Goal: Information Seeking & Learning: Learn about a topic

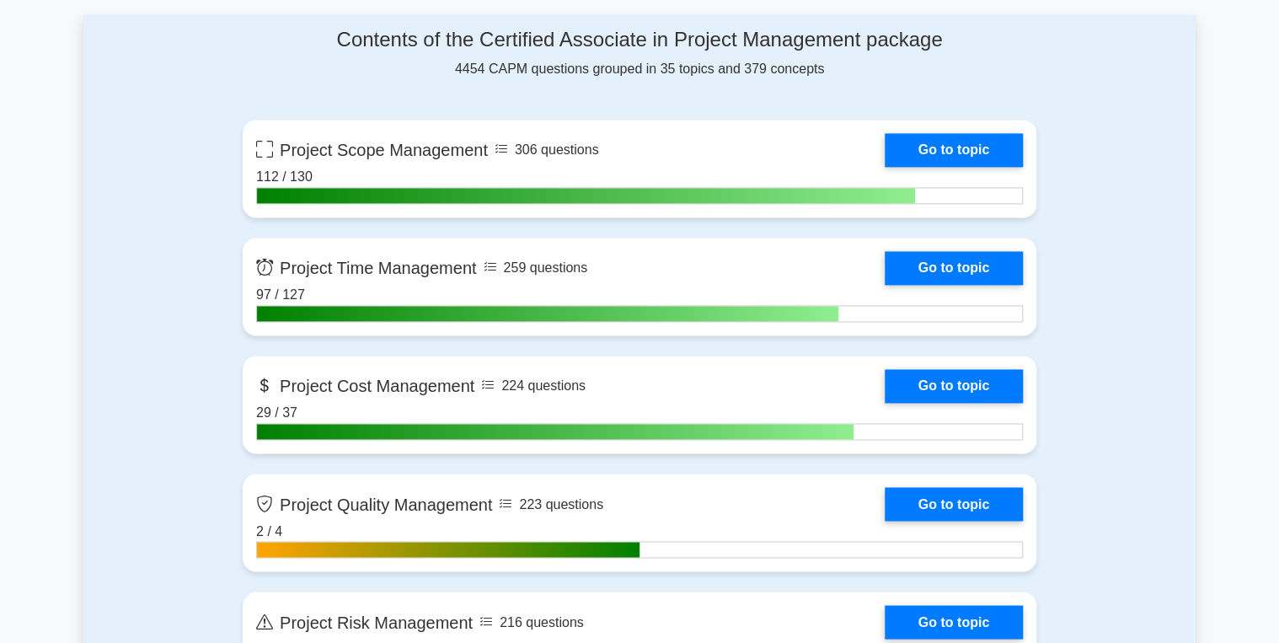
scroll to position [1139, 0]
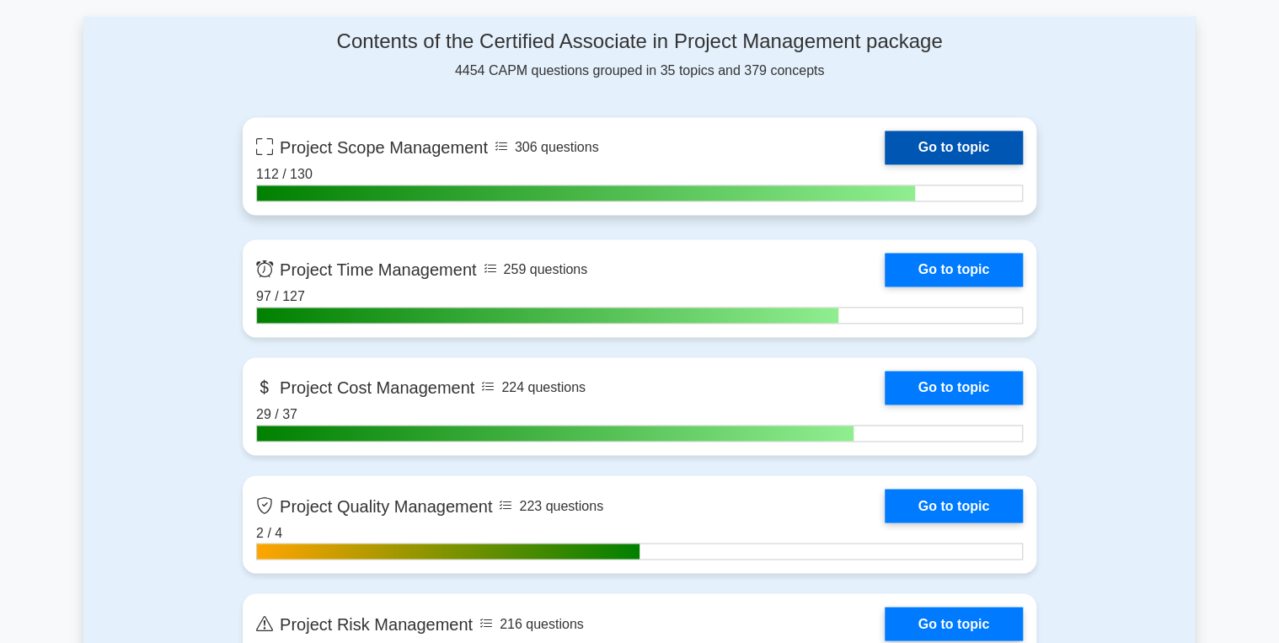
click at [946, 147] on link "Go to topic" at bounding box center [954, 148] width 138 height 34
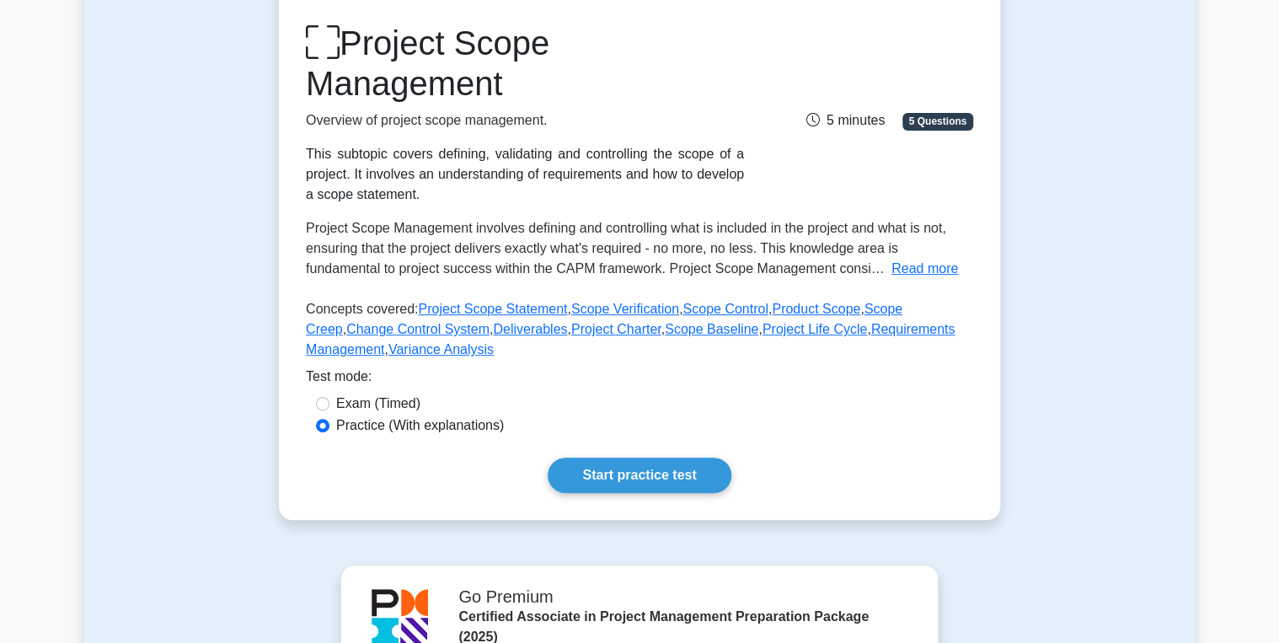
scroll to position [270, 0]
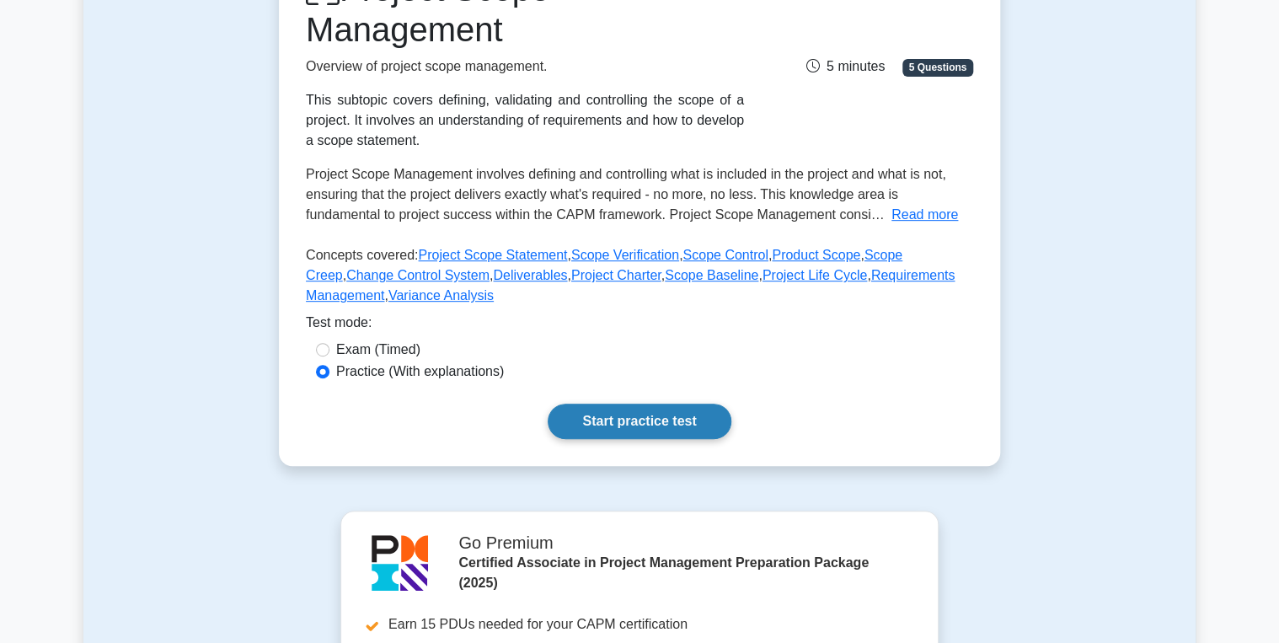
click at [622, 421] on link "Start practice test" at bounding box center [639, 421] width 183 height 35
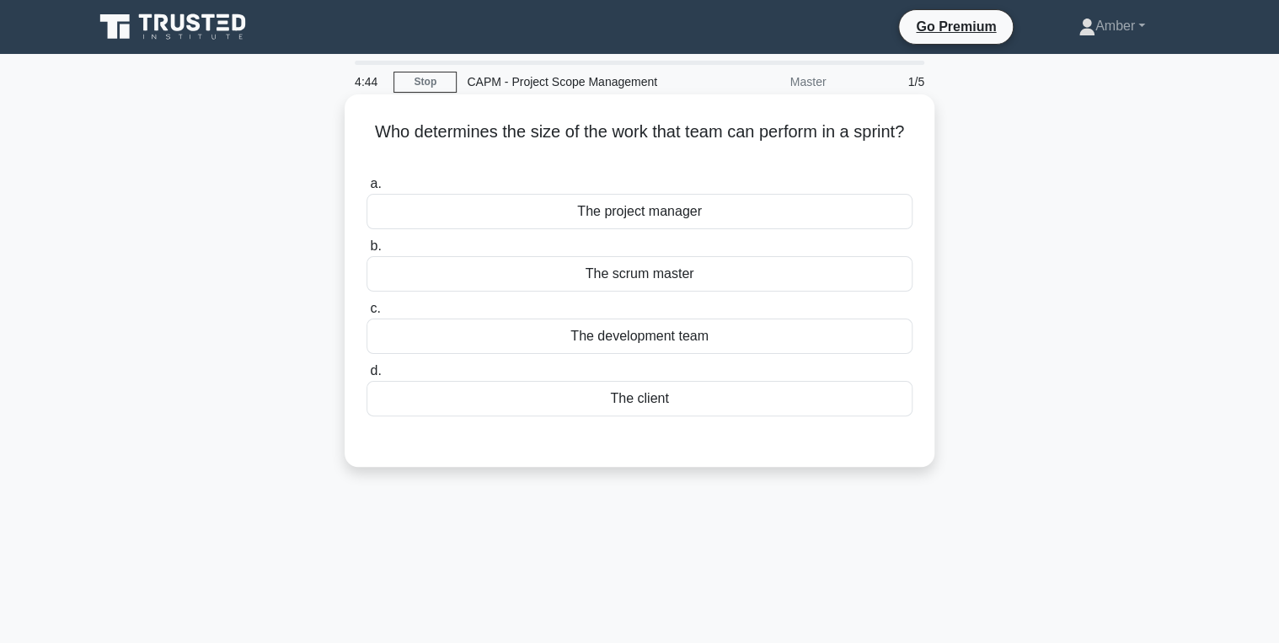
click at [664, 217] on div "The project manager" at bounding box center [640, 211] width 546 height 35
click at [367, 190] on input "a. The project manager" at bounding box center [367, 184] width 0 height 11
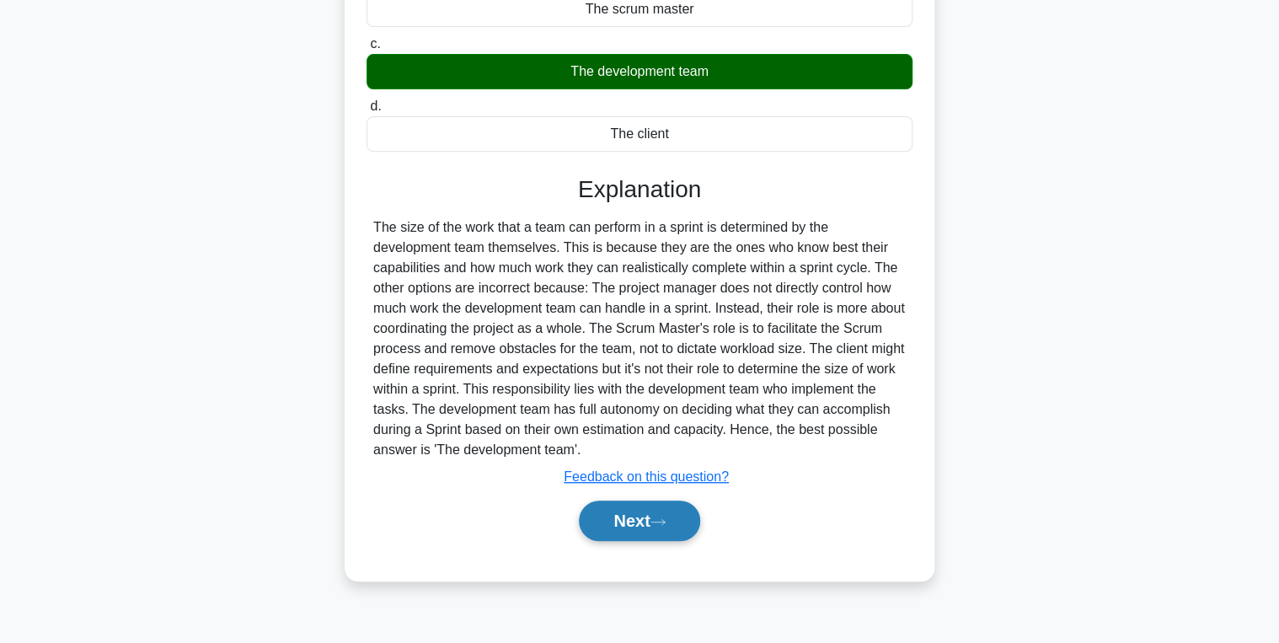
scroll to position [267, 0]
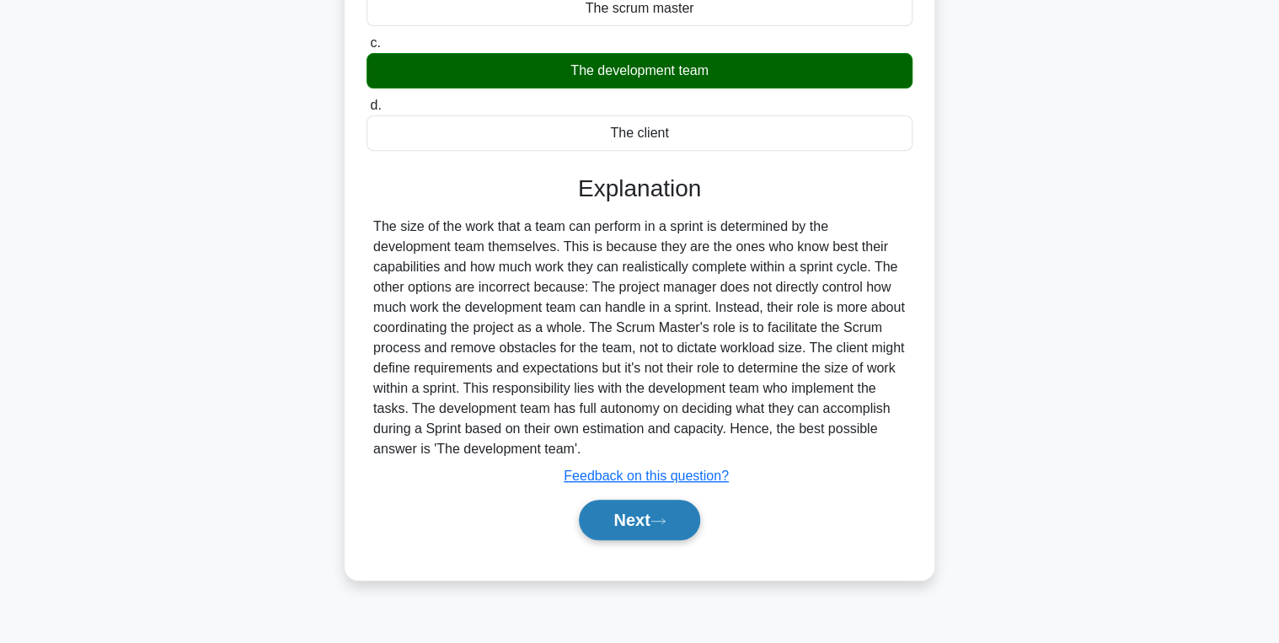
click at [610, 518] on button "Next" at bounding box center [639, 520] width 121 height 40
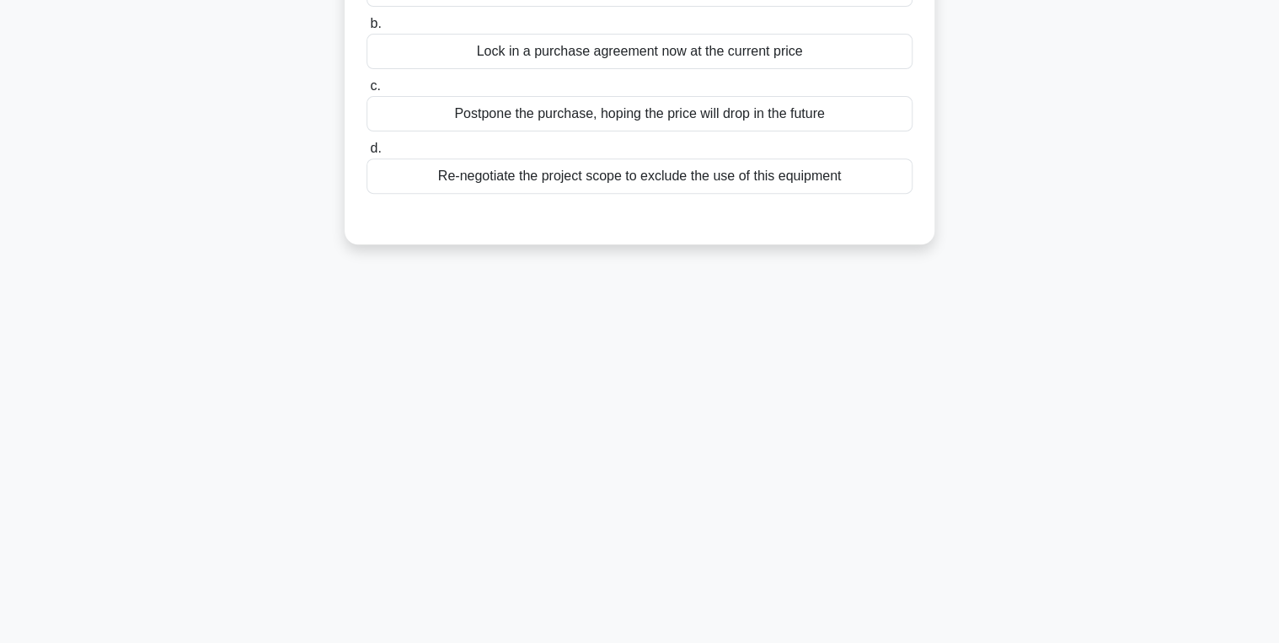
scroll to position [65, 0]
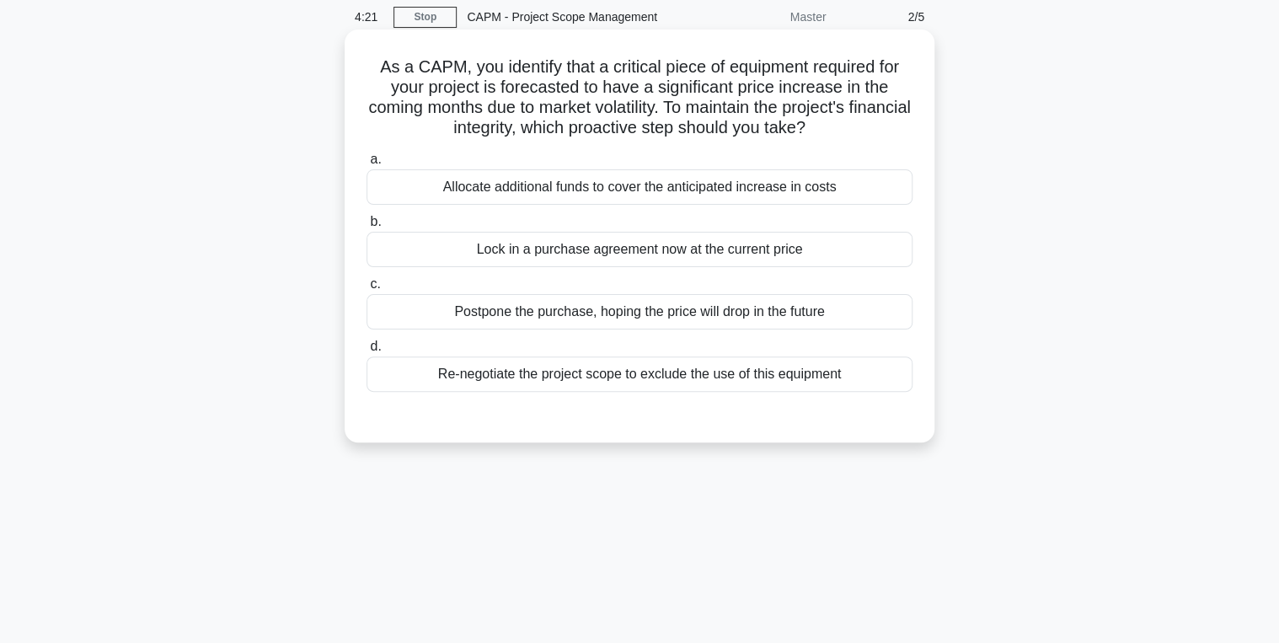
click at [626, 249] on div "Lock in a purchase agreement now at the current price" at bounding box center [640, 249] width 546 height 35
click at [367, 228] on input "b. Lock in a purchase agreement now at the current price" at bounding box center [367, 222] width 0 height 11
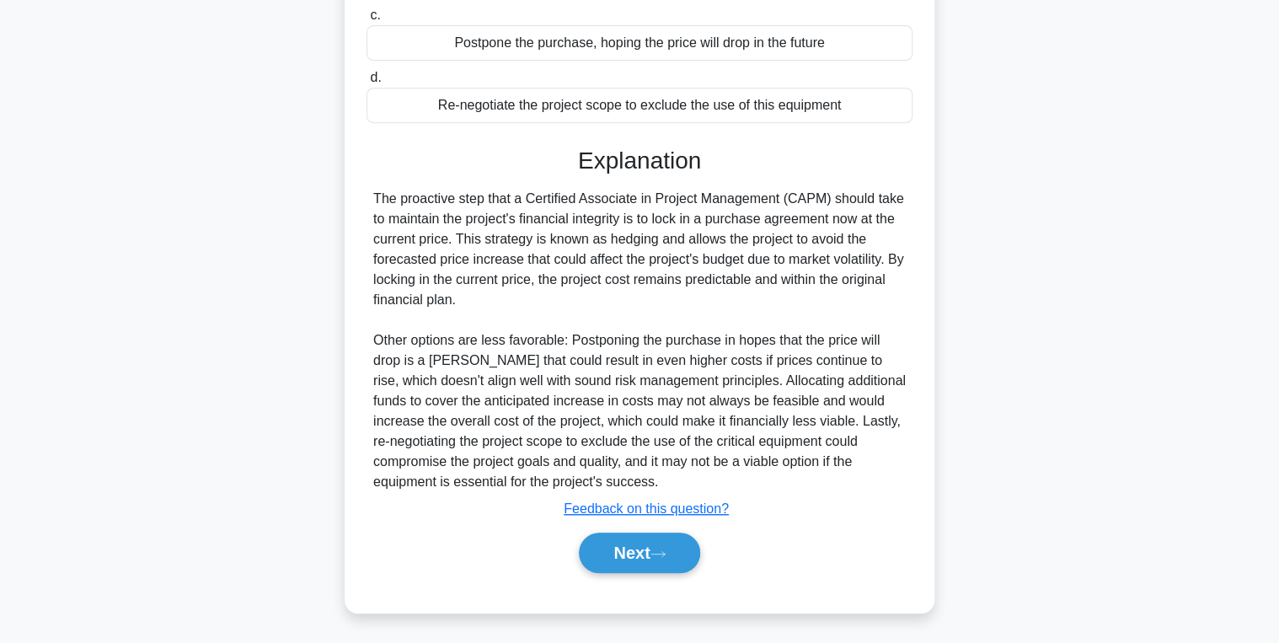
scroll to position [334, 0]
click at [638, 550] on button "Next" at bounding box center [639, 553] width 121 height 40
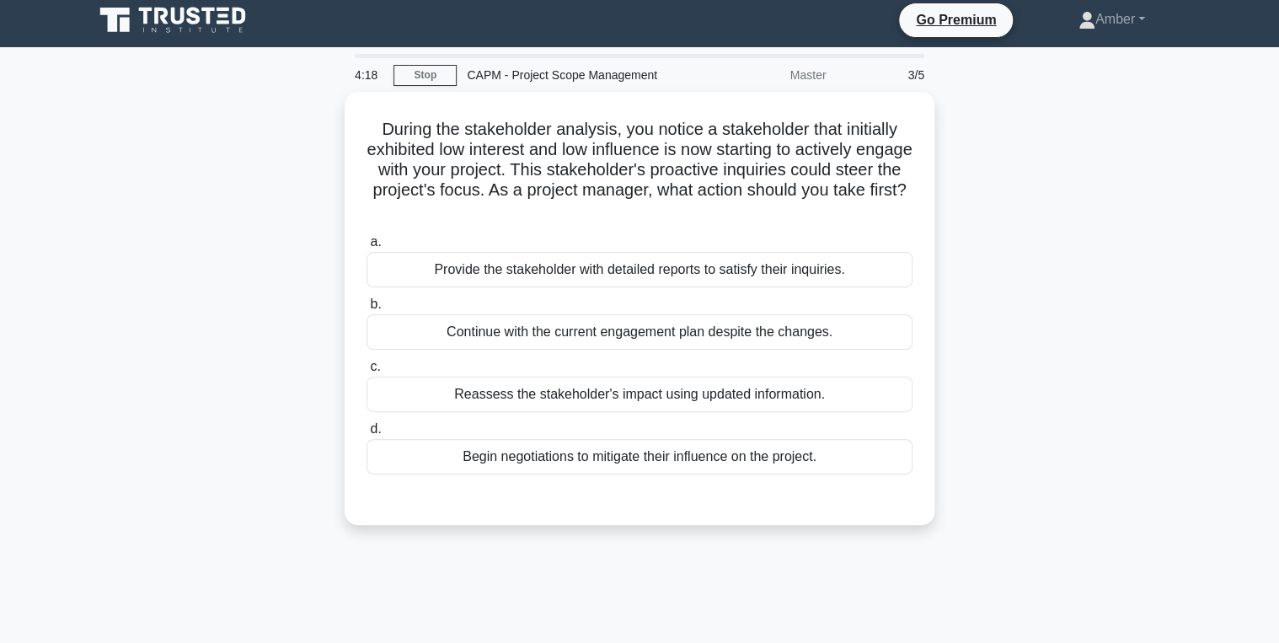
scroll to position [0, 0]
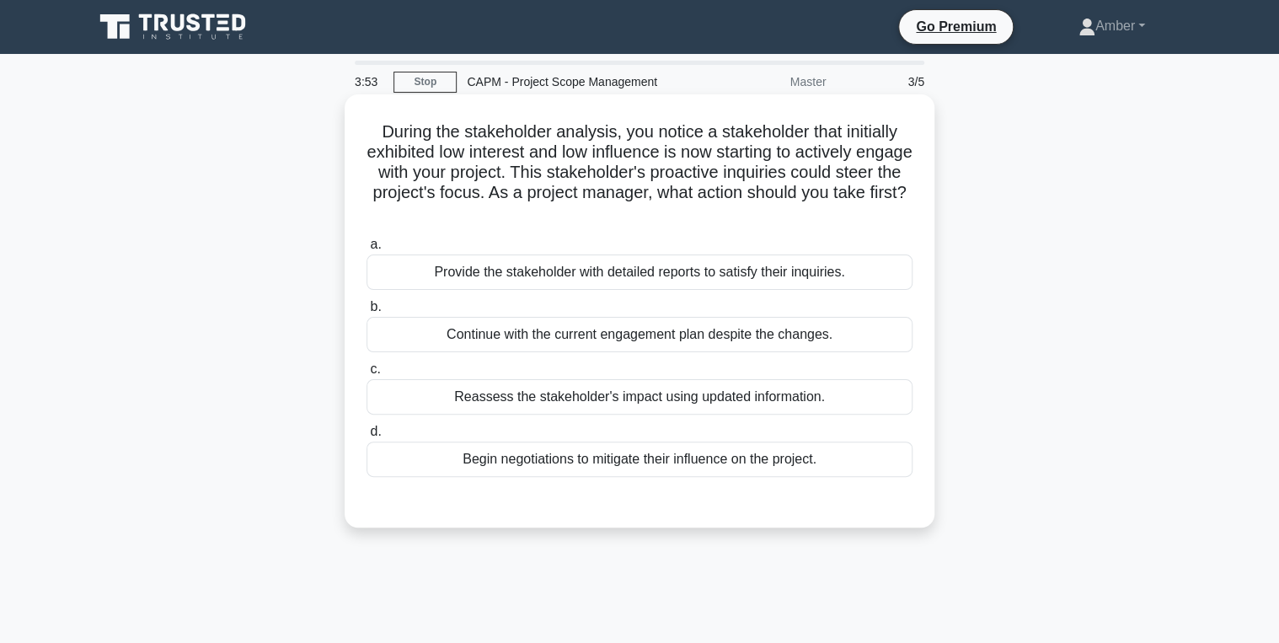
click at [542, 379] on div "Reassess the stakeholder's impact using updated information." at bounding box center [640, 396] width 546 height 35
click at [367, 375] on input "c. Reassess the stakeholder's impact using updated information." at bounding box center [367, 369] width 0 height 11
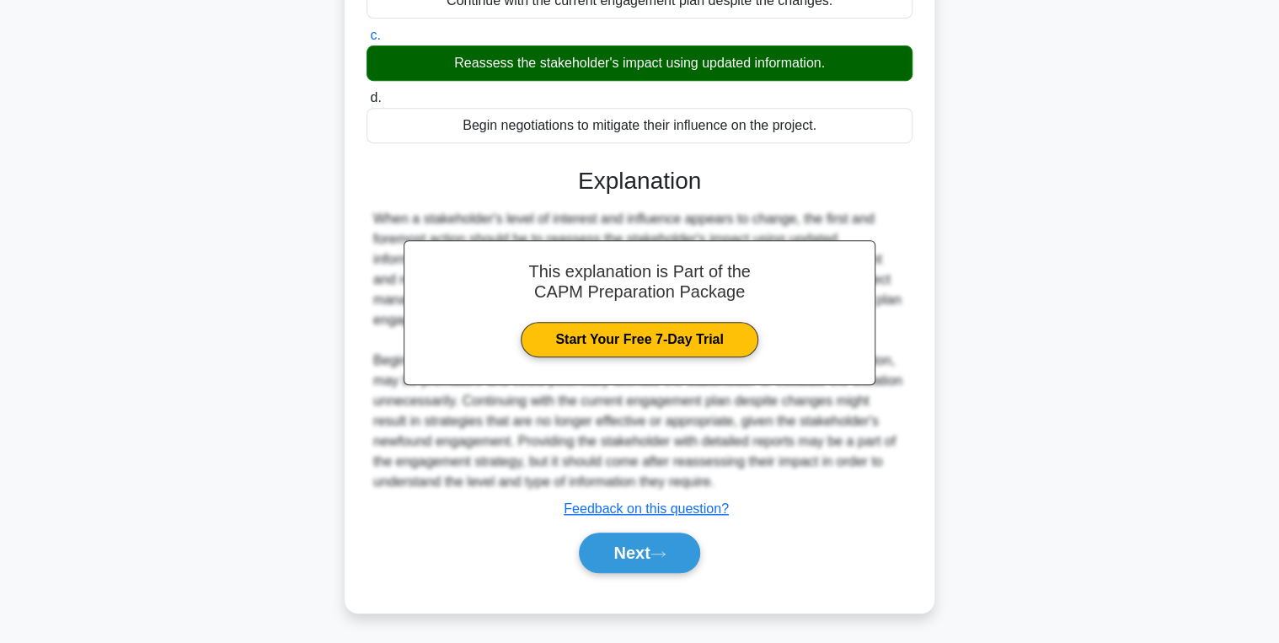
scroll to position [334, 0]
click at [637, 566] on button "Next" at bounding box center [639, 553] width 121 height 40
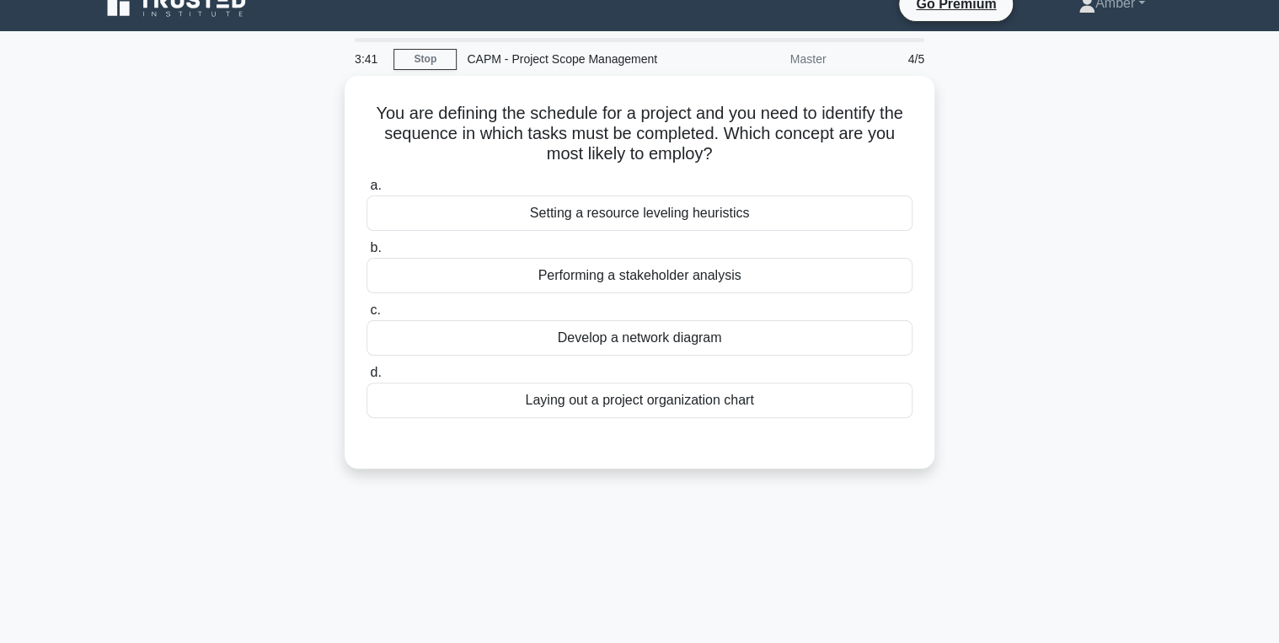
scroll to position [0, 0]
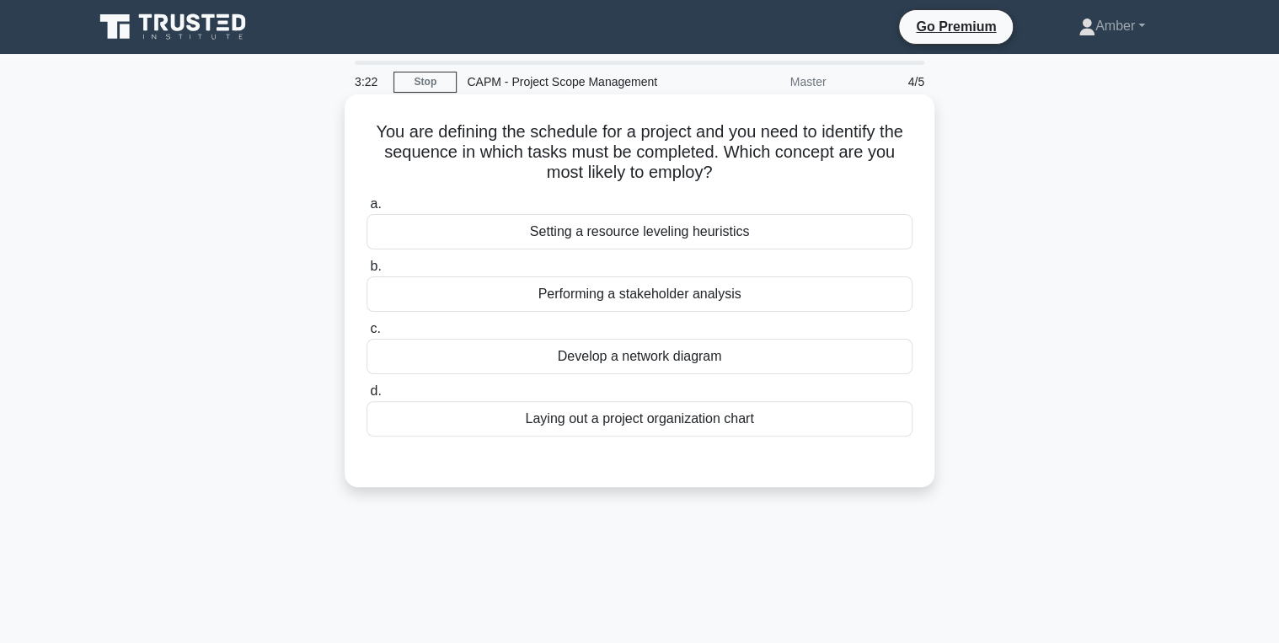
click at [626, 352] on div "Develop a network diagram" at bounding box center [640, 356] width 546 height 35
click at [367, 335] on input "c. Develop a network diagram" at bounding box center [367, 329] width 0 height 11
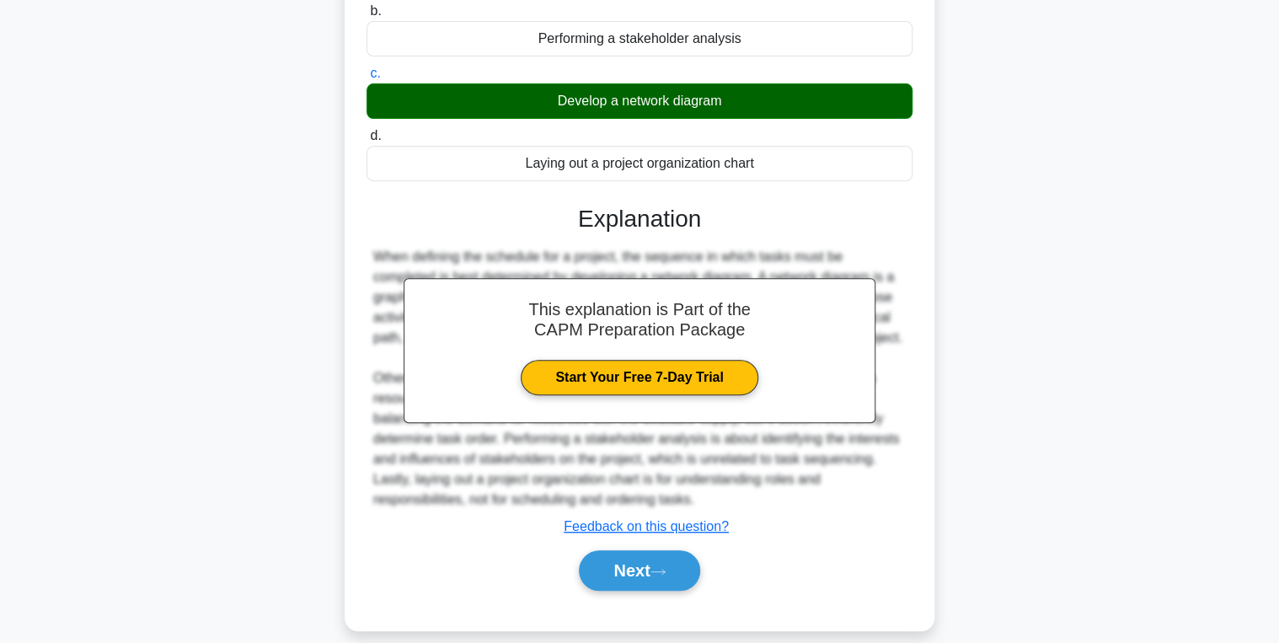
scroll to position [273, 0]
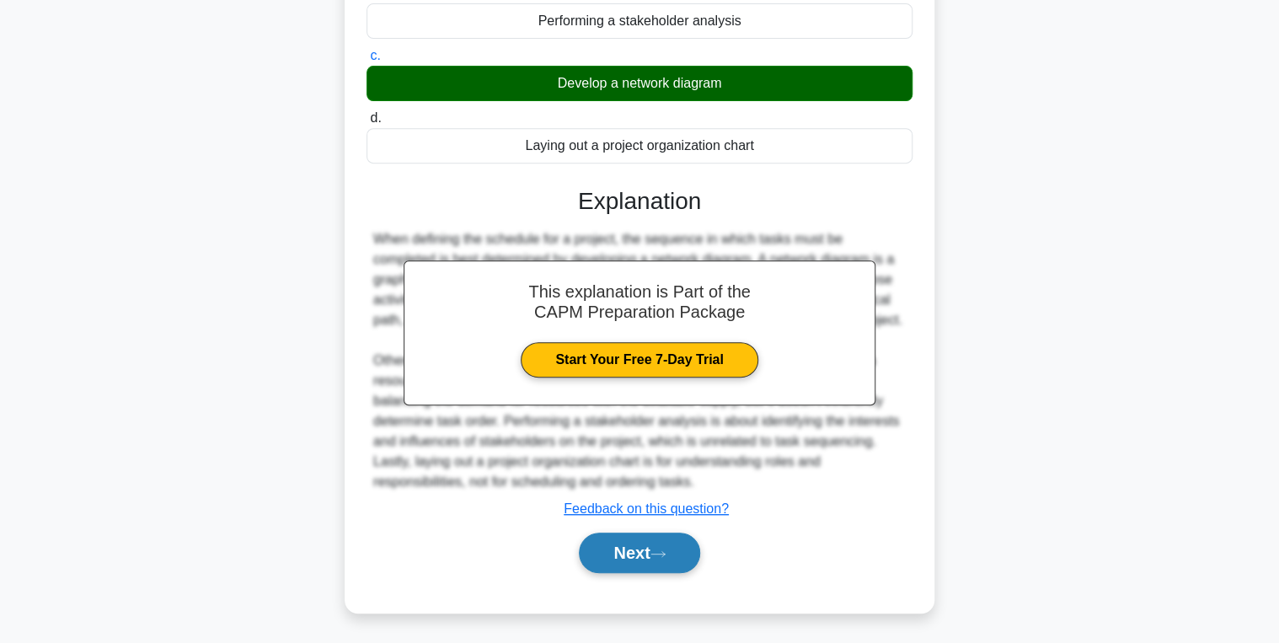
click at [619, 558] on button "Next" at bounding box center [639, 553] width 121 height 40
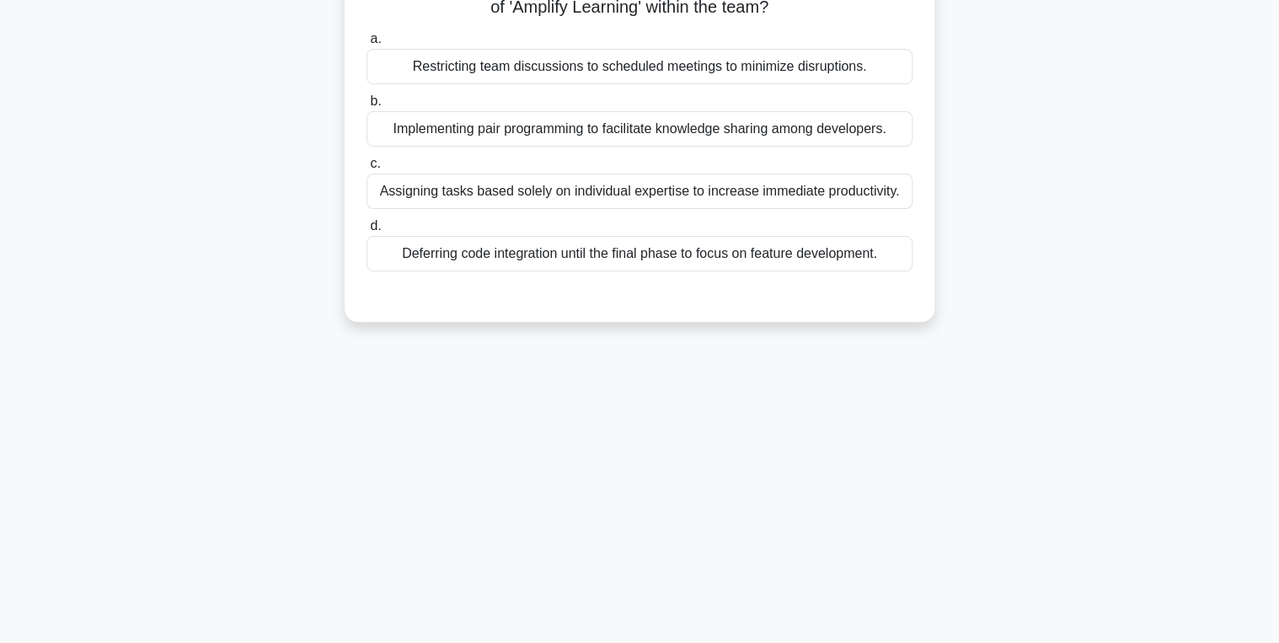
scroll to position [0, 0]
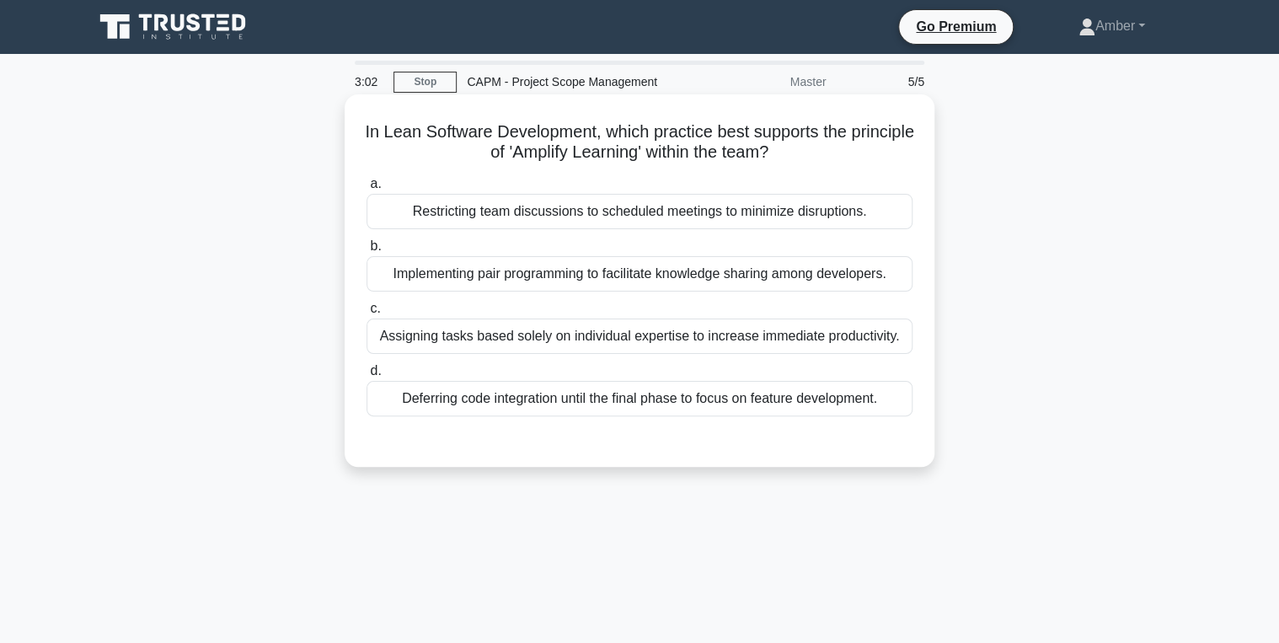
click at [451, 273] on div "Implementing pair programming to facilitate knowledge sharing among developers." at bounding box center [640, 273] width 546 height 35
click at [367, 252] on input "b. Implementing pair programming to facilitate knowledge sharing among develope…" at bounding box center [367, 246] width 0 height 11
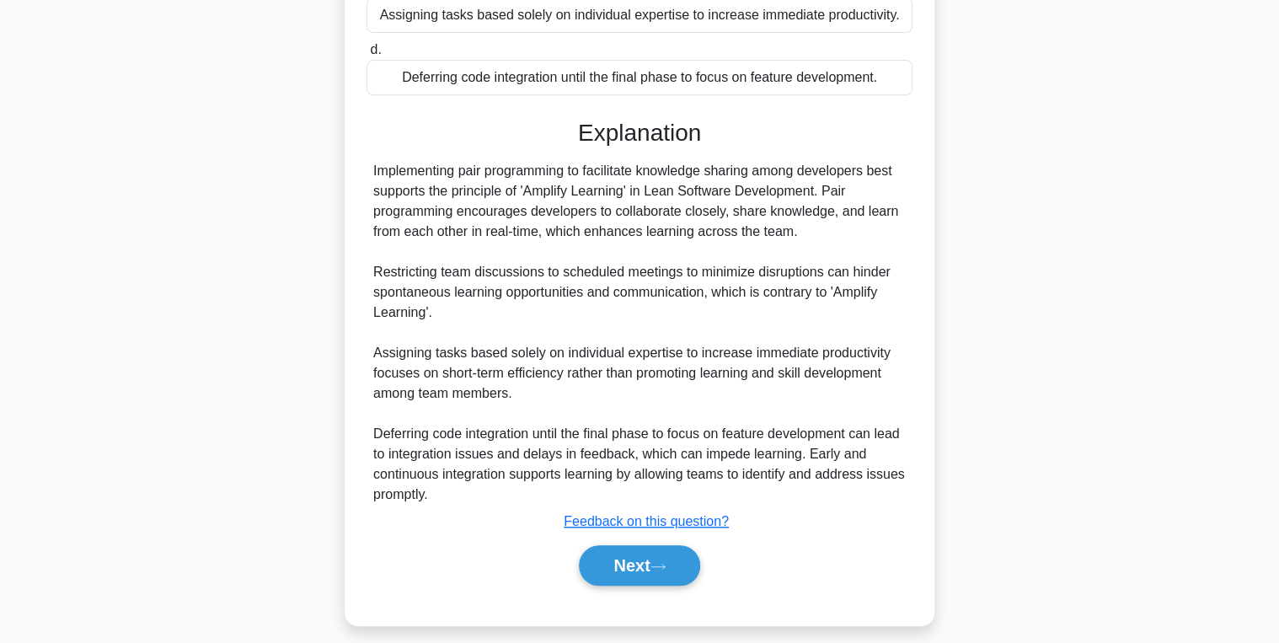
scroll to position [334, 0]
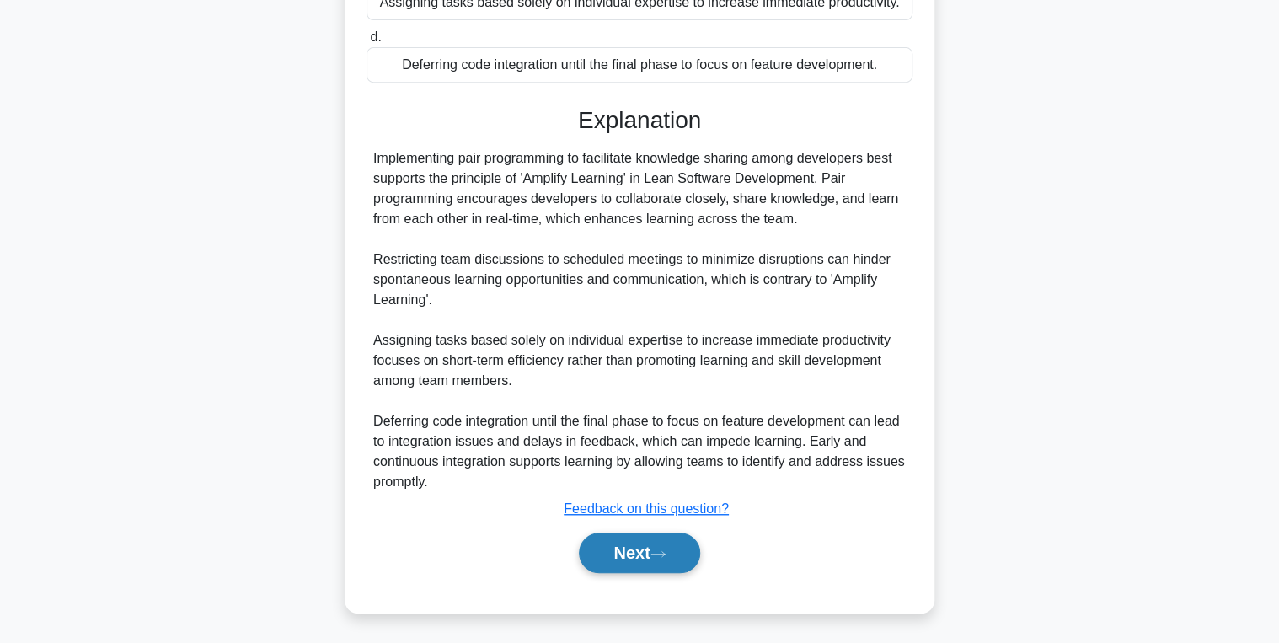
click at [593, 537] on button "Next" at bounding box center [639, 553] width 121 height 40
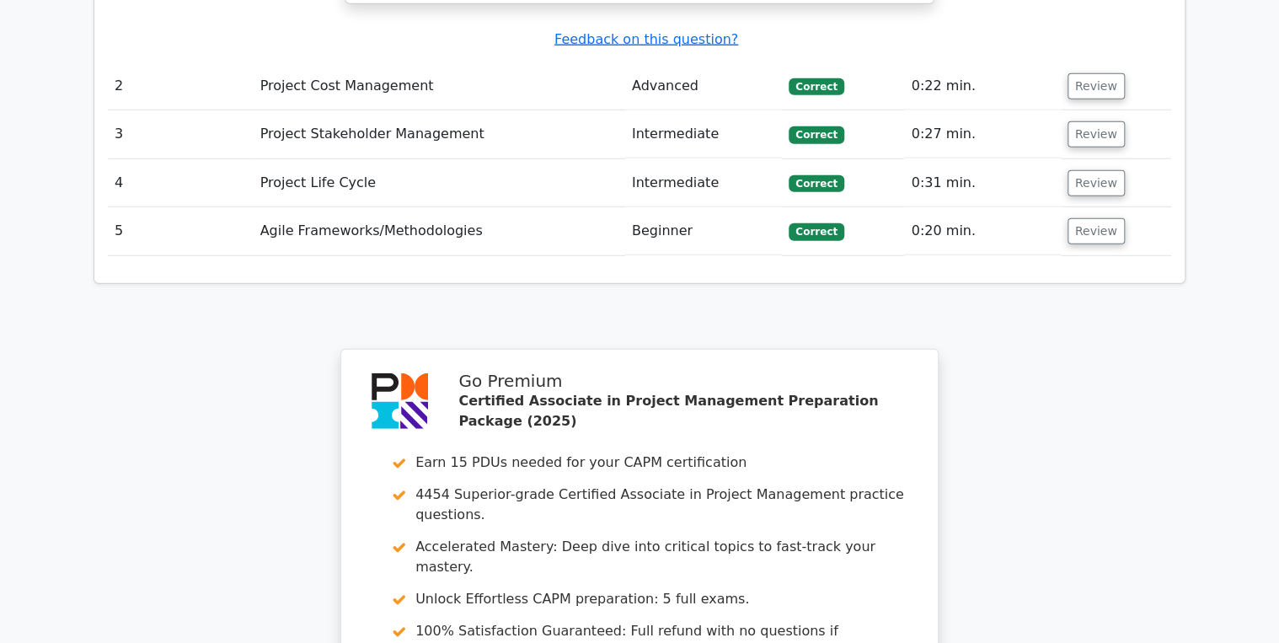
scroll to position [2427, 0]
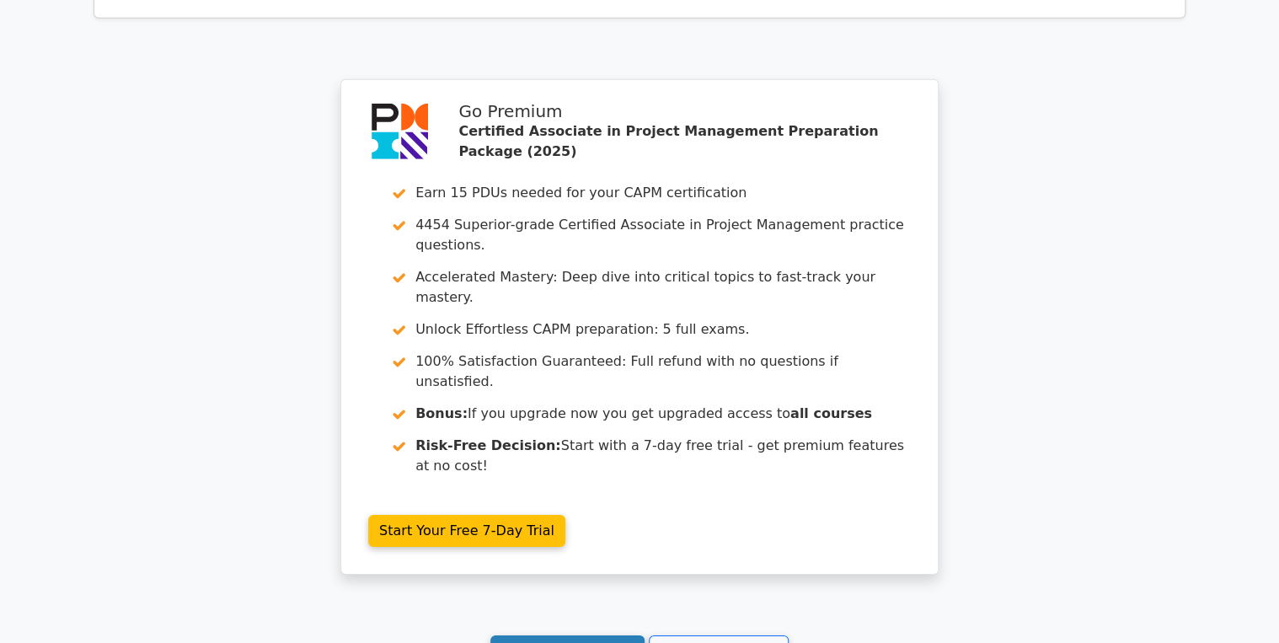
click at [571, 635] on link "Continue practicing" at bounding box center [568, 651] width 154 height 32
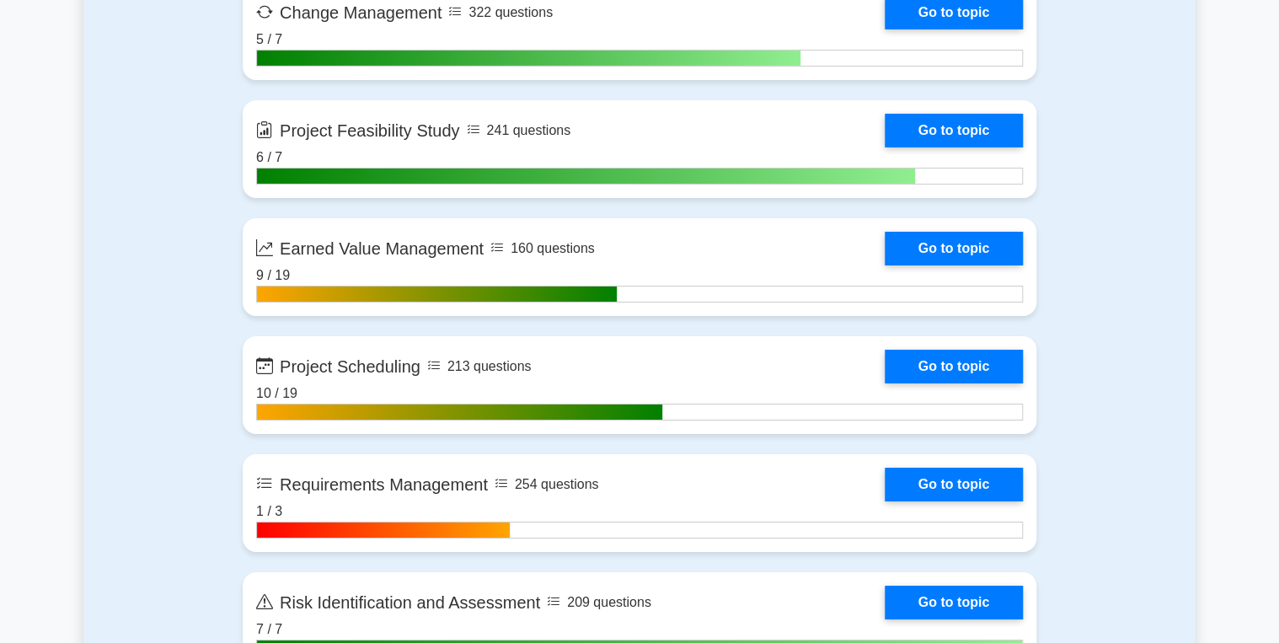
scroll to position [2832, 0]
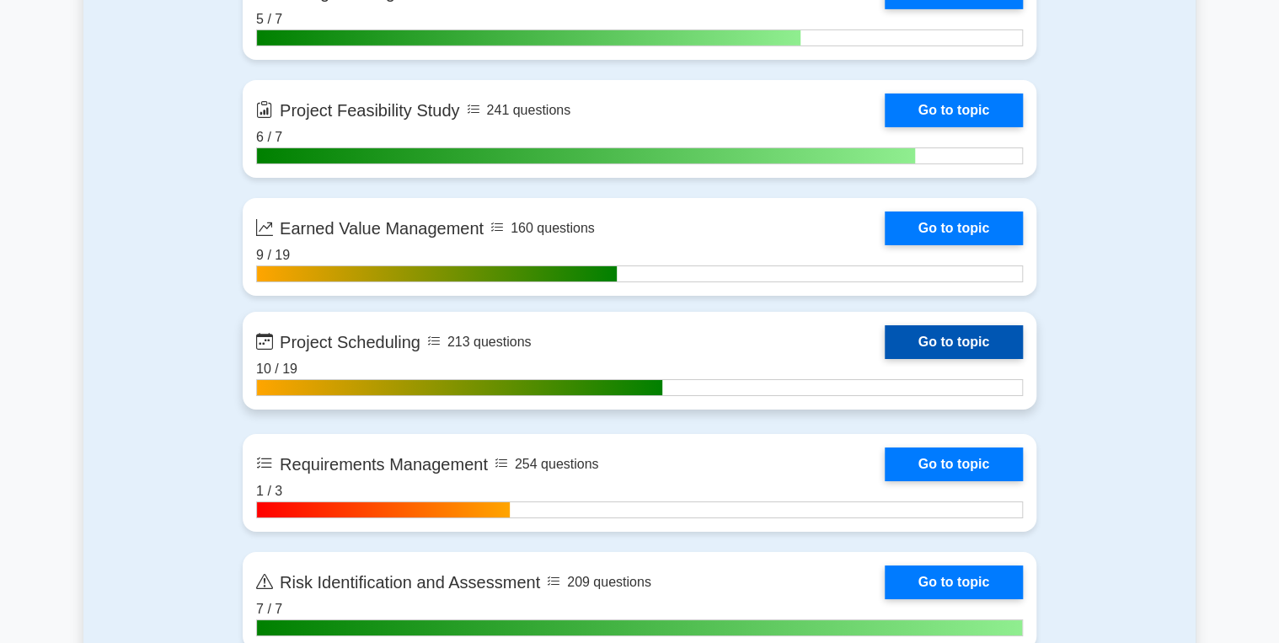
click at [930, 335] on link "Go to topic" at bounding box center [954, 342] width 138 height 34
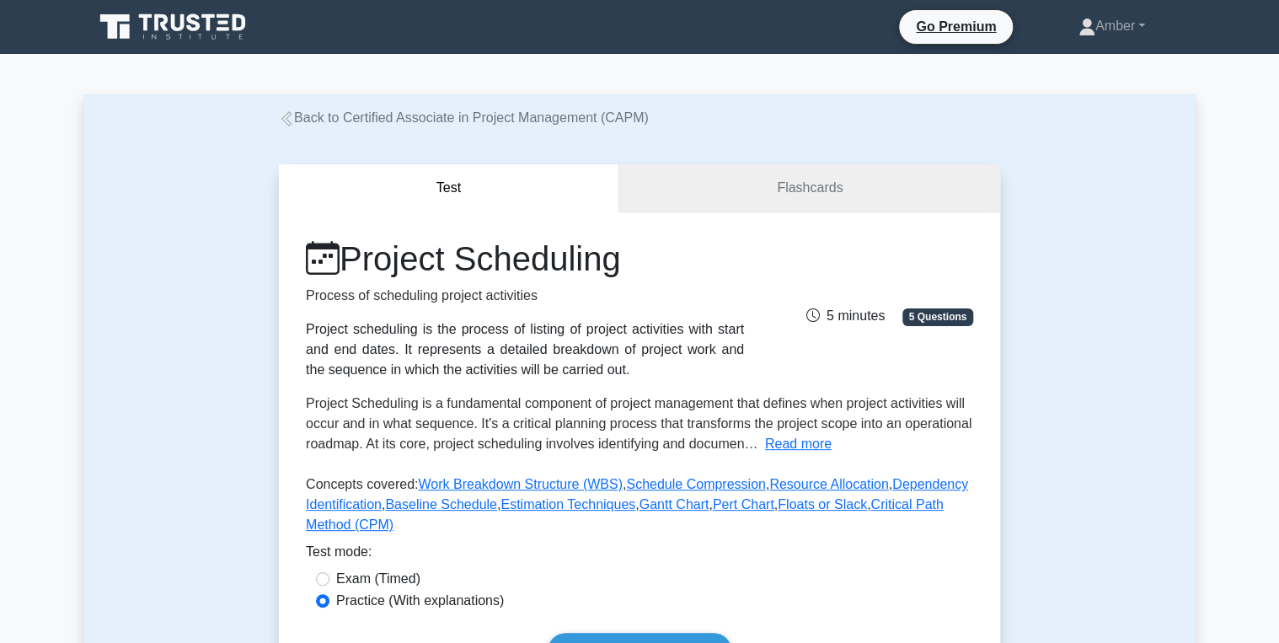
drag, startPoint x: 822, startPoint y: 184, endPoint x: 816, endPoint y: 222, distance: 38.4
click at [820, 184] on link "Flashcards" at bounding box center [809, 188] width 381 height 48
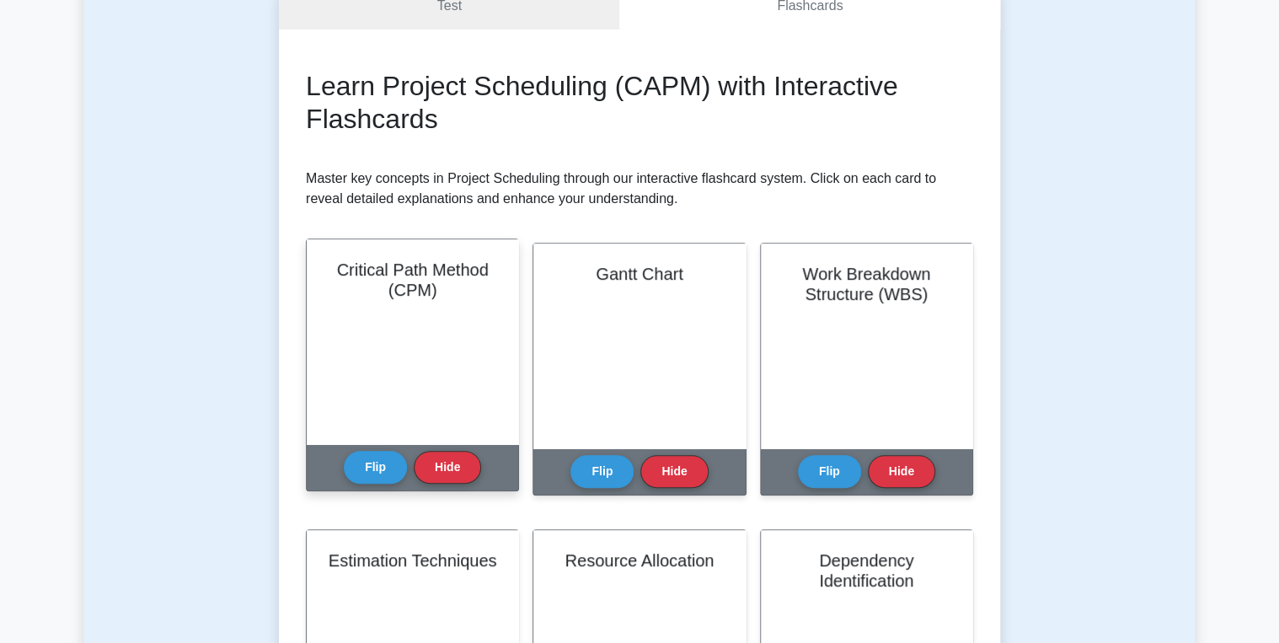
scroll to position [202, 0]
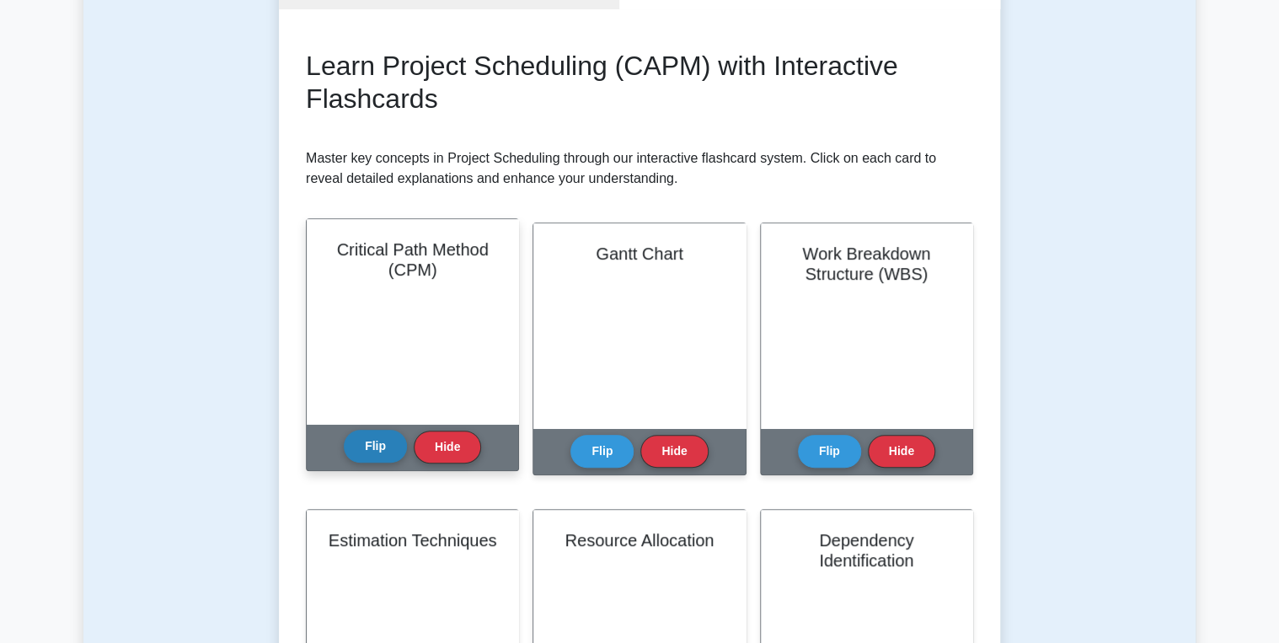
click at [390, 450] on button "Flip" at bounding box center [375, 446] width 63 height 33
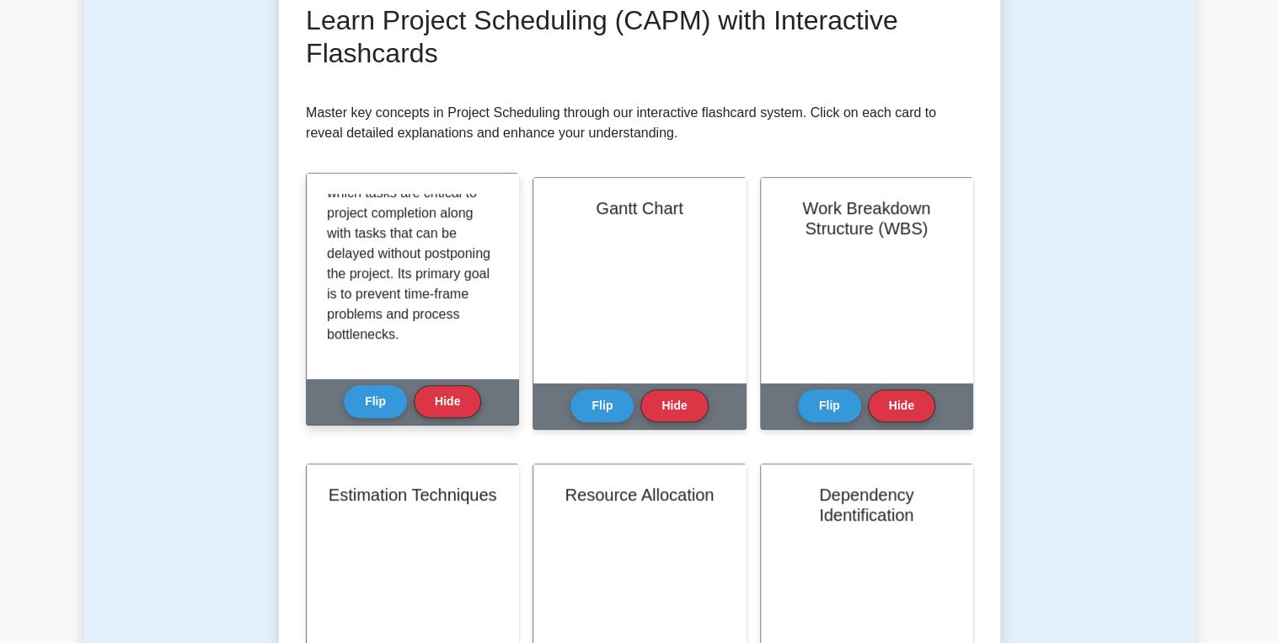
scroll to position [270, 0]
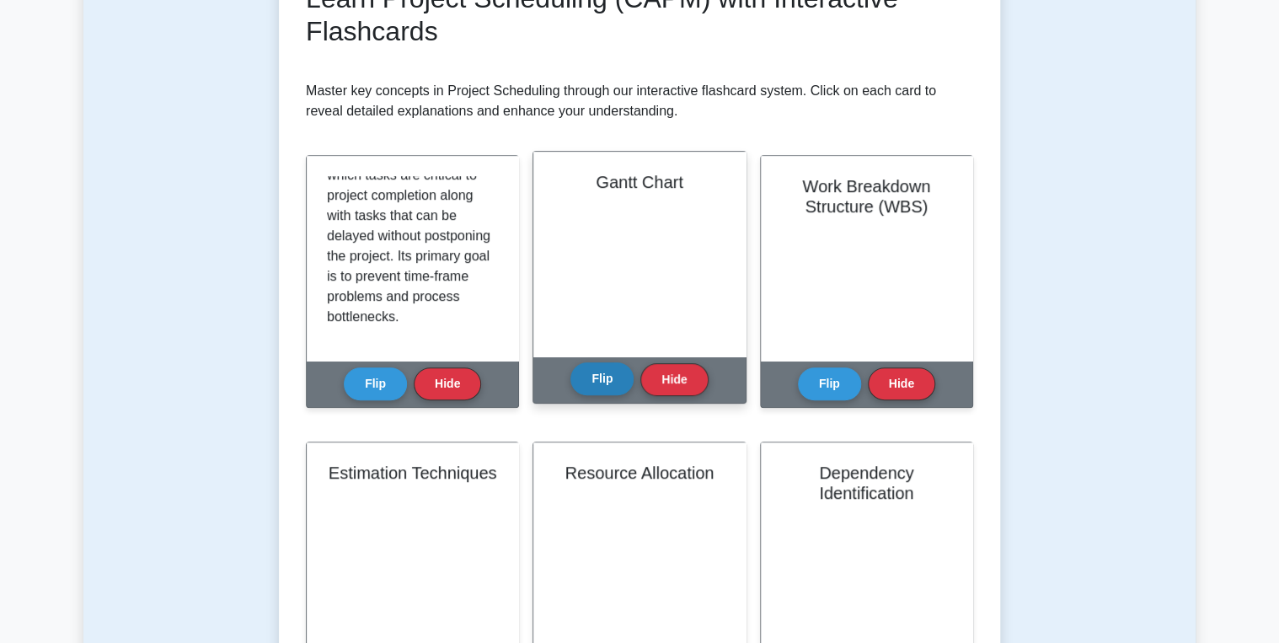
click at [605, 367] on button "Flip" at bounding box center [602, 378] width 63 height 33
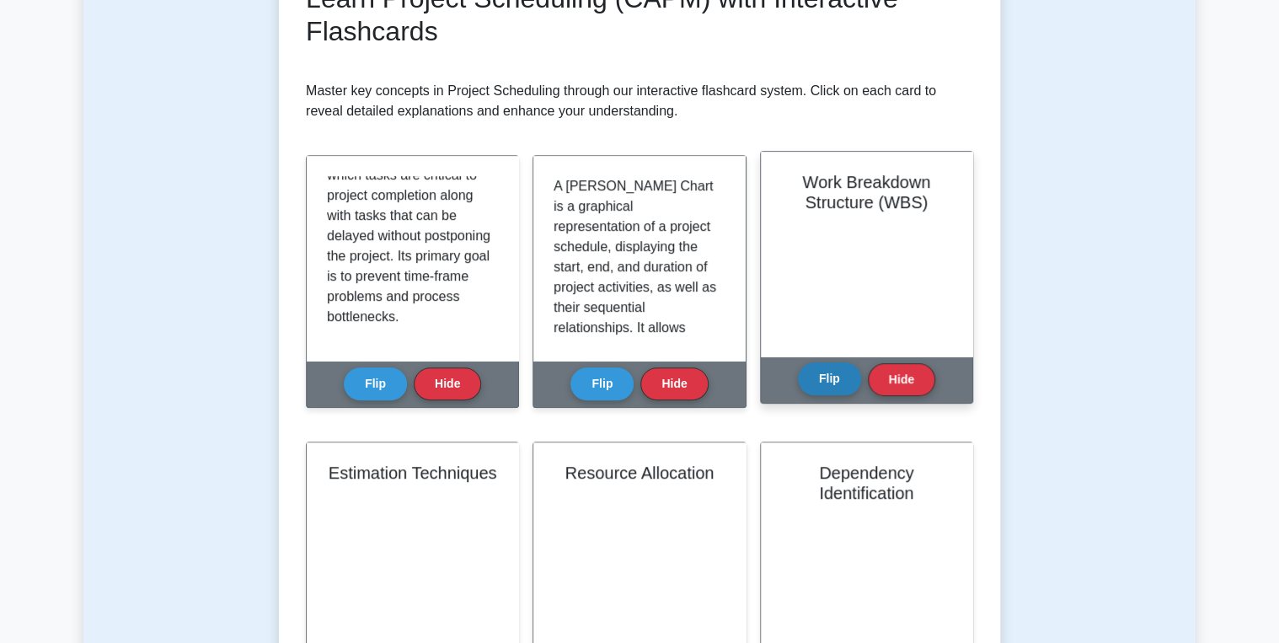
click at [823, 389] on button "Flip" at bounding box center [829, 378] width 63 height 33
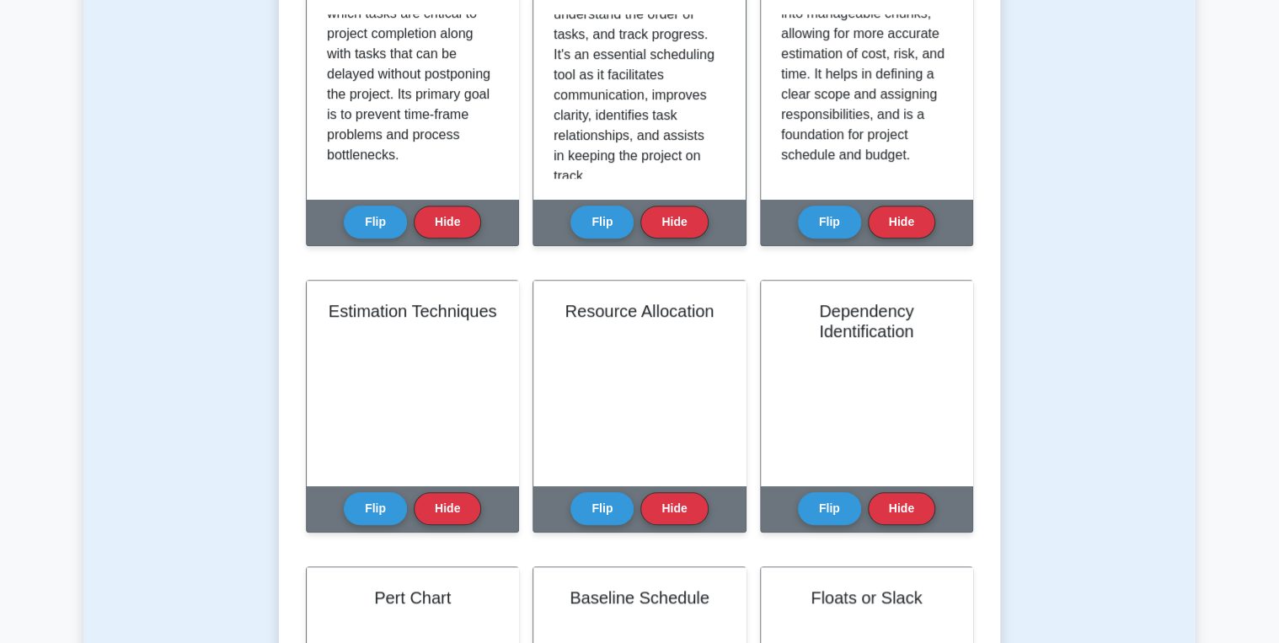
scroll to position [472, 0]
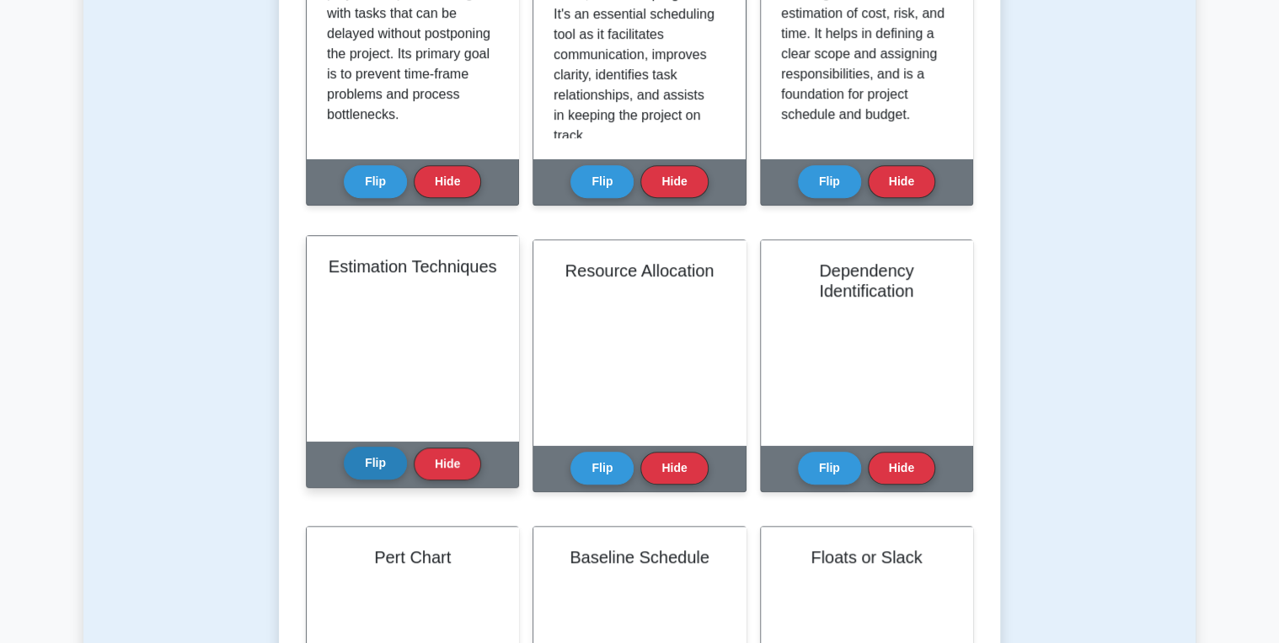
click at [378, 458] on button "Flip" at bounding box center [375, 463] width 63 height 33
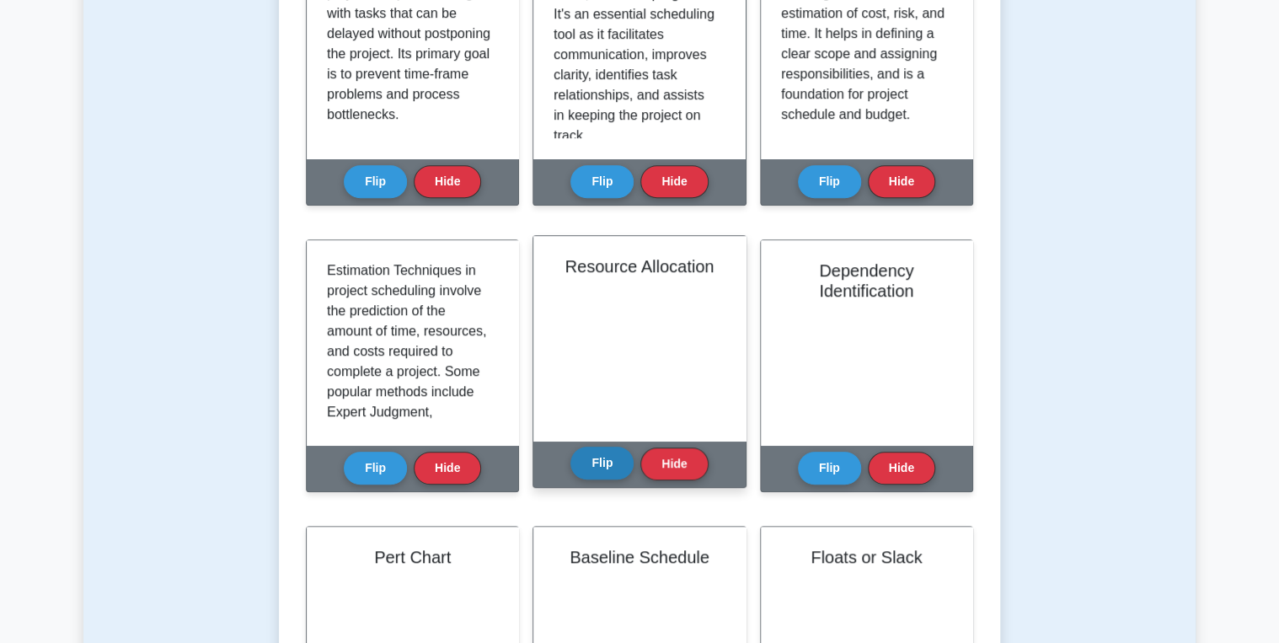
click at [588, 463] on button "Flip" at bounding box center [602, 463] width 63 height 33
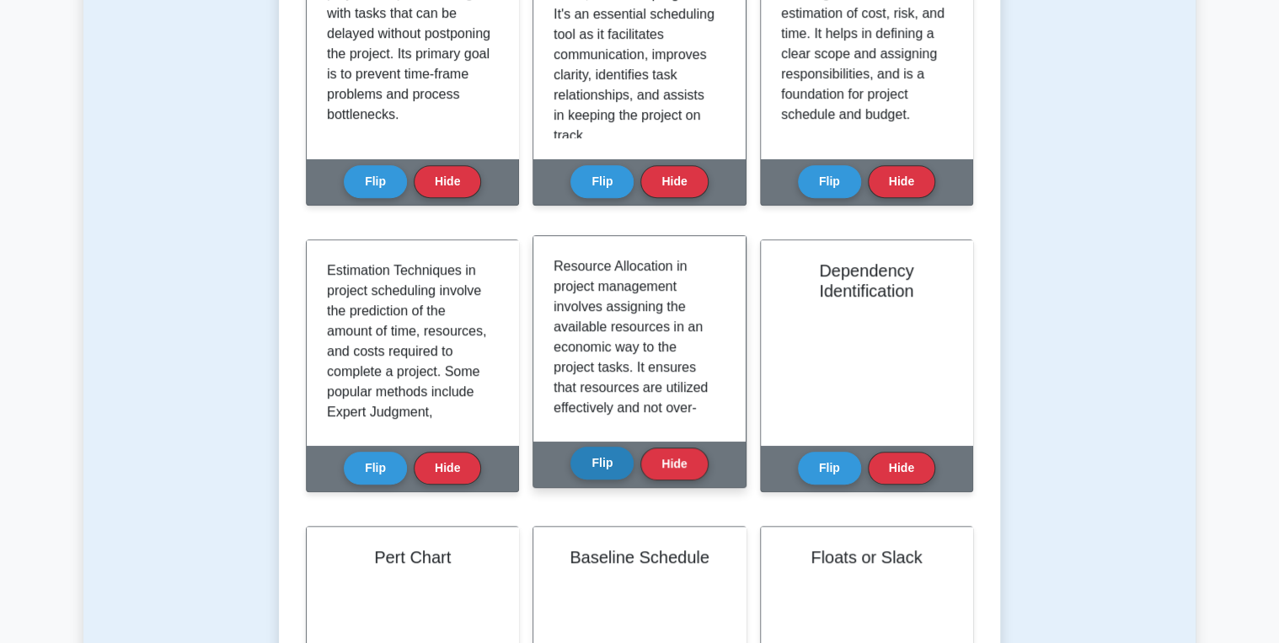
click at [601, 464] on button "Flip" at bounding box center [602, 463] width 63 height 33
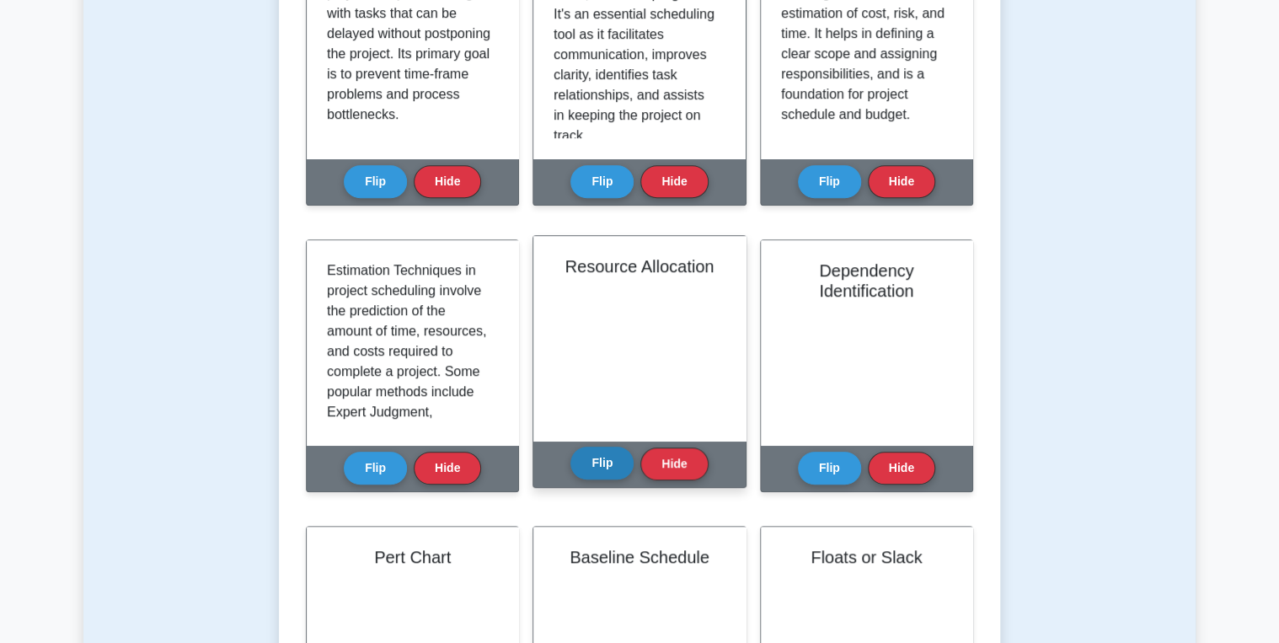
click at [601, 464] on button "Flip" at bounding box center [602, 463] width 63 height 33
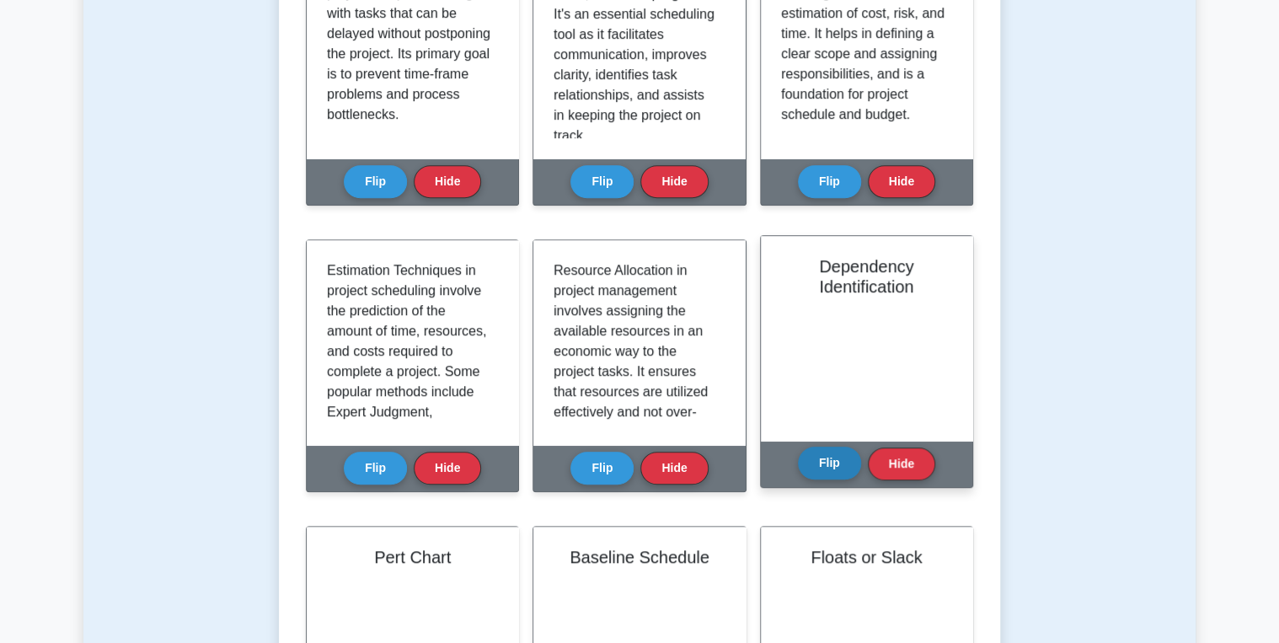
click at [823, 465] on button "Flip" at bounding box center [829, 463] width 63 height 33
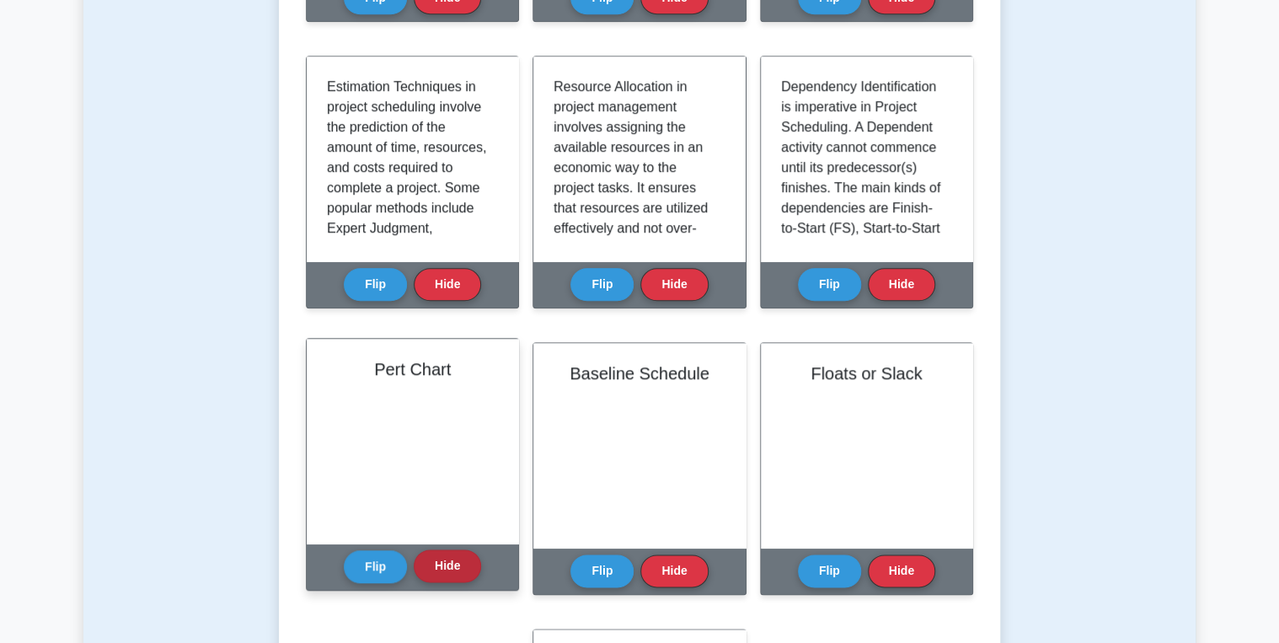
scroll to position [674, 0]
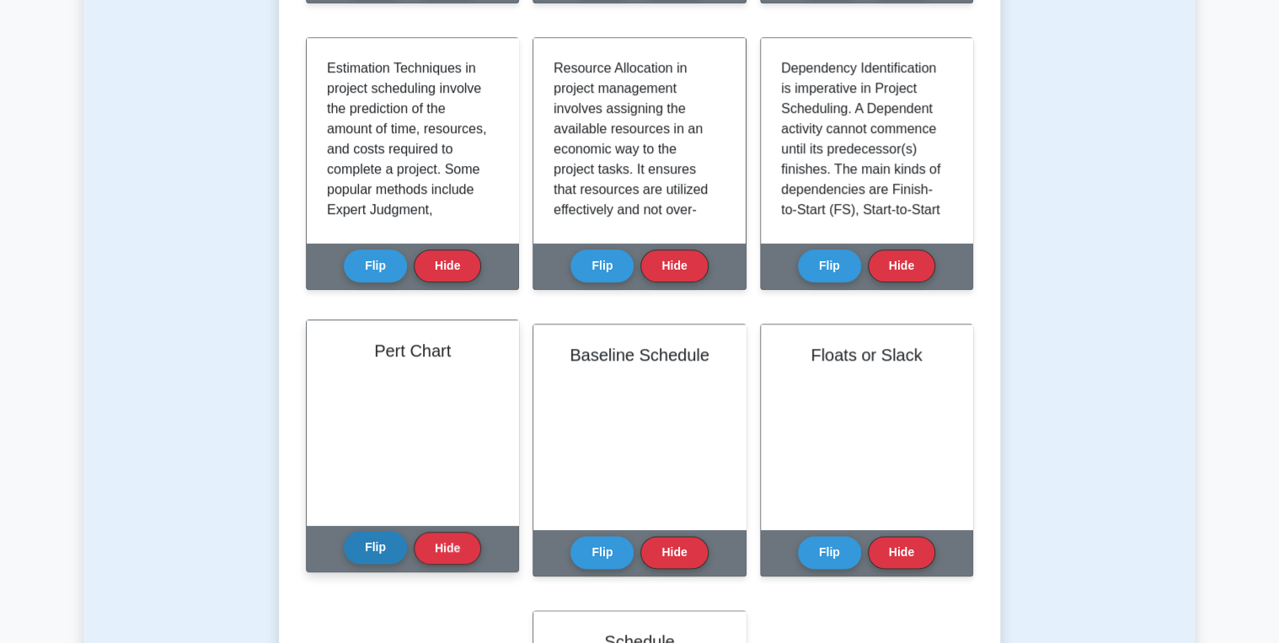
click at [372, 539] on button "Flip" at bounding box center [375, 547] width 63 height 33
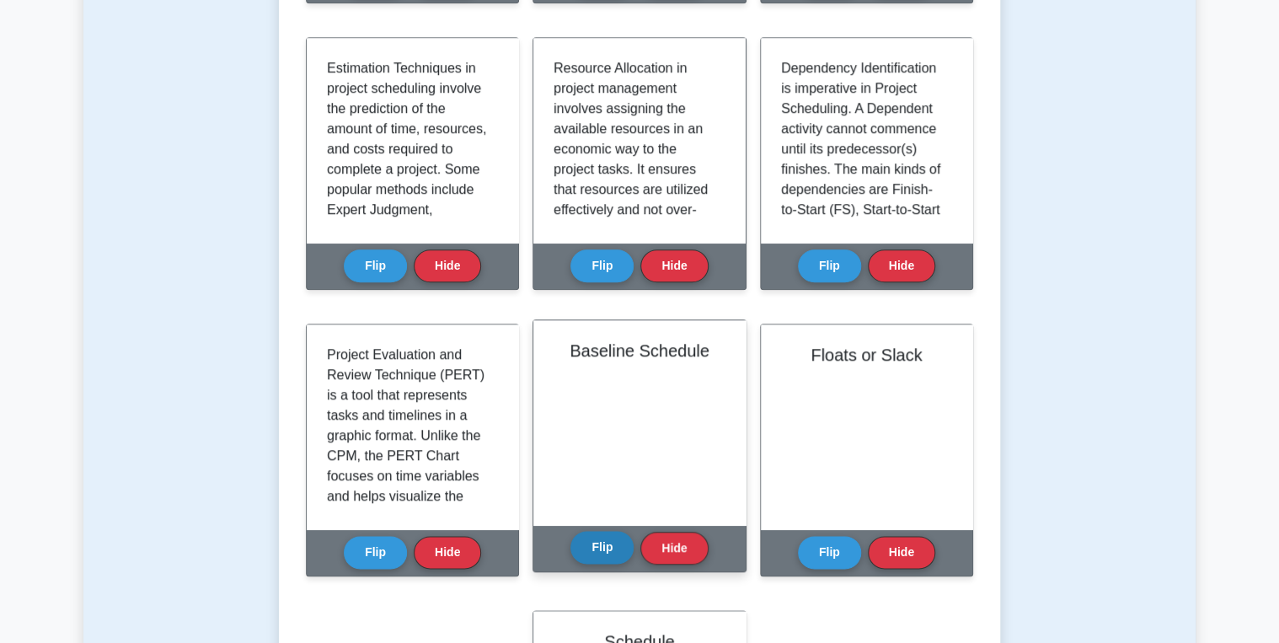
click at [587, 536] on button "Flip" at bounding box center [602, 547] width 63 height 33
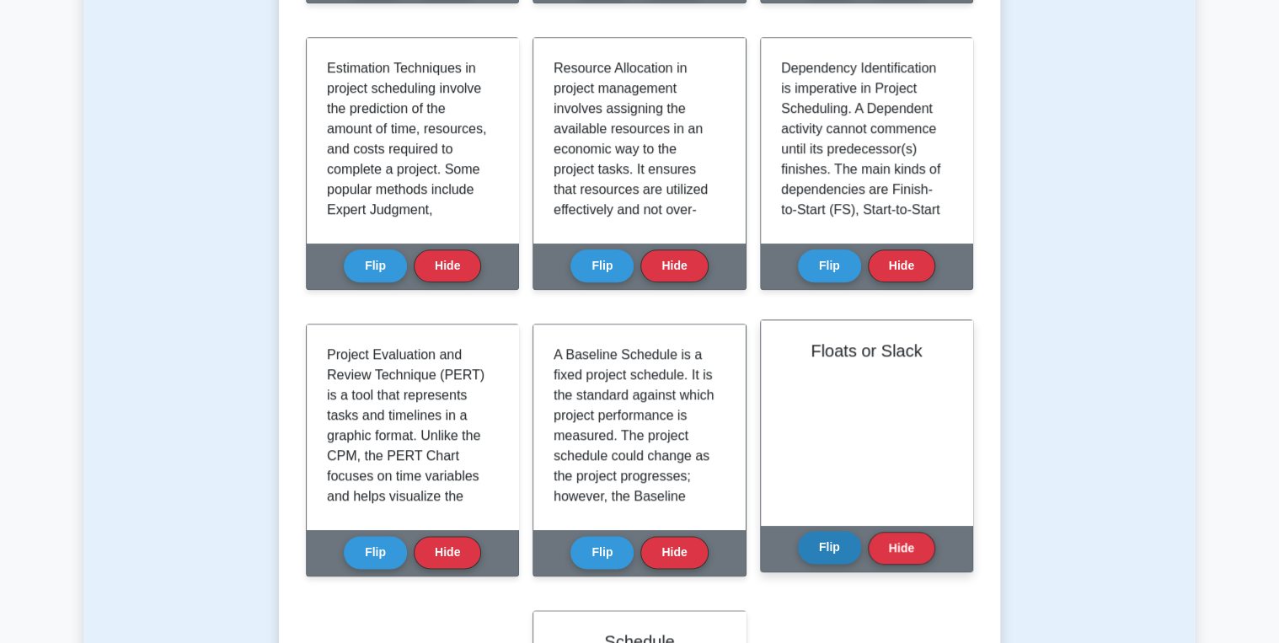
click at [825, 549] on button "Flip" at bounding box center [829, 547] width 63 height 33
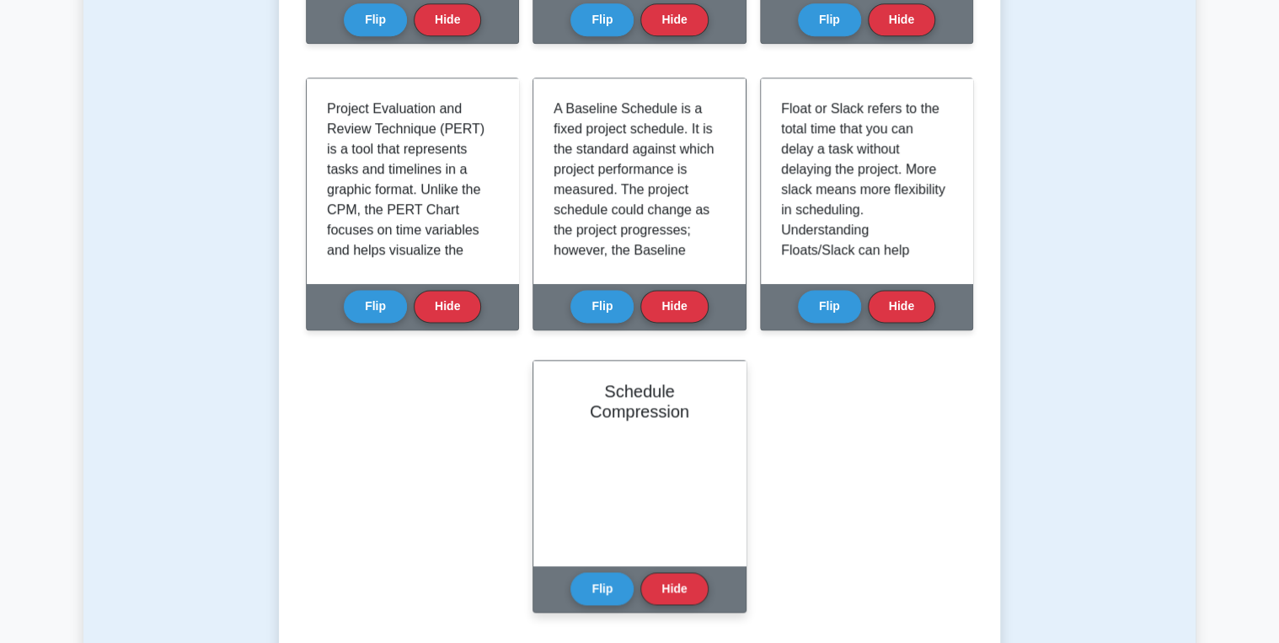
scroll to position [944, 0]
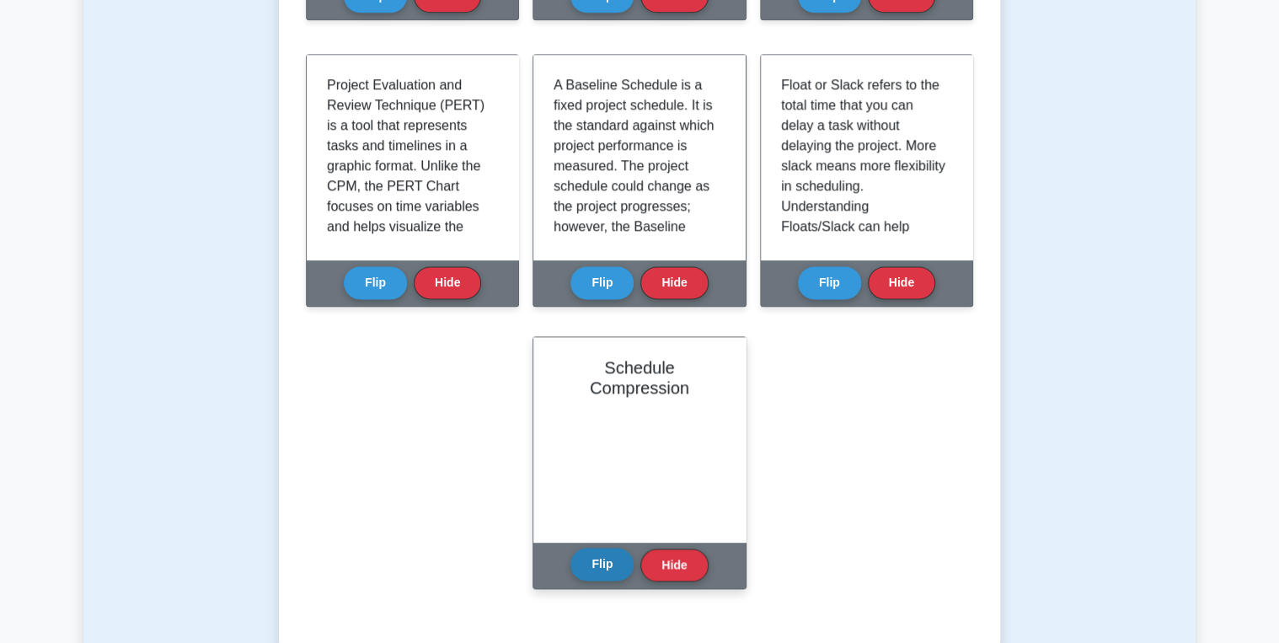
click at [588, 568] on button "Flip" at bounding box center [602, 564] width 63 height 33
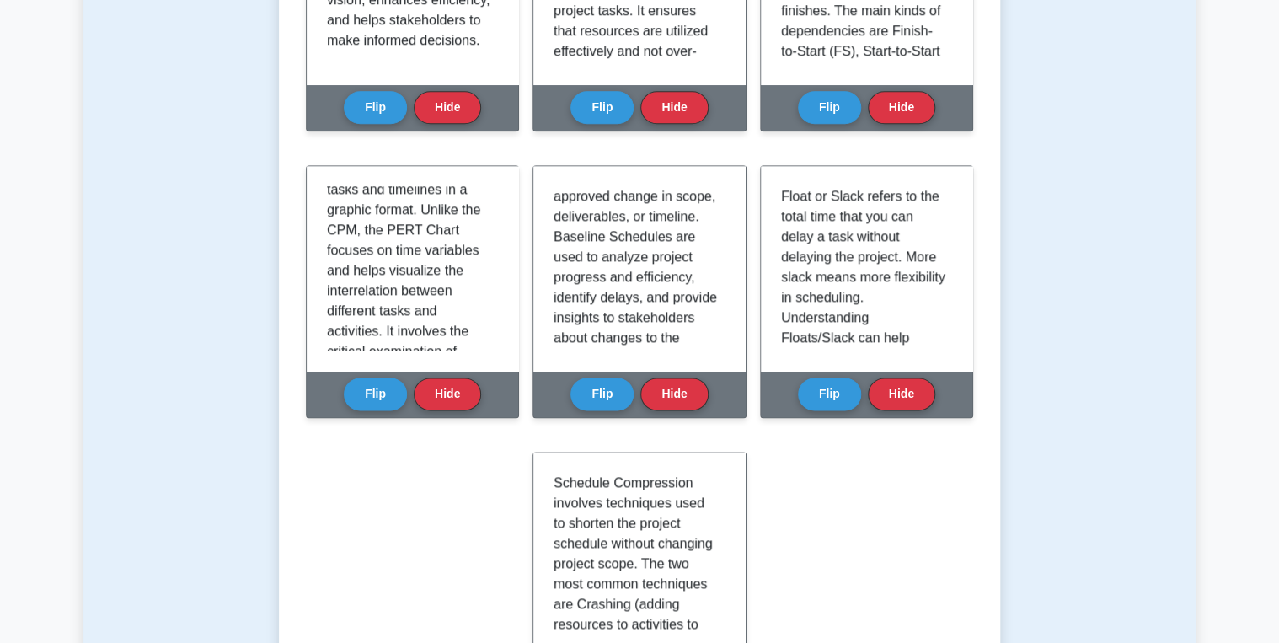
scroll to position [877, 0]
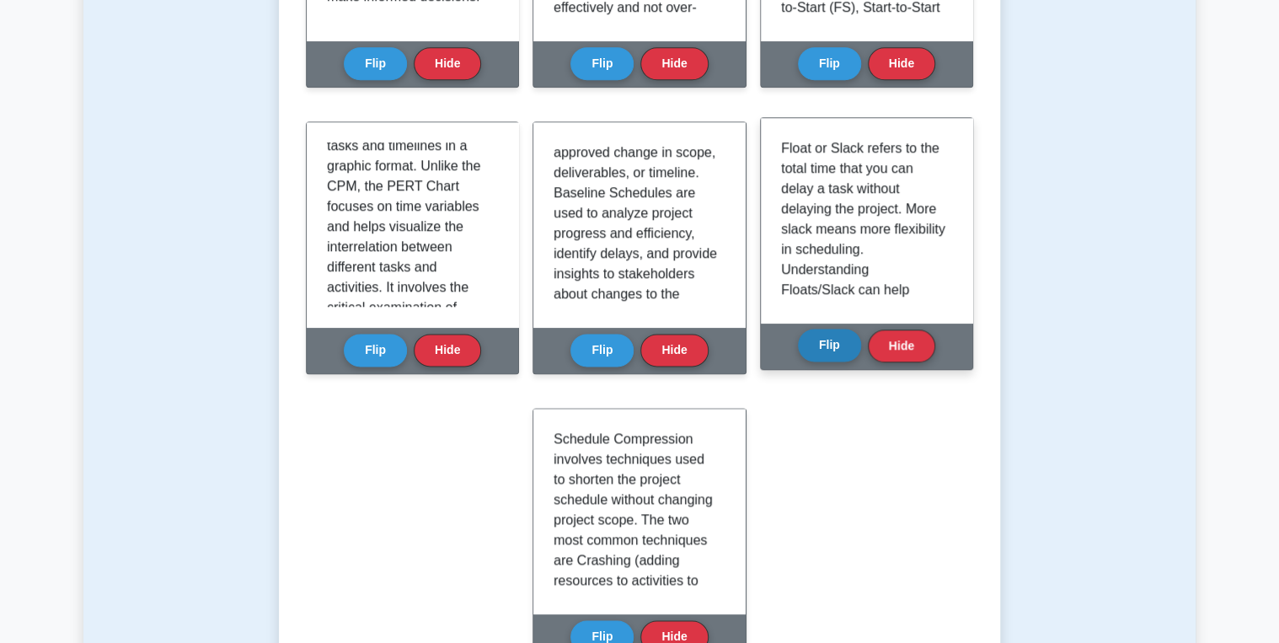
click at [841, 355] on button "Flip" at bounding box center [829, 345] width 63 height 33
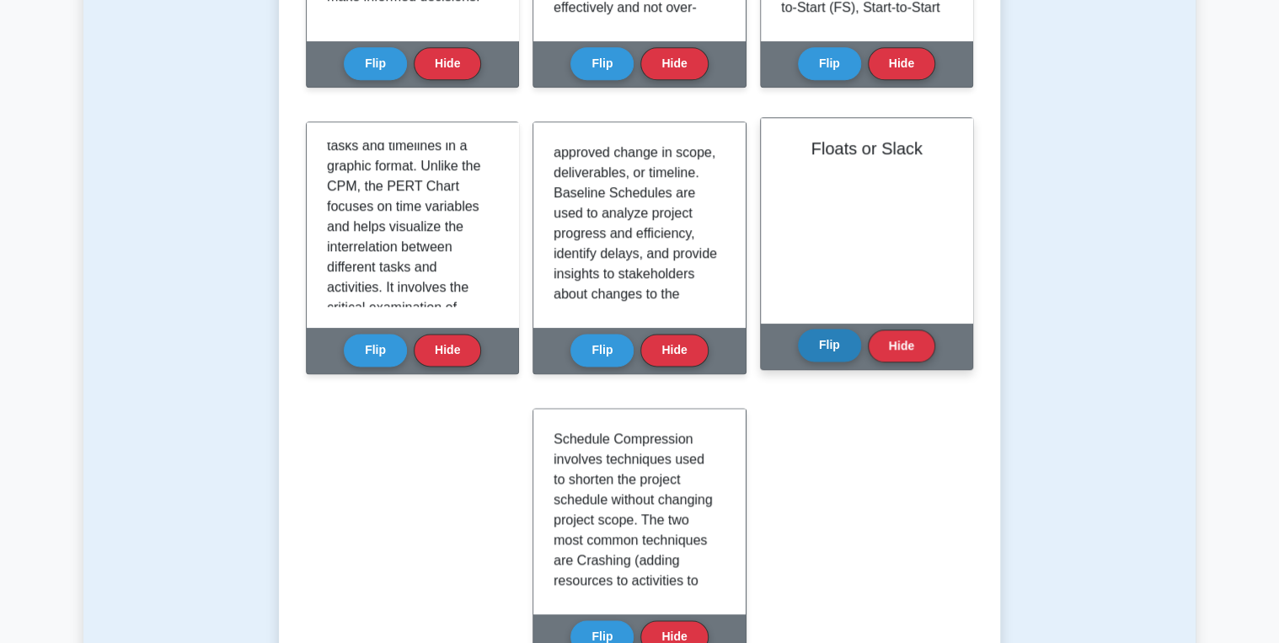
click at [841, 355] on button "Flip" at bounding box center [829, 345] width 63 height 33
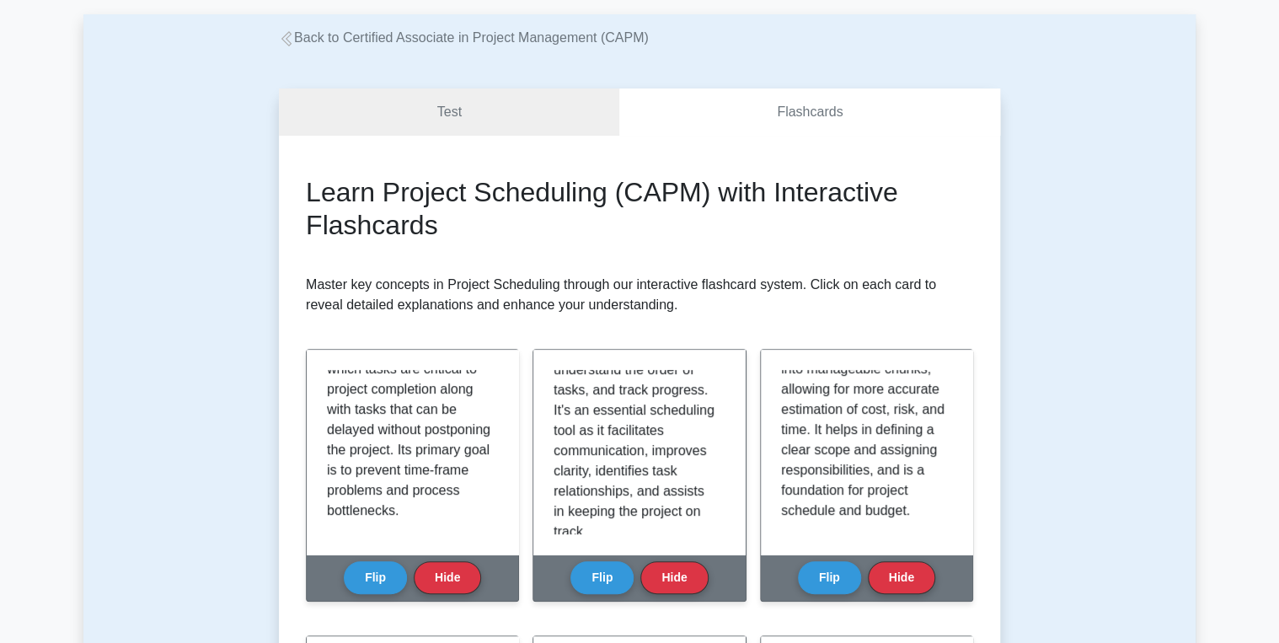
scroll to position [67, 0]
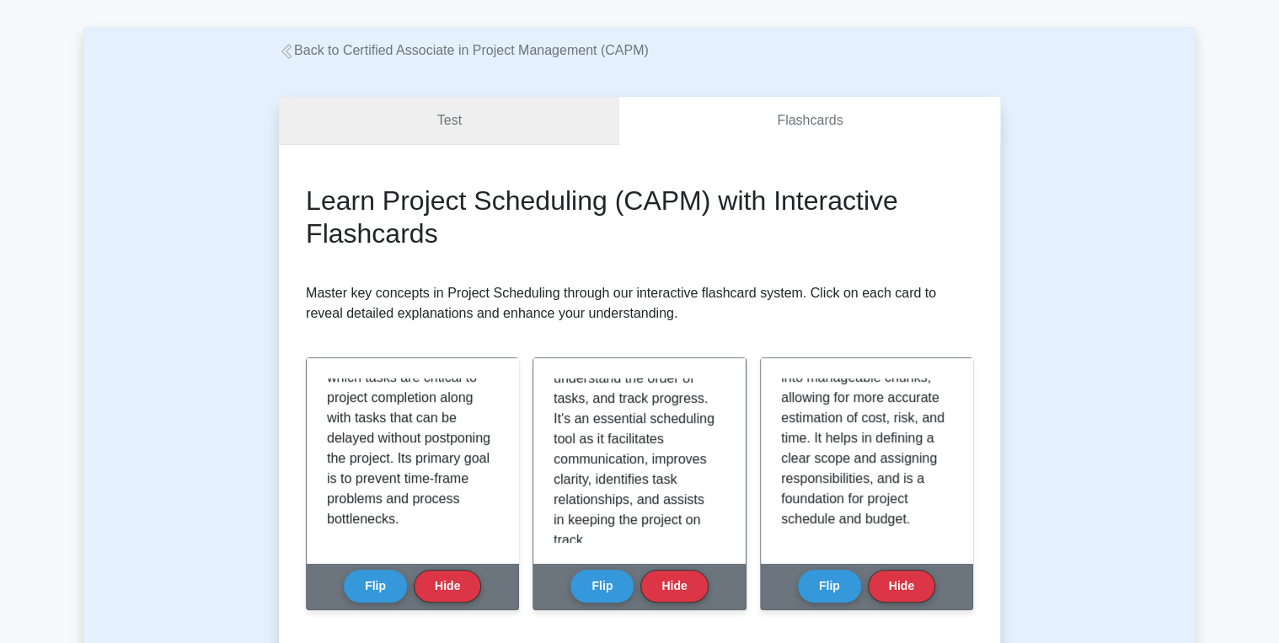
click at [462, 99] on link "Test" at bounding box center [449, 121] width 340 height 48
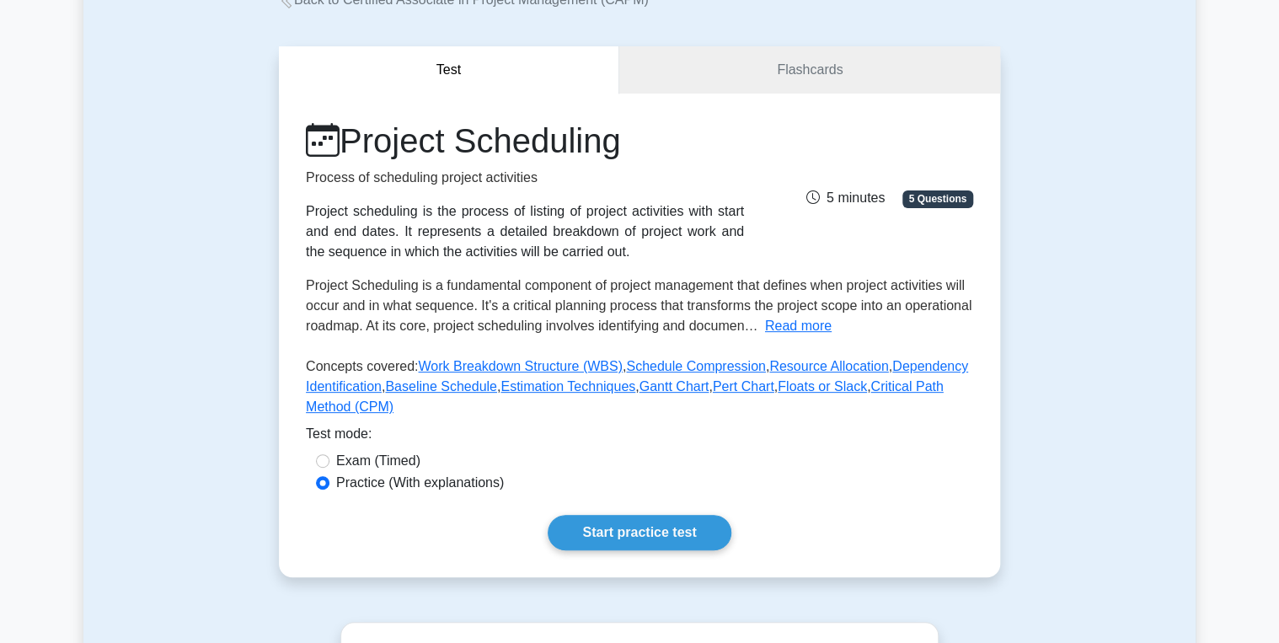
scroll to position [337, 0]
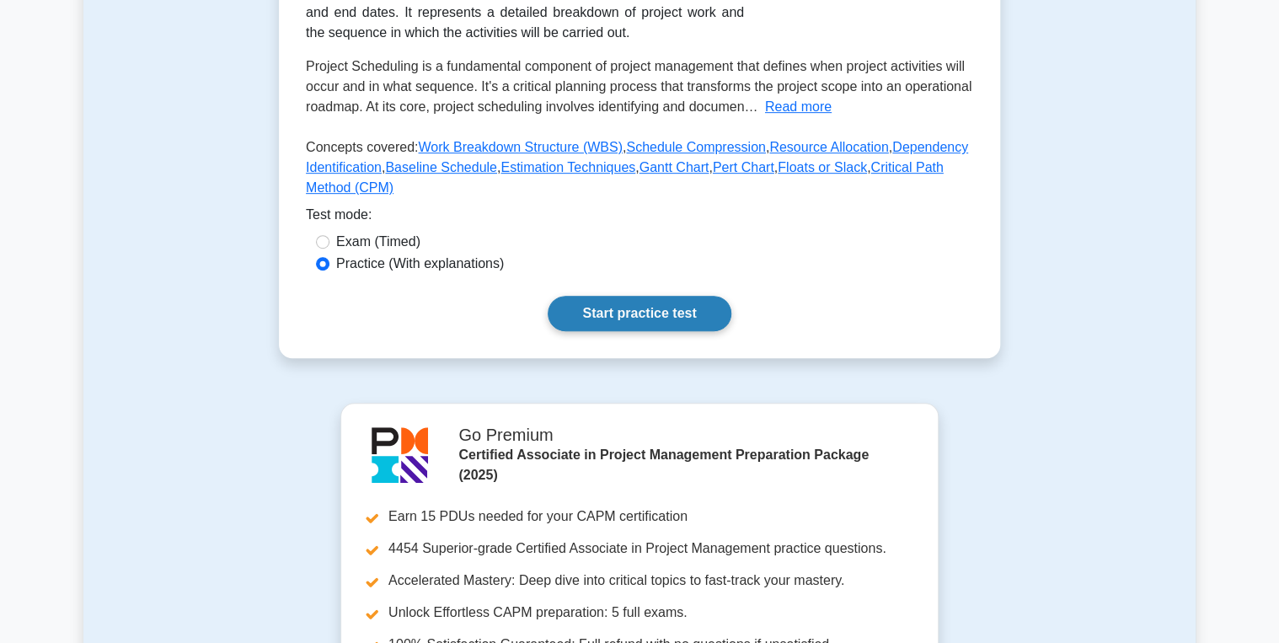
click at [642, 330] on link "Start practice test" at bounding box center [639, 313] width 183 height 35
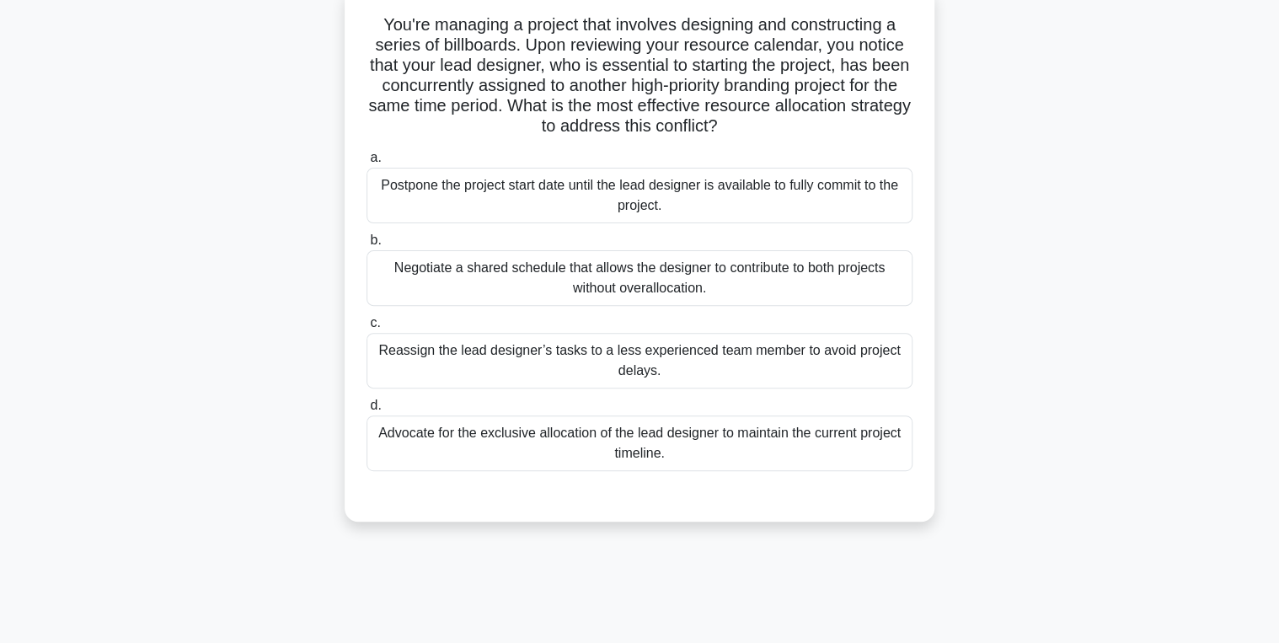
scroll to position [135, 0]
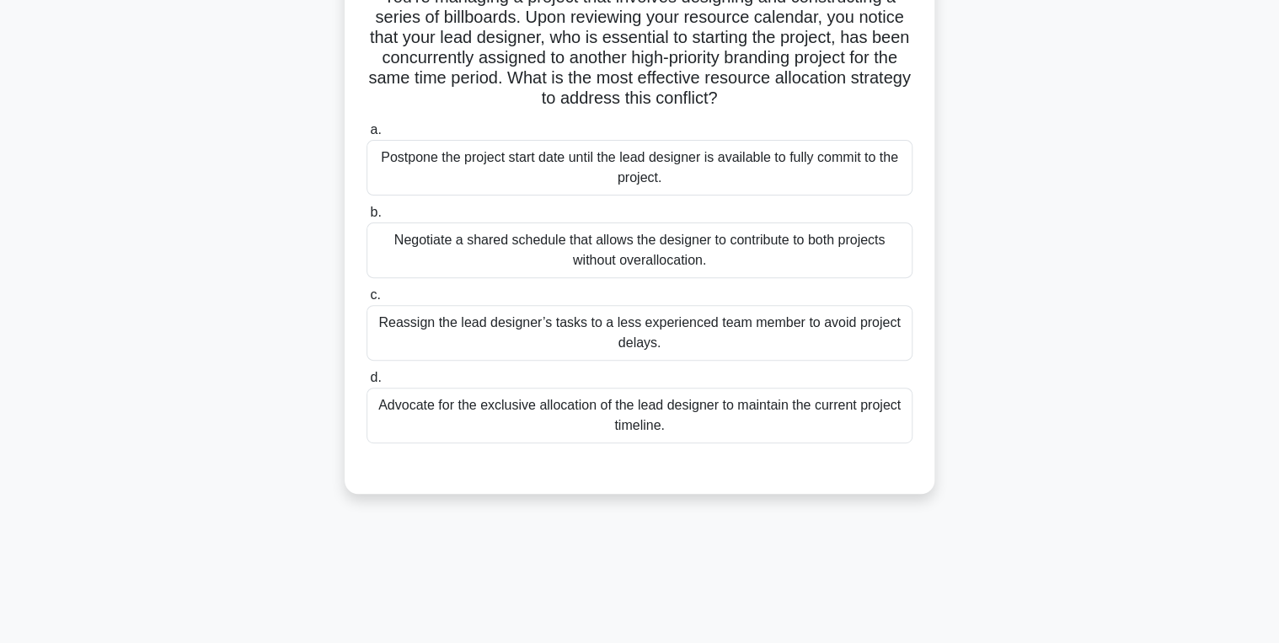
click at [644, 263] on div "Negotiate a shared schedule that allows the designer to contribute to both proj…" at bounding box center [640, 251] width 546 height 56
click at [367, 218] on input "b. Negotiate a shared schedule that allows the designer to contribute to both p…" at bounding box center [367, 212] width 0 height 11
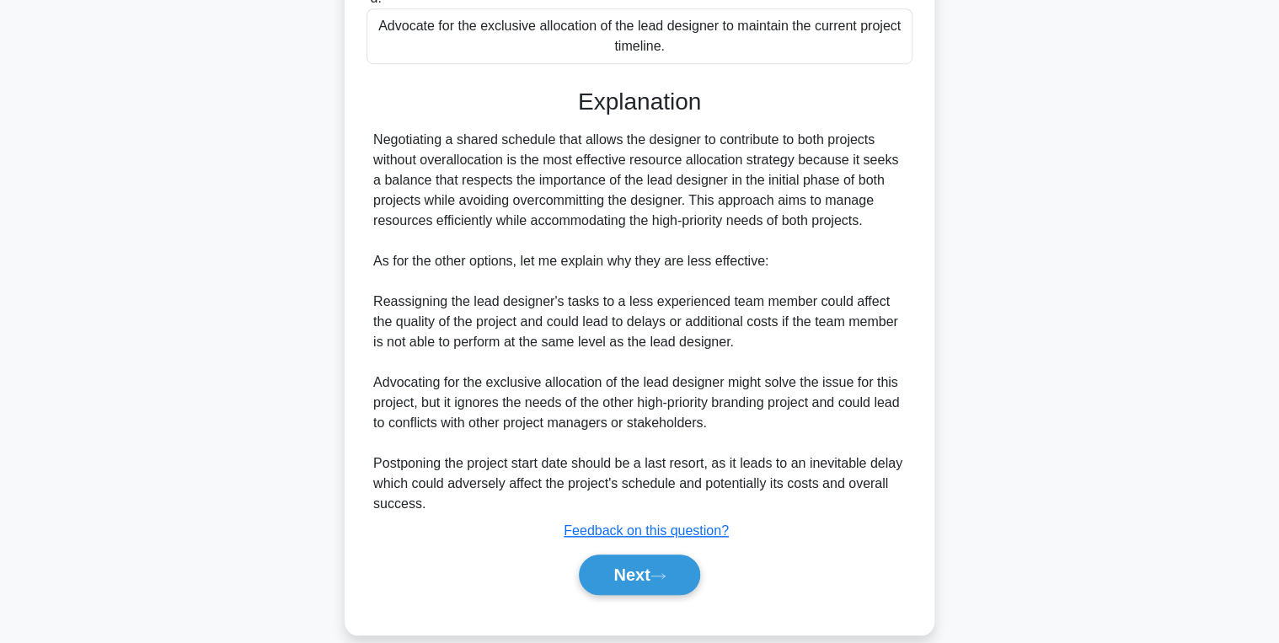
scroll to position [536, 0]
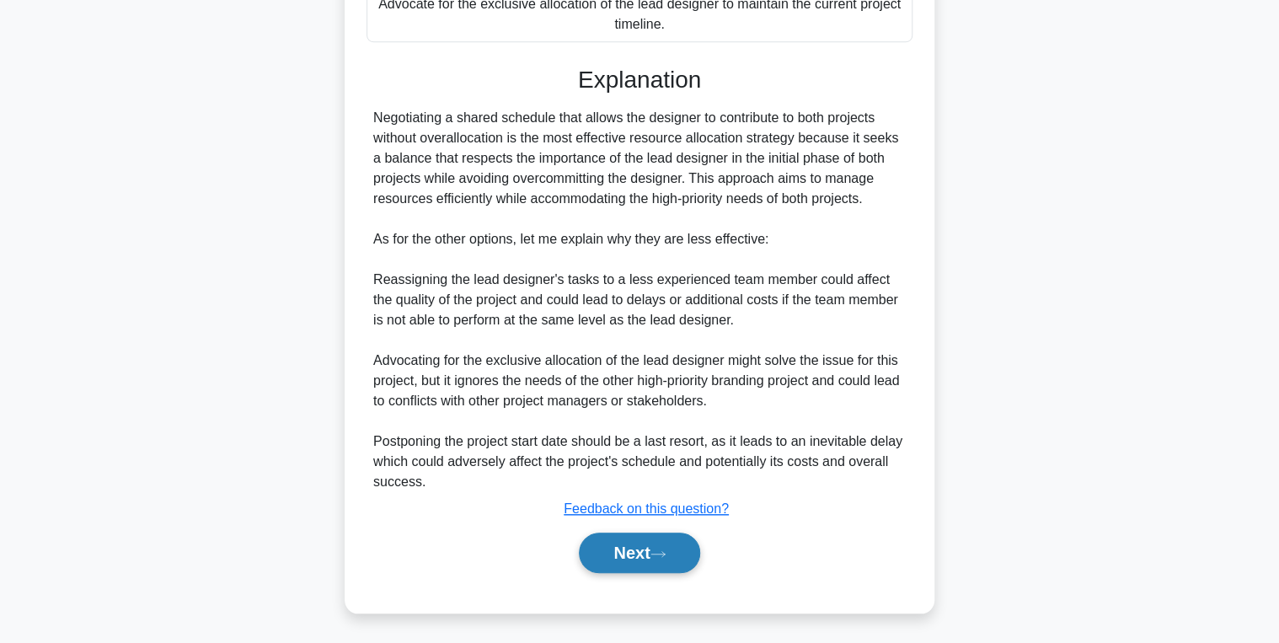
click at [646, 555] on button "Next" at bounding box center [639, 553] width 121 height 40
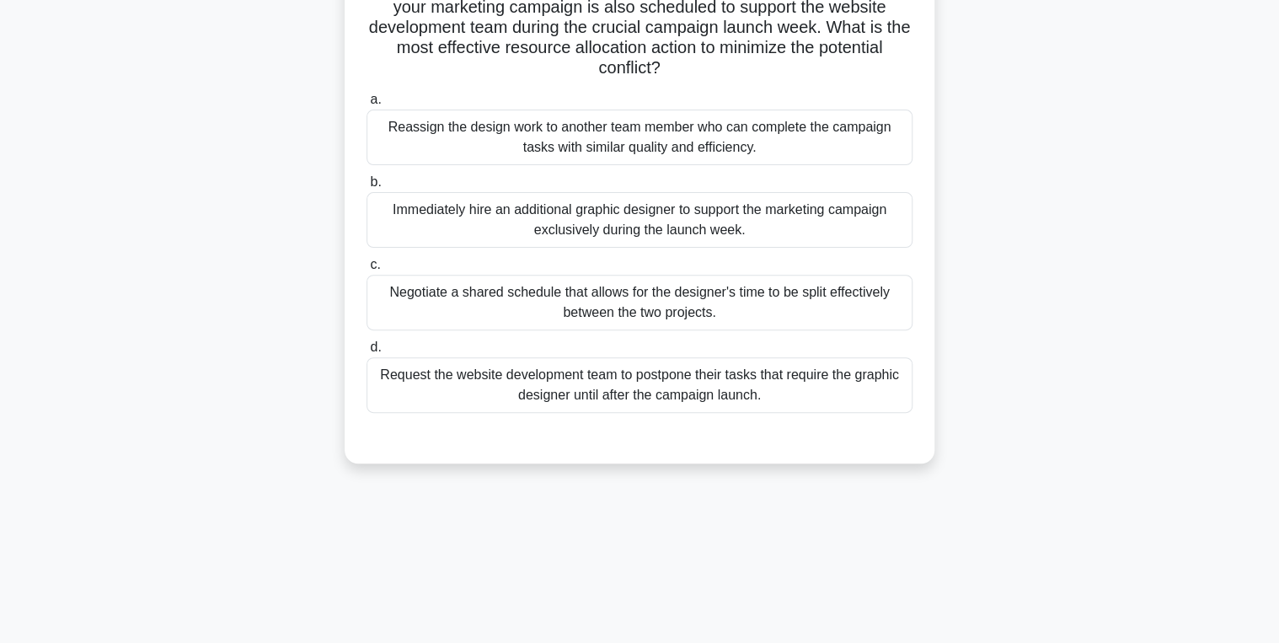
scroll to position [0, 0]
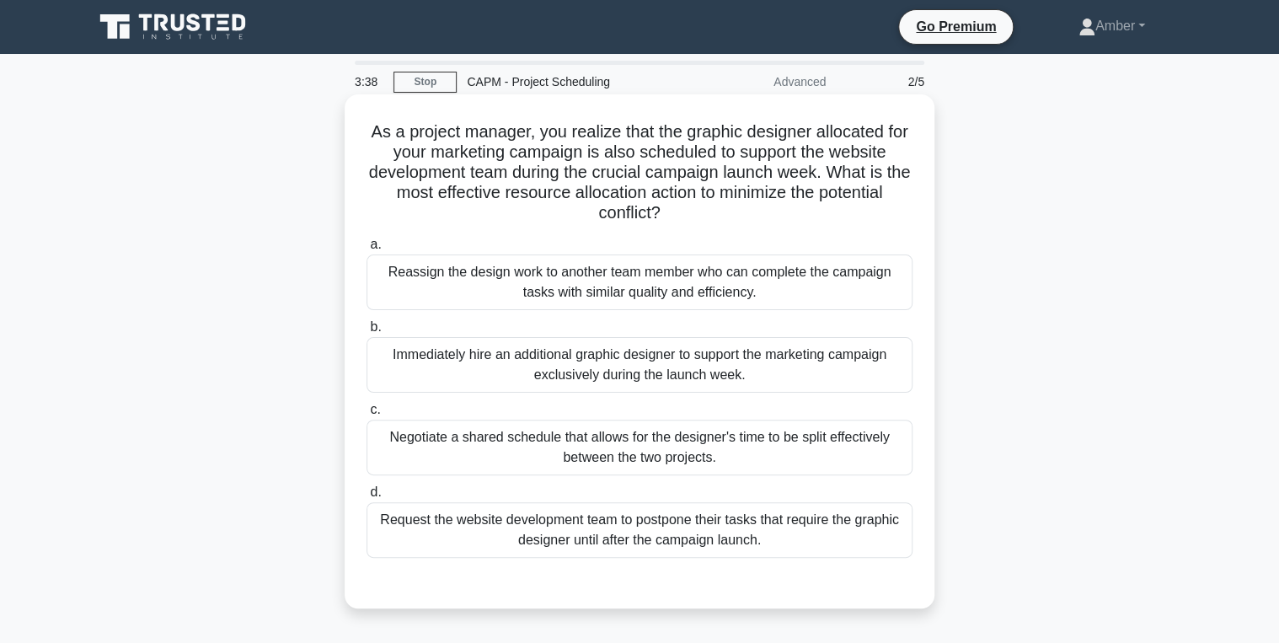
click at [570, 439] on div "Negotiate a shared schedule that allows for the designer's time to be split eff…" at bounding box center [640, 448] width 546 height 56
click at [367, 416] on input "c. Negotiate a shared schedule that allows for the designer's time to be split …" at bounding box center [367, 410] width 0 height 11
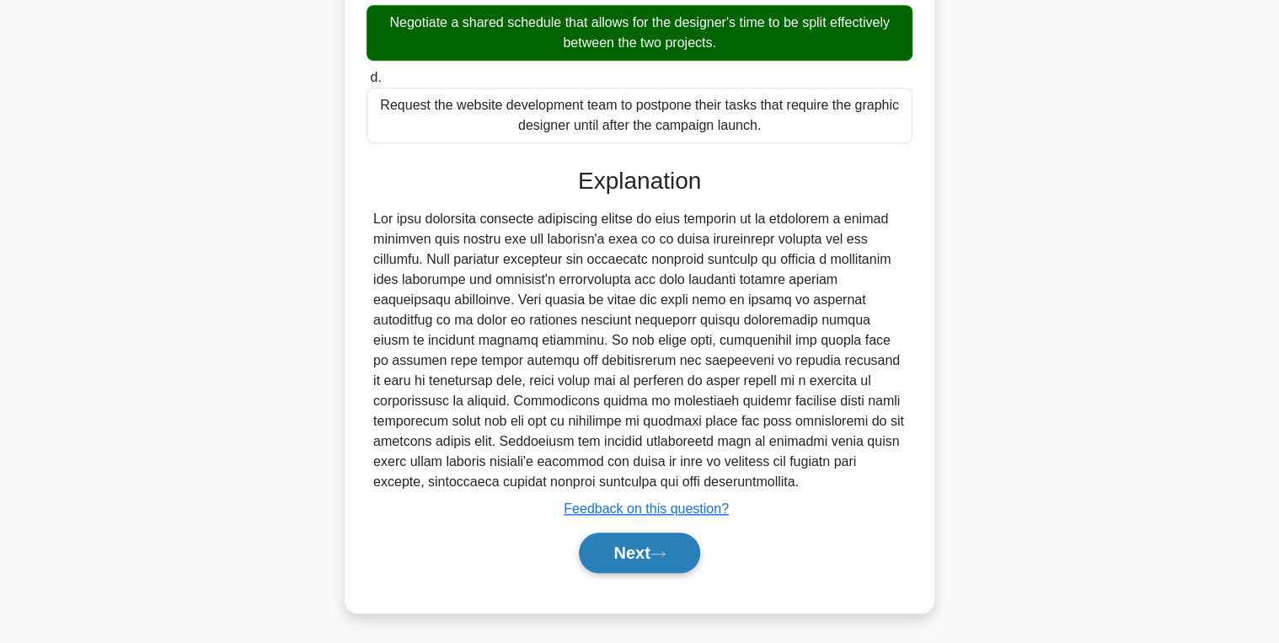
scroll to position [415, 0]
click at [632, 547] on button "Next" at bounding box center [639, 553] width 121 height 40
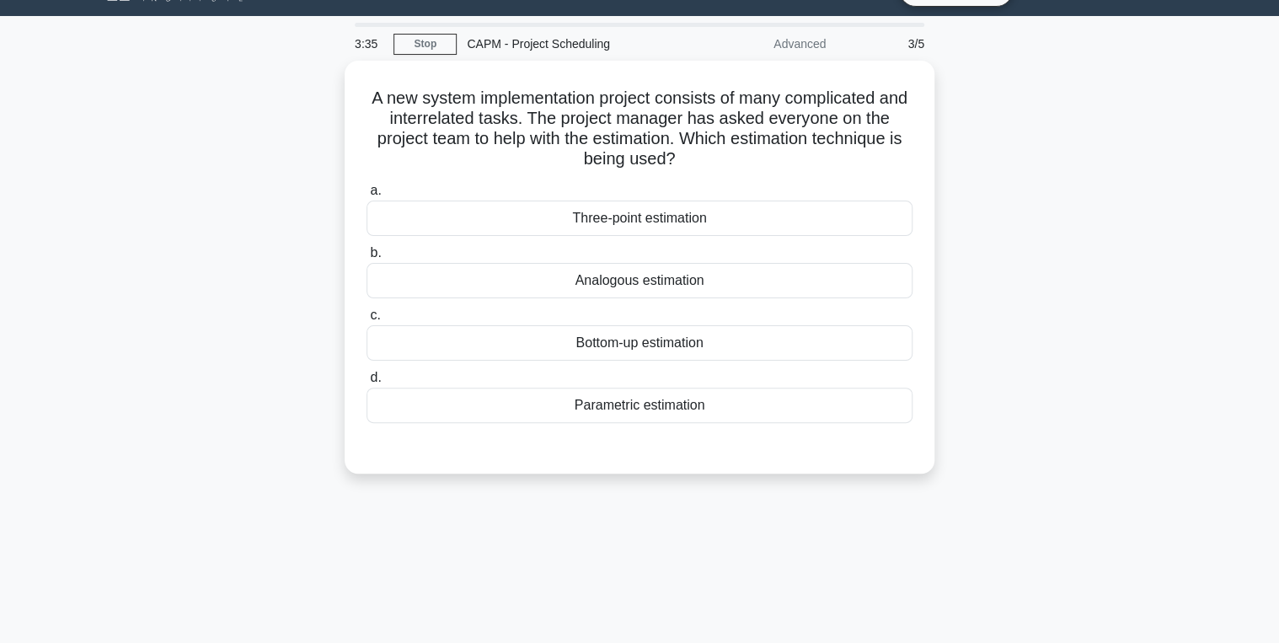
scroll to position [0, 0]
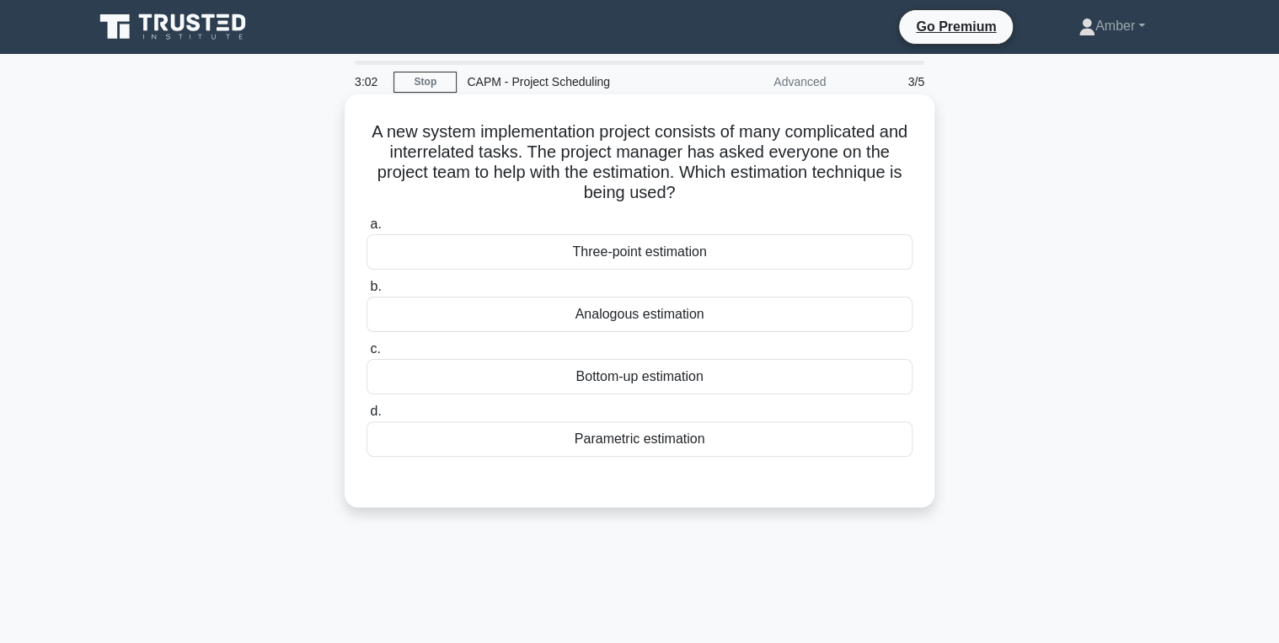
click at [641, 252] on div "Three-point estimation" at bounding box center [640, 251] width 546 height 35
click at [367, 230] on input "a. Three-point estimation" at bounding box center [367, 224] width 0 height 11
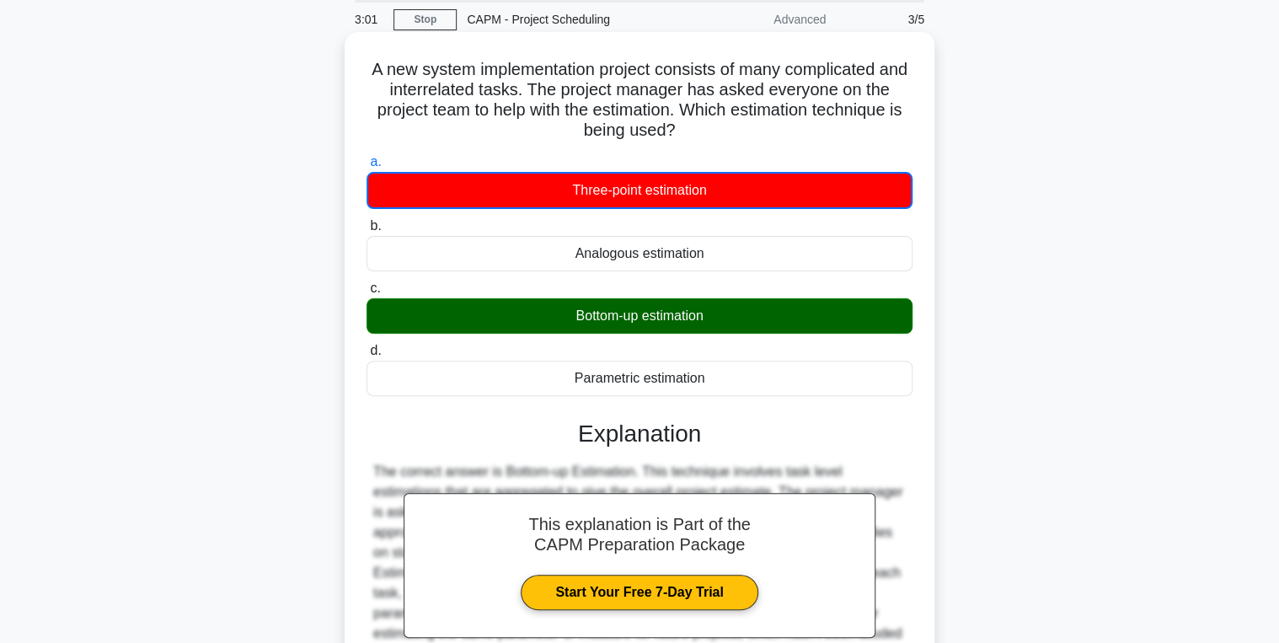
scroll to position [267, 0]
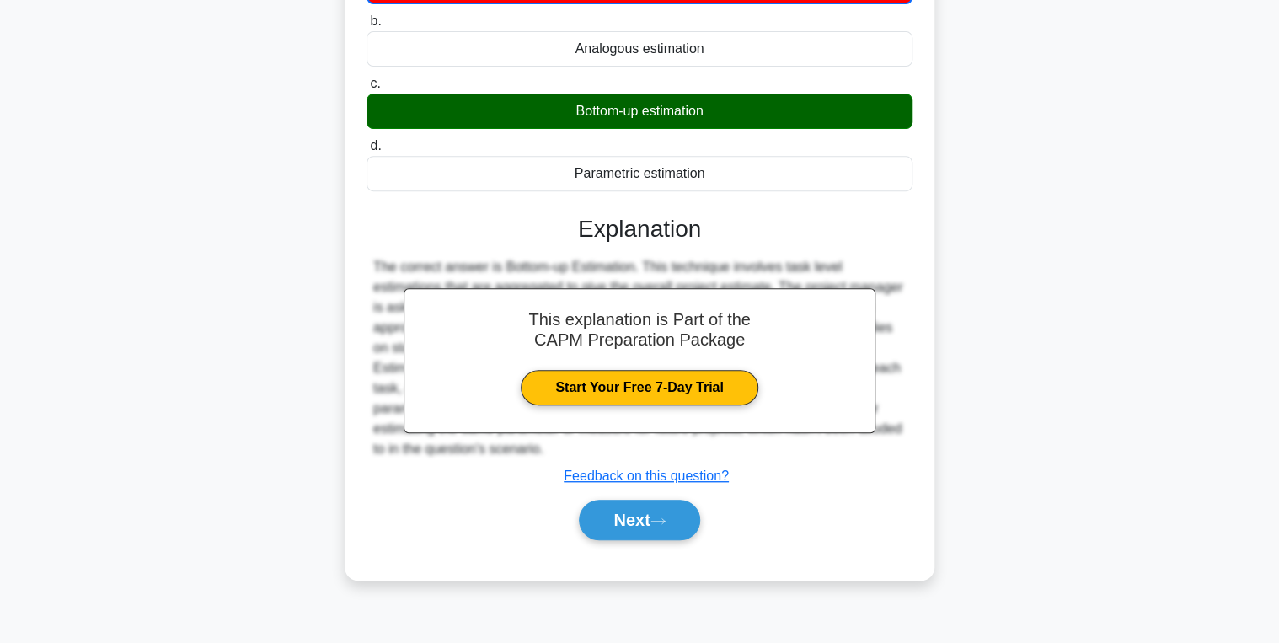
click at [591, 496] on div "Next" at bounding box center [640, 520] width 546 height 54
click at [603, 512] on button "Next" at bounding box center [639, 520] width 121 height 40
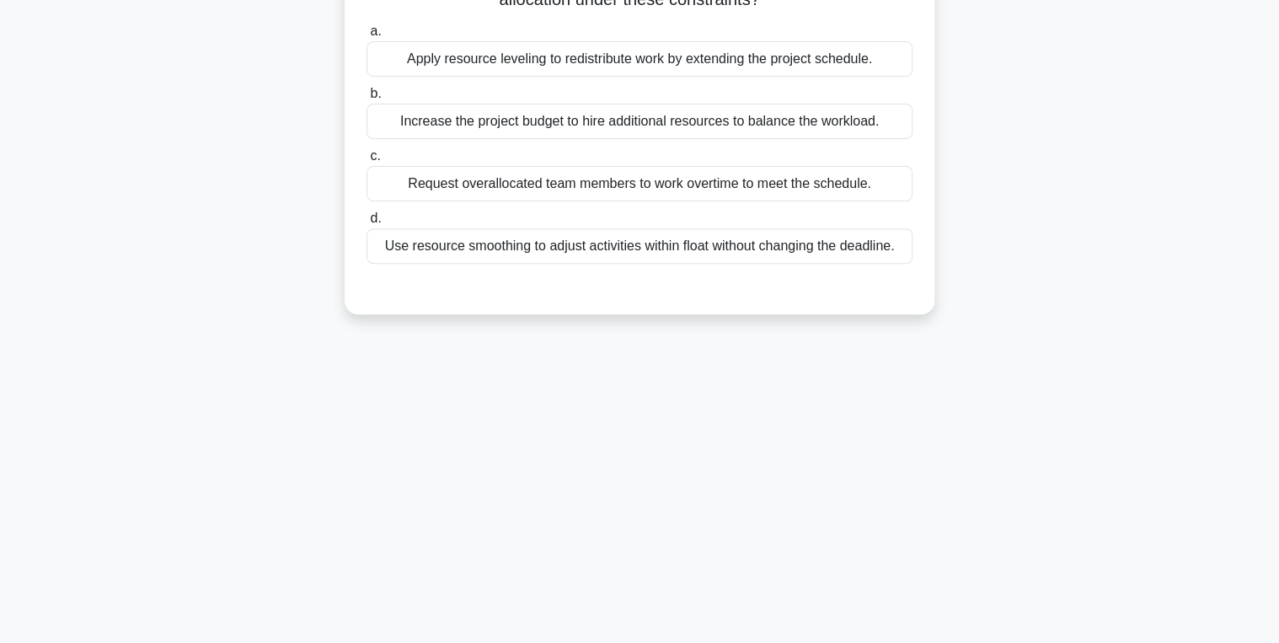
scroll to position [0, 0]
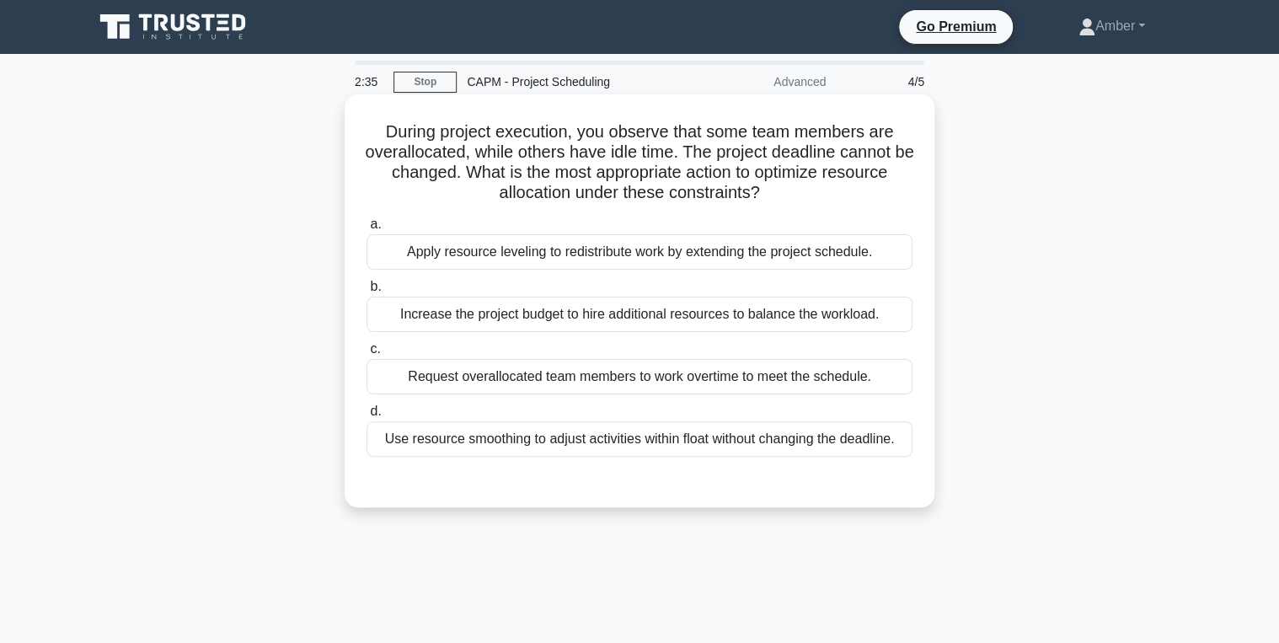
click at [539, 441] on div "Use resource smoothing to adjust activities within float without changing the d…" at bounding box center [640, 438] width 546 height 35
click at [367, 417] on input "d. Use resource smoothing to adjust activities within float without changing th…" at bounding box center [367, 411] width 0 height 11
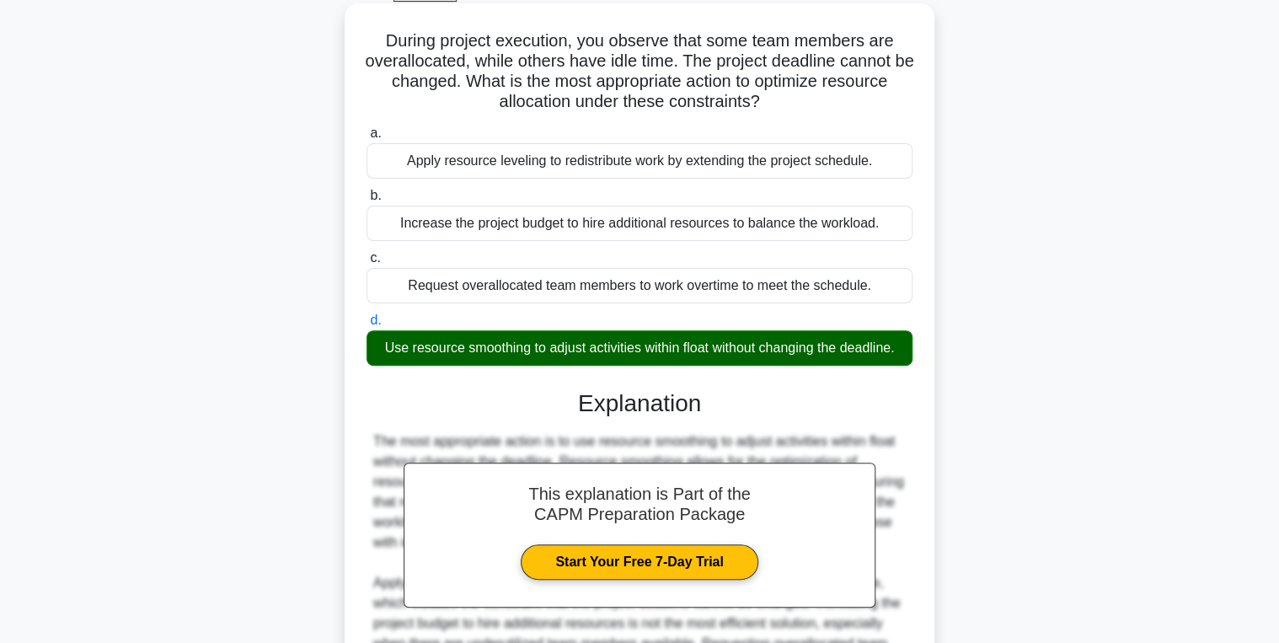
scroll to position [293, 0]
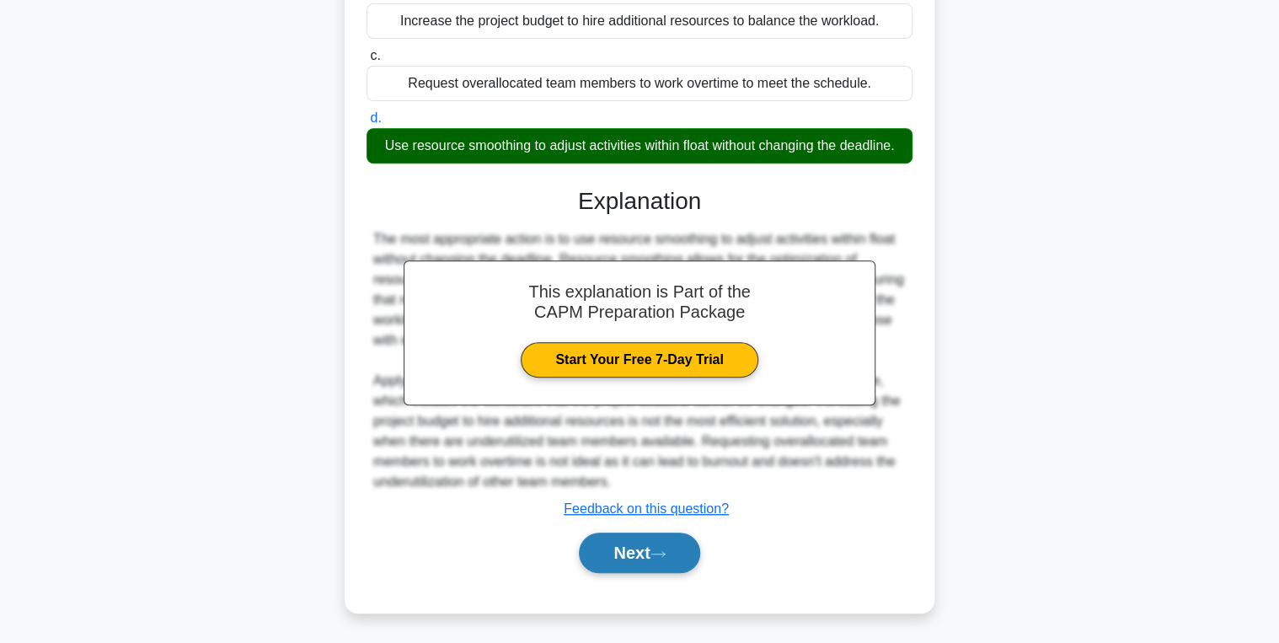
click at [627, 560] on button "Next" at bounding box center [639, 553] width 121 height 40
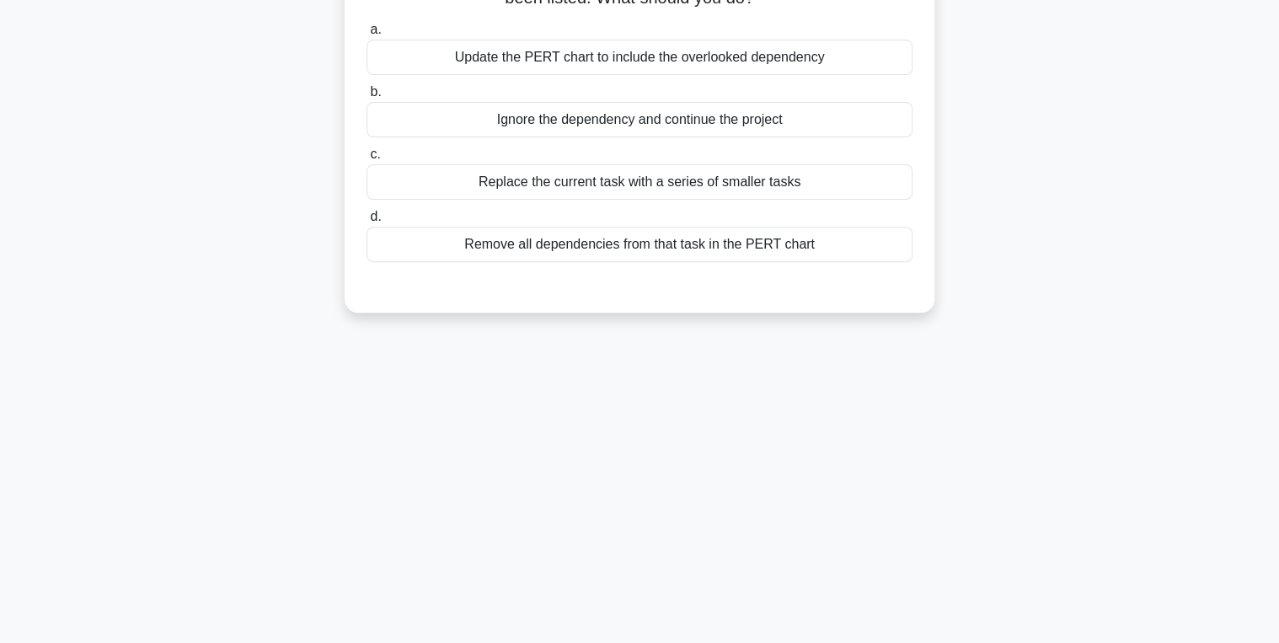
scroll to position [0, 0]
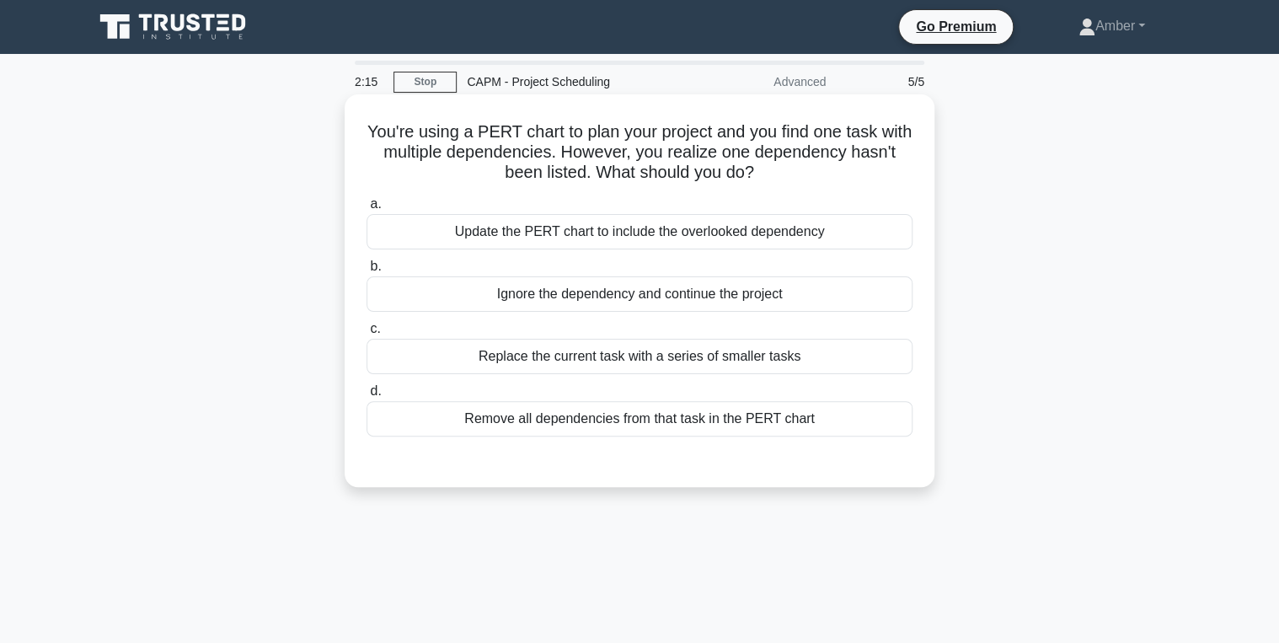
click at [671, 234] on div "Update the PERT chart to include the overlooked dependency" at bounding box center [640, 231] width 546 height 35
click at [367, 210] on input "a. Update the PERT chart to include the overlooked dependency" at bounding box center [367, 204] width 0 height 11
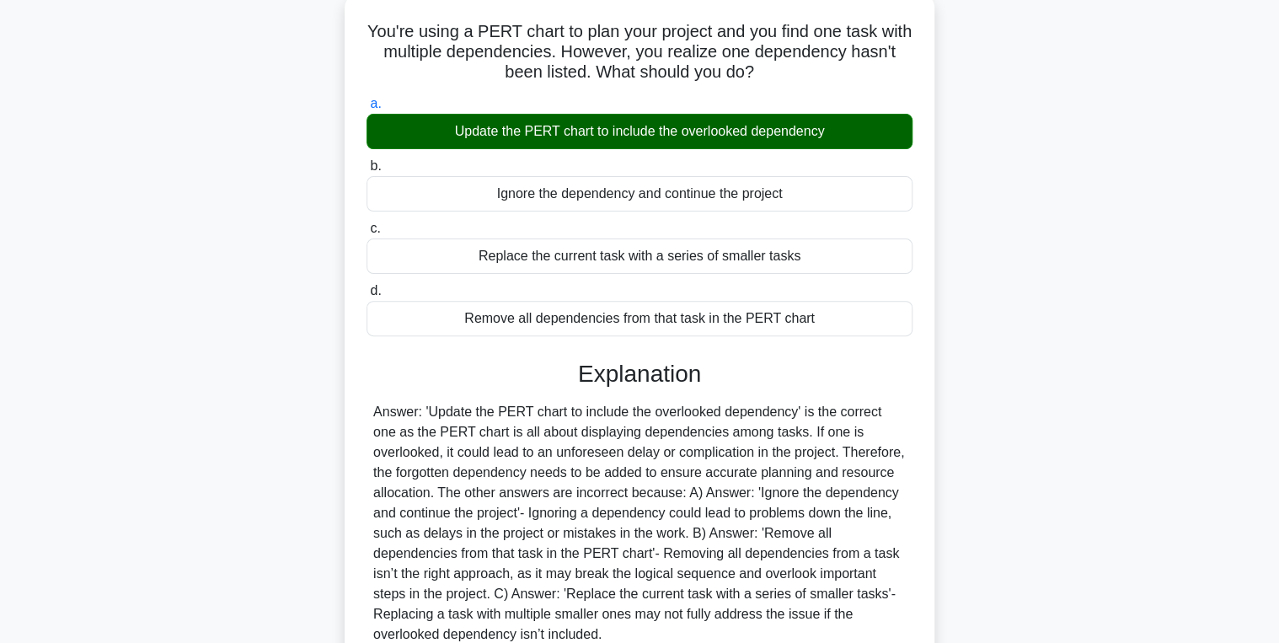
scroll to position [267, 0]
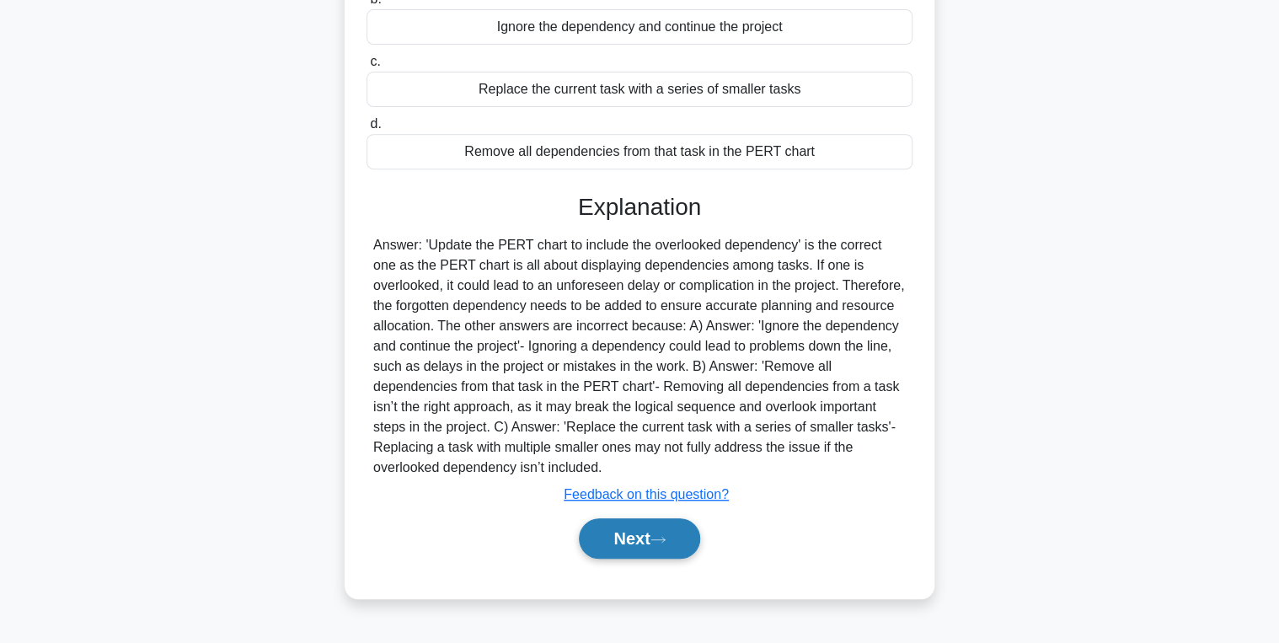
drag, startPoint x: 634, startPoint y: 533, endPoint x: 612, endPoint y: 519, distance: 25.7
click at [634, 533] on button "Next" at bounding box center [639, 538] width 121 height 40
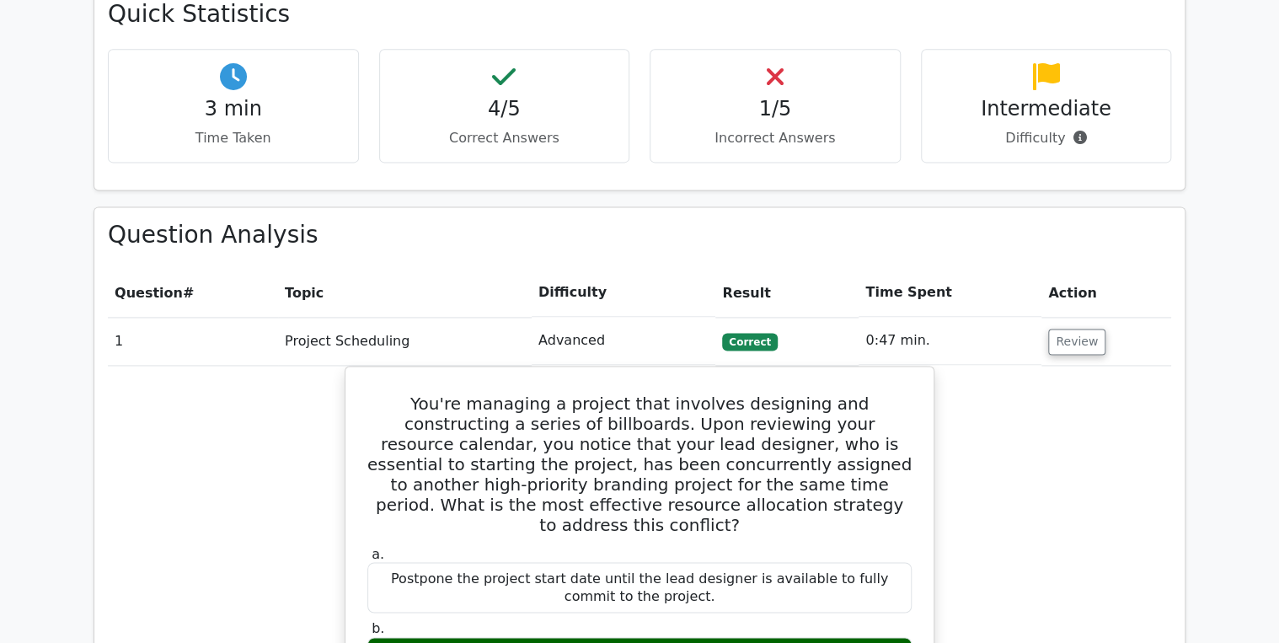
scroll to position [1079, 0]
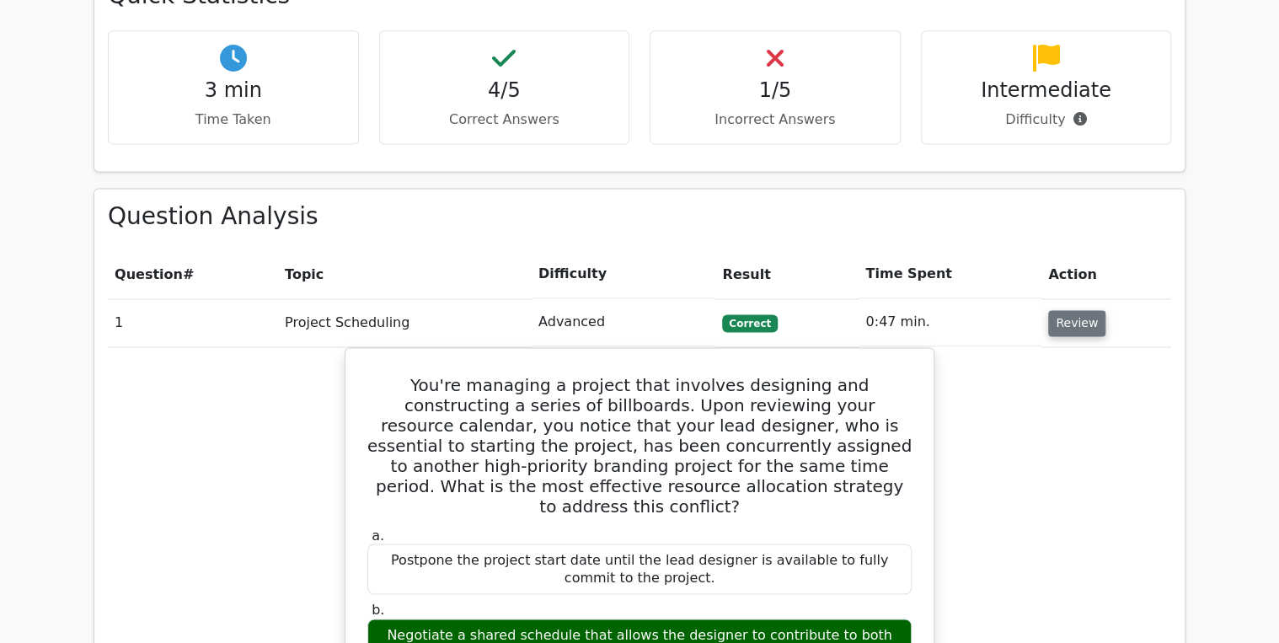
click at [1075, 310] on button "Review" at bounding box center [1076, 323] width 57 height 26
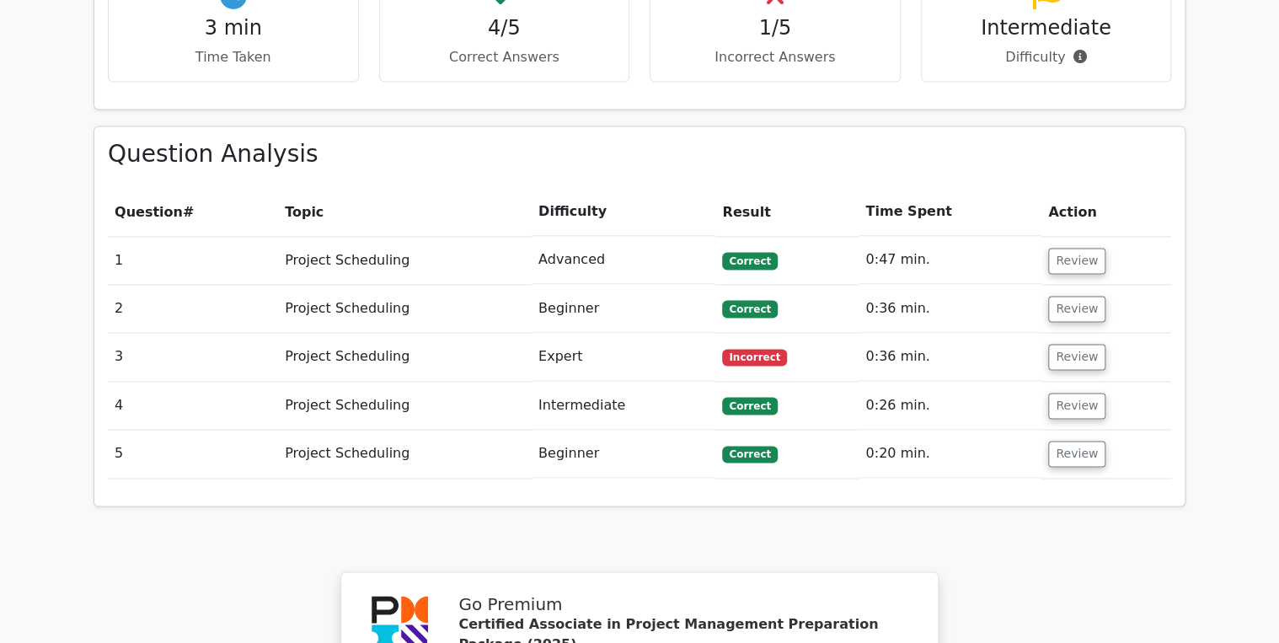
scroll to position [1214, 0]
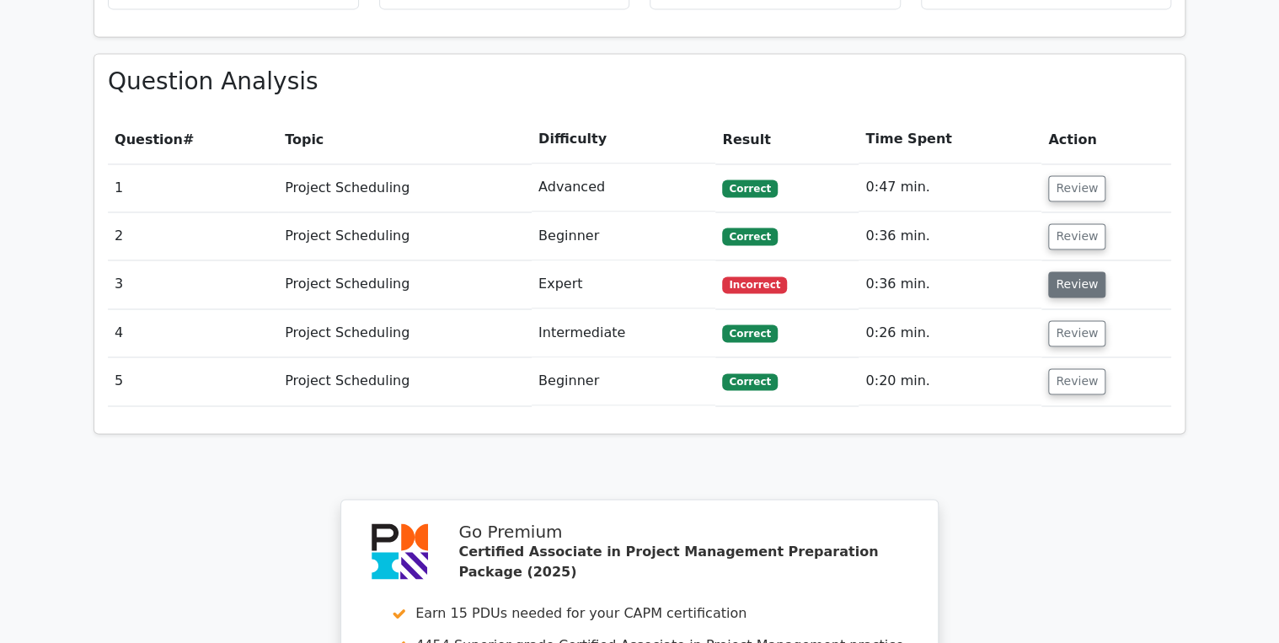
click at [1065, 271] on button "Review" at bounding box center [1076, 284] width 57 height 26
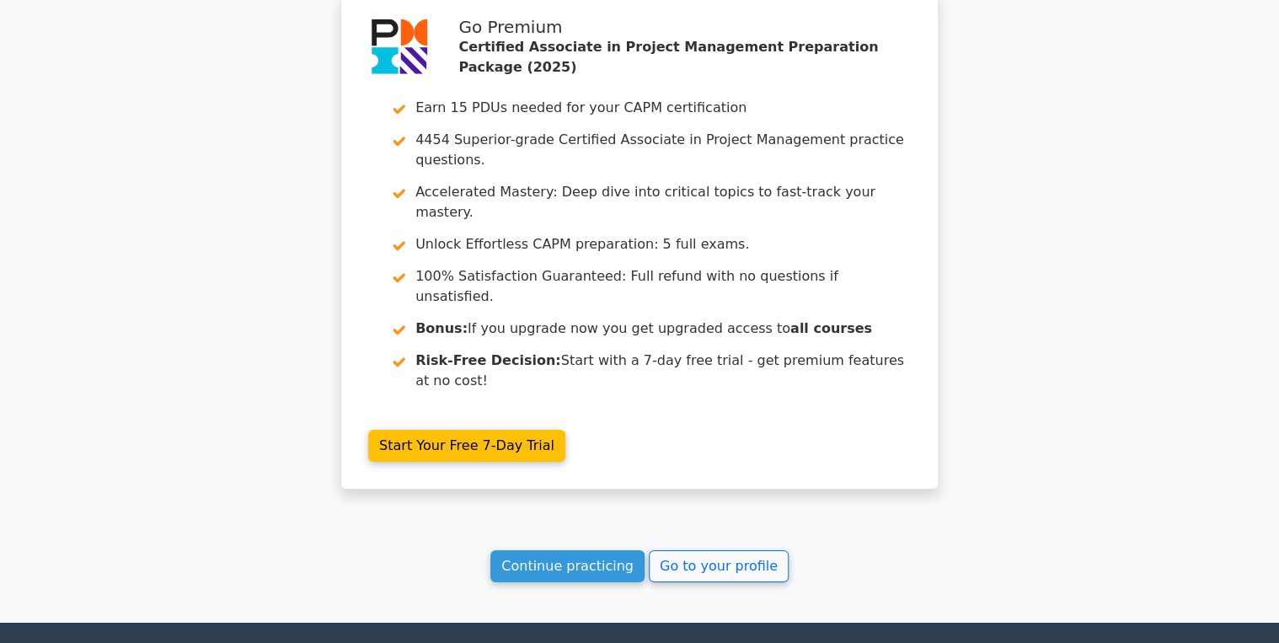
scroll to position [2464, 0]
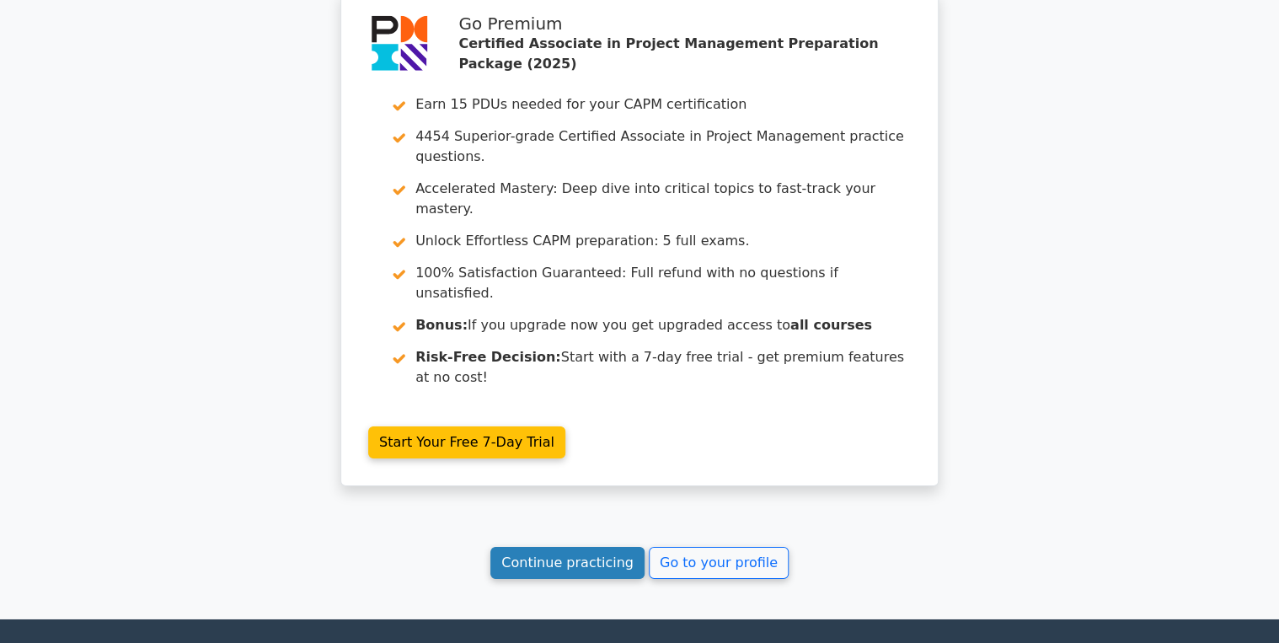
click at [550, 547] on link "Continue practicing" at bounding box center [568, 563] width 154 height 32
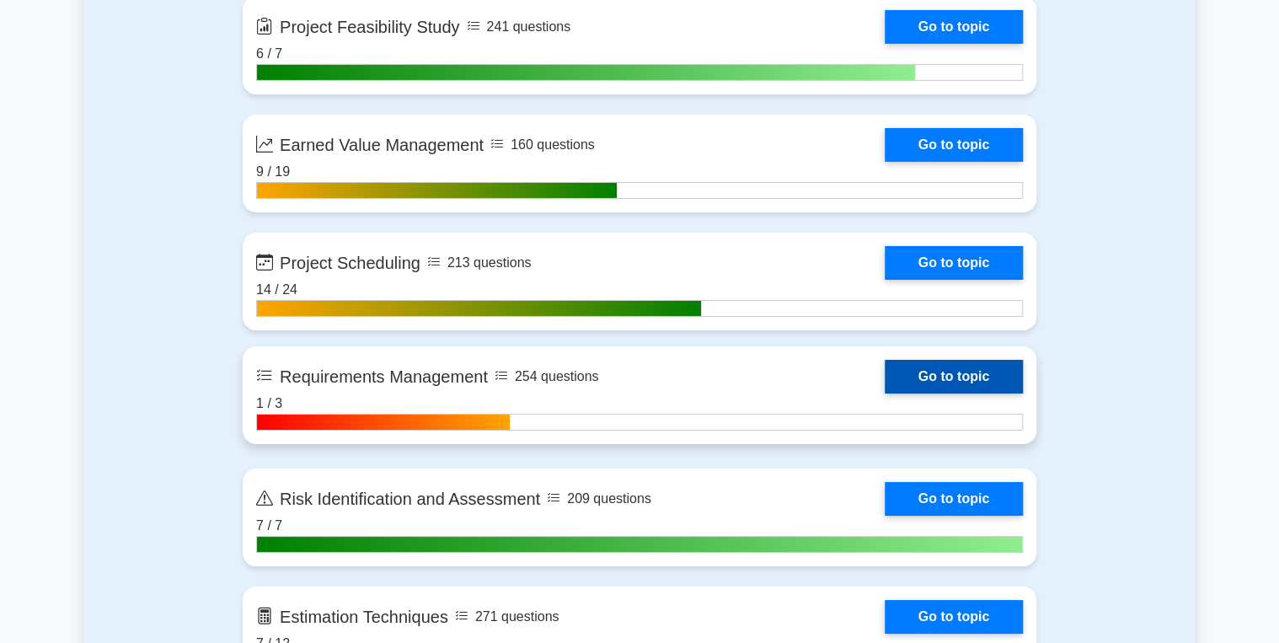
scroll to position [2899, 0]
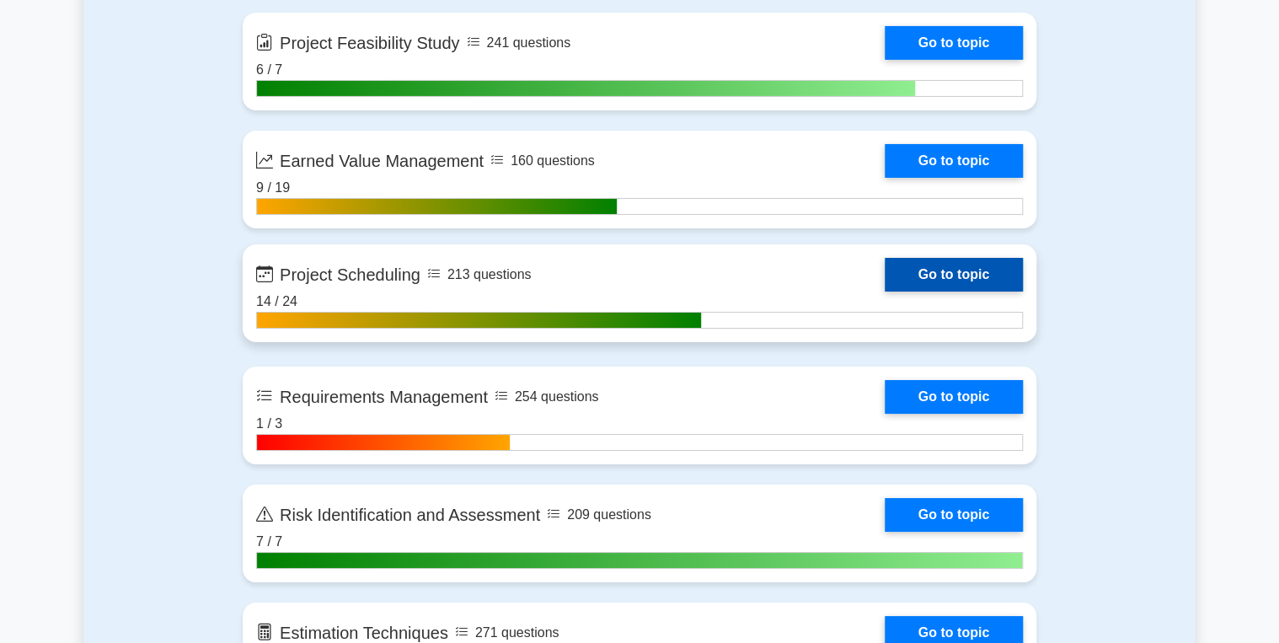
click at [945, 264] on link "Go to topic" at bounding box center [954, 275] width 138 height 34
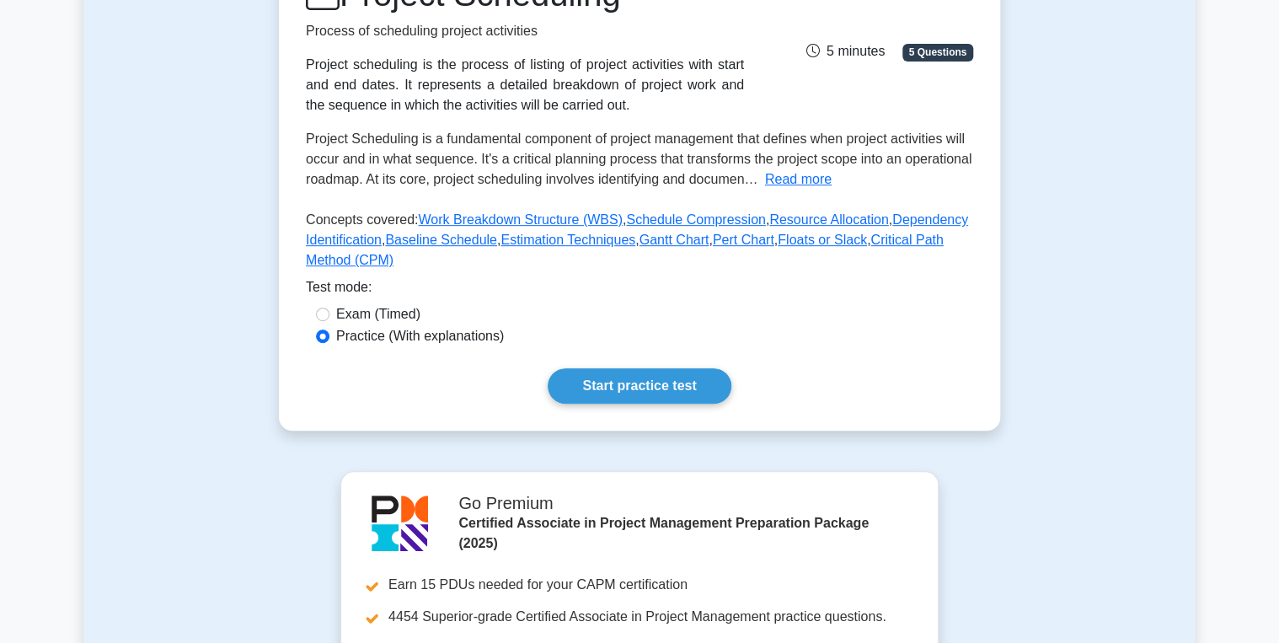
scroll to position [270, 0]
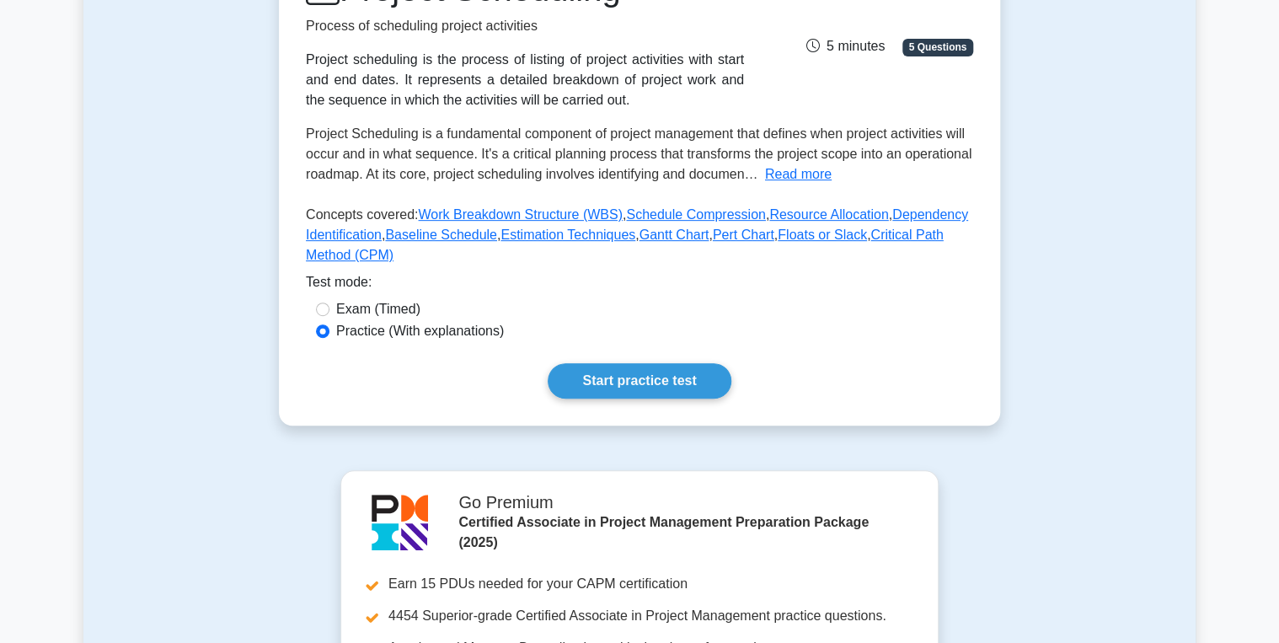
click at [657, 399] on div "Project Scheduling Process of scheduling project activities Project scheduling …" at bounding box center [639, 184] width 721 height 484
click at [656, 382] on link "Start practice test" at bounding box center [639, 380] width 183 height 35
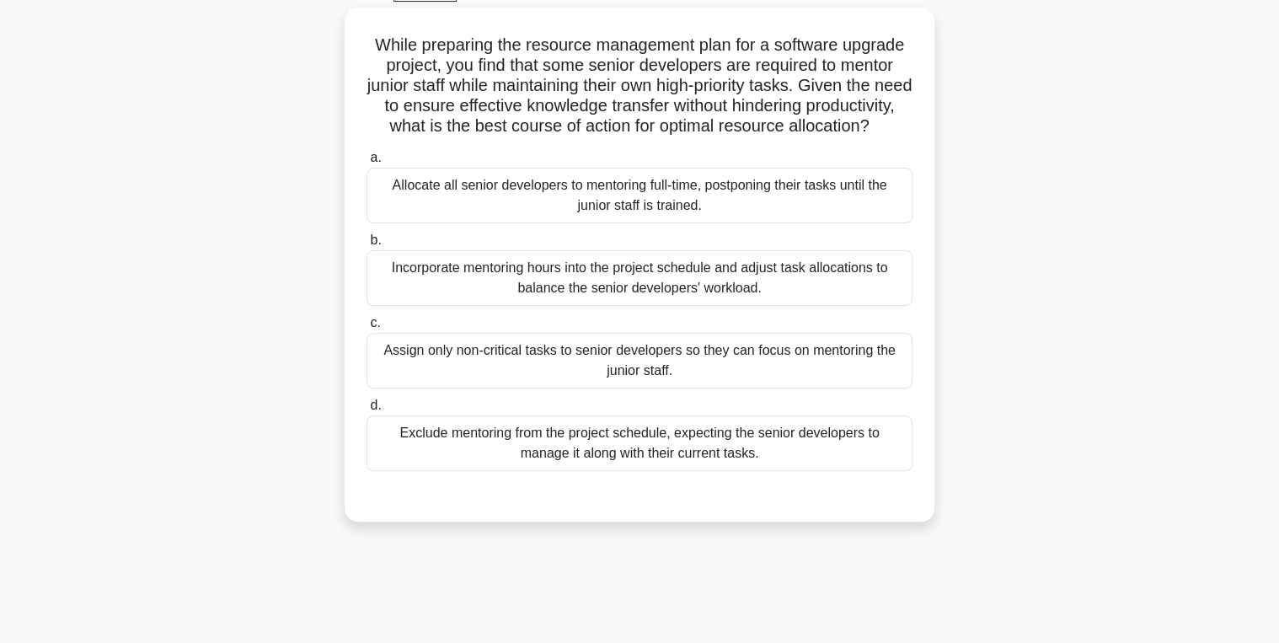
scroll to position [67, 0]
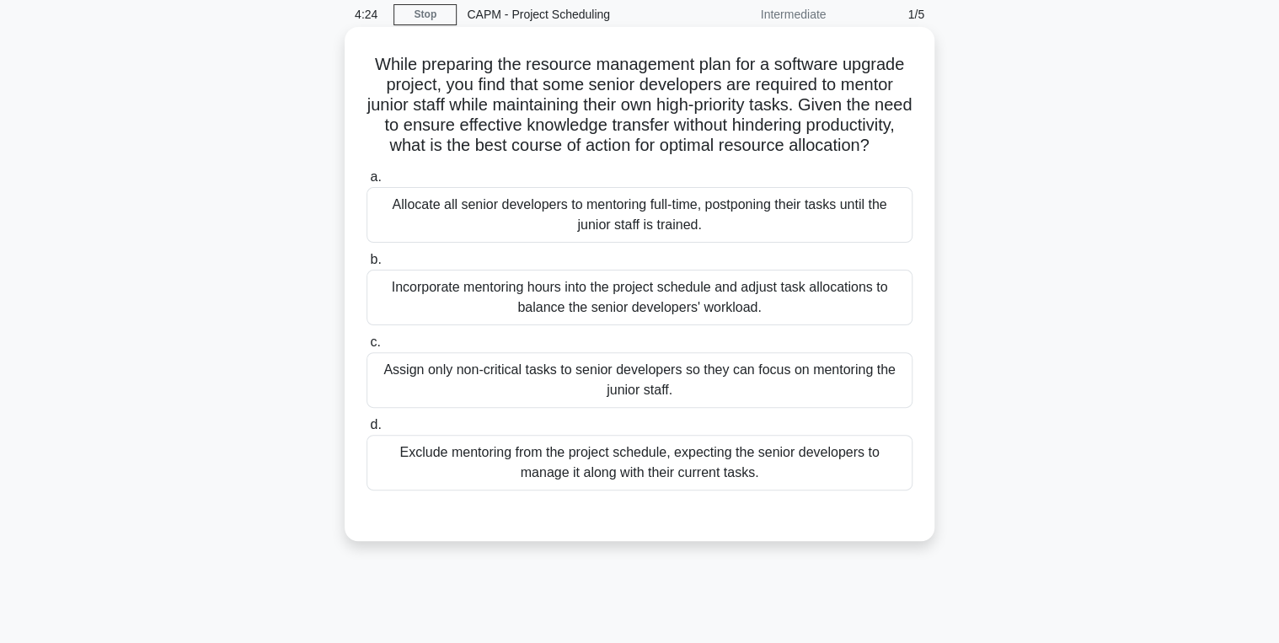
click at [613, 325] on div "Incorporate mentoring hours into the project schedule and adjust task allocatio…" at bounding box center [640, 298] width 546 height 56
click at [367, 265] on input "b. Incorporate mentoring hours into the project schedule and adjust task alloca…" at bounding box center [367, 260] width 0 height 11
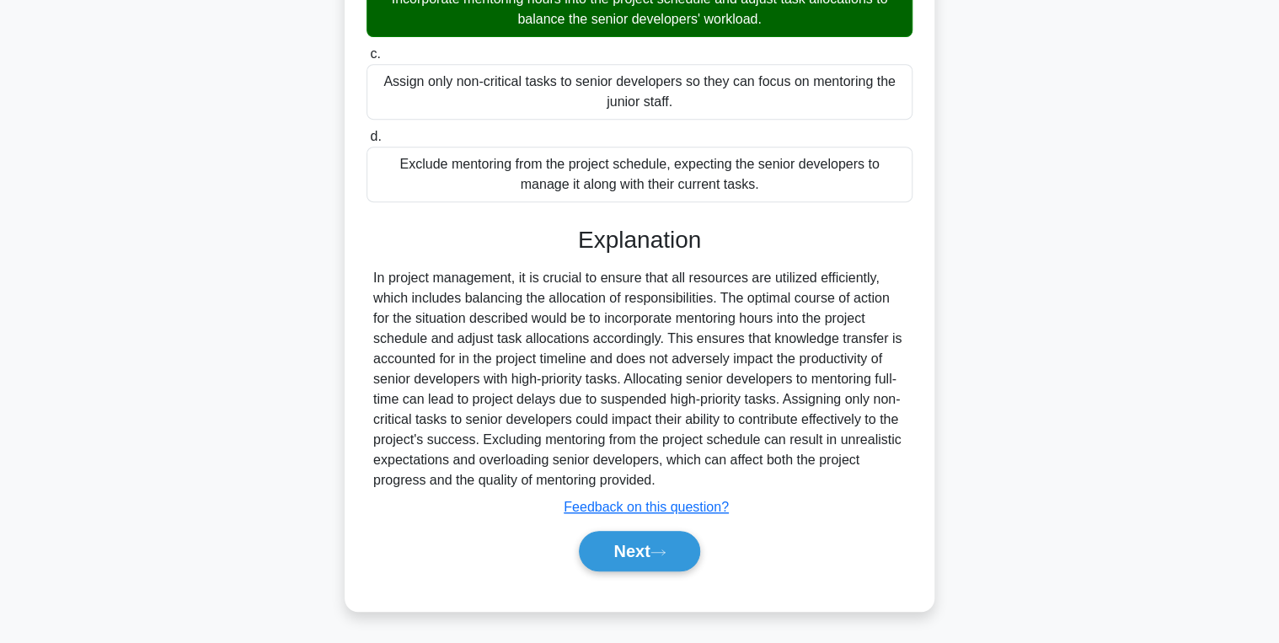
scroll to position [374, 0]
drag, startPoint x: 625, startPoint y: 561, endPoint x: 617, endPoint y: 557, distance: 8.7
click at [625, 561] on button "Next" at bounding box center [639, 551] width 121 height 40
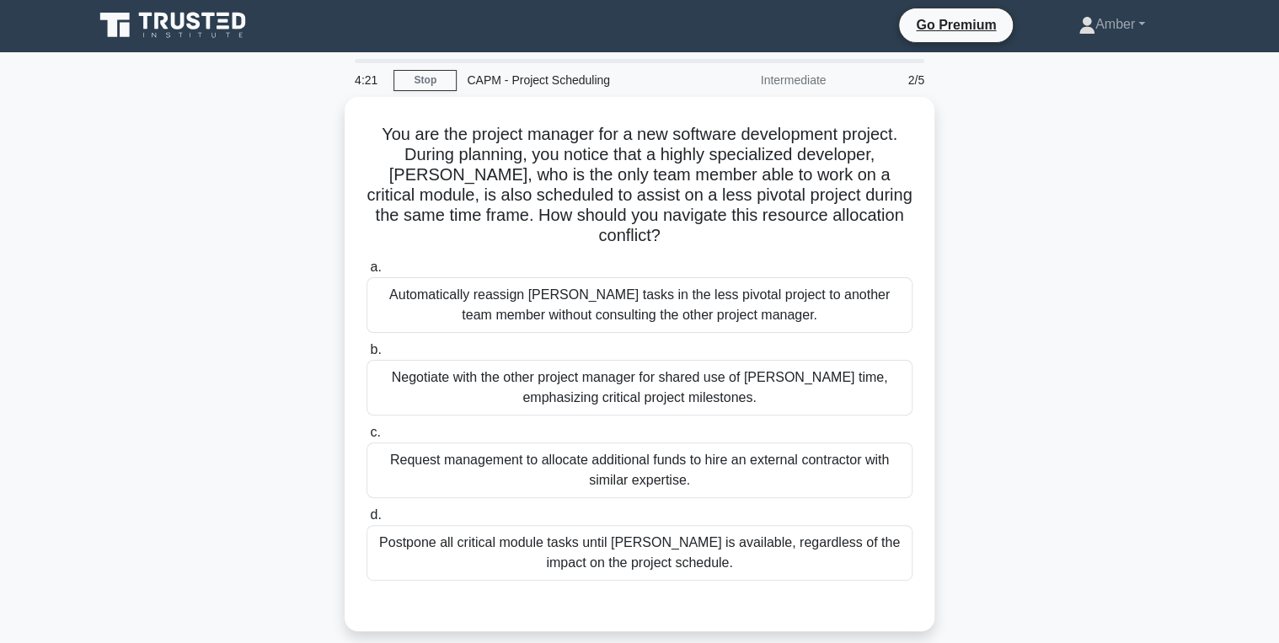
scroll to position [0, 0]
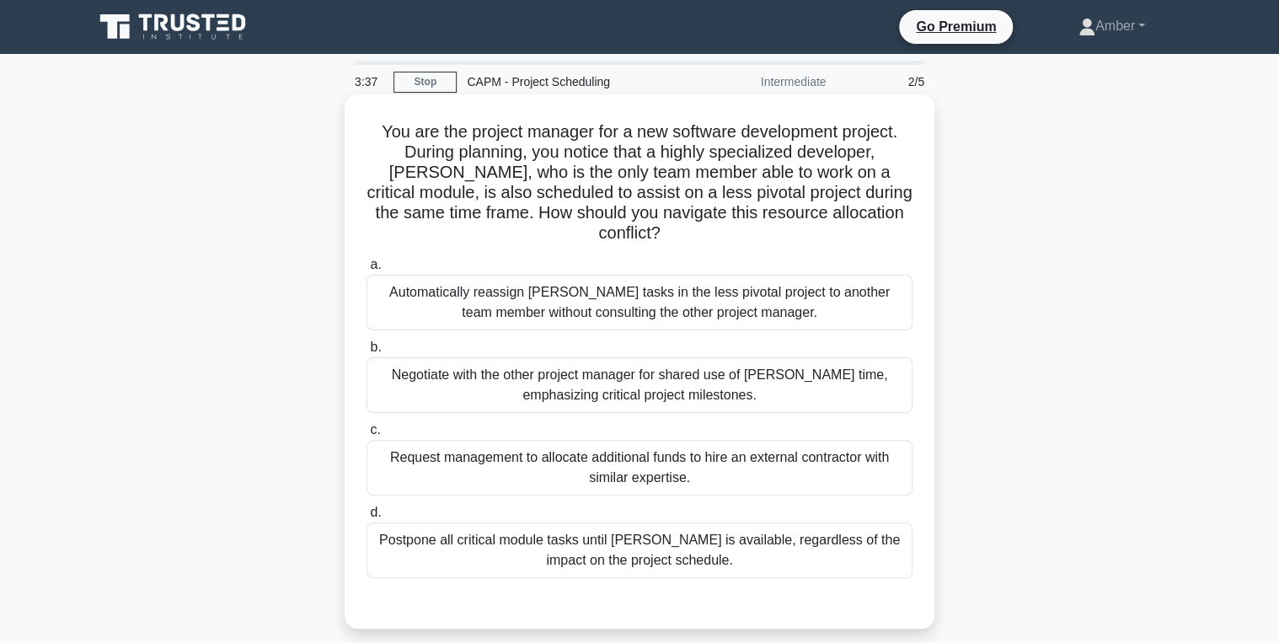
click at [694, 357] on div "Negotiate with the other project manager for shared use of Terry's time, emphas…" at bounding box center [640, 385] width 546 height 56
click at [367, 353] on input "b. Negotiate with the other project manager for shared use of Terry's time, emp…" at bounding box center [367, 347] width 0 height 11
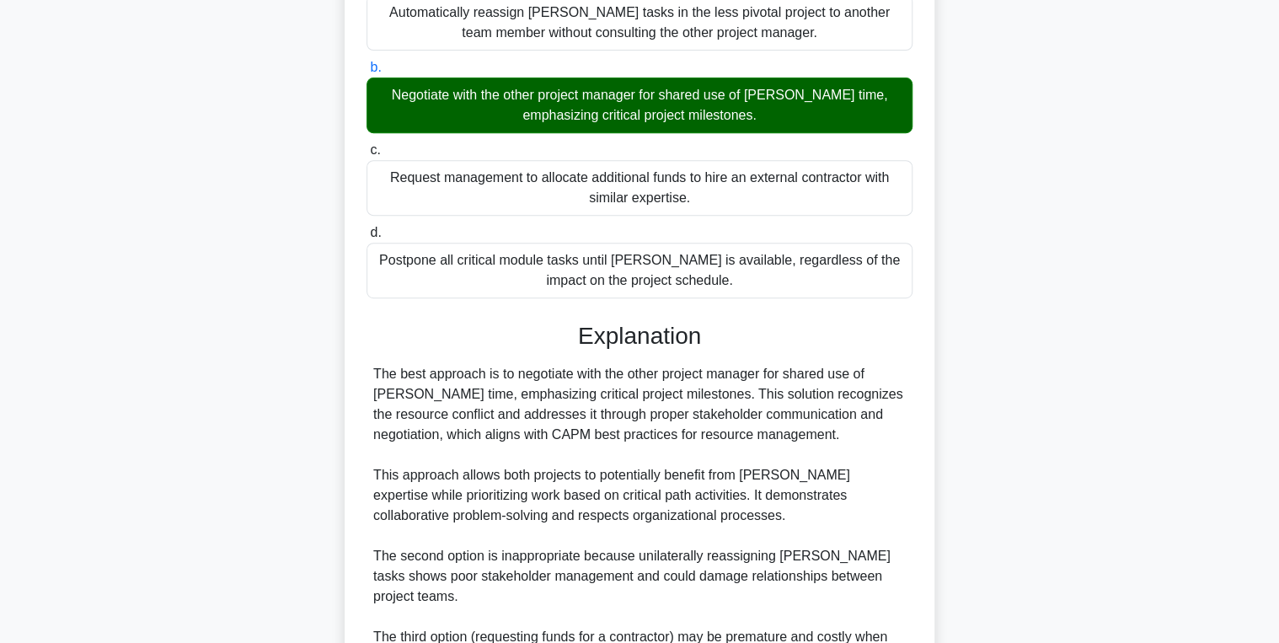
scroll to position [516, 0]
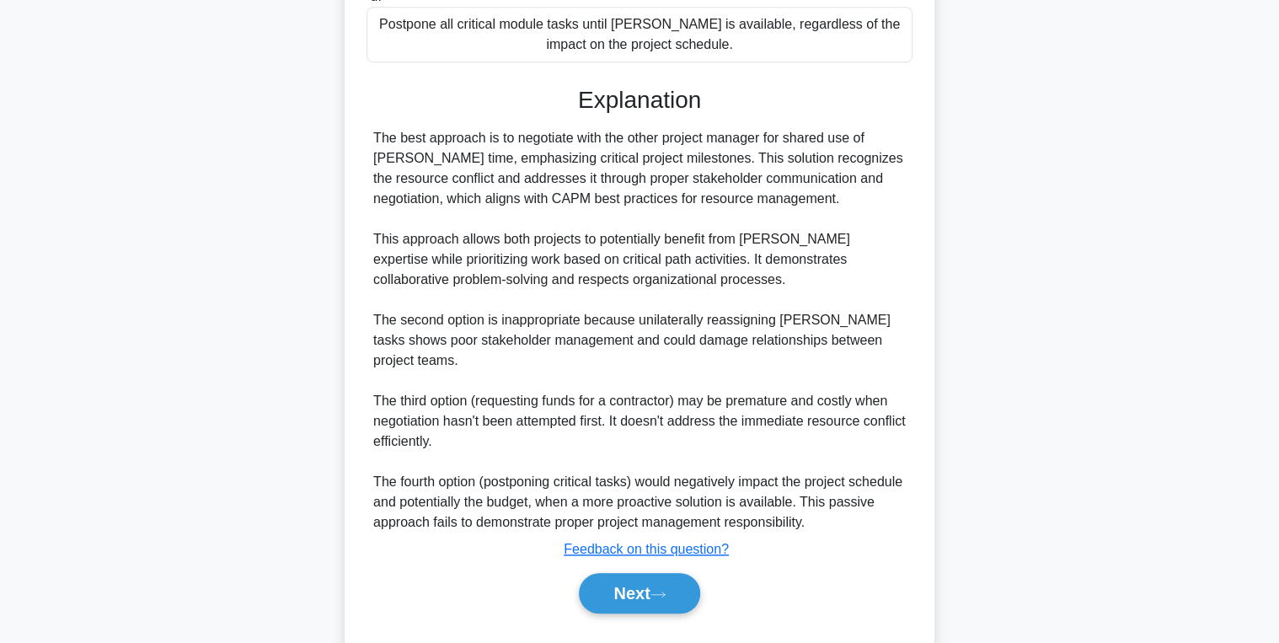
click at [625, 566] on div "Next" at bounding box center [640, 593] width 546 height 54
click at [625, 573] on button "Next" at bounding box center [639, 593] width 121 height 40
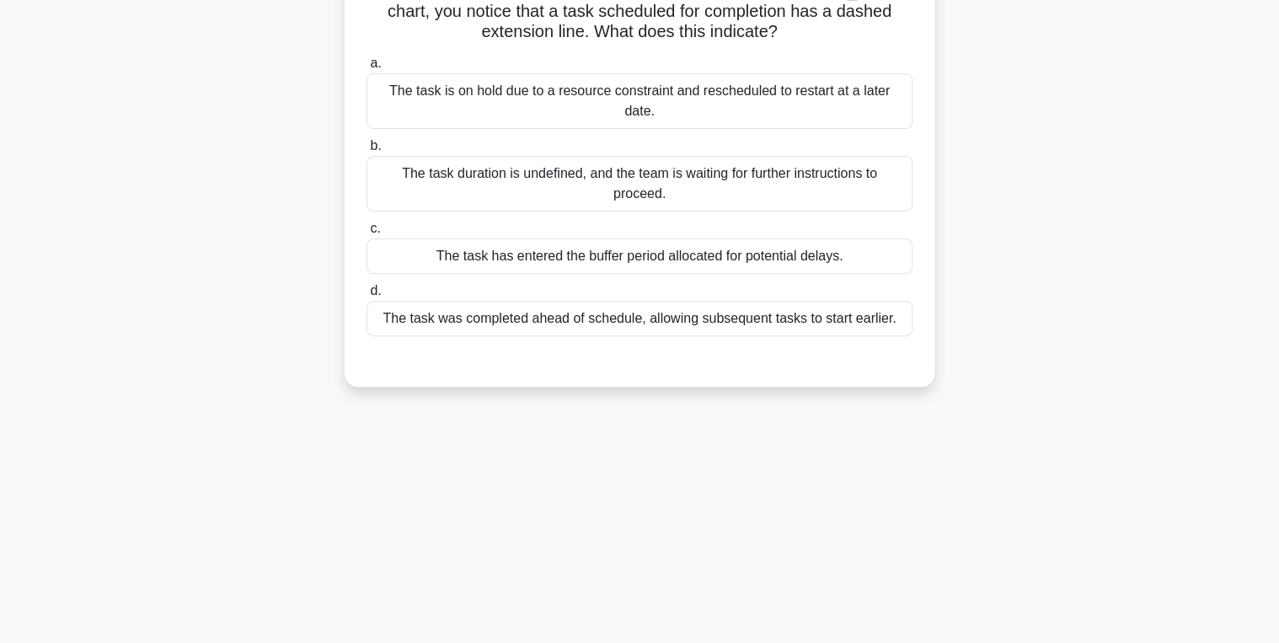
scroll to position [0, 0]
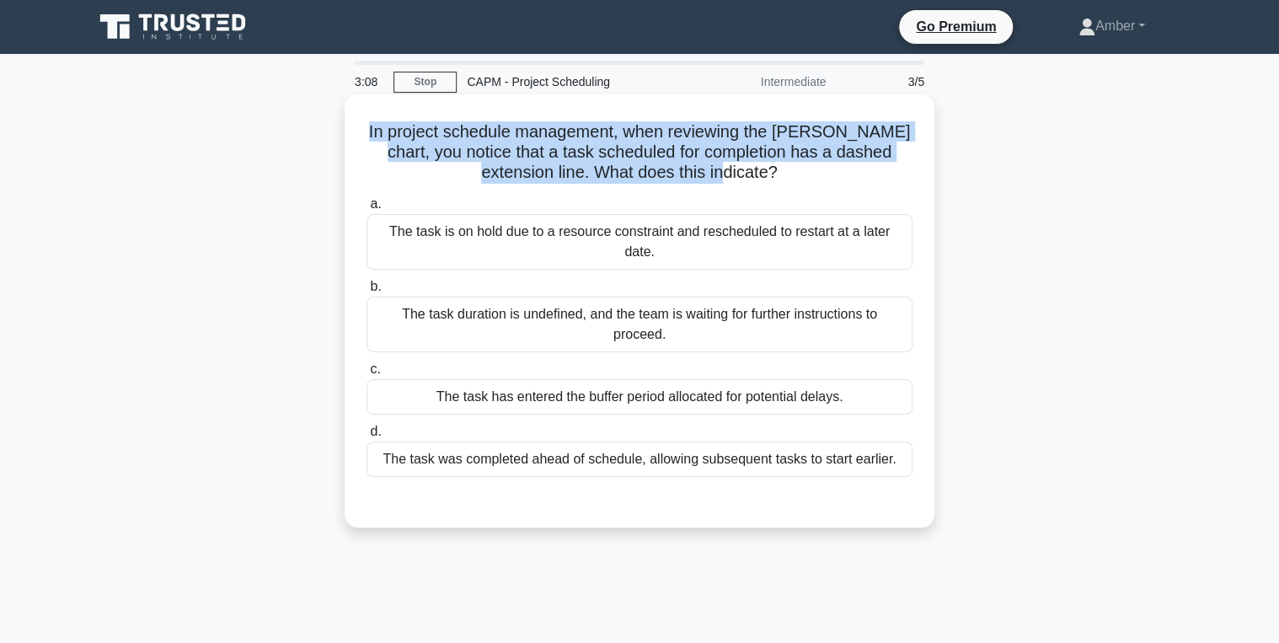
drag, startPoint x: 769, startPoint y: 183, endPoint x: 362, endPoint y: 132, distance: 410.2
click at [362, 132] on div "In project schedule management, when reviewing the Gantt chart, you notice that…" at bounding box center [639, 311] width 576 height 420
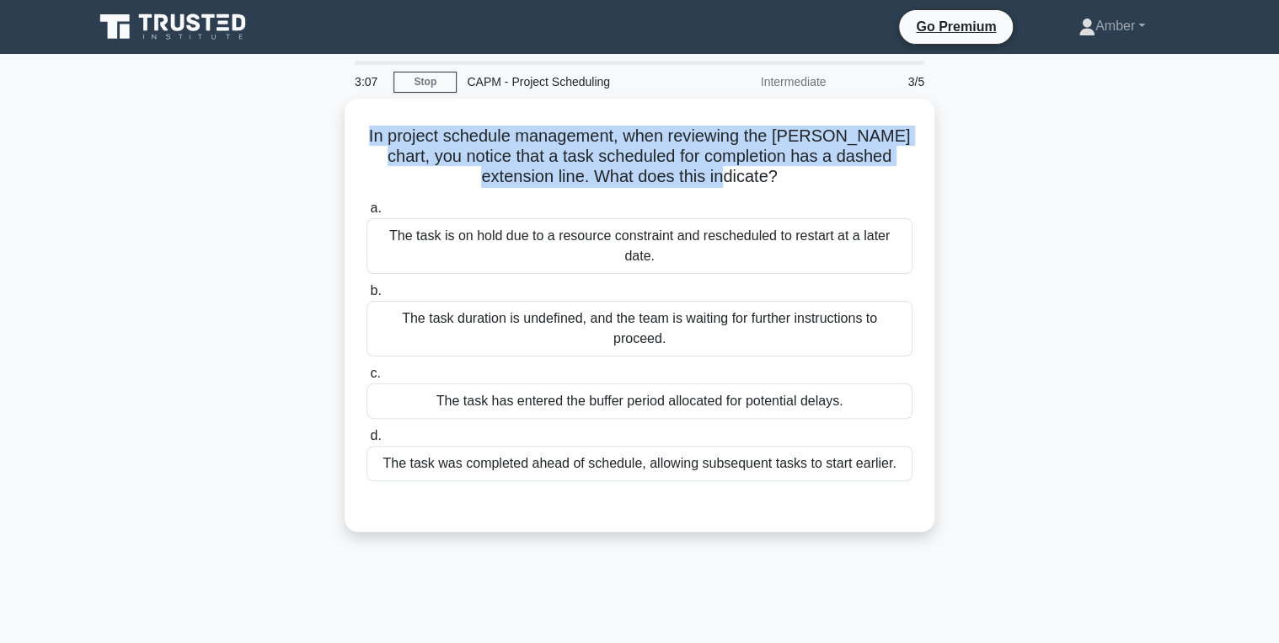
copy h5 "In project schedule management, when reviewing the Gantt chart, you notice that…"
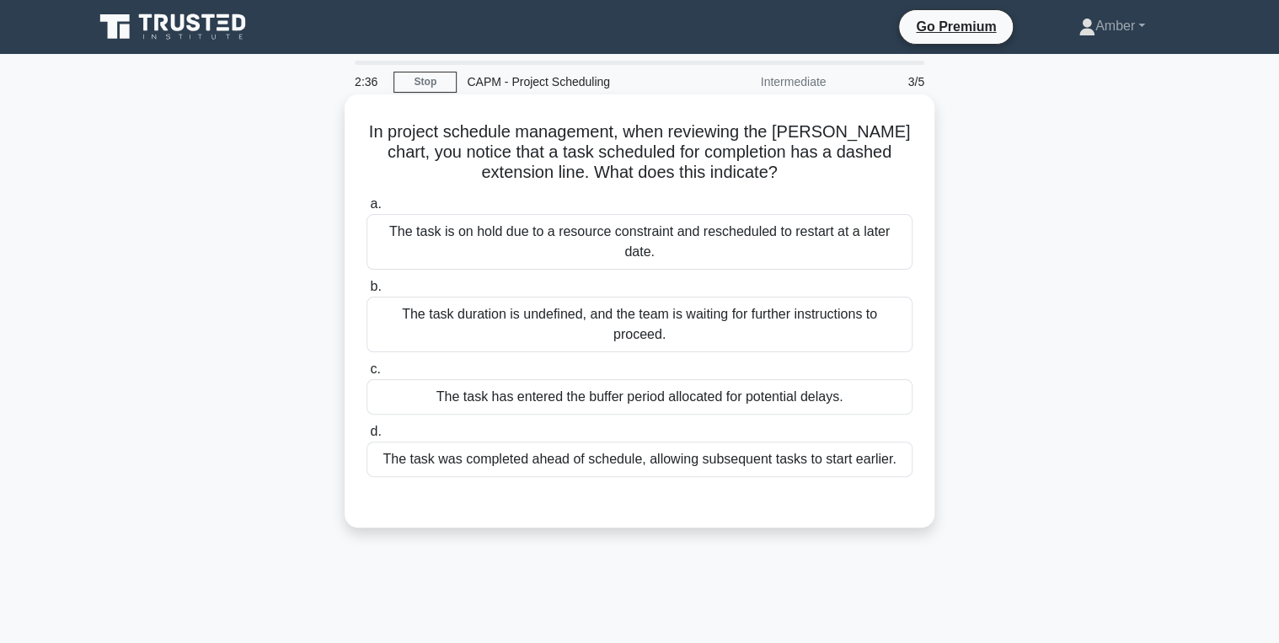
click at [583, 239] on div "The task is on hold due to a resource constraint and rescheduled to restart at …" at bounding box center [640, 242] width 546 height 56
click at [367, 210] on input "a. The task is on hold due to a resource constraint and rescheduled to restart …" at bounding box center [367, 204] width 0 height 11
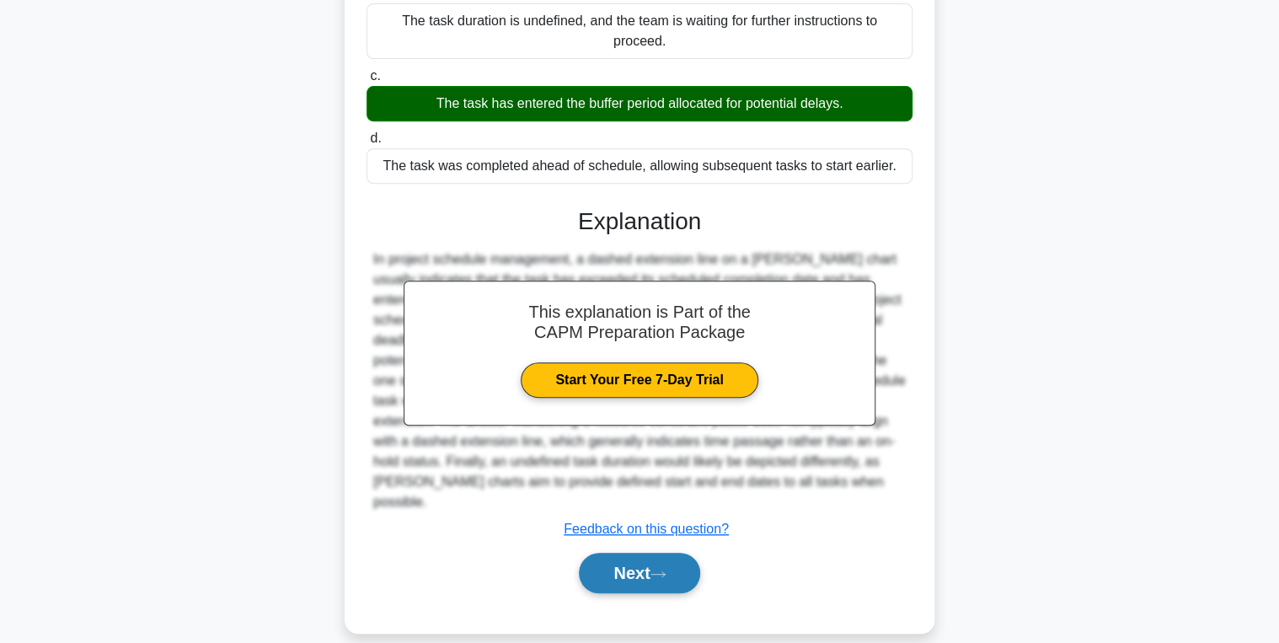
click at [647, 566] on button "Next" at bounding box center [639, 573] width 121 height 40
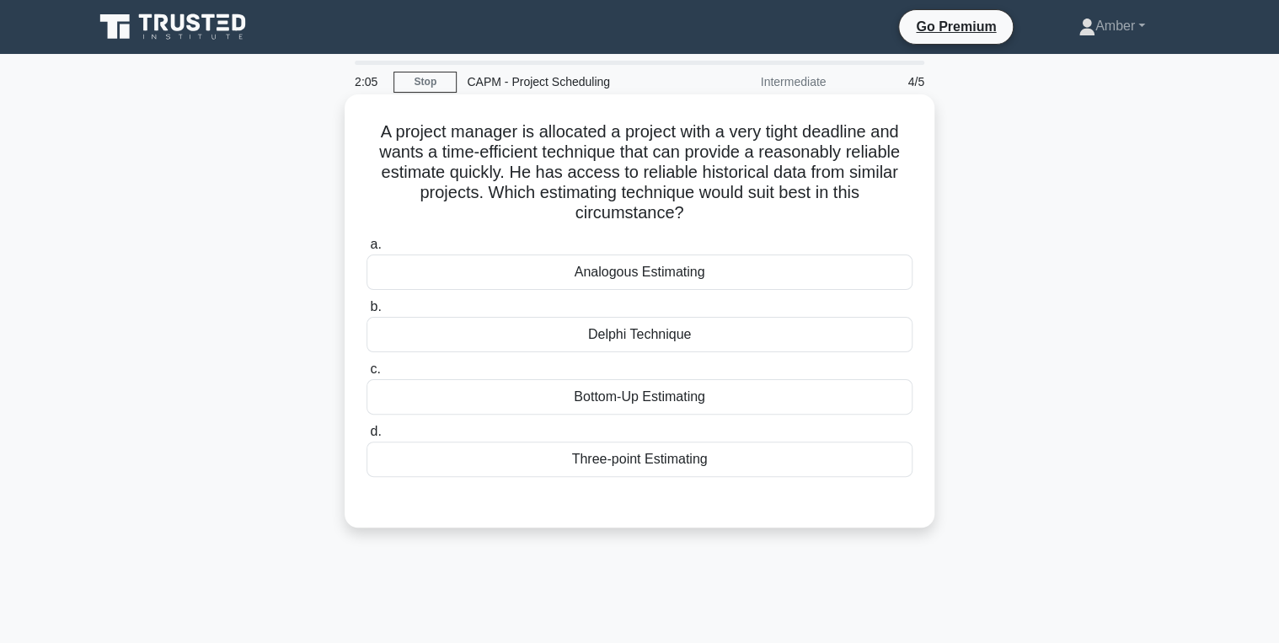
click at [582, 270] on div "Analogous Estimating" at bounding box center [640, 272] width 546 height 35
click at [367, 250] on input "a. Analogous Estimating" at bounding box center [367, 244] width 0 height 11
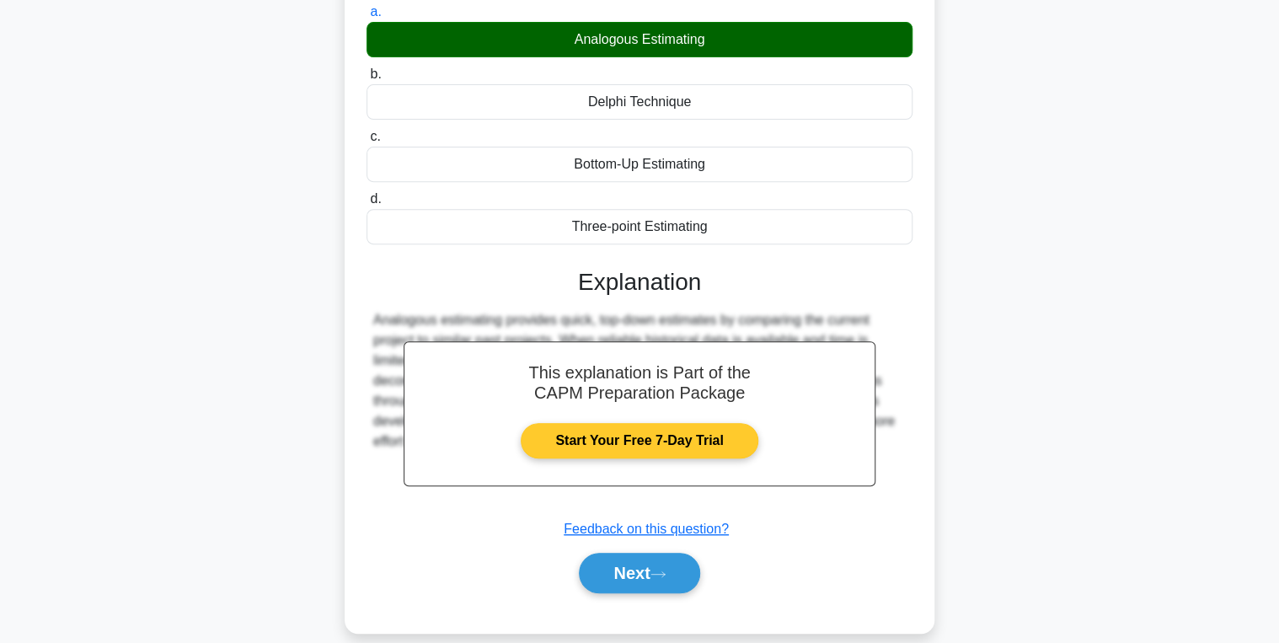
scroll to position [267, 0]
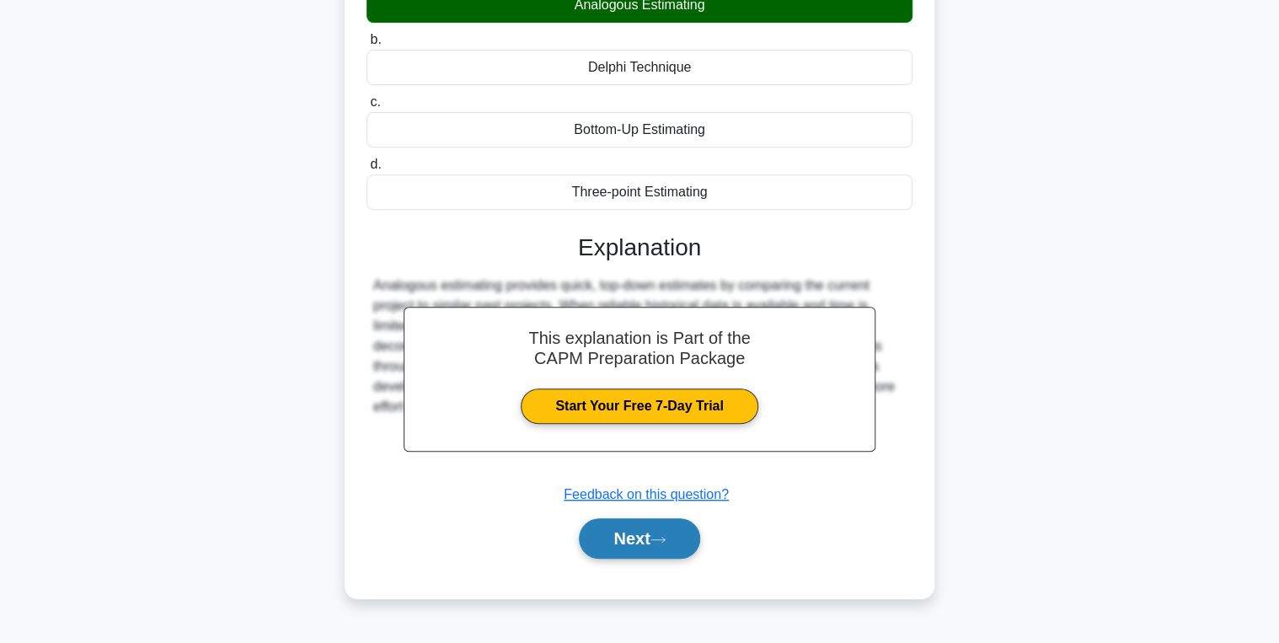
drag, startPoint x: 651, startPoint y: 539, endPoint x: 614, endPoint y: 524, distance: 40.5
click at [651, 539] on button "Next" at bounding box center [639, 538] width 121 height 40
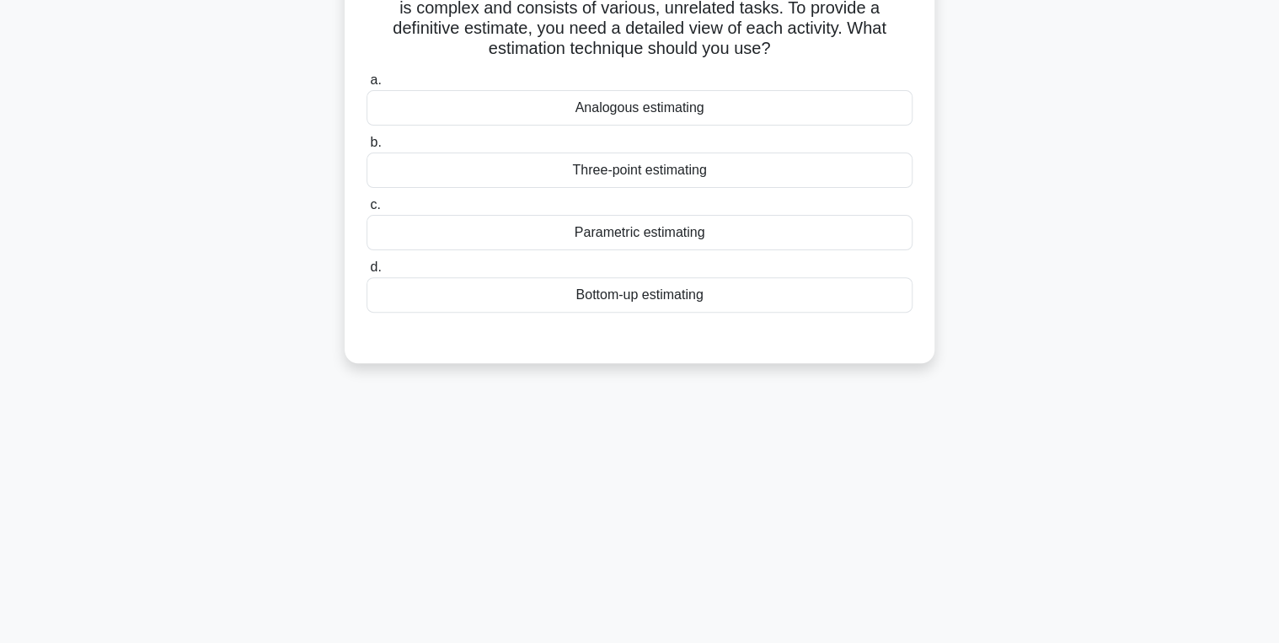
scroll to position [0, 0]
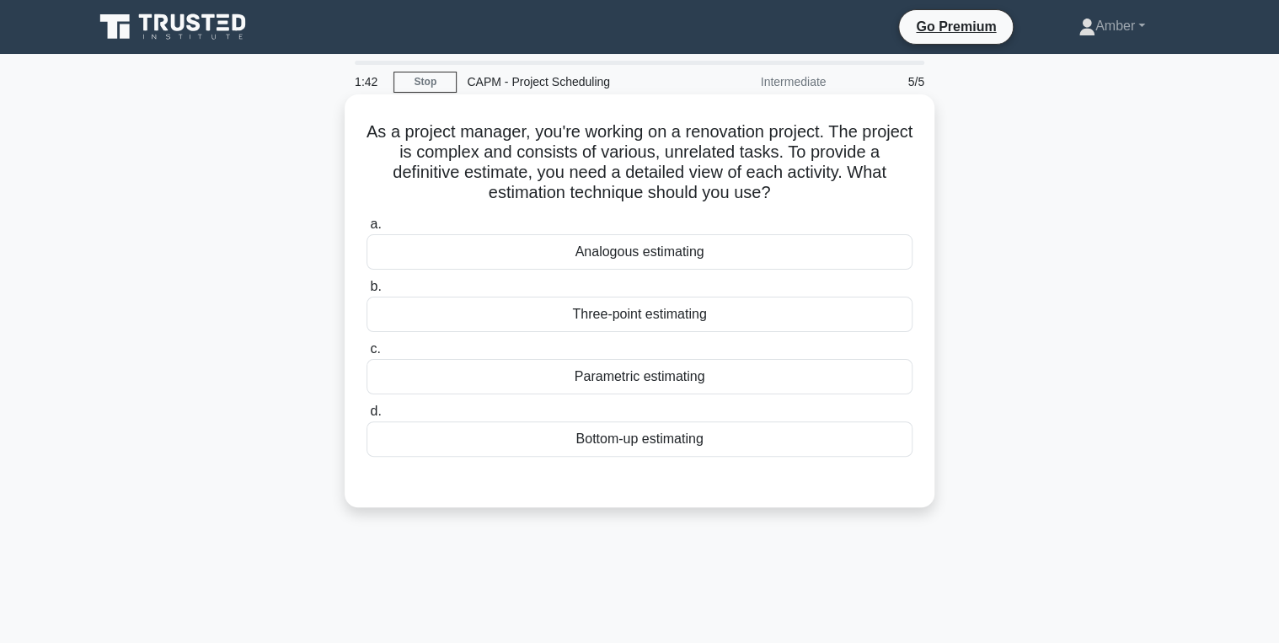
click at [624, 442] on div "Bottom-up estimating" at bounding box center [640, 438] width 546 height 35
click at [367, 417] on input "d. Bottom-up estimating" at bounding box center [367, 411] width 0 height 11
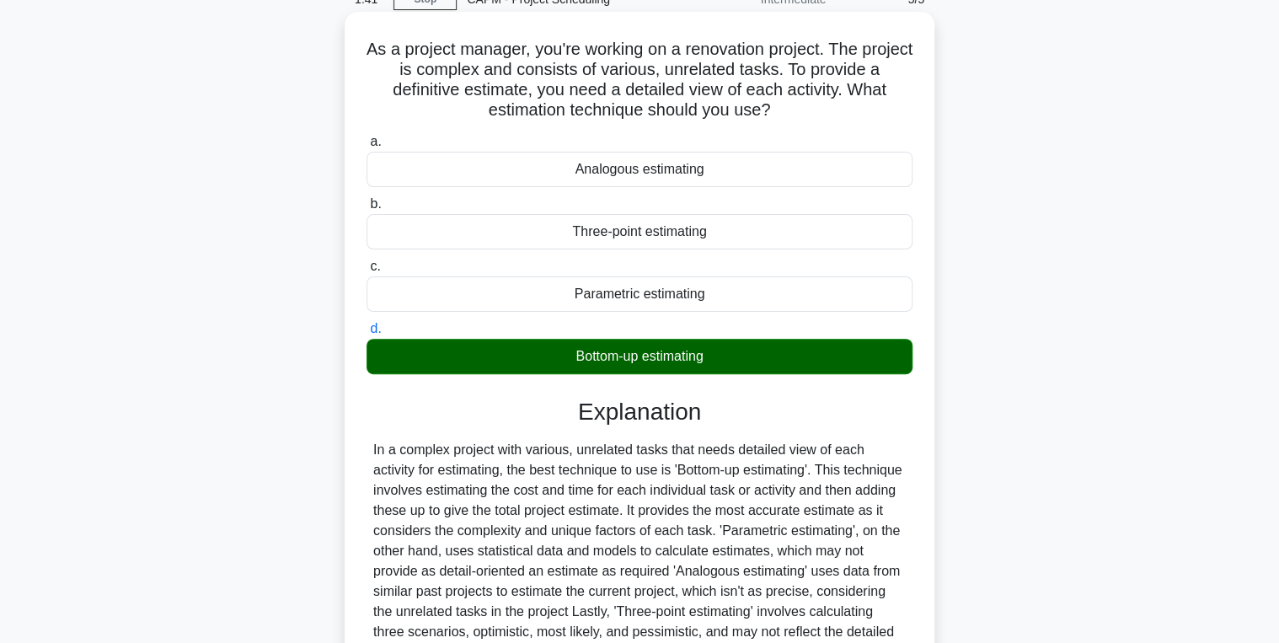
scroll to position [267, 0]
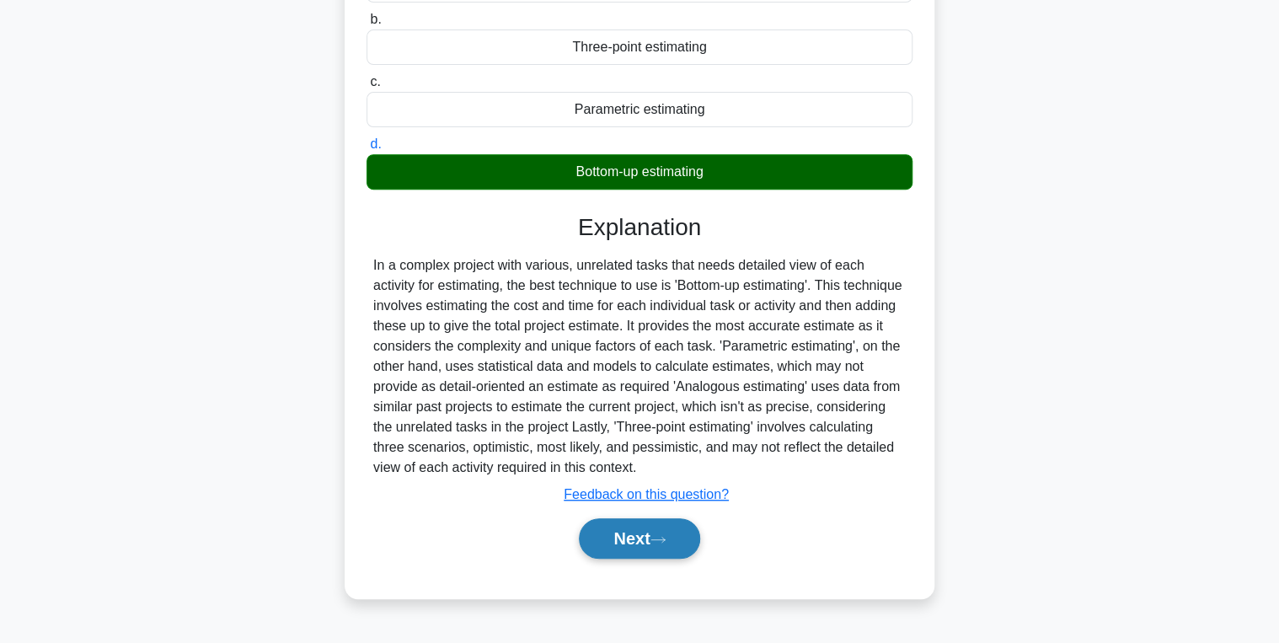
click at [634, 529] on button "Next" at bounding box center [639, 538] width 121 height 40
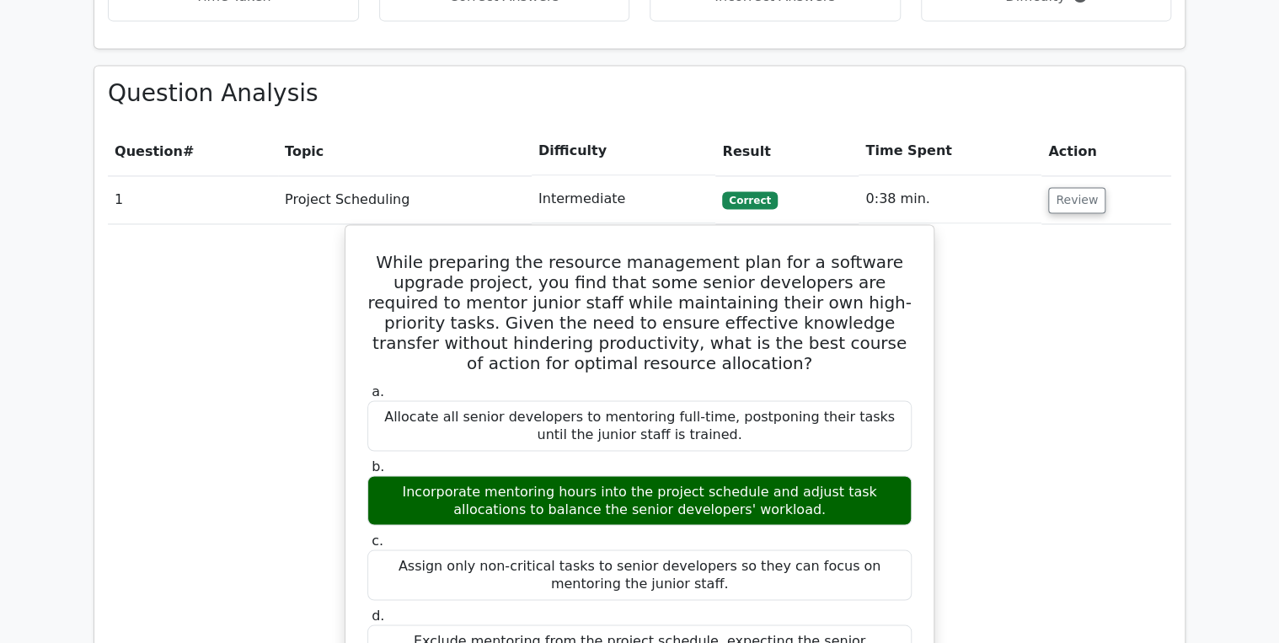
scroll to position [1146, 0]
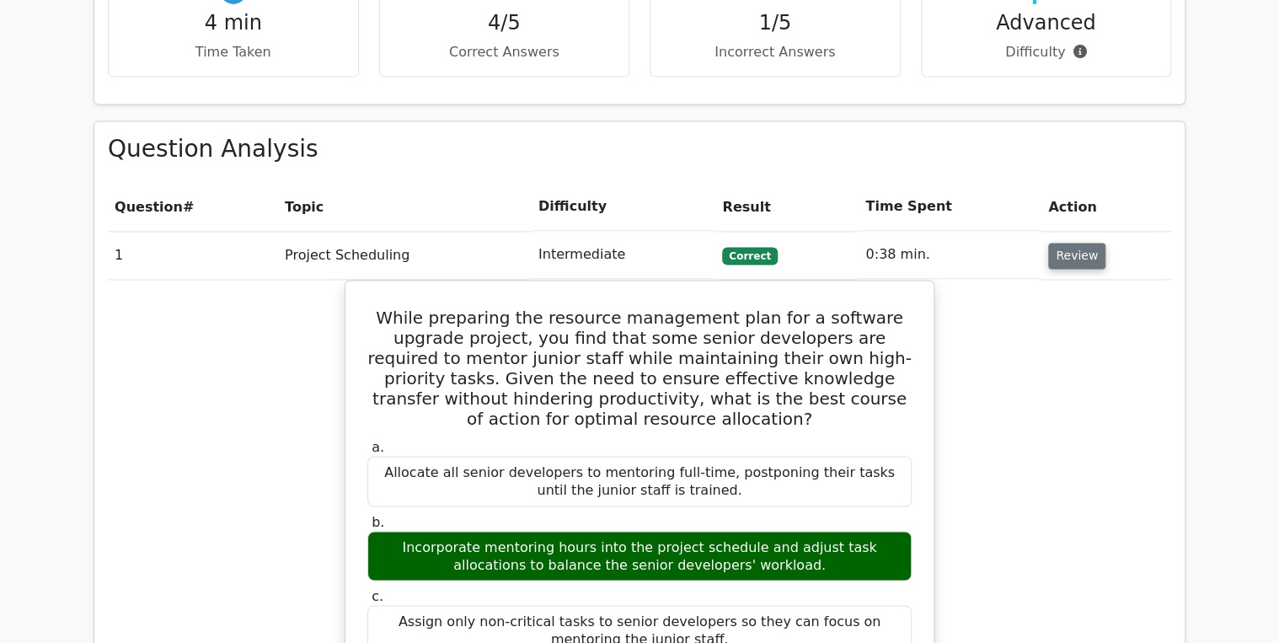
click at [1088, 243] on button "Review" at bounding box center [1076, 256] width 57 height 26
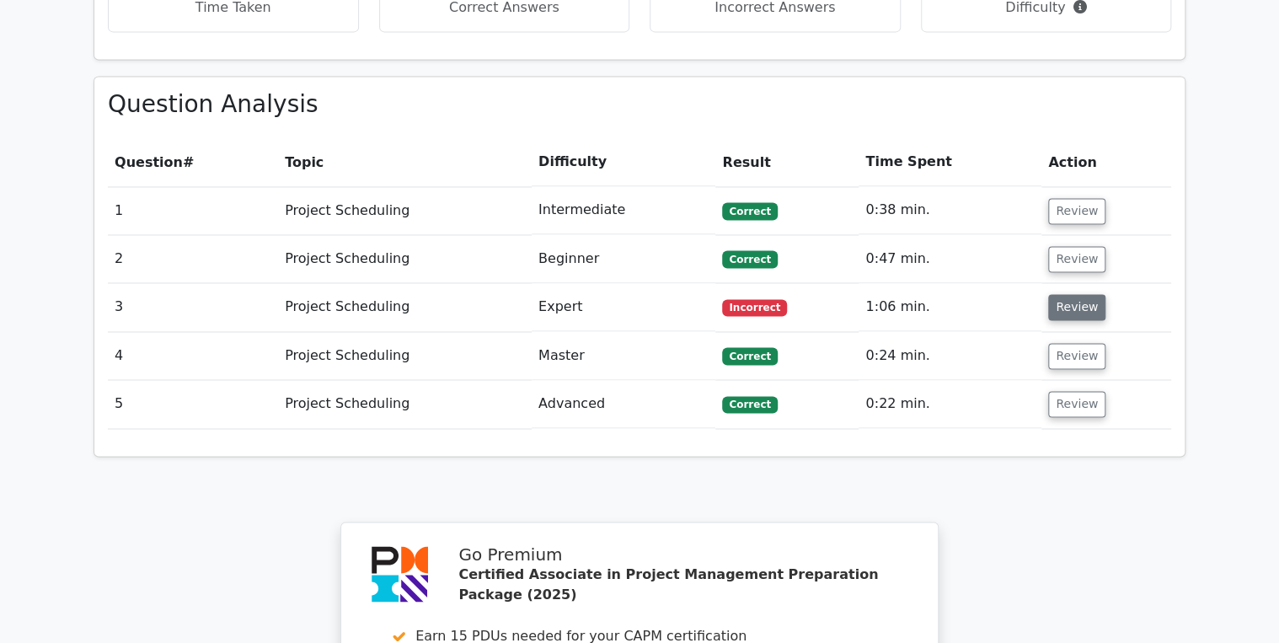
scroll to position [1214, 0]
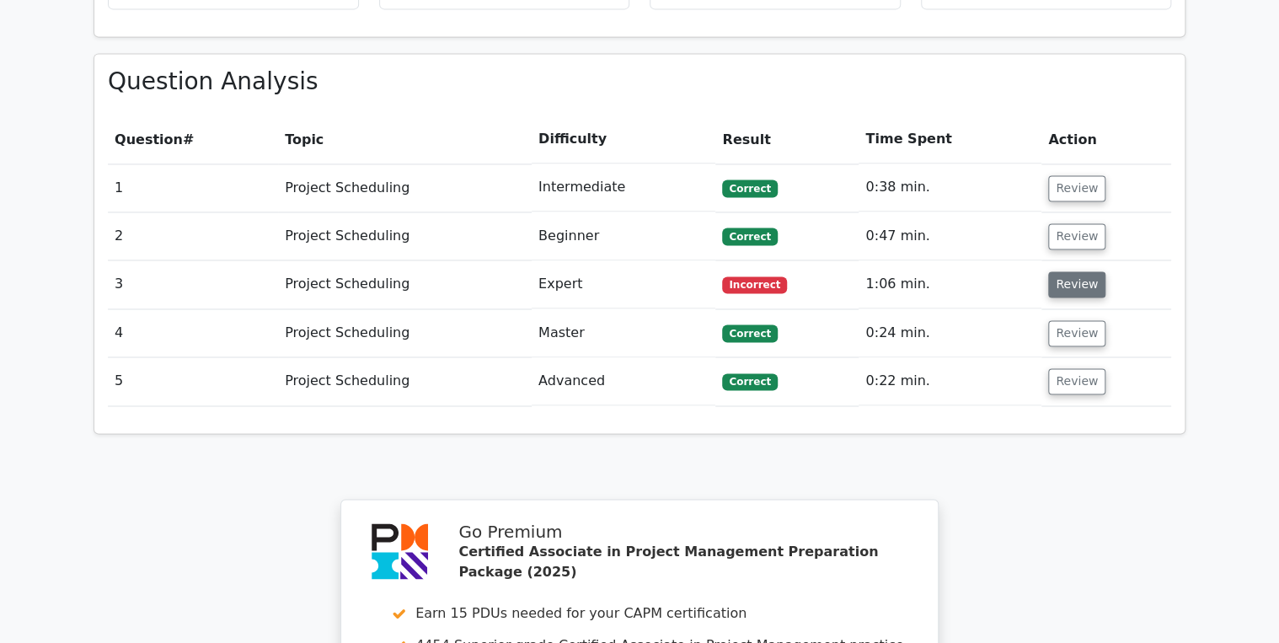
click at [1070, 271] on button "Review" at bounding box center [1076, 284] width 57 height 26
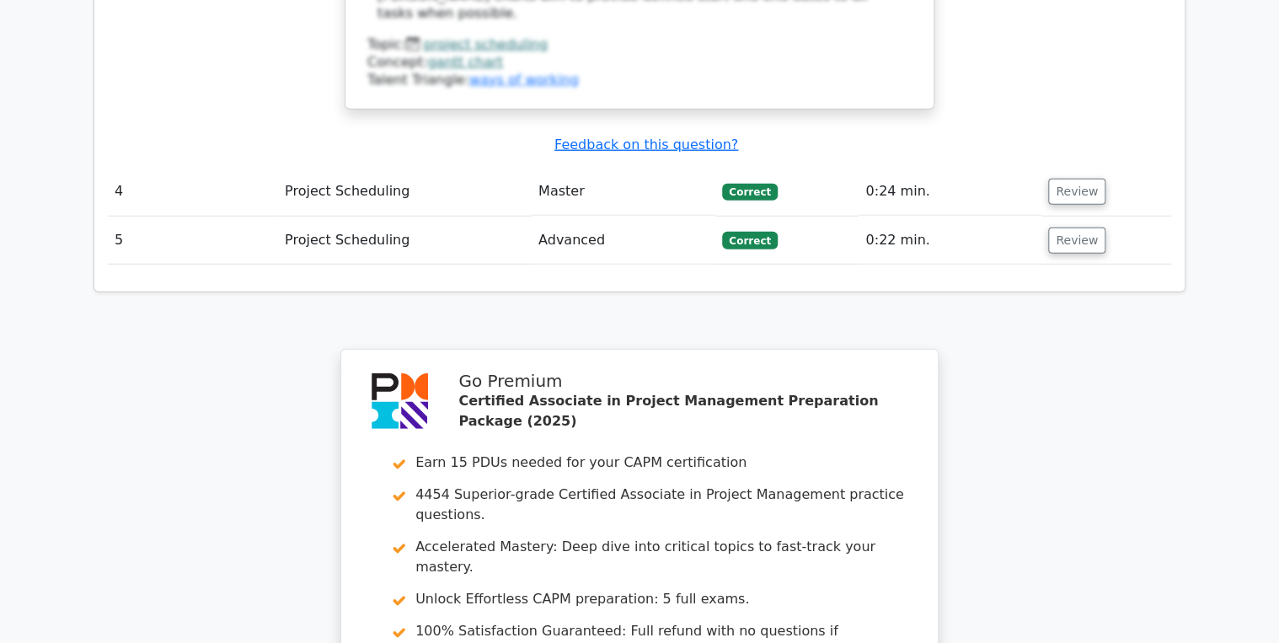
scroll to position [2495, 0]
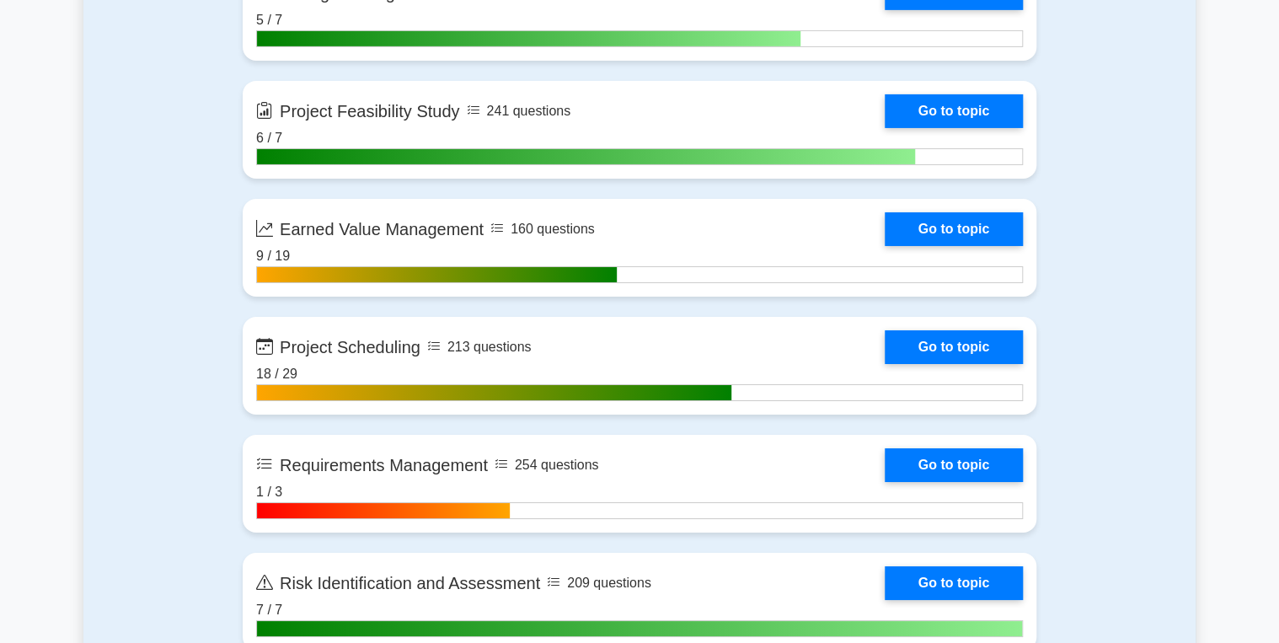
scroll to position [2832, 0]
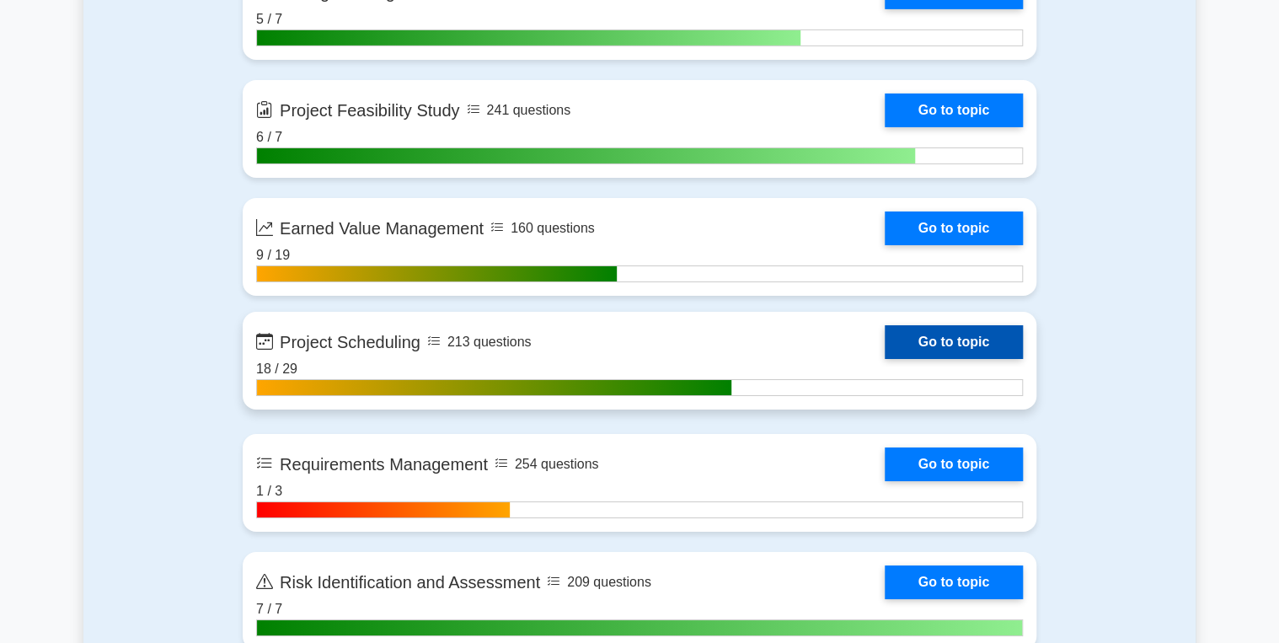
click at [974, 332] on link "Go to topic" at bounding box center [954, 342] width 138 height 34
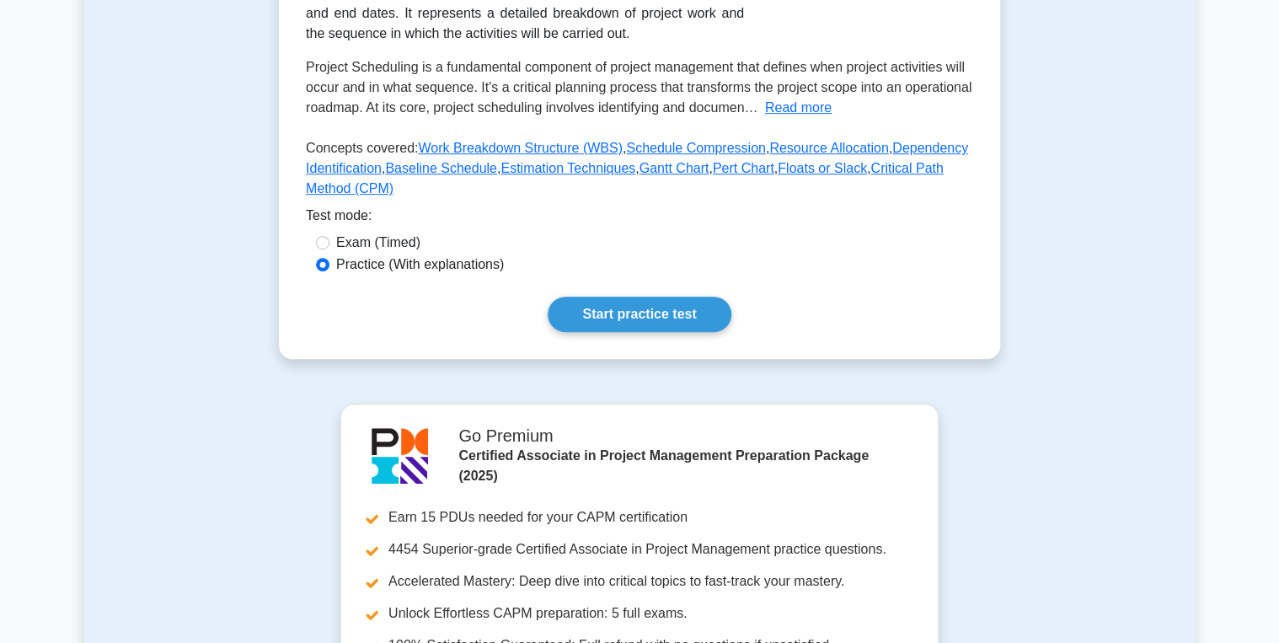
scroll to position [337, 0]
click at [655, 310] on link "Start practice test" at bounding box center [639, 313] width 183 height 35
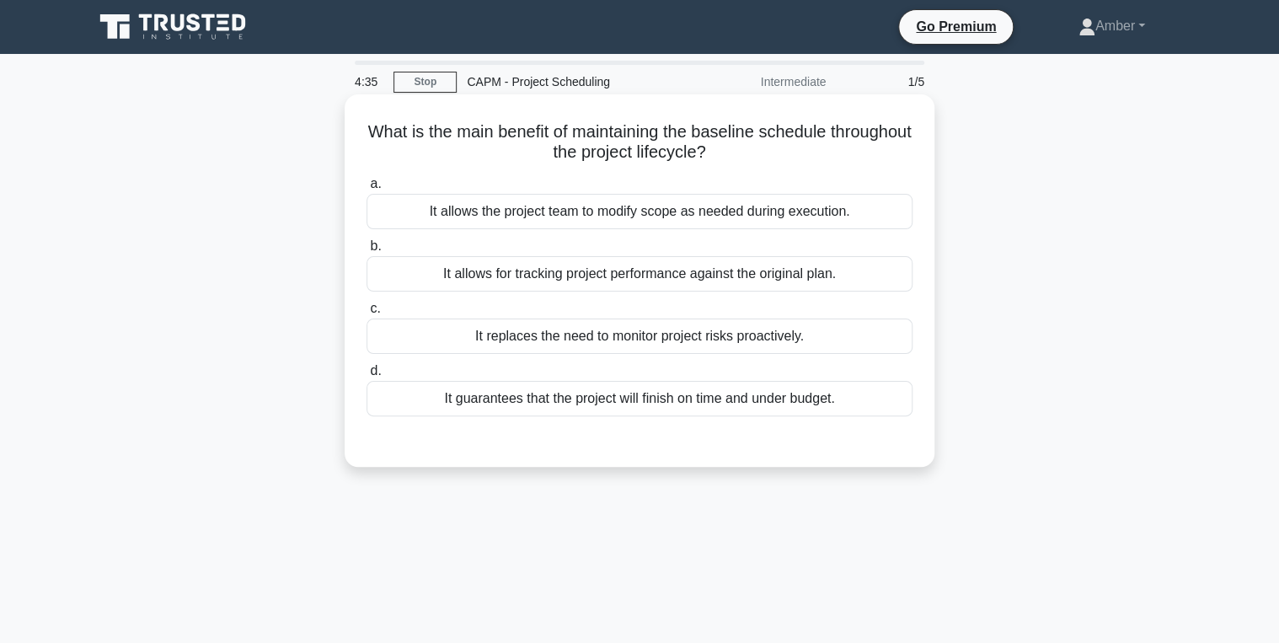
click at [495, 272] on div "It allows for tracking project performance against the original plan." at bounding box center [640, 273] width 546 height 35
click at [367, 252] on input "b. It allows for tracking project performance against the original plan." at bounding box center [367, 246] width 0 height 11
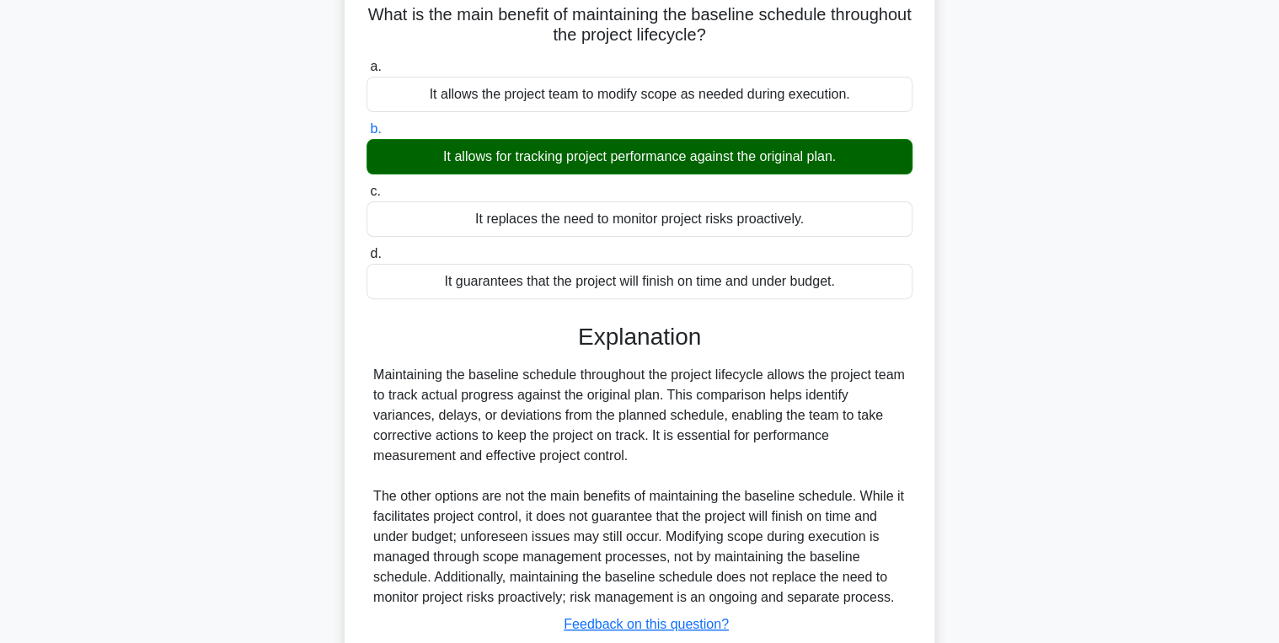
scroll to position [267, 0]
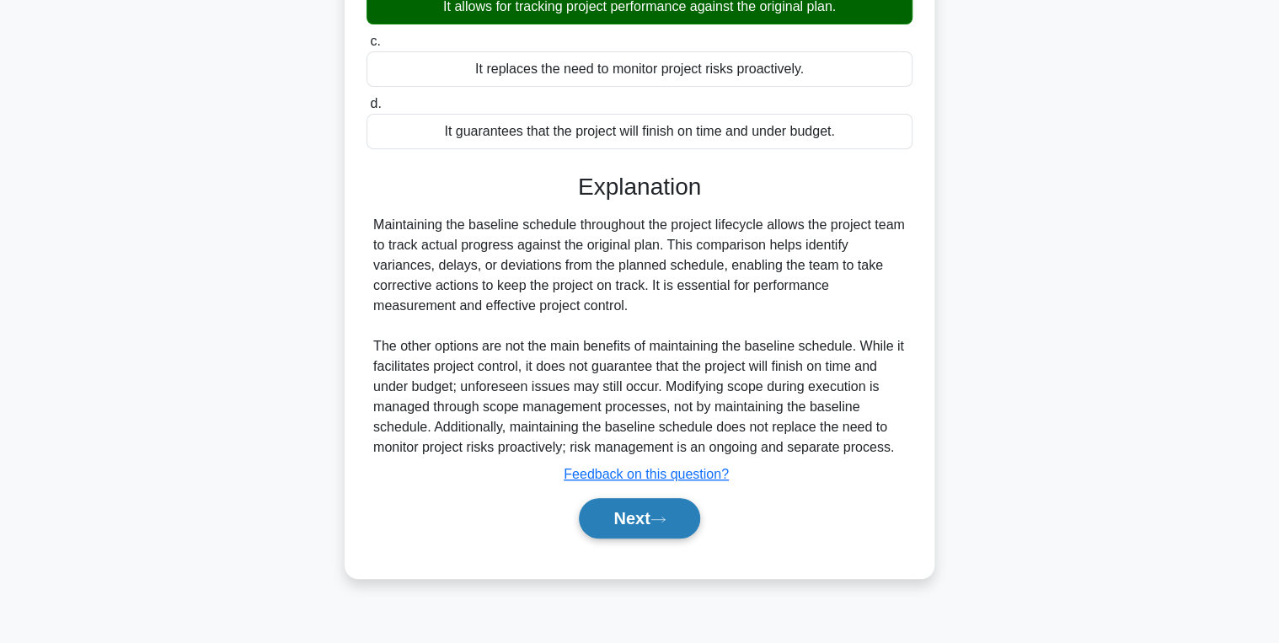
click at [664, 518] on icon at bounding box center [657, 519] width 13 height 5
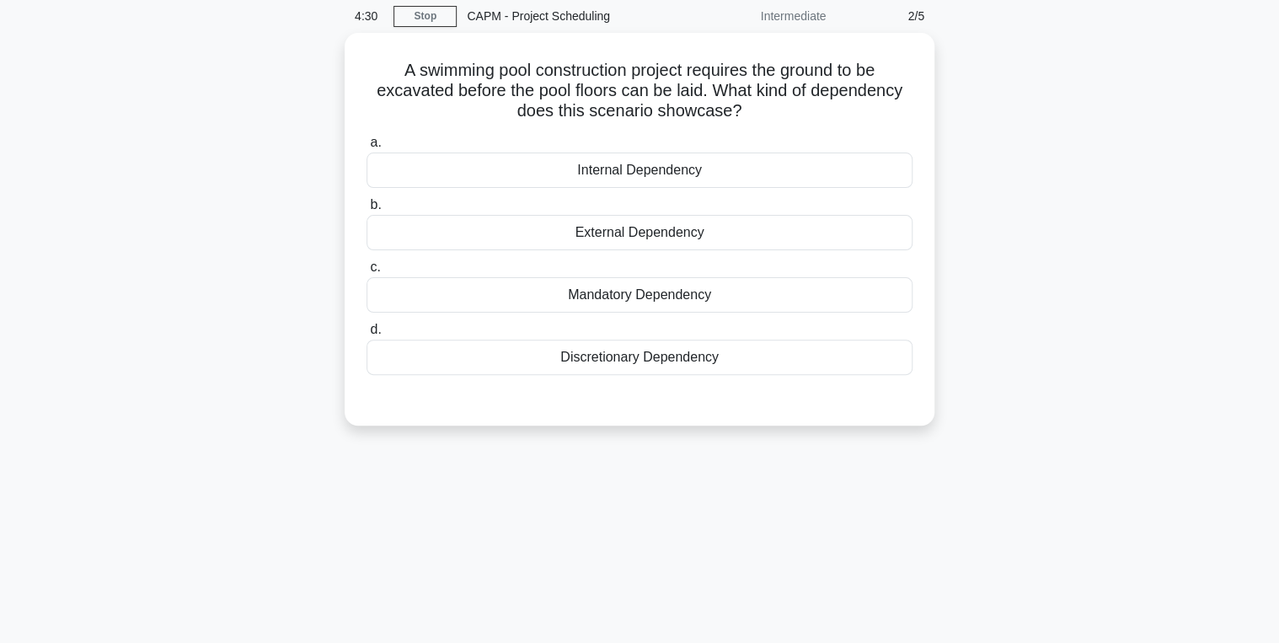
scroll to position [65, 0]
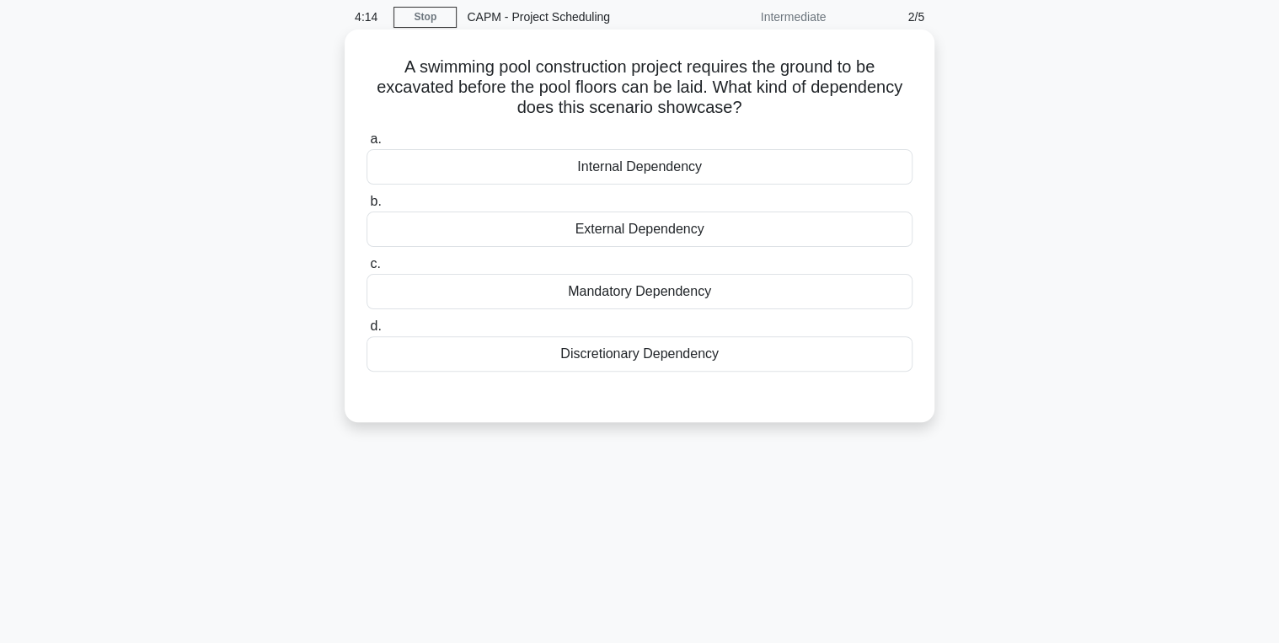
click at [602, 290] on div "Mandatory Dependency" at bounding box center [640, 291] width 546 height 35
click at [367, 270] on input "c. Mandatory Dependency" at bounding box center [367, 264] width 0 height 11
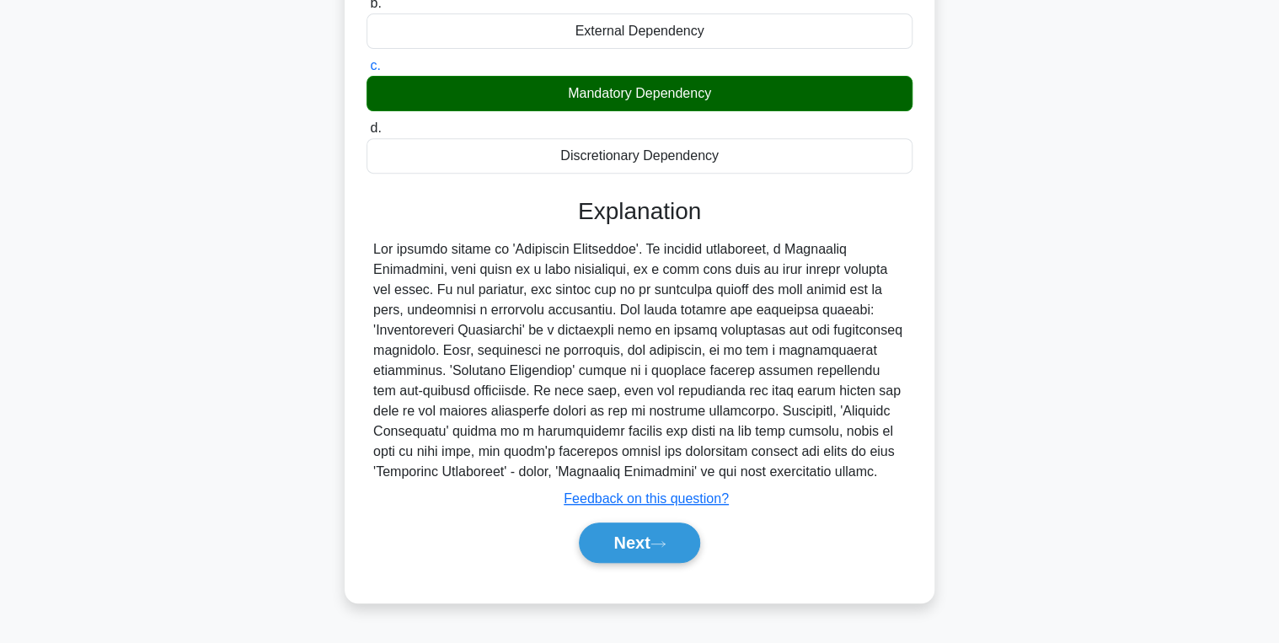
scroll to position [273, 0]
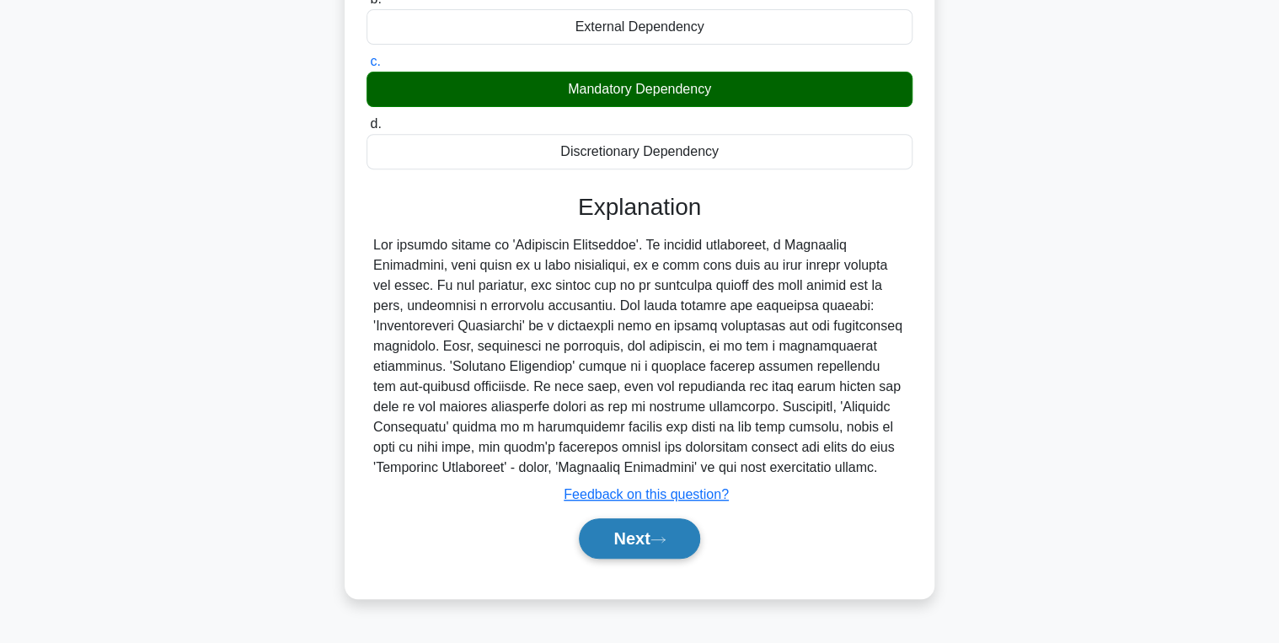
click at [625, 545] on button "Next" at bounding box center [639, 538] width 121 height 40
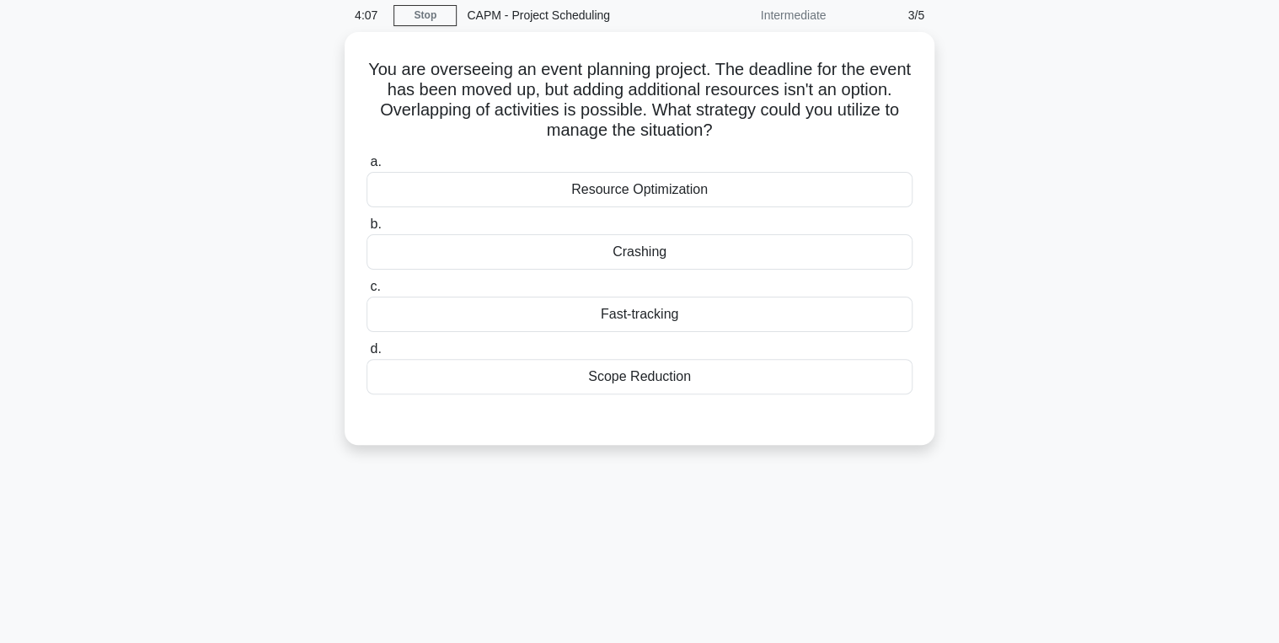
scroll to position [65, 0]
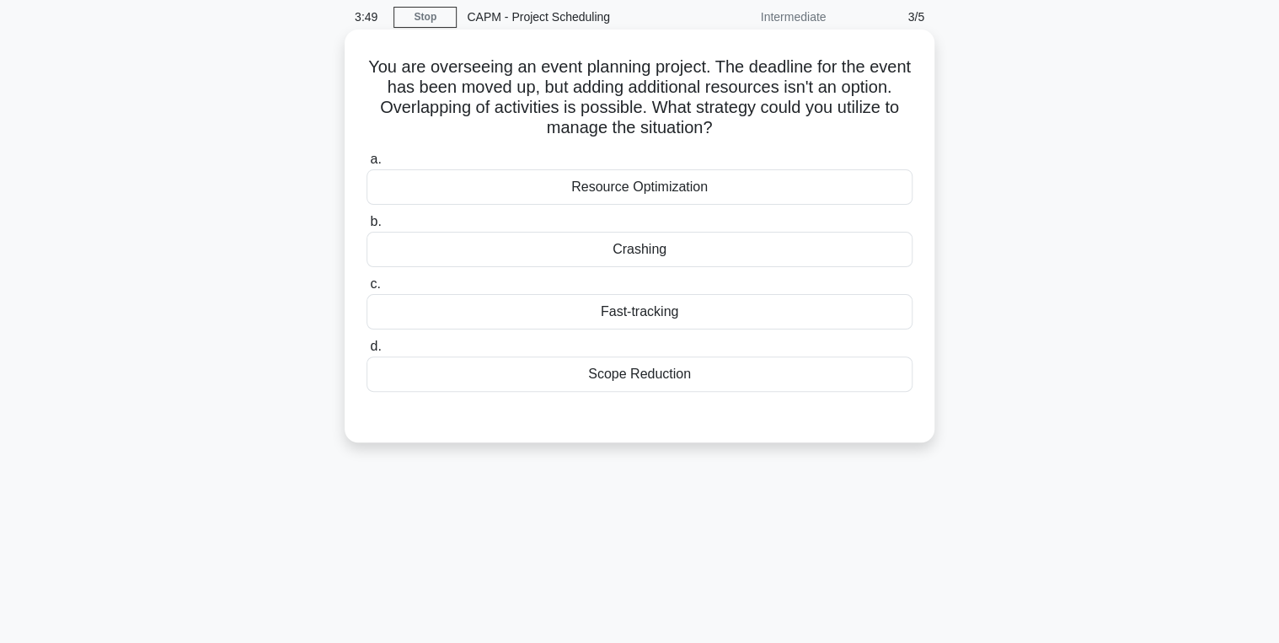
click at [575, 303] on div "Fast-tracking" at bounding box center [640, 311] width 546 height 35
click at [367, 290] on input "c. Fast-tracking" at bounding box center [367, 284] width 0 height 11
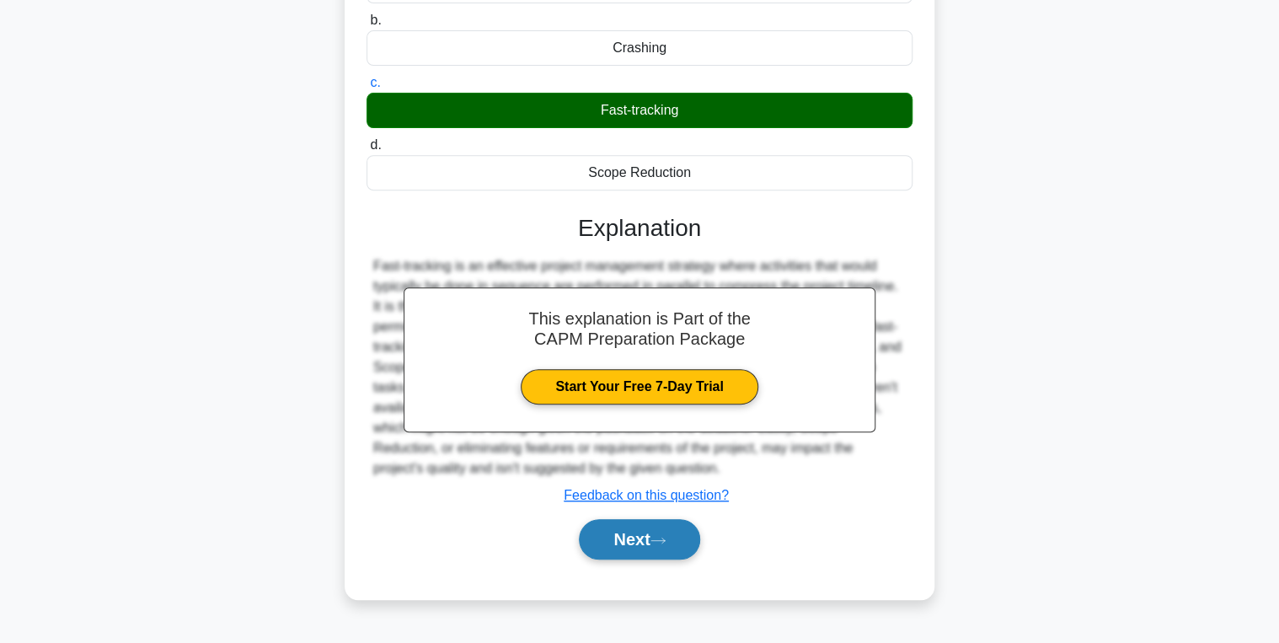
scroll to position [267, 0]
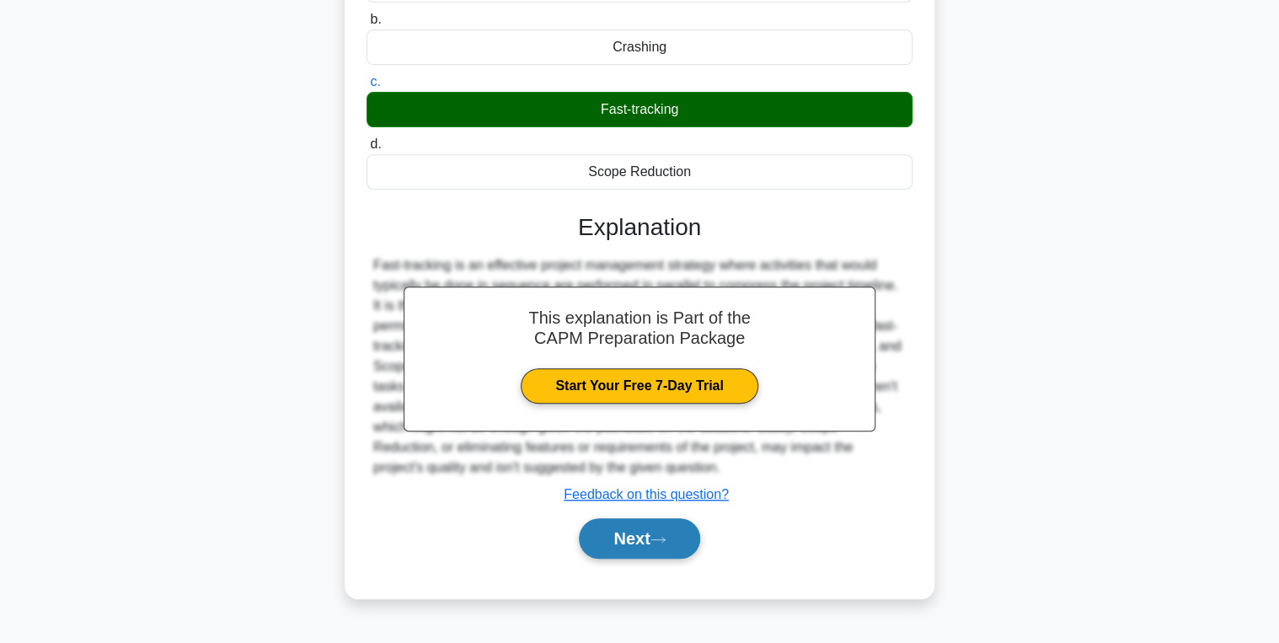
click at [645, 528] on button "Next" at bounding box center [639, 538] width 121 height 40
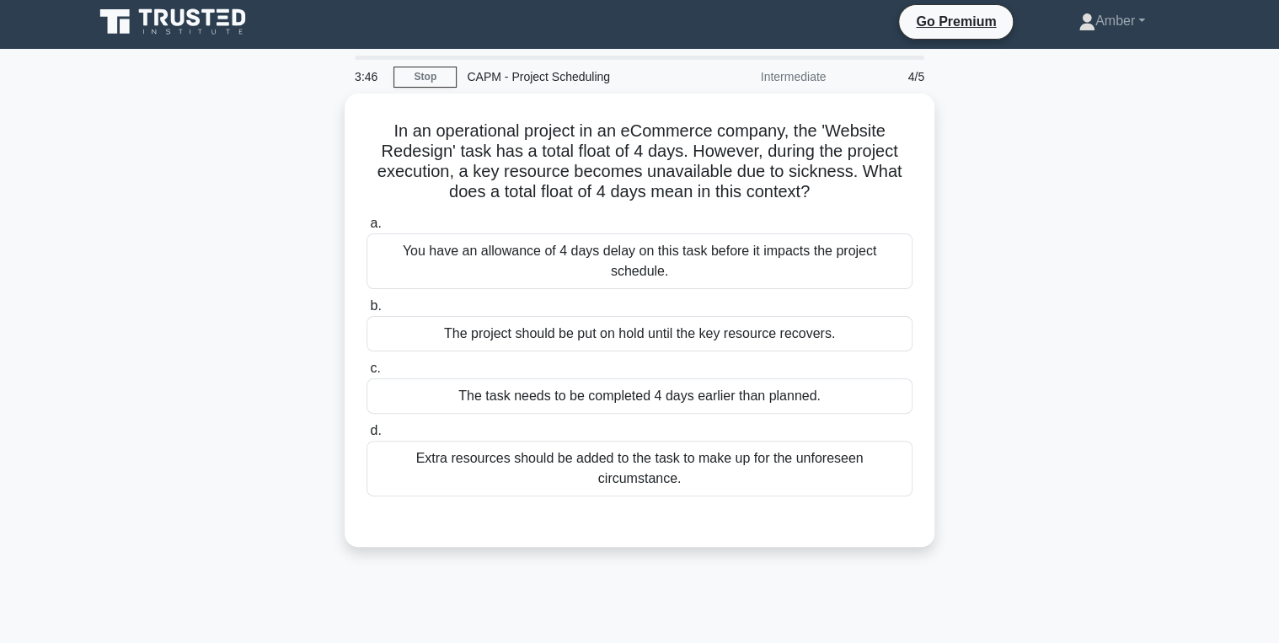
scroll to position [0, 0]
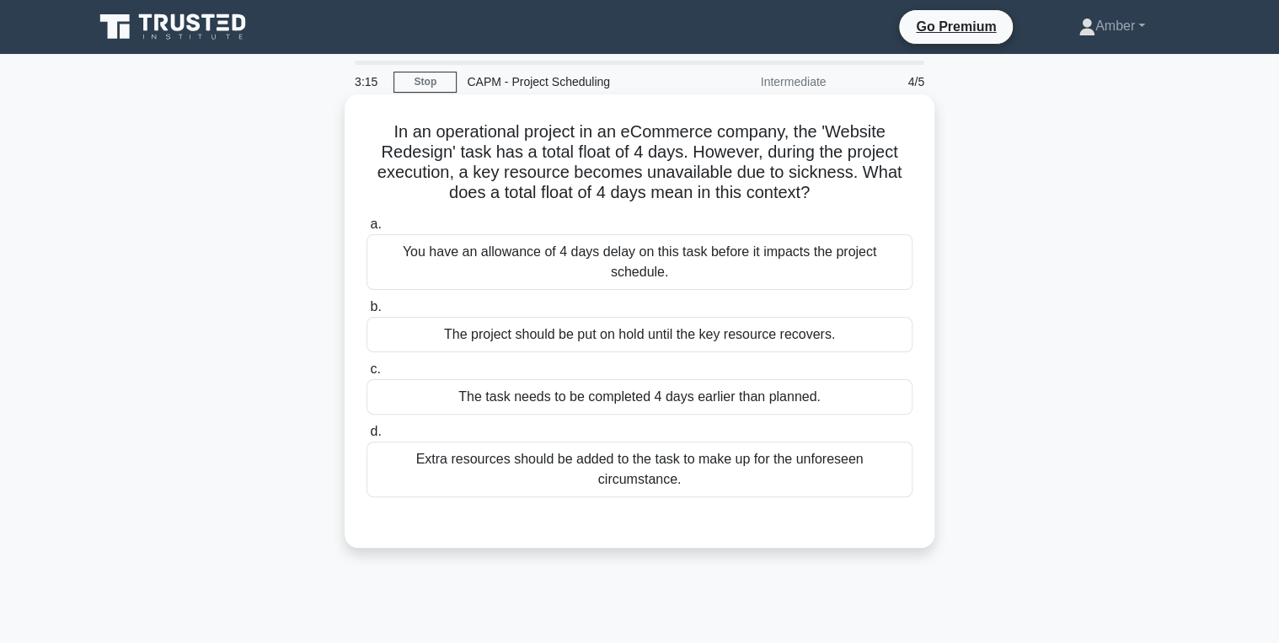
click at [534, 239] on div "You have an allowance of 4 days delay on this task before it impacts the projec…" at bounding box center [640, 262] width 546 height 56
click at [367, 230] on input "a. You have an allowance of 4 days delay on this task before it impacts the pro…" at bounding box center [367, 224] width 0 height 11
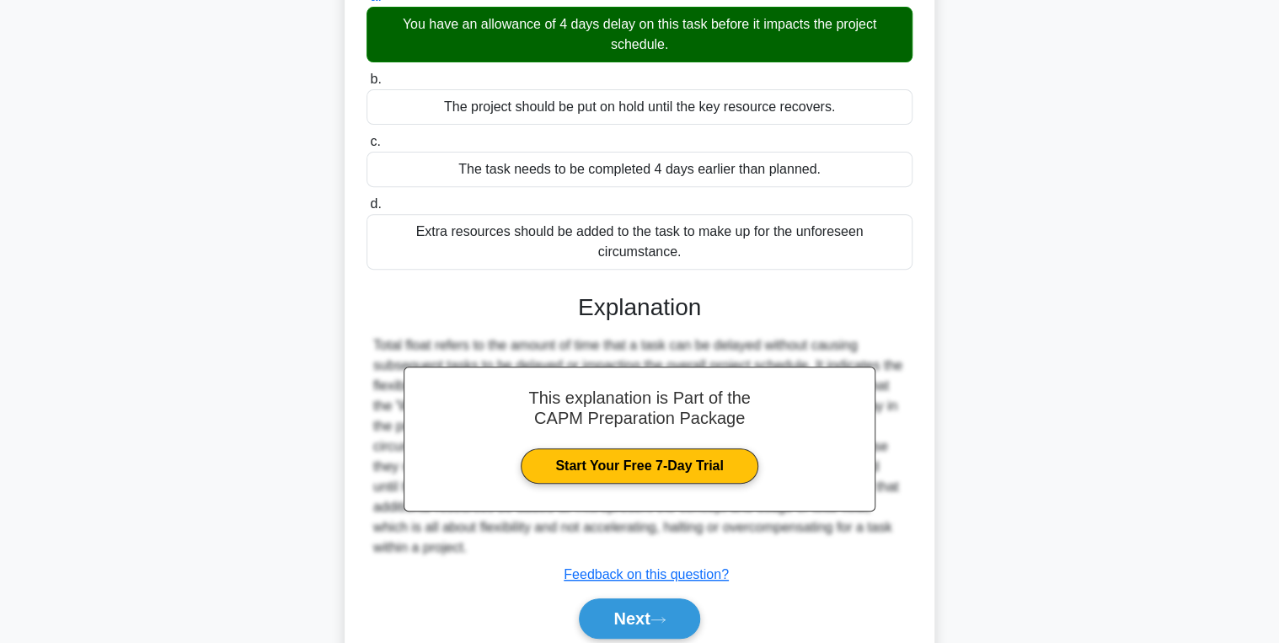
scroll to position [273, 0]
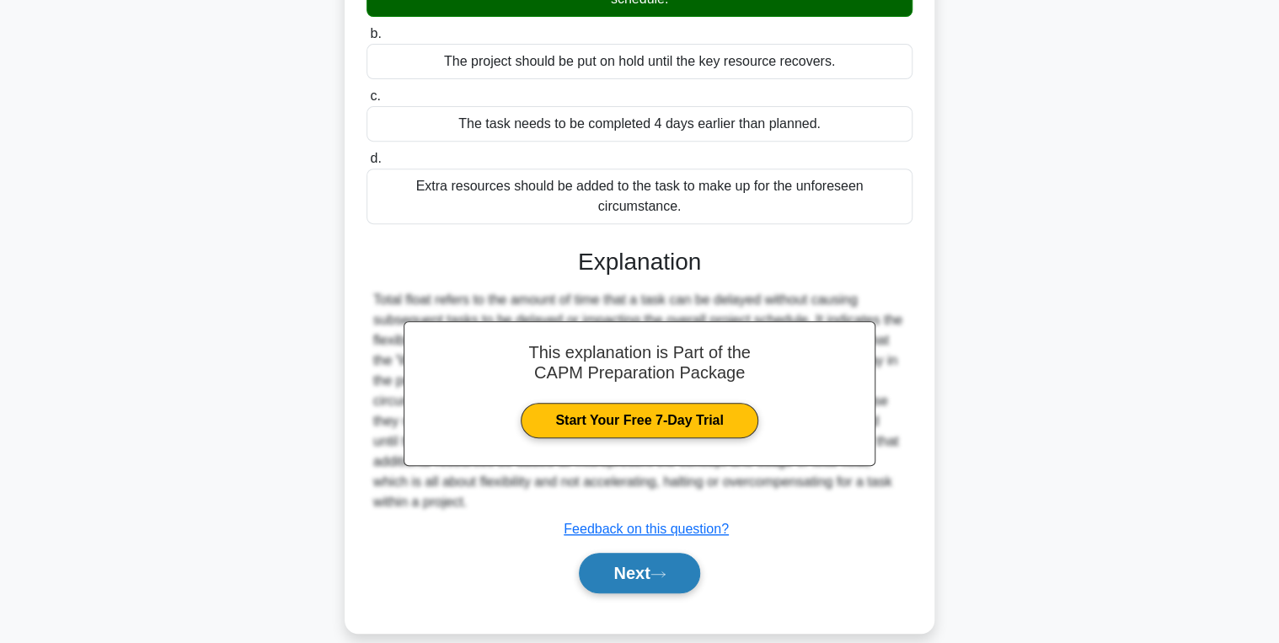
click at [627, 556] on button "Next" at bounding box center [639, 573] width 121 height 40
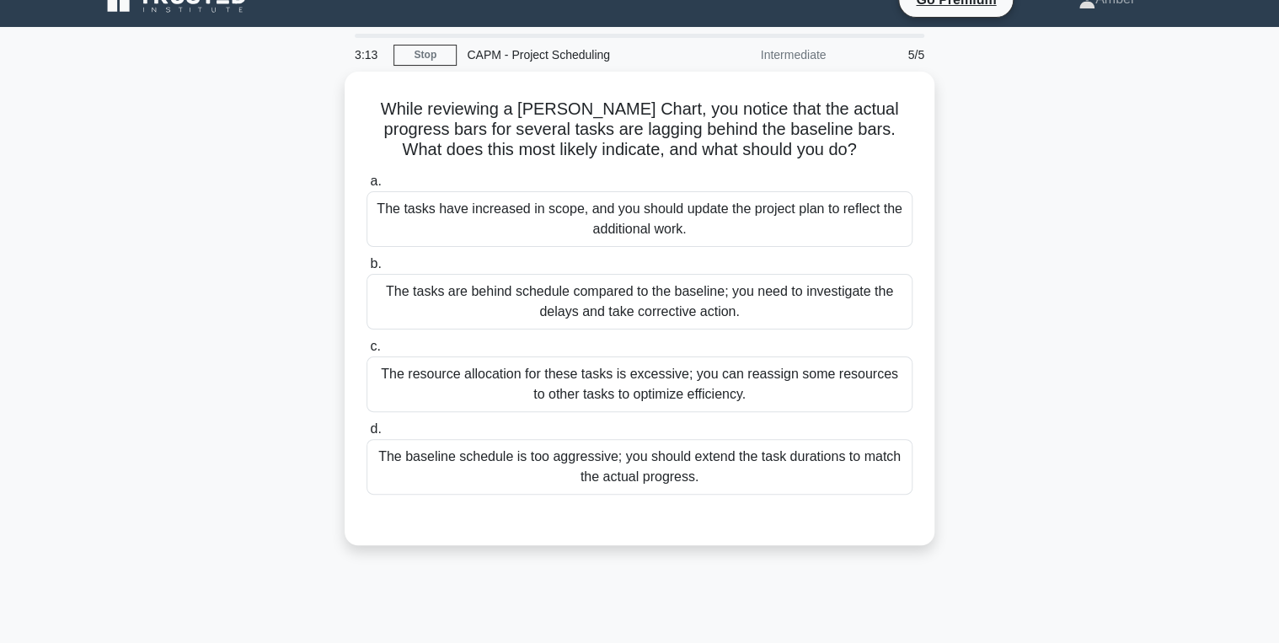
scroll to position [0, 0]
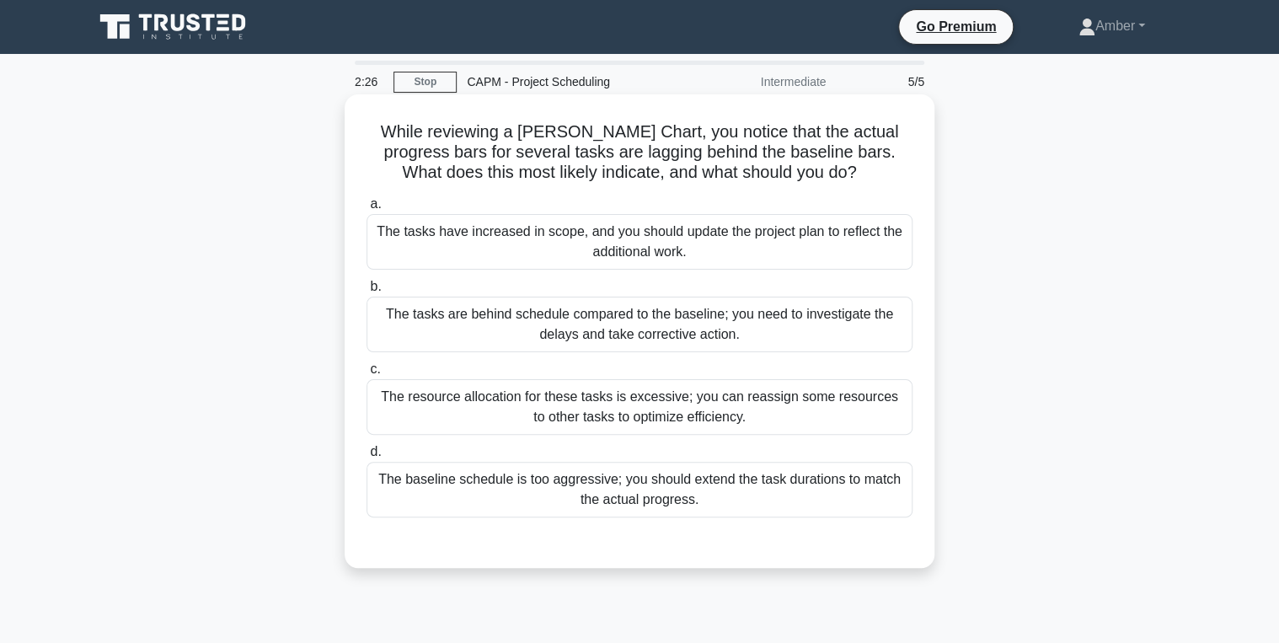
click at [640, 324] on div "The tasks are behind schedule compared to the baseline; you need to investigate…" at bounding box center [640, 325] width 546 height 56
click at [367, 292] on input "b. The tasks are behind schedule compared to the baseline; you need to investig…" at bounding box center [367, 286] width 0 height 11
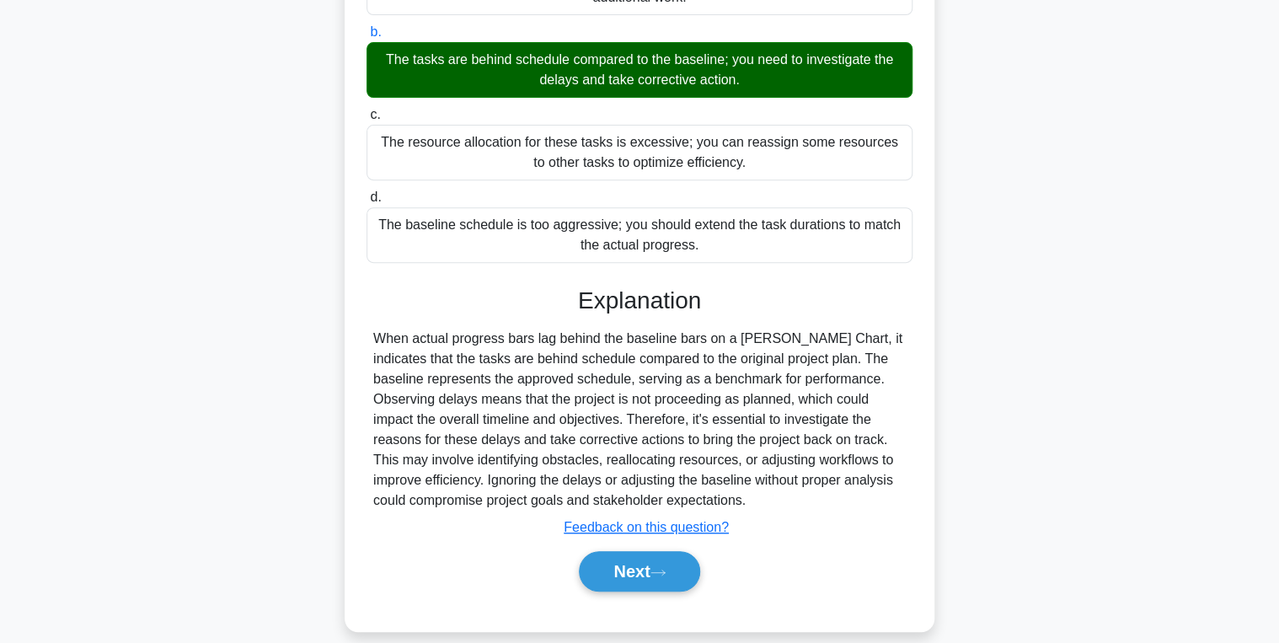
scroll to position [273, 0]
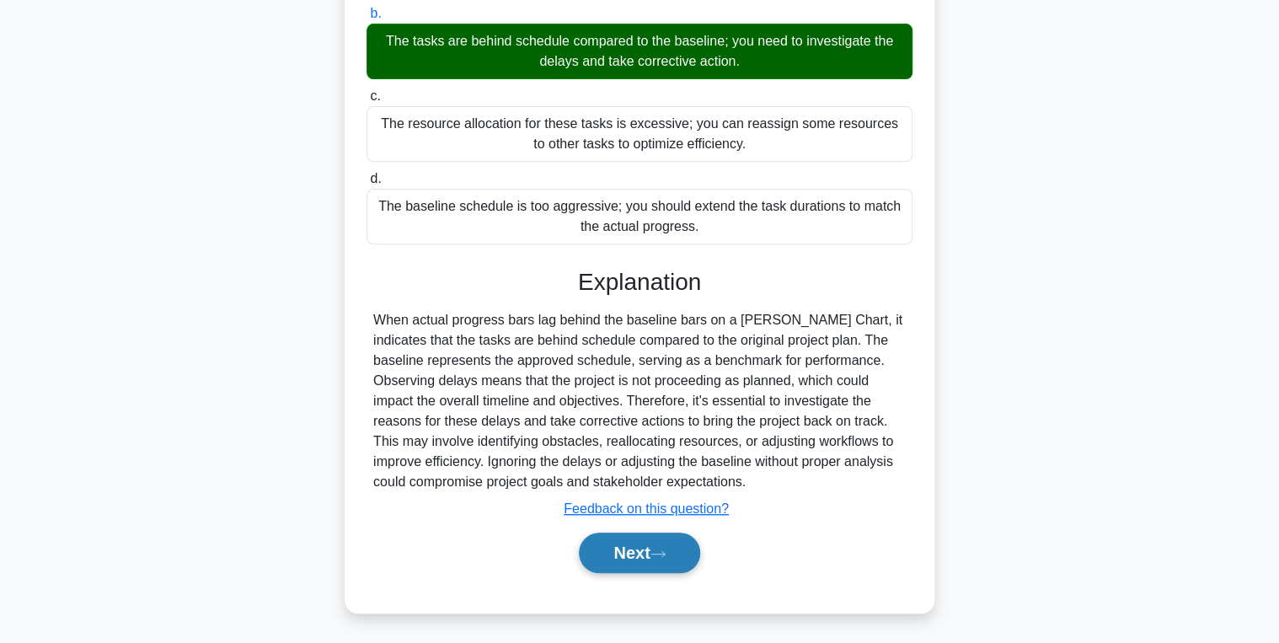
click at [618, 550] on button "Next" at bounding box center [639, 553] width 121 height 40
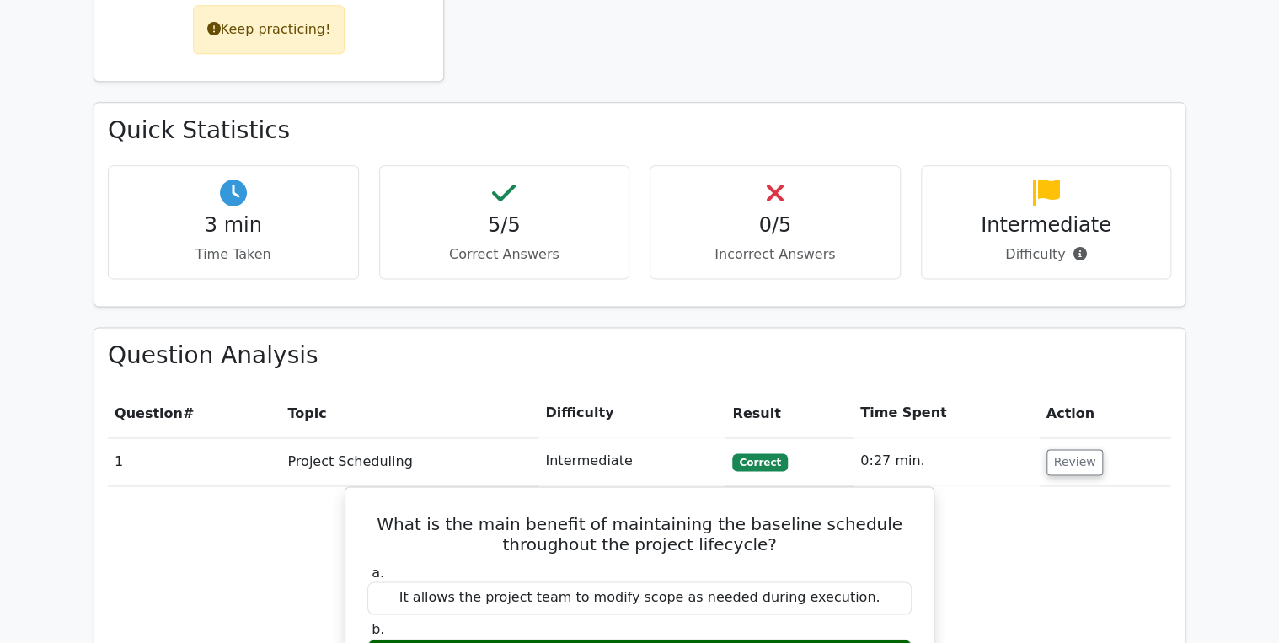
scroll to position [1011, 0]
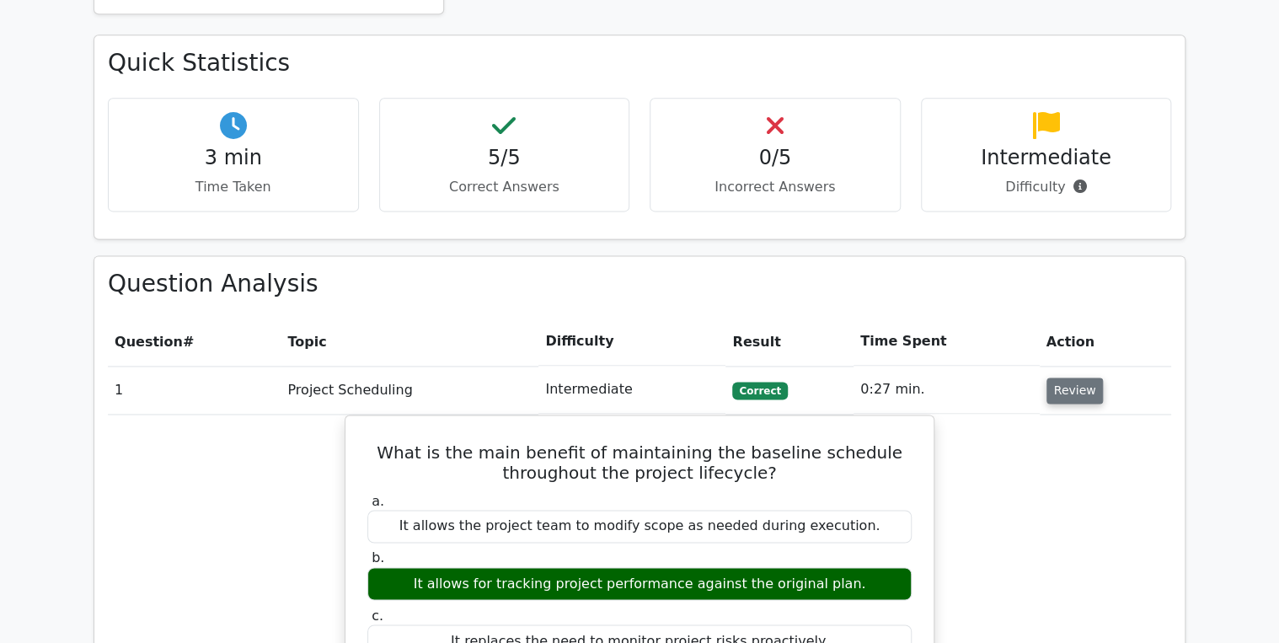
click at [1064, 378] on button "Review" at bounding box center [1075, 391] width 57 height 26
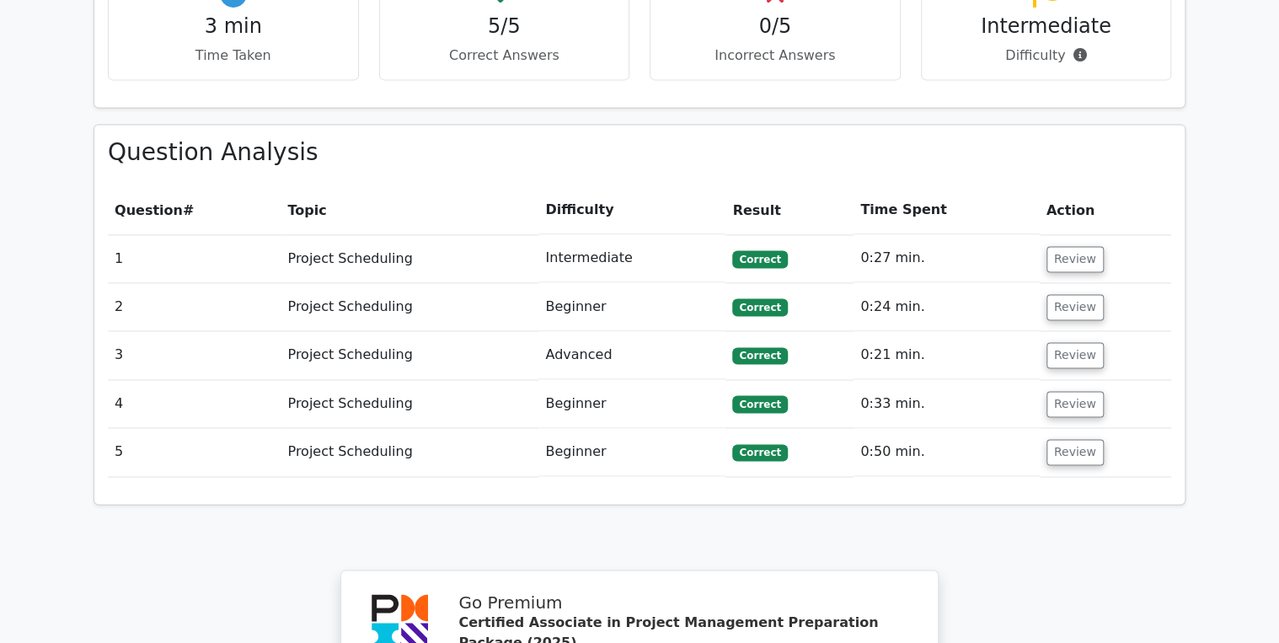
scroll to position [1214, 0]
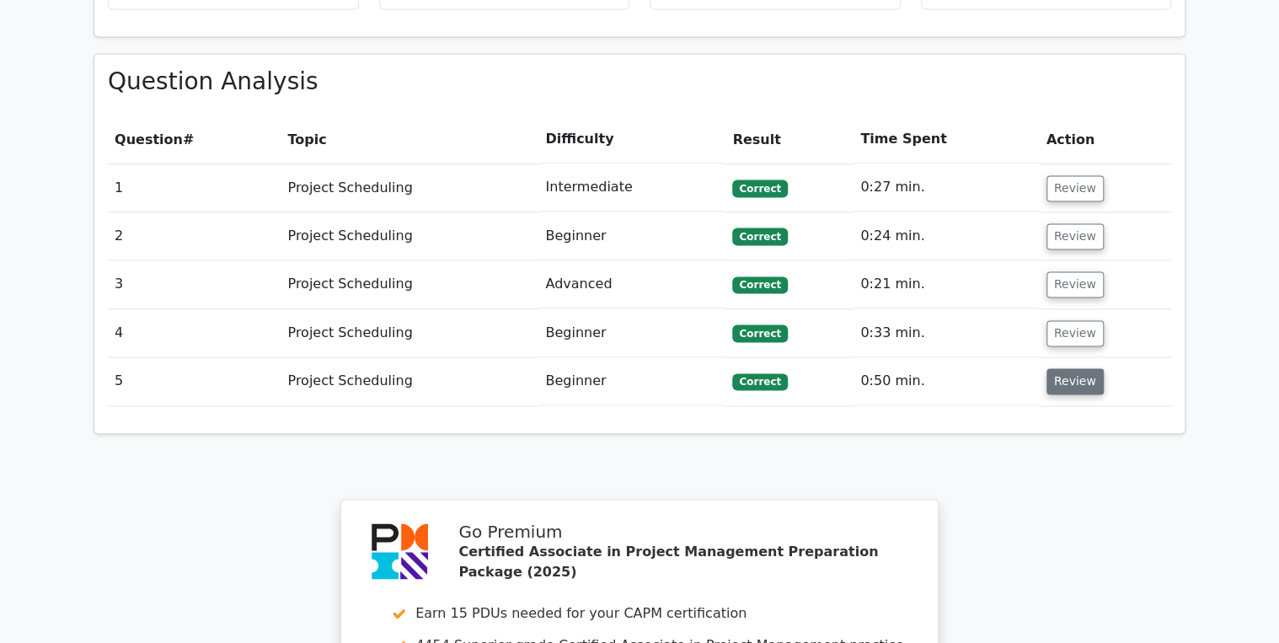
click at [1056, 368] on button "Review" at bounding box center [1075, 381] width 57 height 26
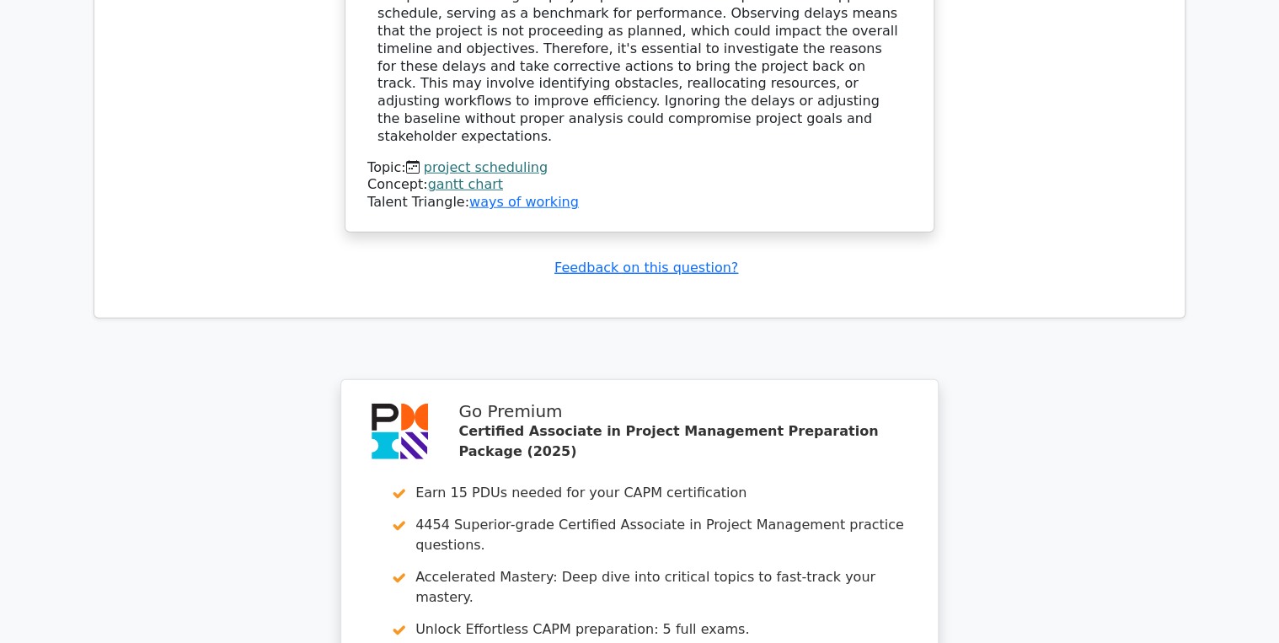
scroll to position [2495, 0]
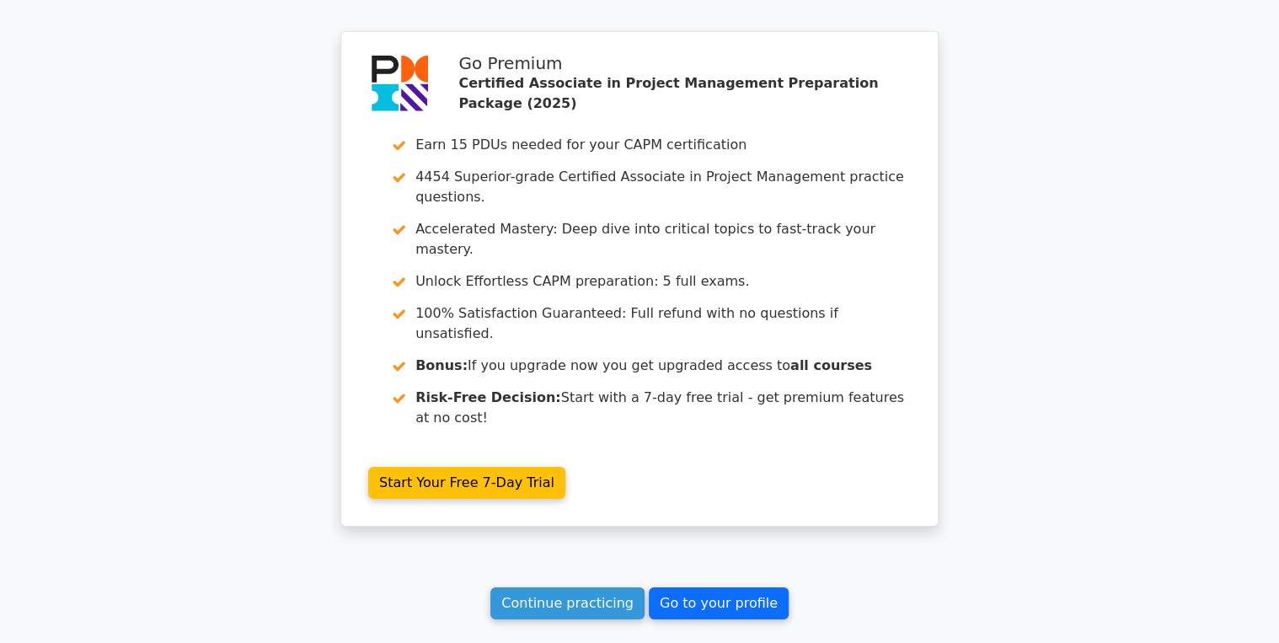
click at [701, 587] on link "Go to your profile" at bounding box center [719, 603] width 140 height 32
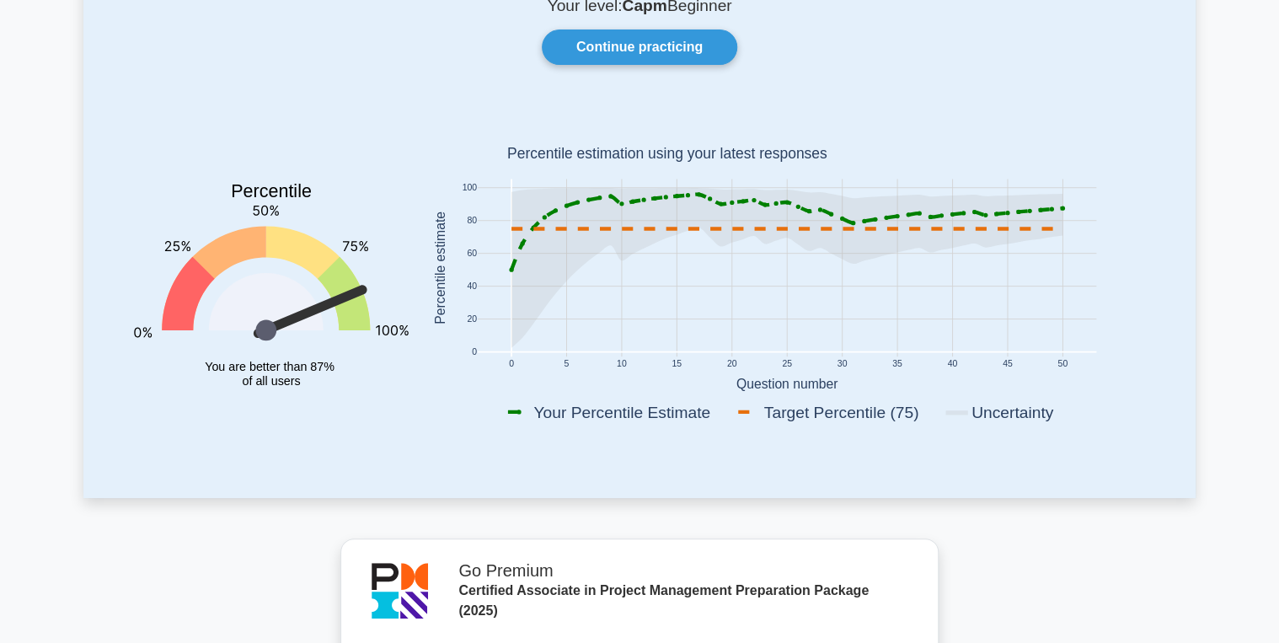
scroll to position [135, 0]
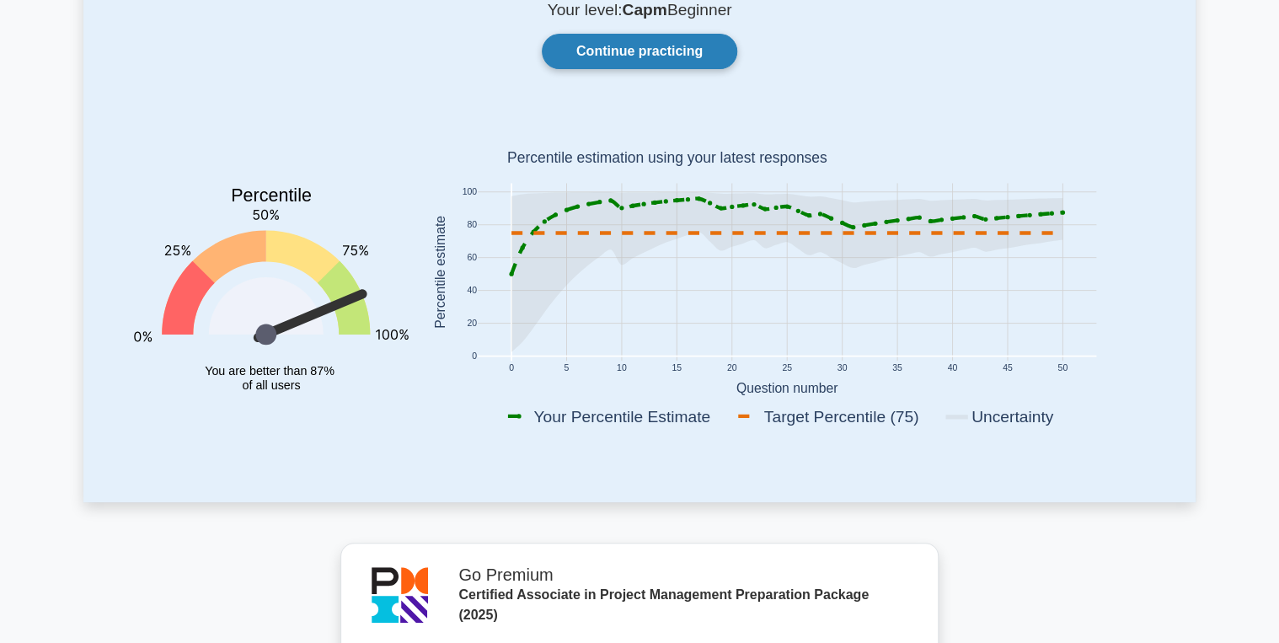
click at [595, 51] on link "Continue practicing" at bounding box center [640, 51] width 196 height 35
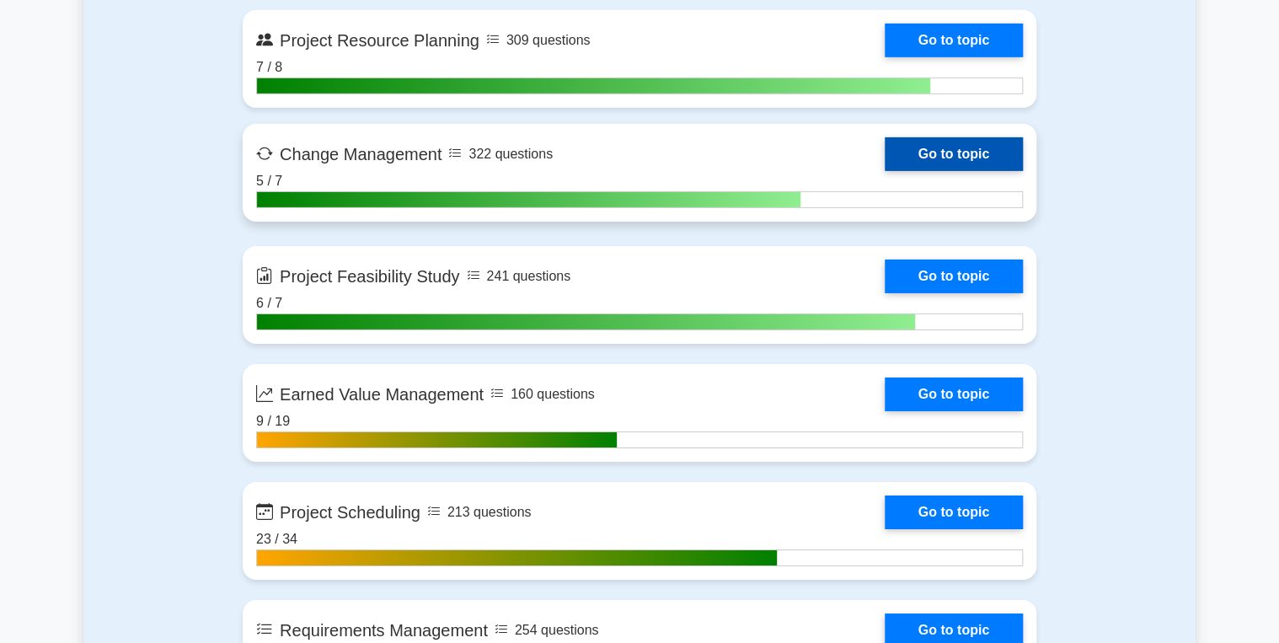
scroll to position [2832, 0]
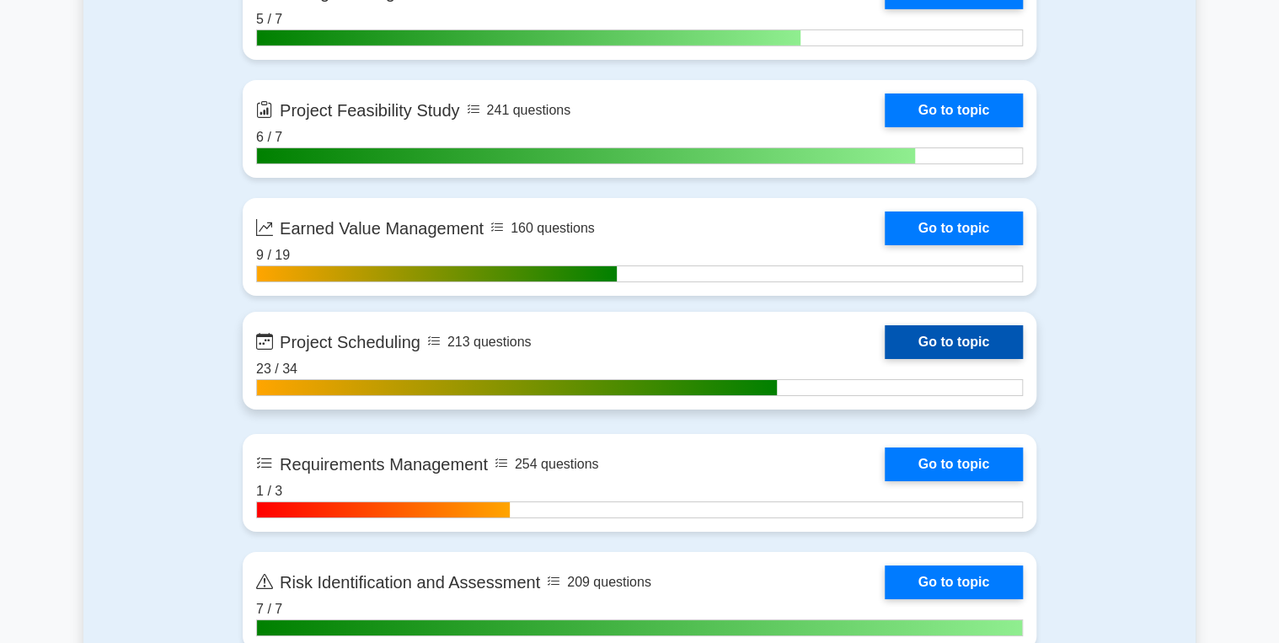
click at [930, 334] on link "Go to topic" at bounding box center [954, 342] width 138 height 34
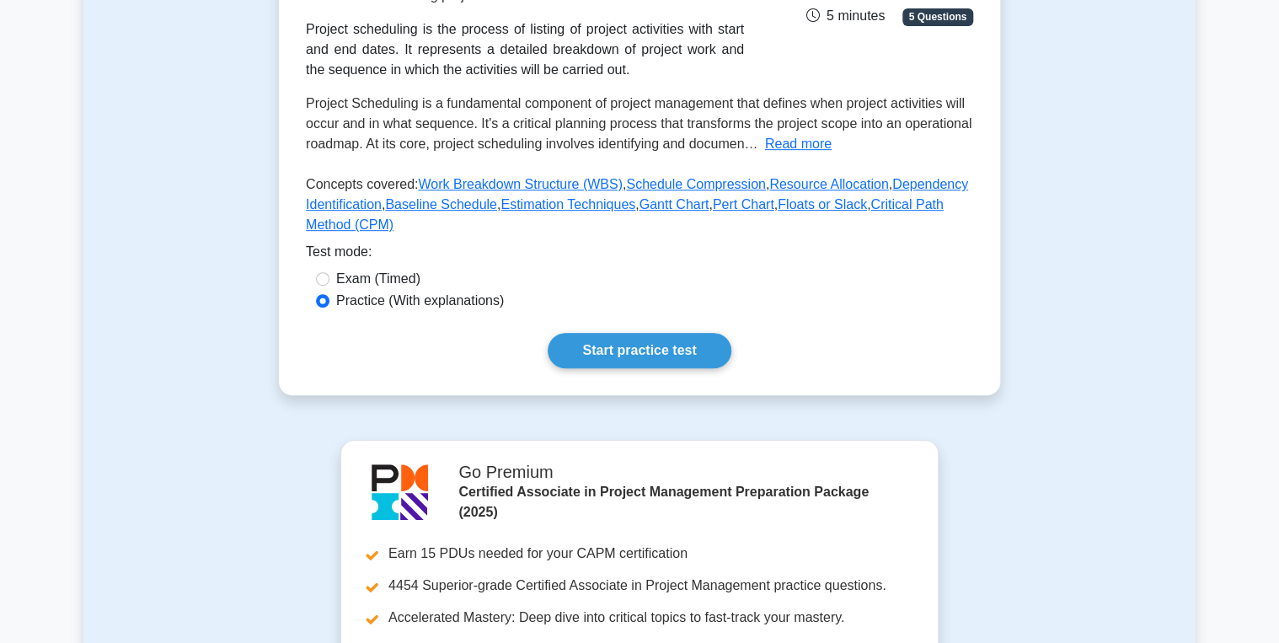
scroll to position [337, 0]
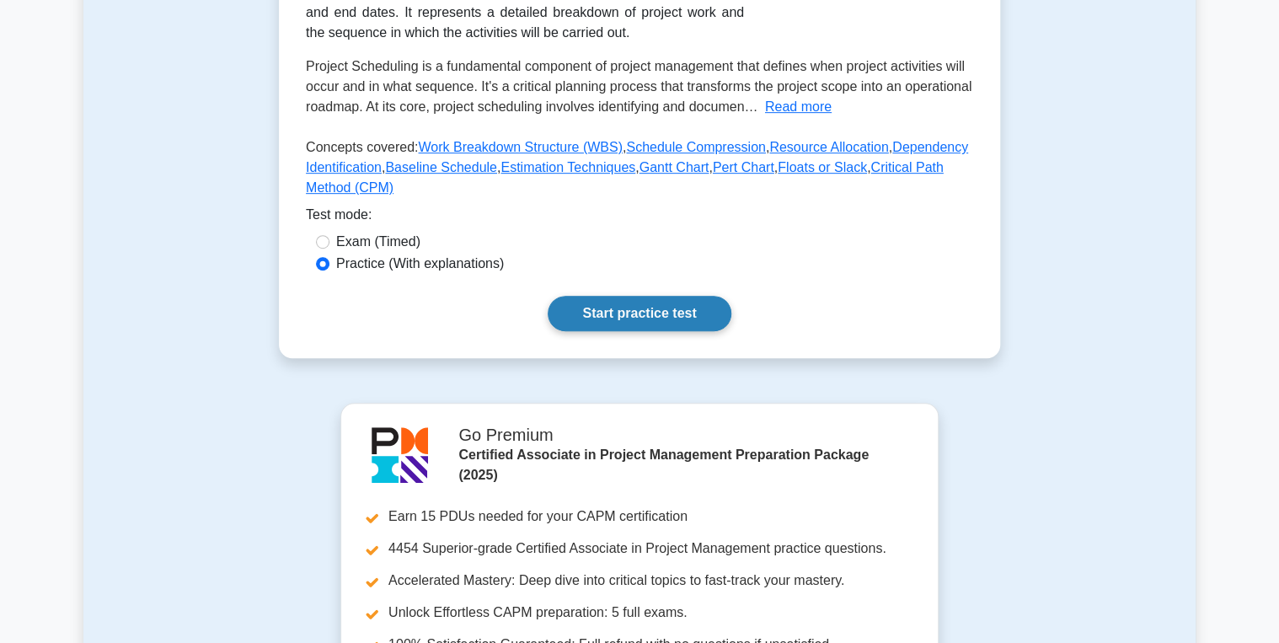
click at [665, 323] on link "Start practice test" at bounding box center [639, 313] width 183 height 35
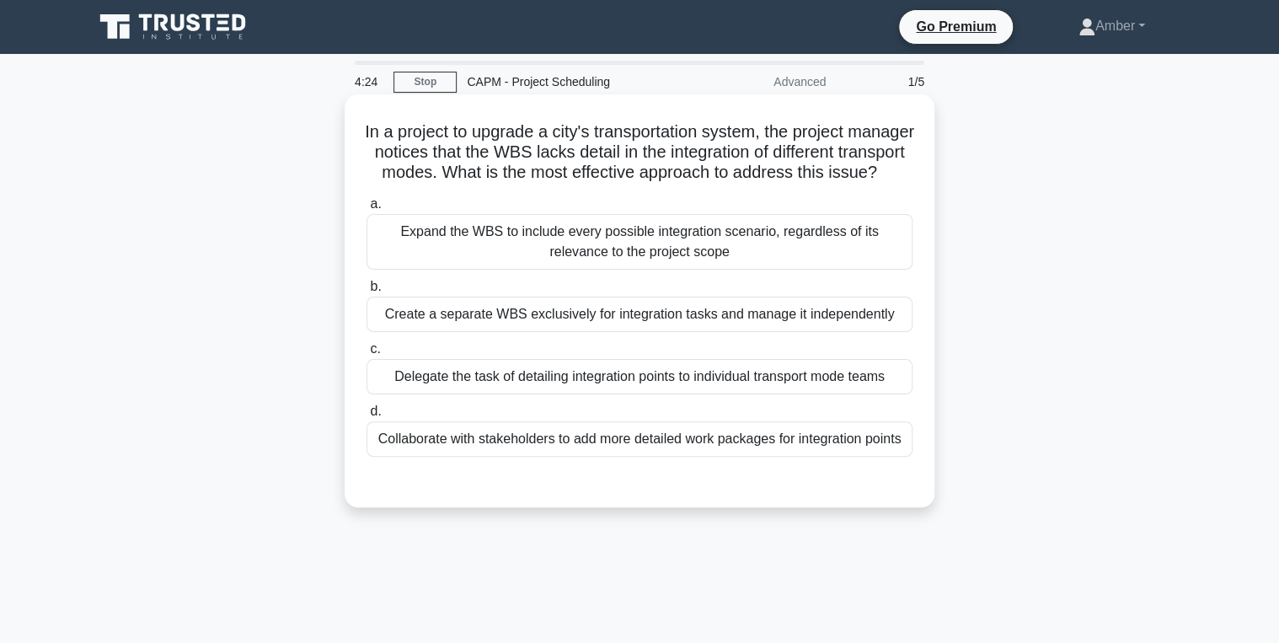
click at [614, 451] on div "Collaborate with stakeholders to add more detailed work packages for integratio…" at bounding box center [640, 438] width 546 height 35
click at [367, 417] on input "d. Collaborate with stakeholders to add more detailed work packages for integra…" at bounding box center [367, 411] width 0 height 11
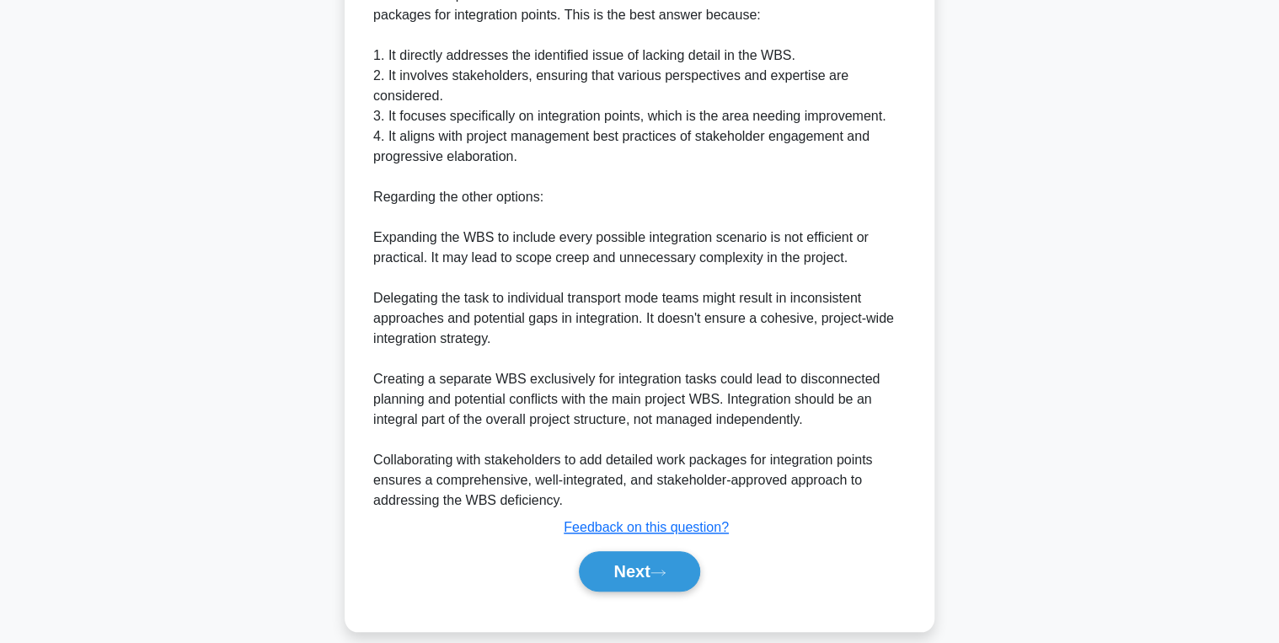
scroll to position [607, 0]
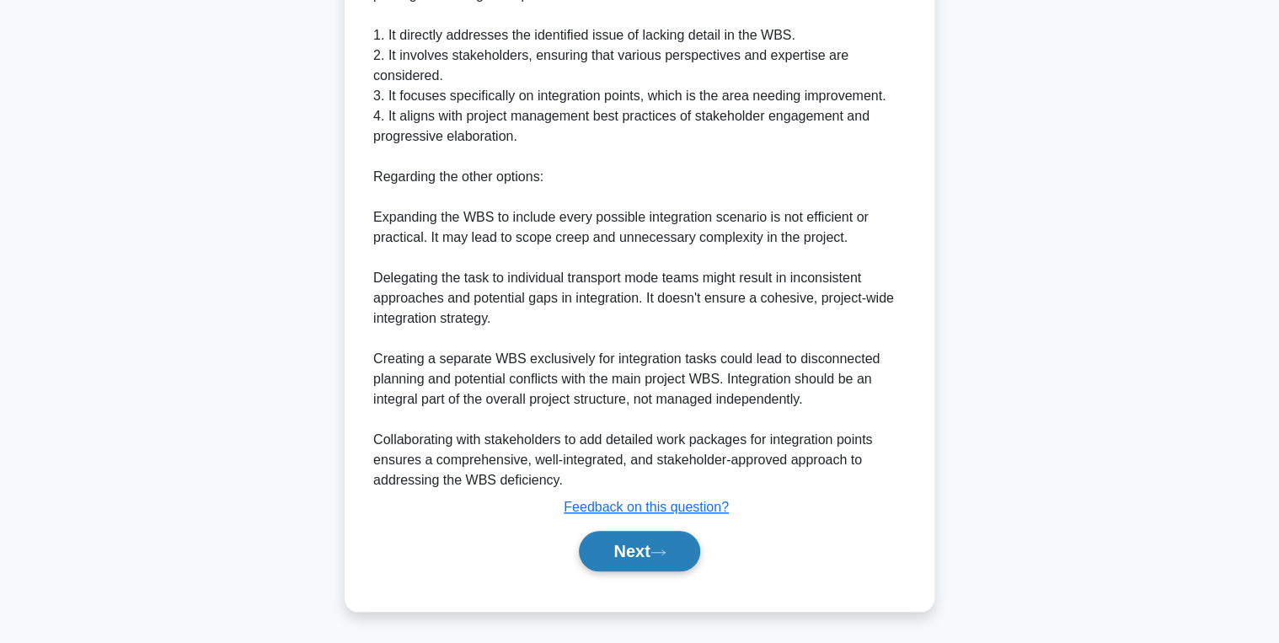
drag, startPoint x: 628, startPoint y: 554, endPoint x: 607, endPoint y: 551, distance: 21.2
click at [628, 554] on button "Next" at bounding box center [639, 551] width 121 height 40
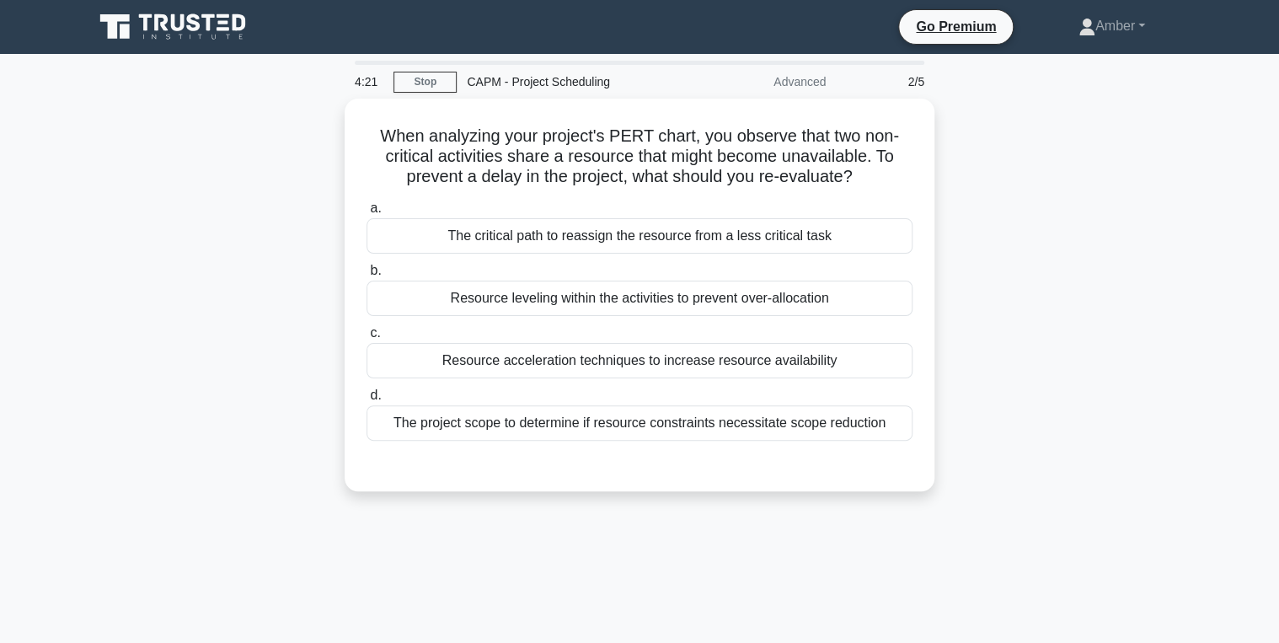
scroll to position [0, 0]
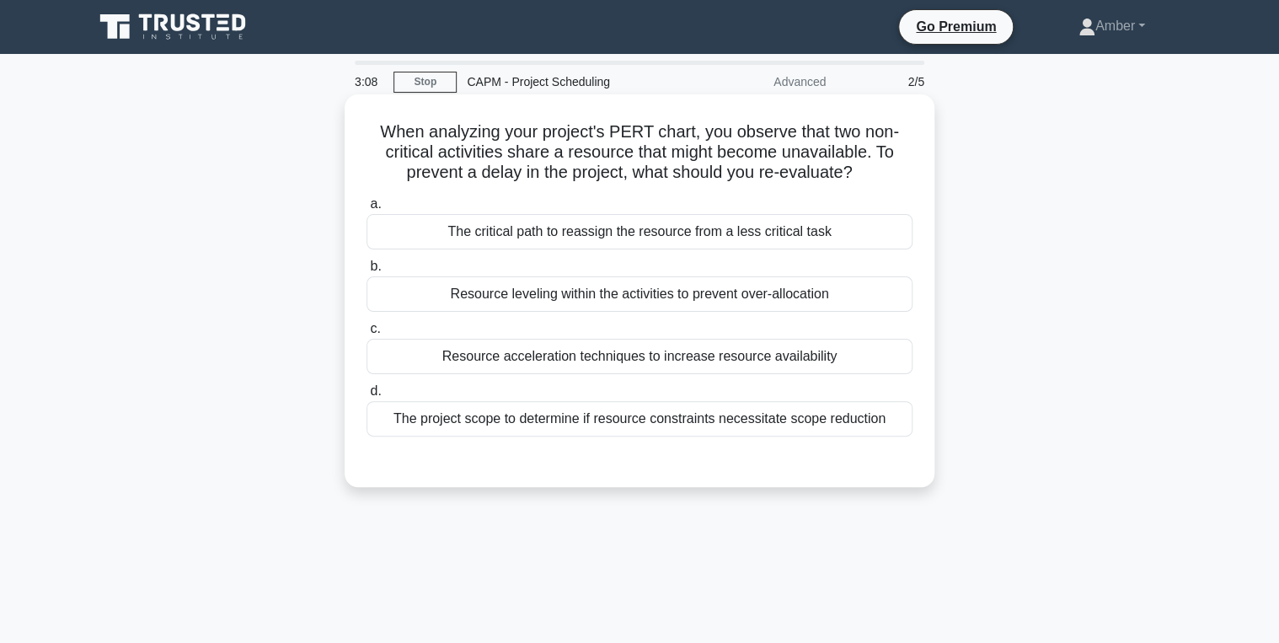
click at [485, 296] on div "Resource leveling within the activities to prevent over-allocation" at bounding box center [640, 293] width 546 height 35
click at [367, 272] on input "b. Resource leveling within the activities to prevent over-allocation" at bounding box center [367, 266] width 0 height 11
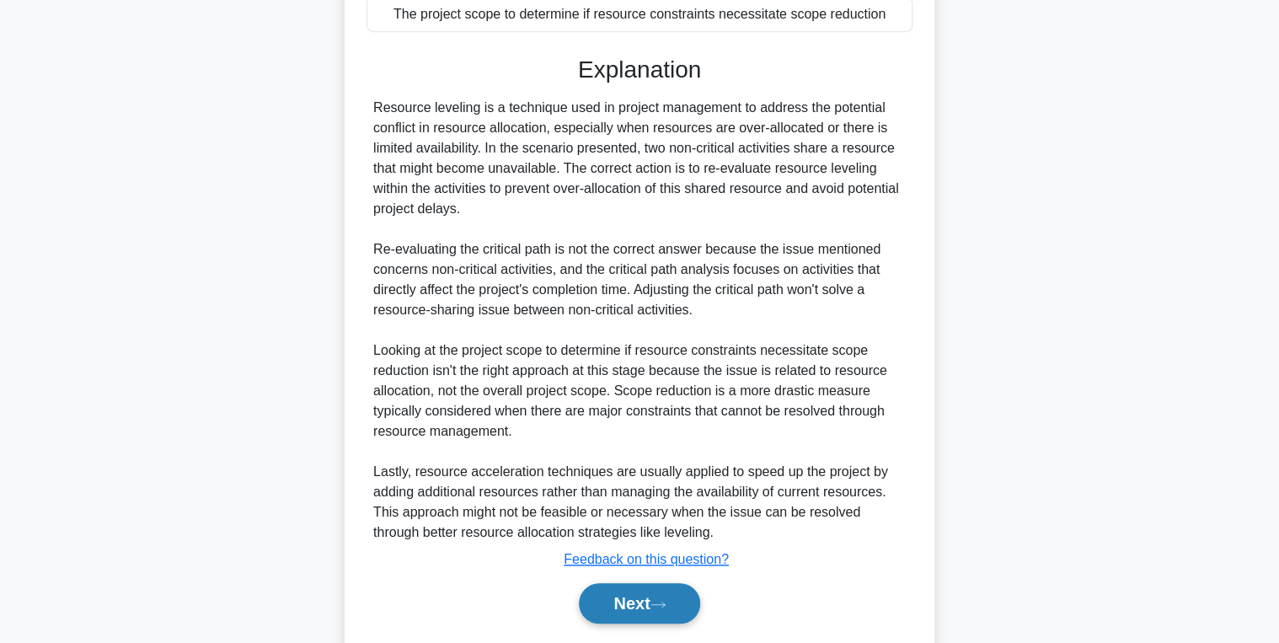
click at [603, 602] on button "Next" at bounding box center [639, 603] width 121 height 40
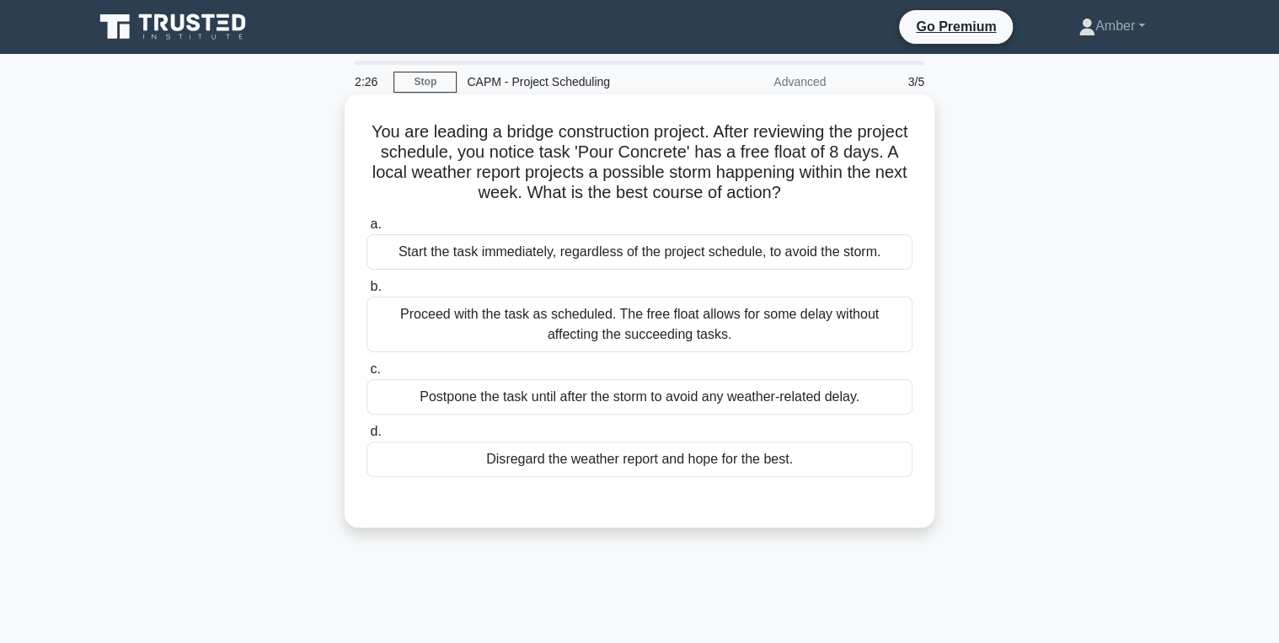
click at [465, 328] on div "Proceed with the task as scheduled. The free float allows for some delay withou…" at bounding box center [640, 325] width 546 height 56
click at [367, 292] on input "b. Proceed with the task as scheduled. The free float allows for some delay wit…" at bounding box center [367, 286] width 0 height 11
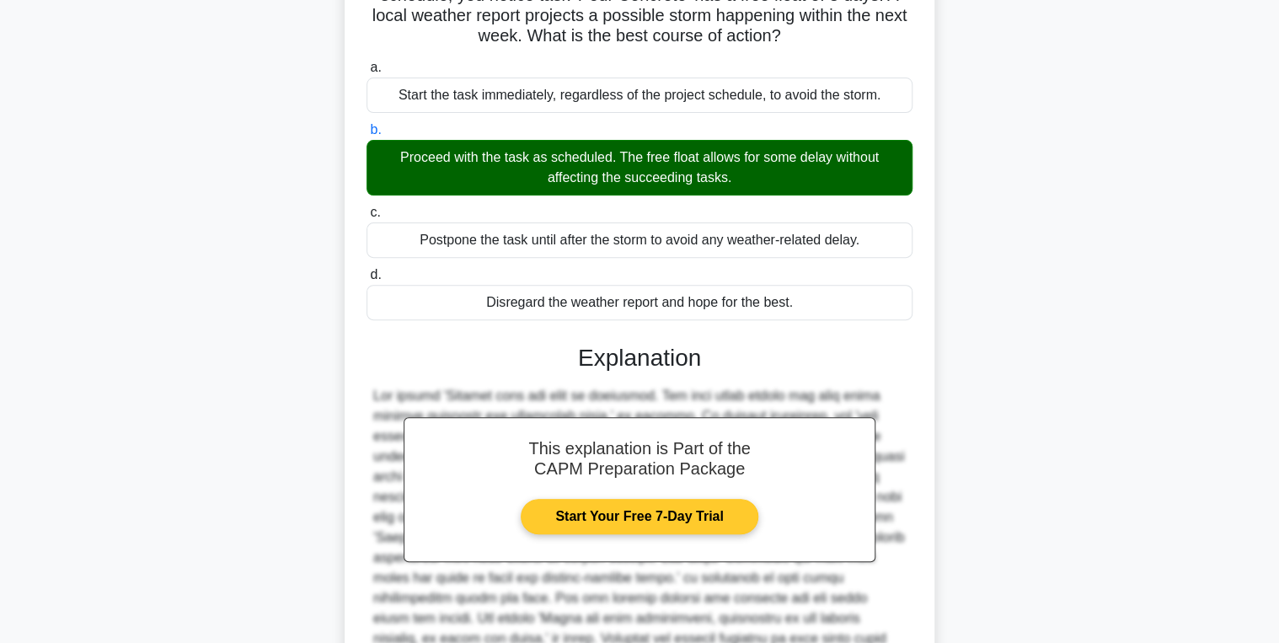
scroll to position [334, 0]
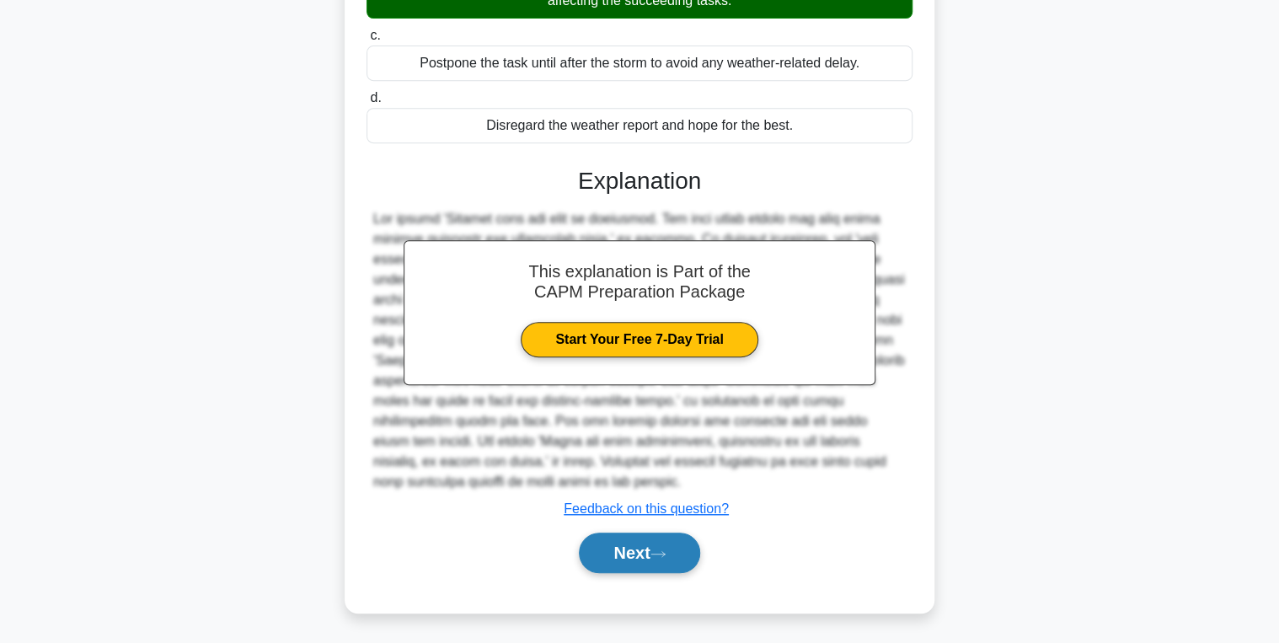
click at [625, 550] on button "Next" at bounding box center [639, 553] width 121 height 40
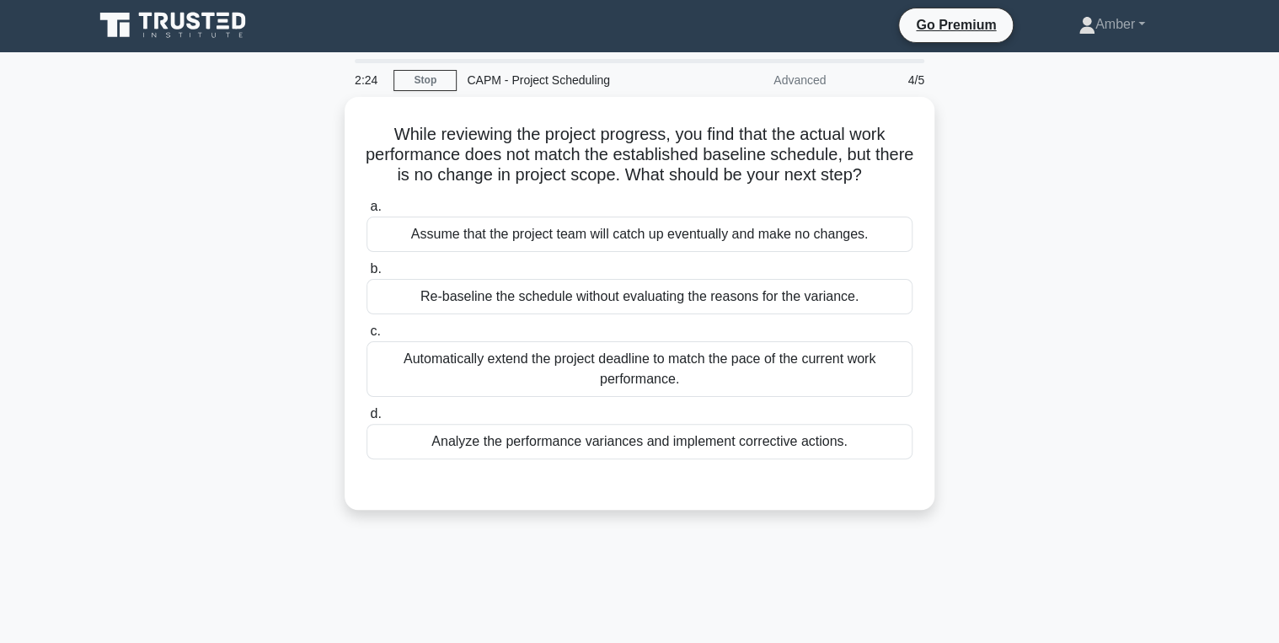
scroll to position [0, 0]
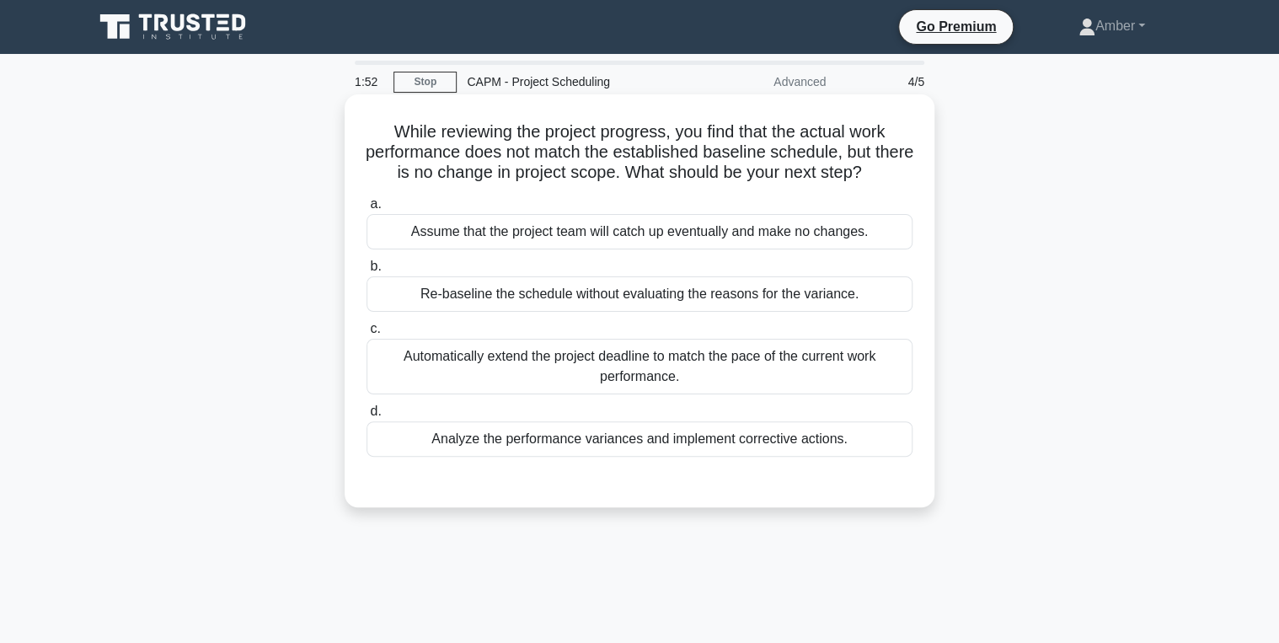
click at [587, 437] on div "Analyze the performance variances and implement corrective actions." at bounding box center [640, 438] width 546 height 35
click at [367, 417] on input "d. Analyze the performance variances and implement corrective actions." at bounding box center [367, 411] width 0 height 11
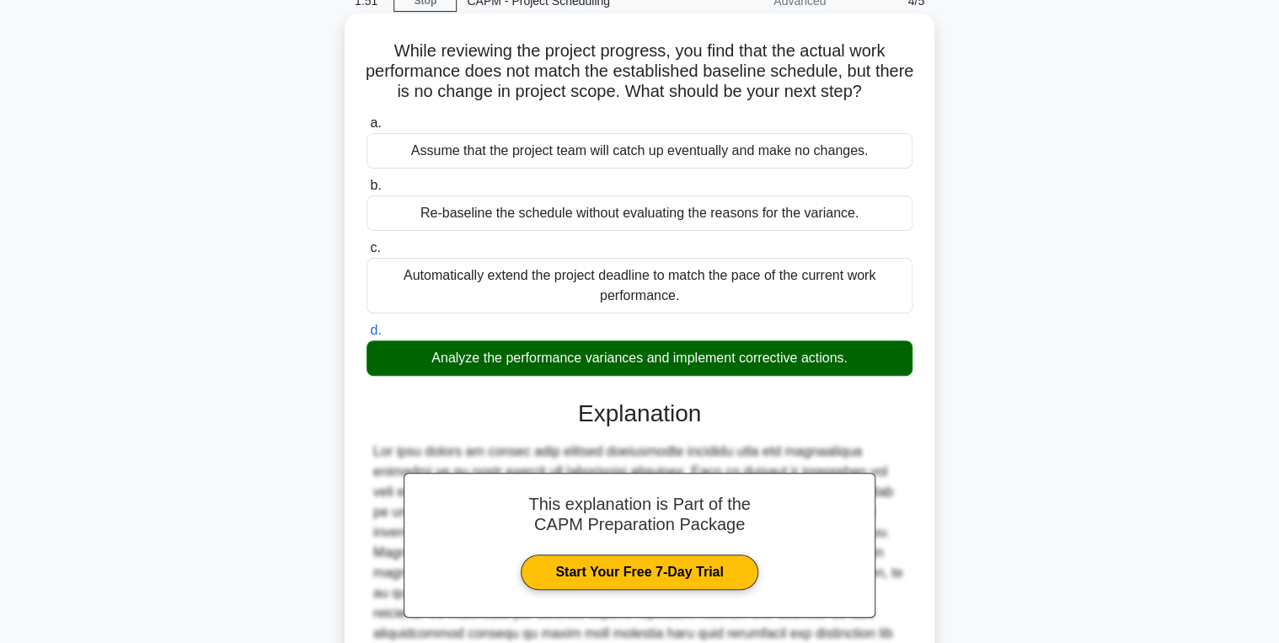
scroll to position [334, 0]
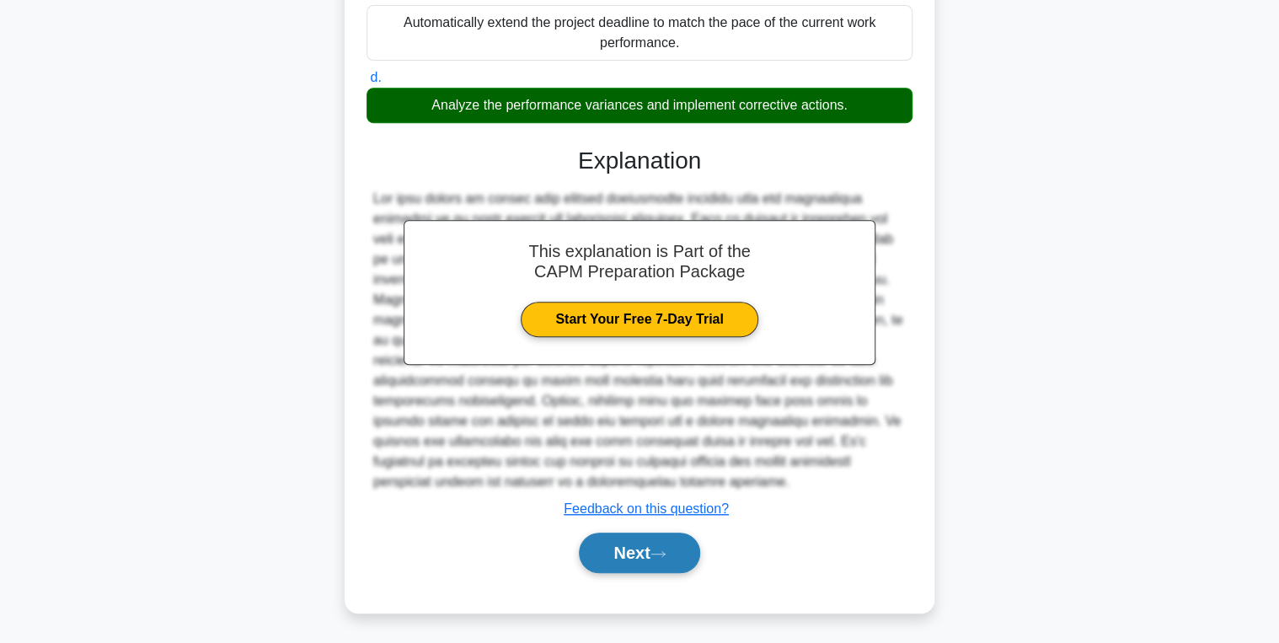
click at [616, 555] on button "Next" at bounding box center [639, 553] width 121 height 40
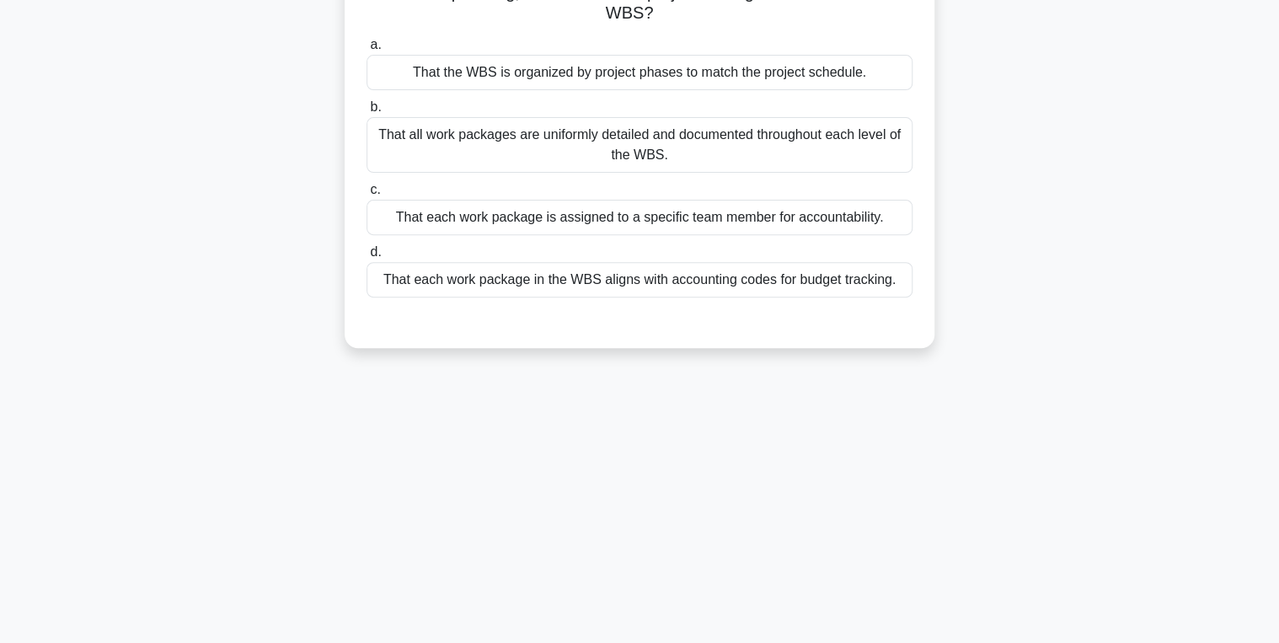
scroll to position [0, 0]
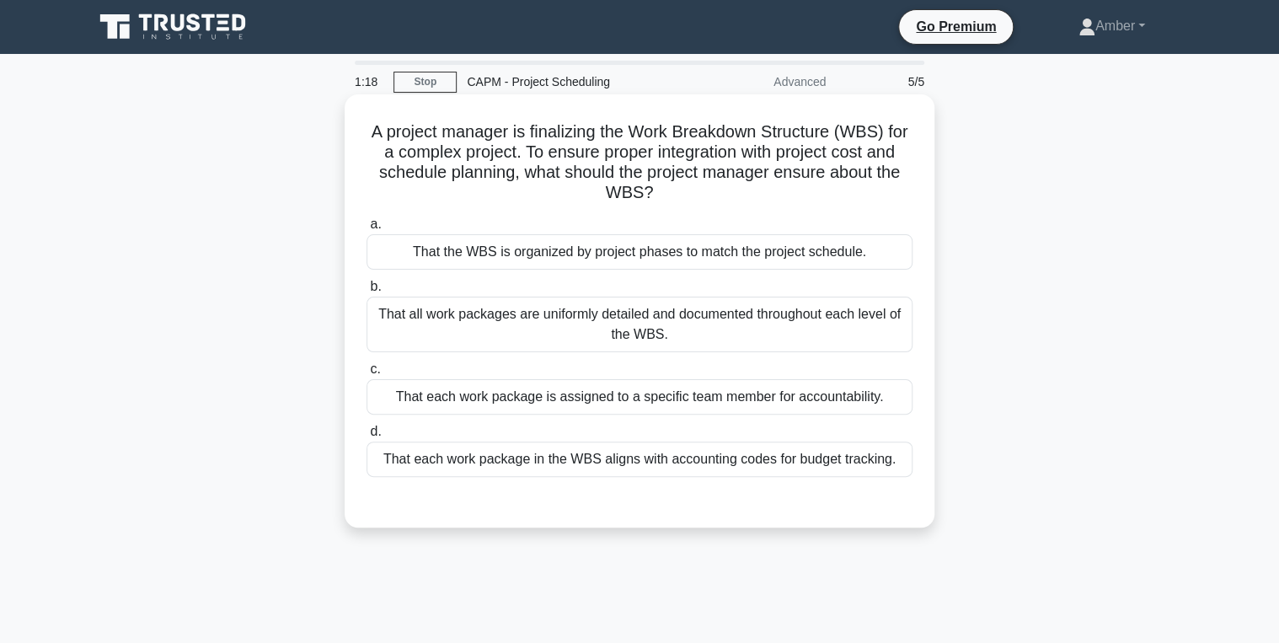
click at [422, 335] on div "That all work packages are uniformly detailed and documented throughout each le…" at bounding box center [640, 325] width 546 height 56
click at [367, 292] on input "b. That all work packages are uniformly detailed and documented throughout each…" at bounding box center [367, 286] width 0 height 11
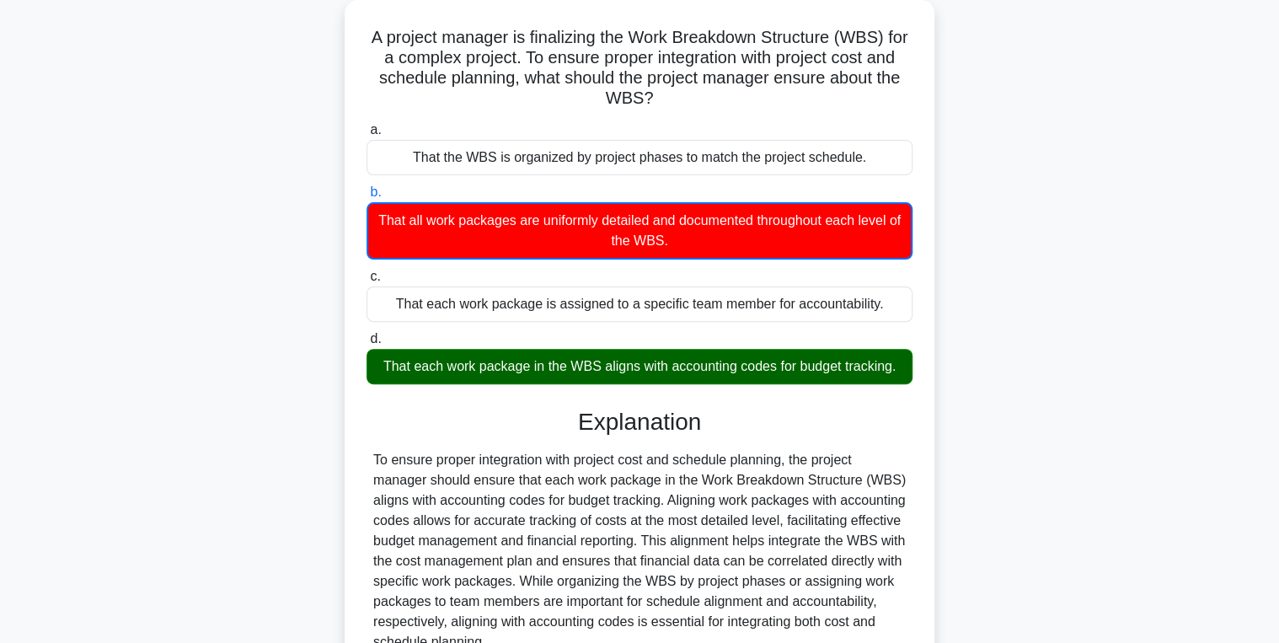
scroll to position [267, 0]
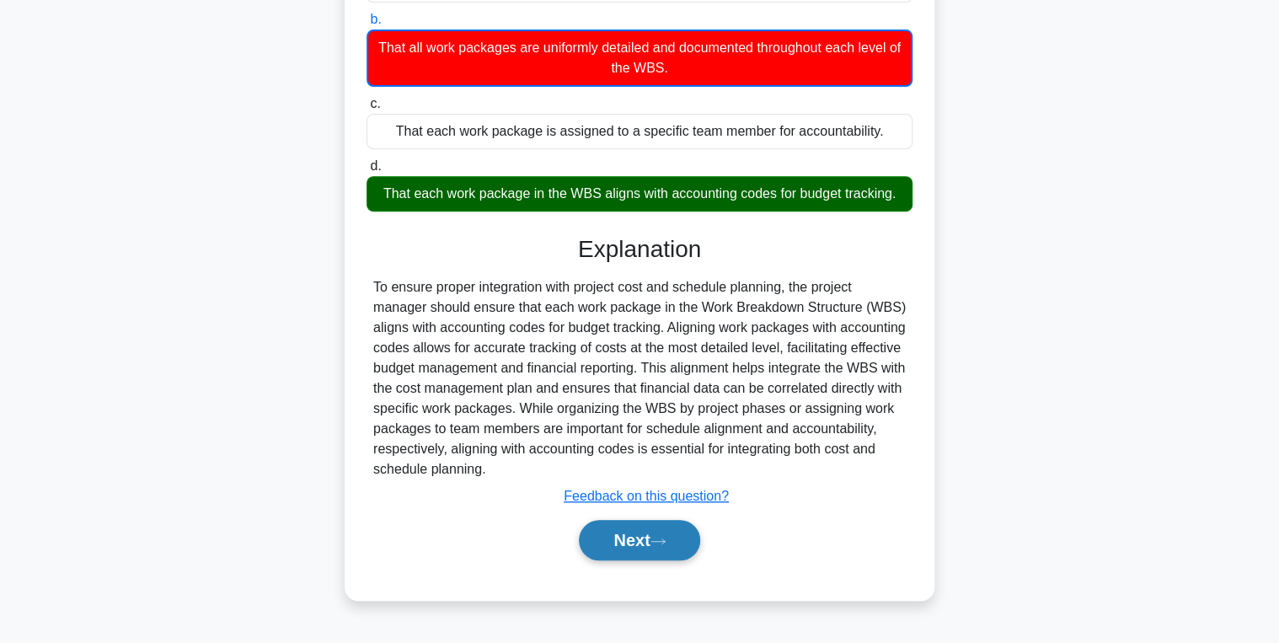
click at [628, 529] on button "Next" at bounding box center [639, 540] width 121 height 40
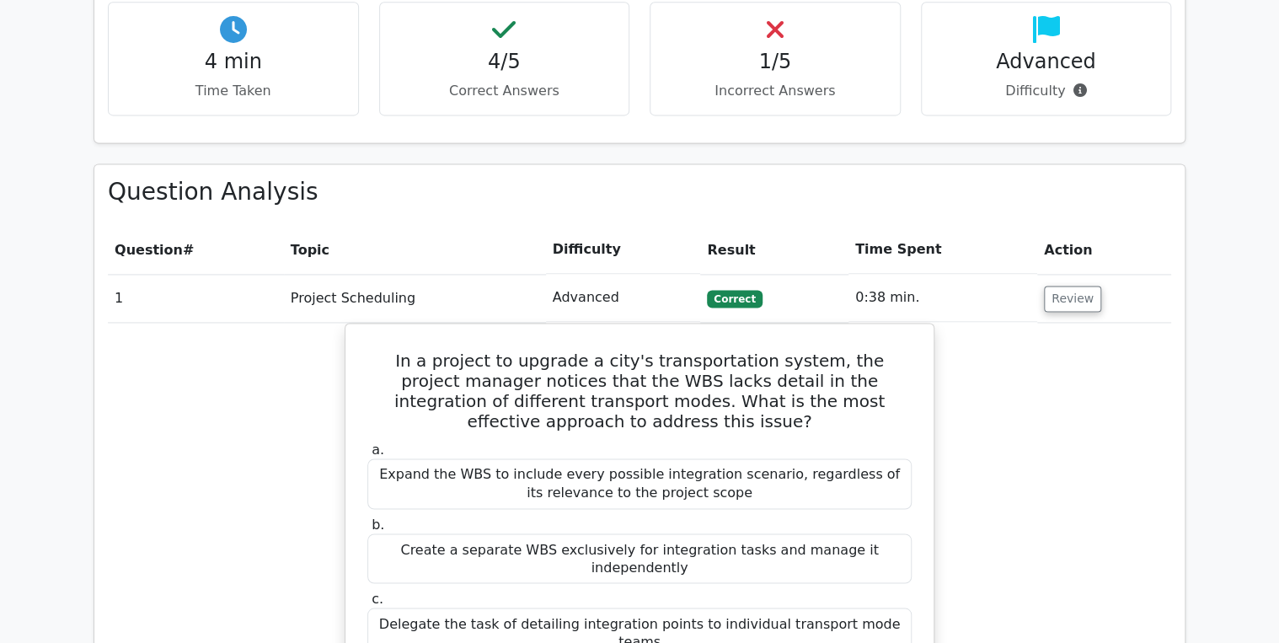
scroll to position [1146, 0]
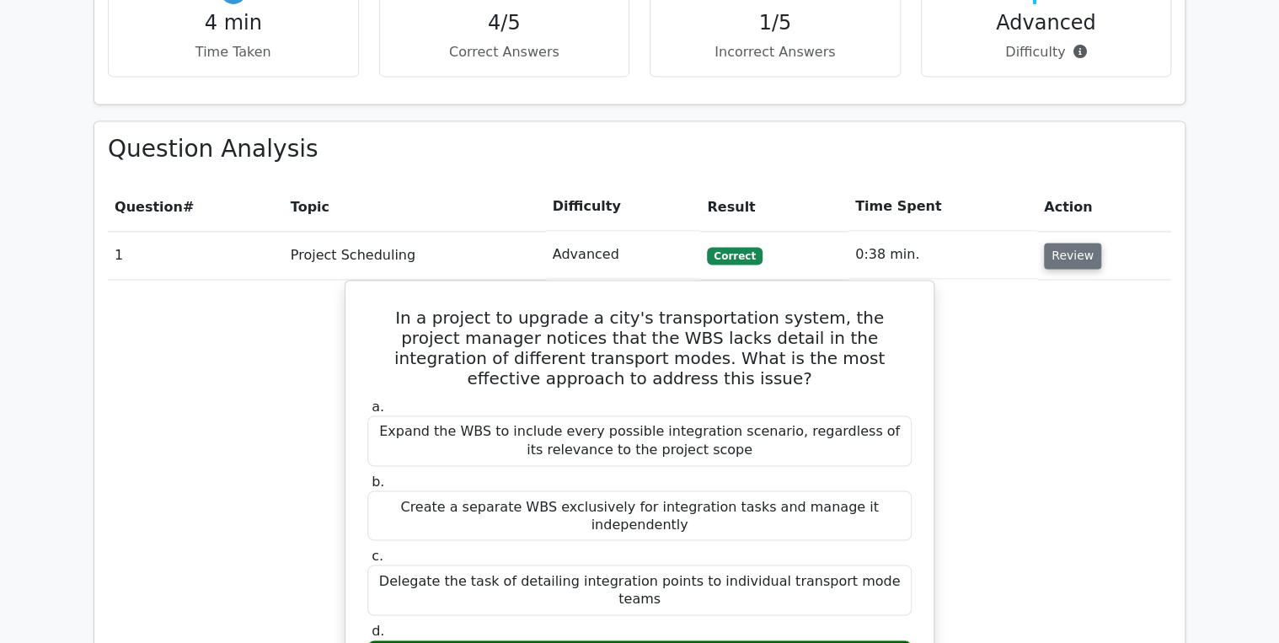
click at [1086, 243] on button "Review" at bounding box center [1072, 256] width 57 height 26
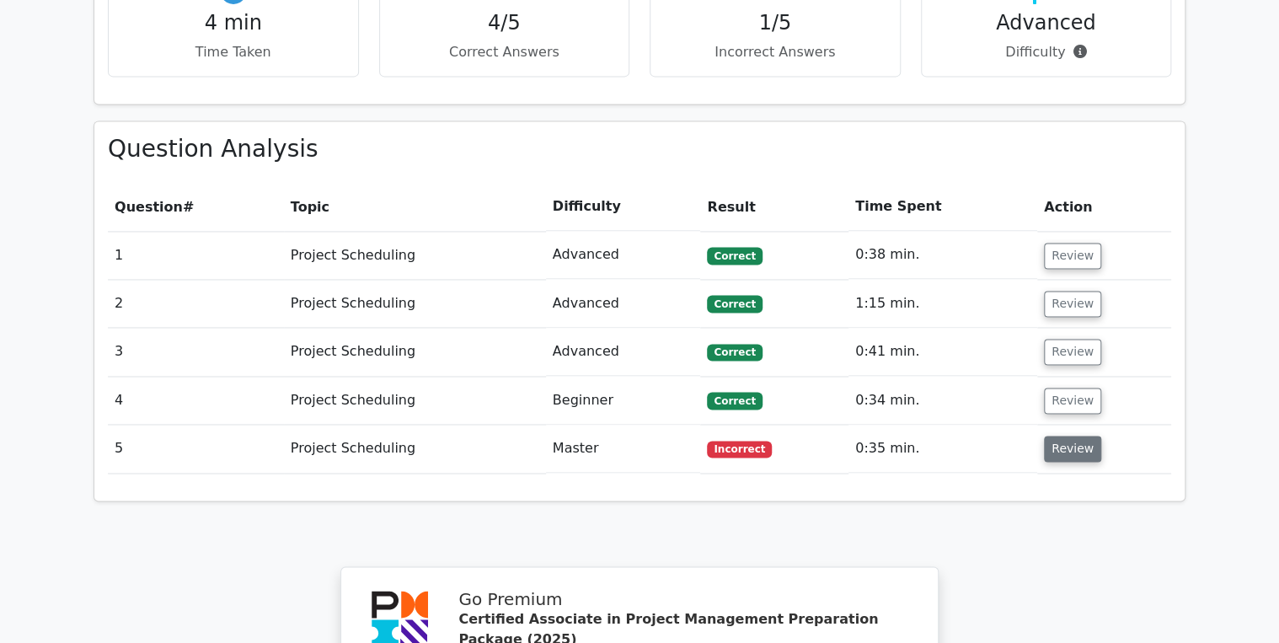
click at [1066, 436] on button "Review" at bounding box center [1072, 449] width 57 height 26
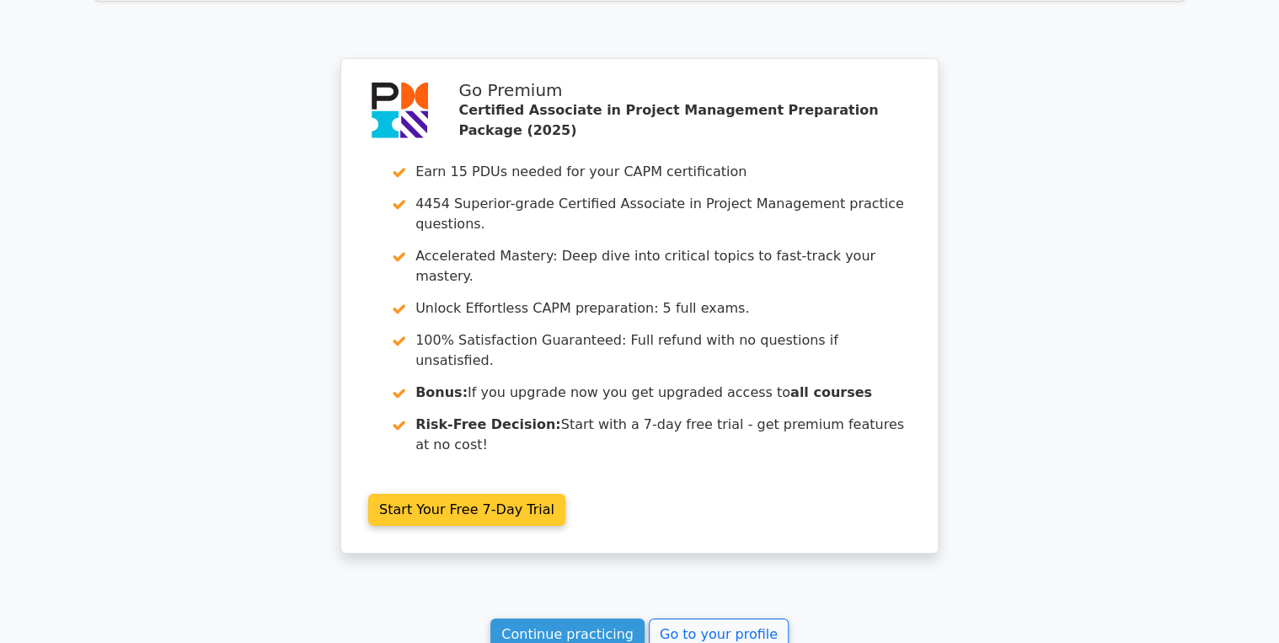
scroll to position [2482, 0]
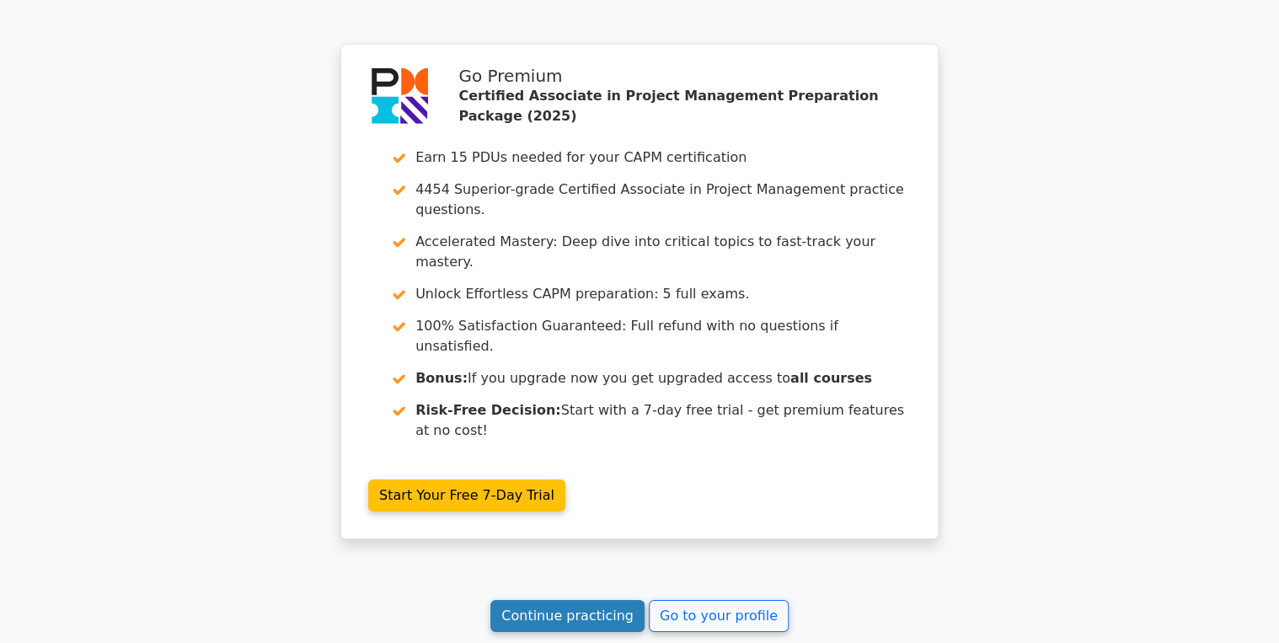
click at [557, 600] on link "Continue practicing" at bounding box center [568, 616] width 154 height 32
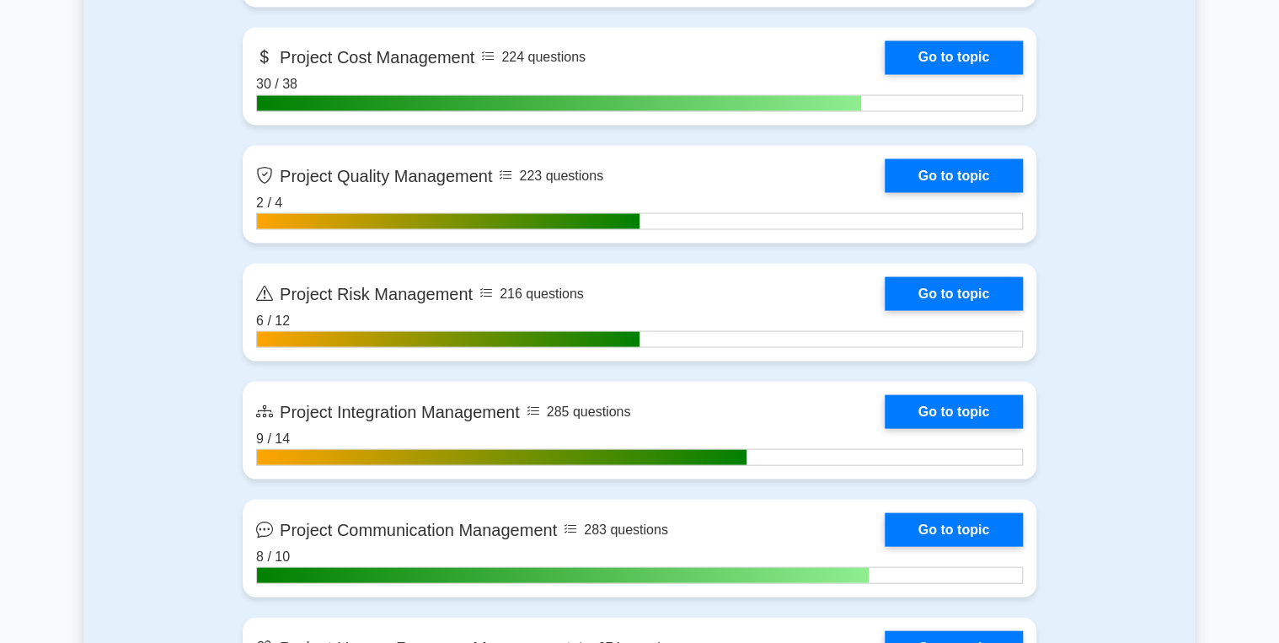
scroll to position [1416, 0]
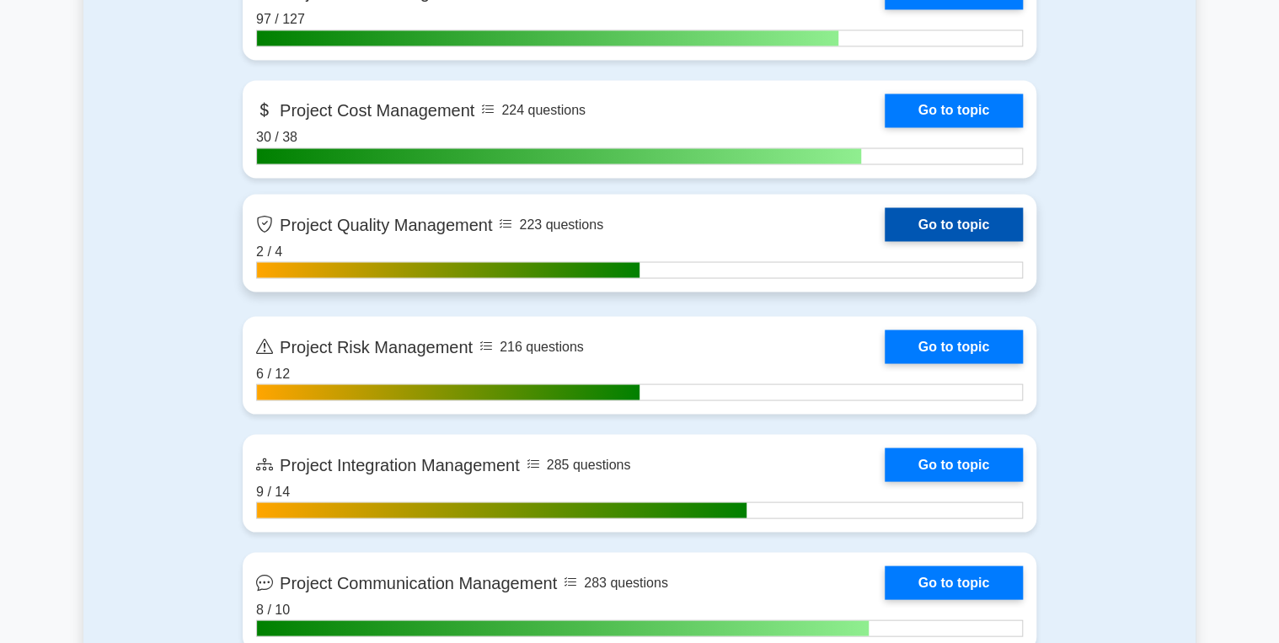
click at [996, 229] on link "Go to topic" at bounding box center [954, 224] width 138 height 34
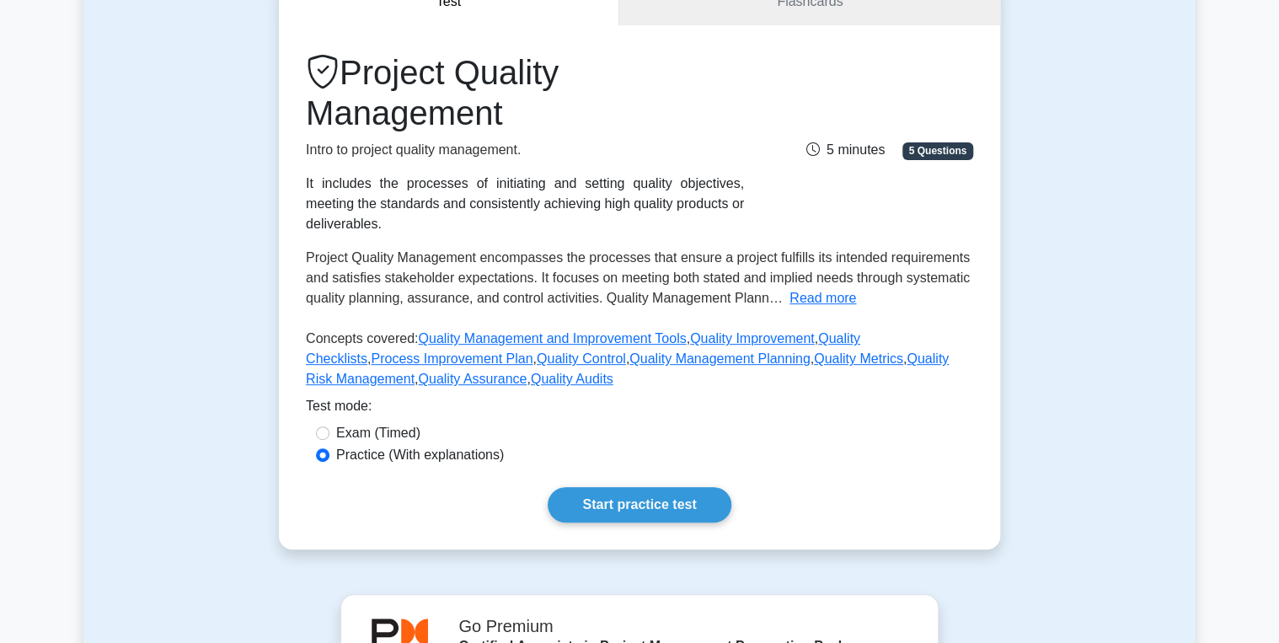
scroll to position [270, 0]
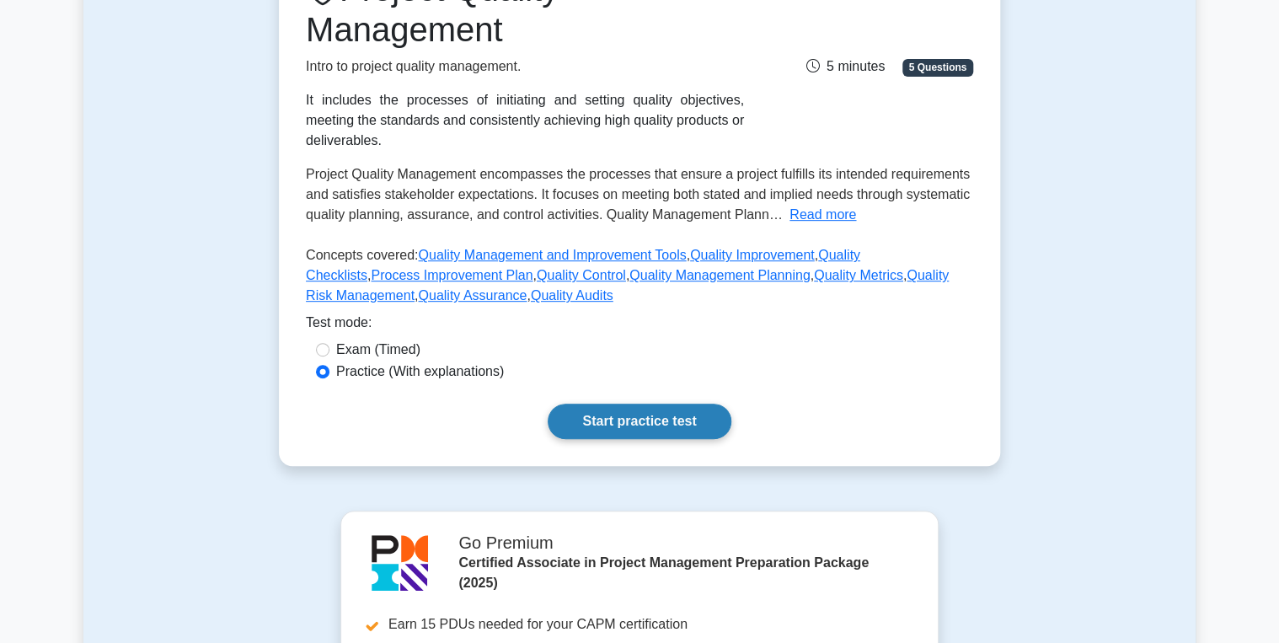
click at [654, 404] on link "Start practice test" at bounding box center [639, 421] width 183 height 35
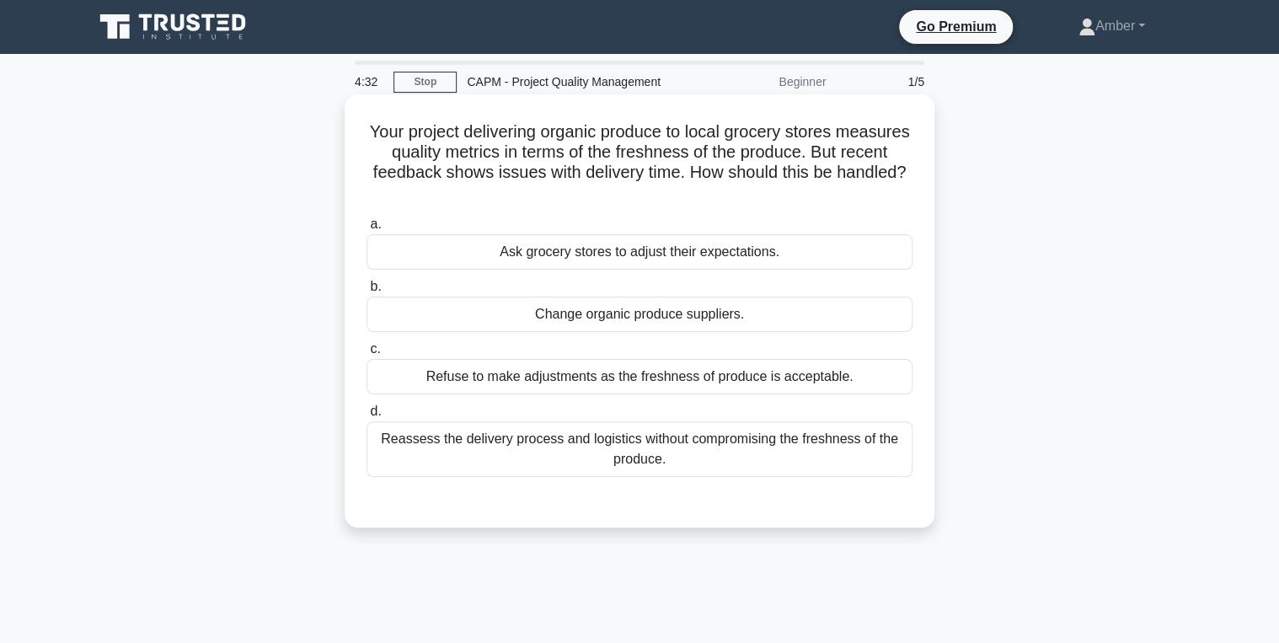
click at [625, 437] on div "Reassess the delivery process and logistics without compromising the freshness …" at bounding box center [640, 449] width 546 height 56
click at [367, 417] on input "d. Reassess the delivery process and logistics without compromising the freshne…" at bounding box center [367, 411] width 0 height 11
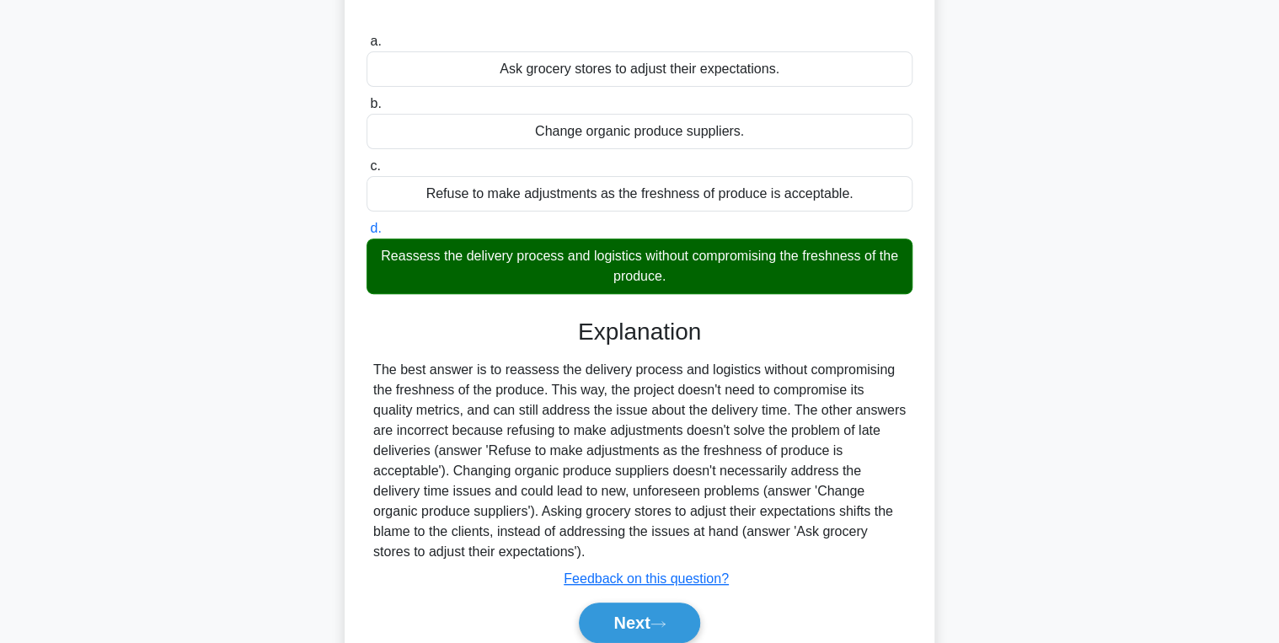
scroll to position [267, 0]
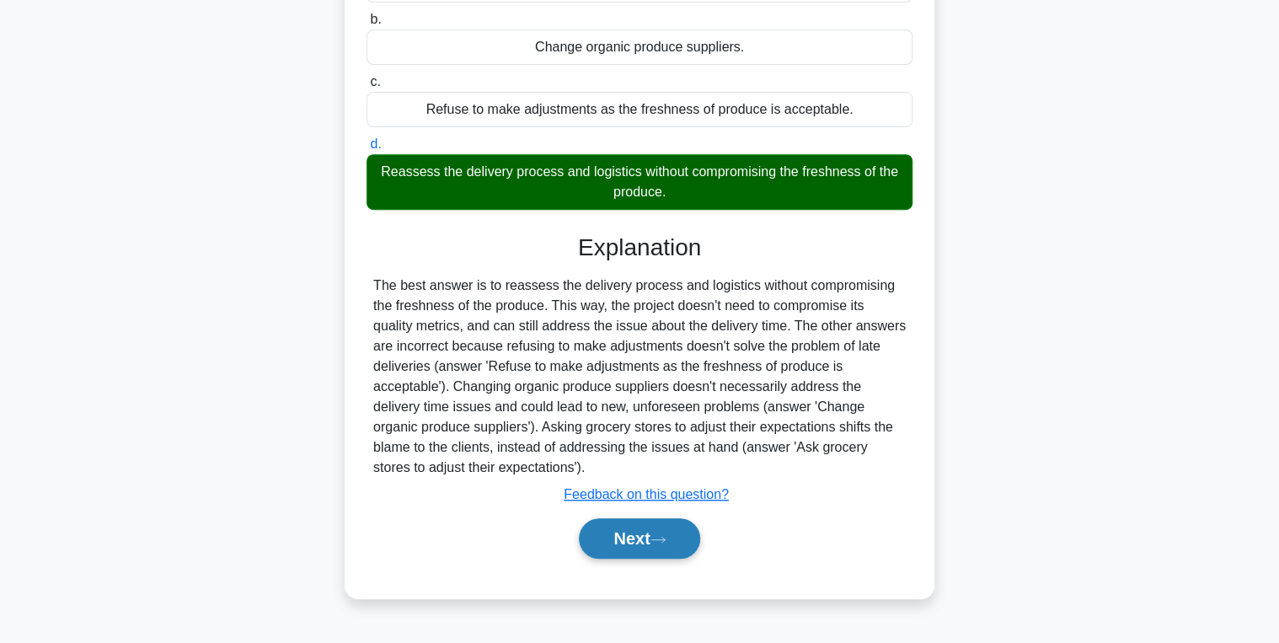
click at [630, 536] on button "Next" at bounding box center [639, 538] width 121 height 40
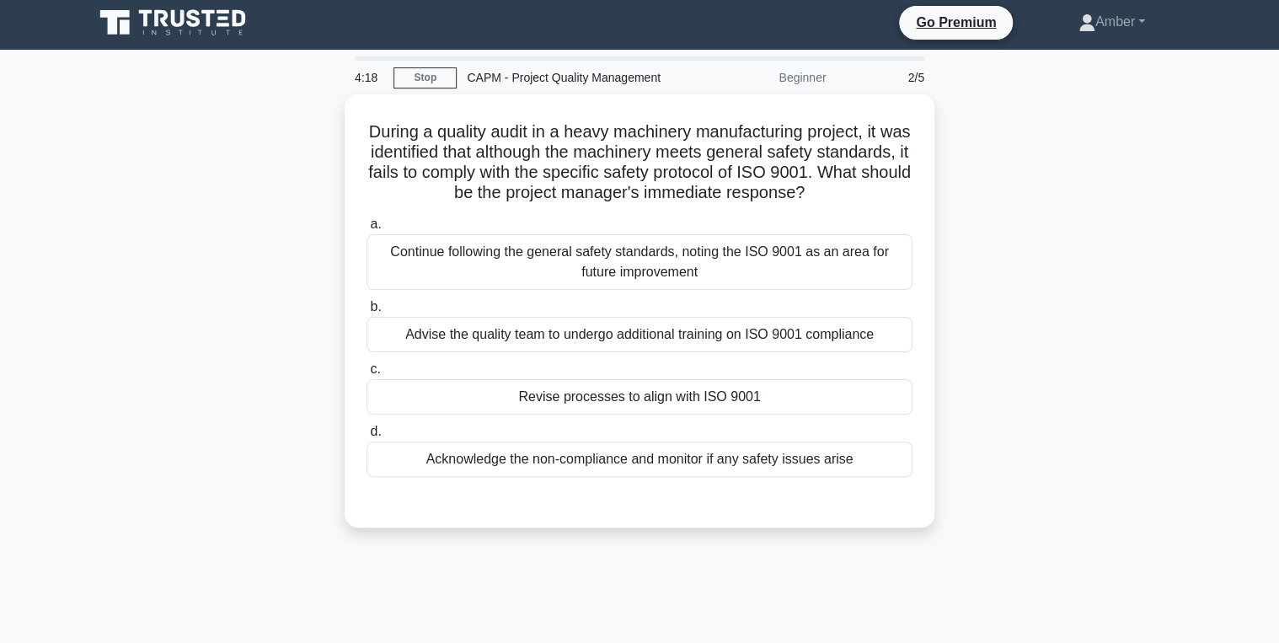
scroll to position [0, 0]
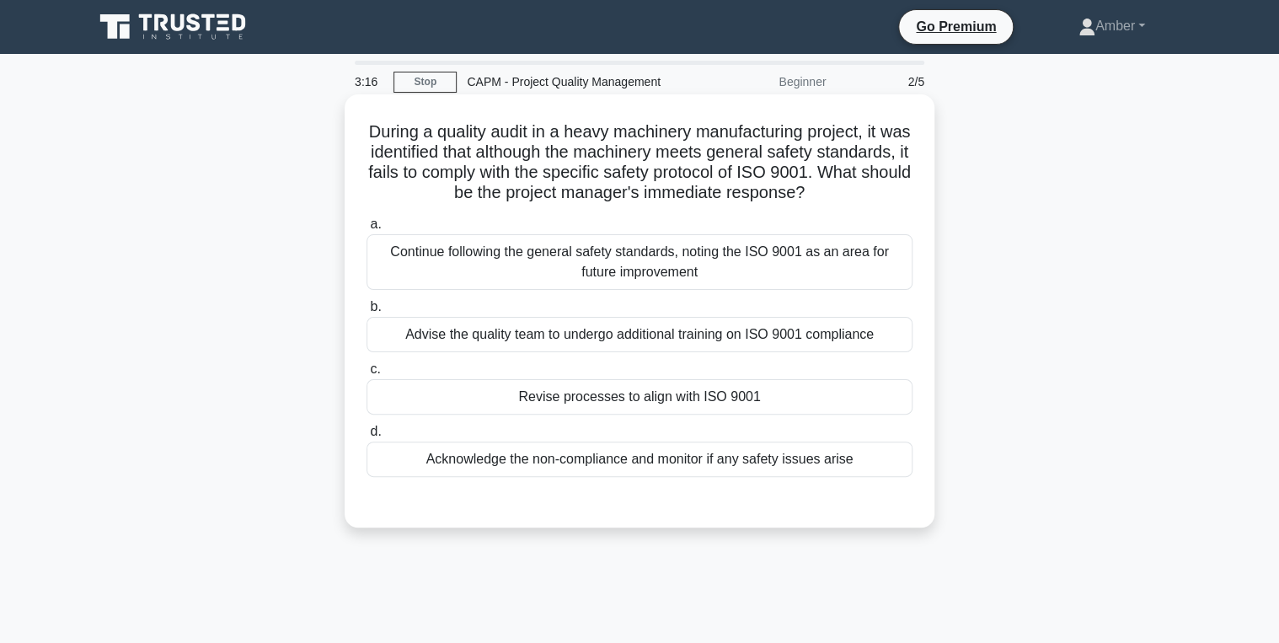
click at [598, 334] on div "Advise the quality team to undergo additional training on ISO 9001 compliance" at bounding box center [640, 334] width 546 height 35
click at [367, 313] on input "b. Advise the quality team to undergo additional training on ISO 9001 compliance" at bounding box center [367, 307] width 0 height 11
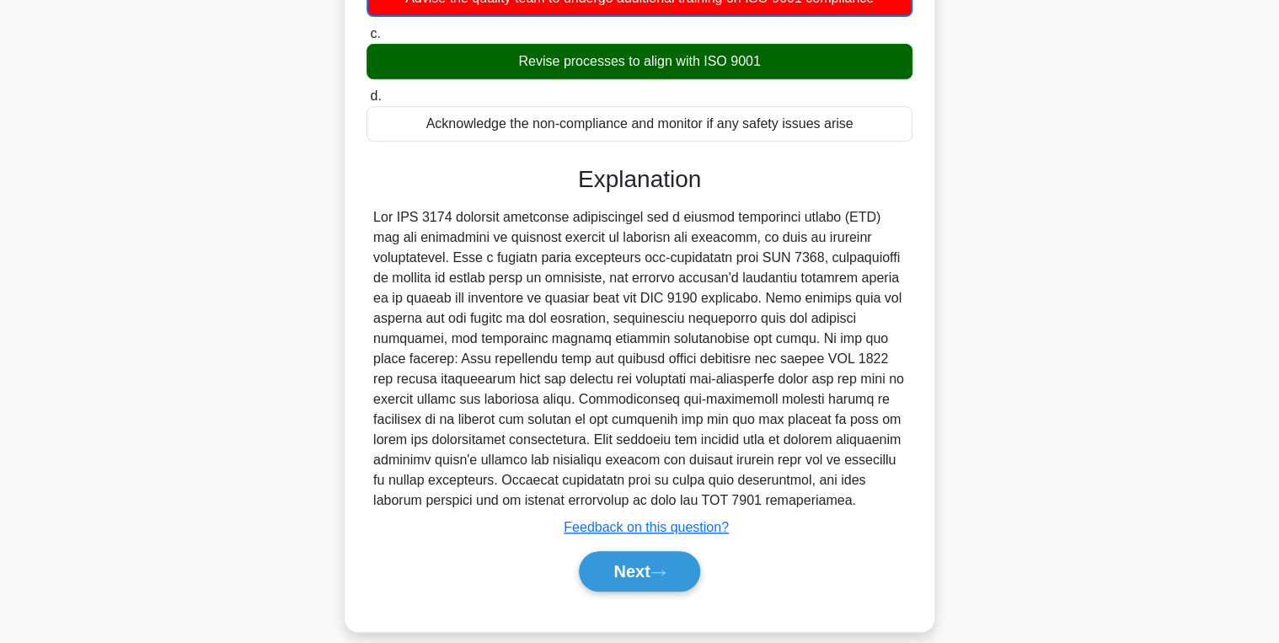
scroll to position [376, 0]
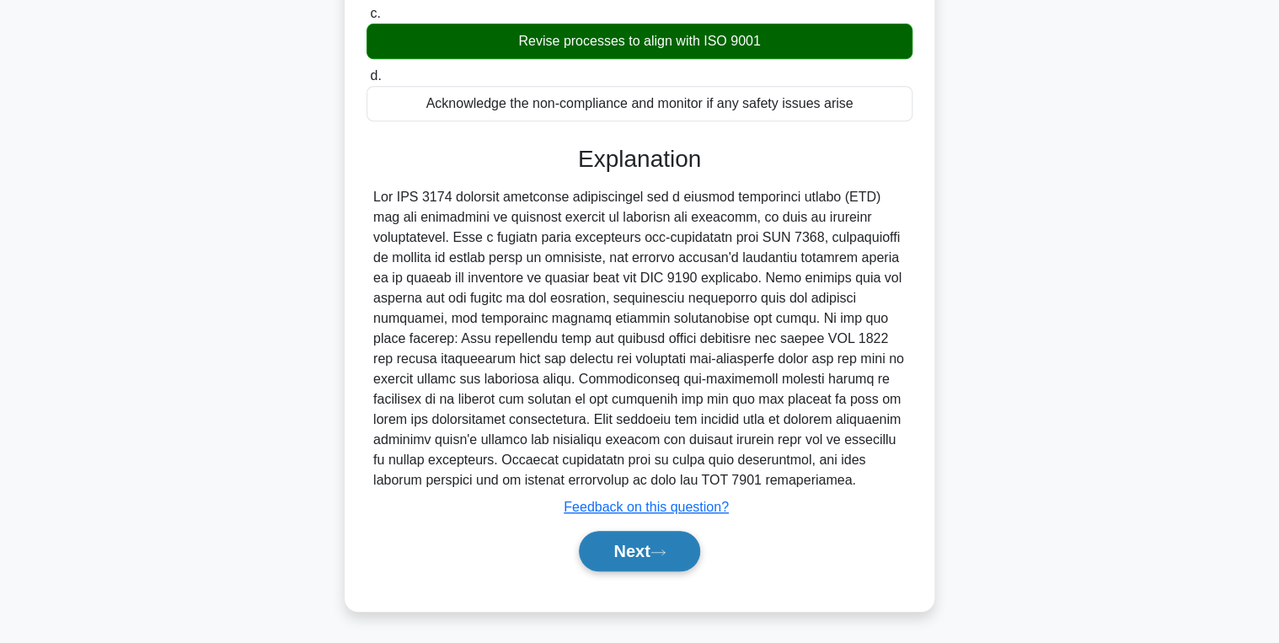
click at [638, 564] on button "Next" at bounding box center [639, 551] width 121 height 40
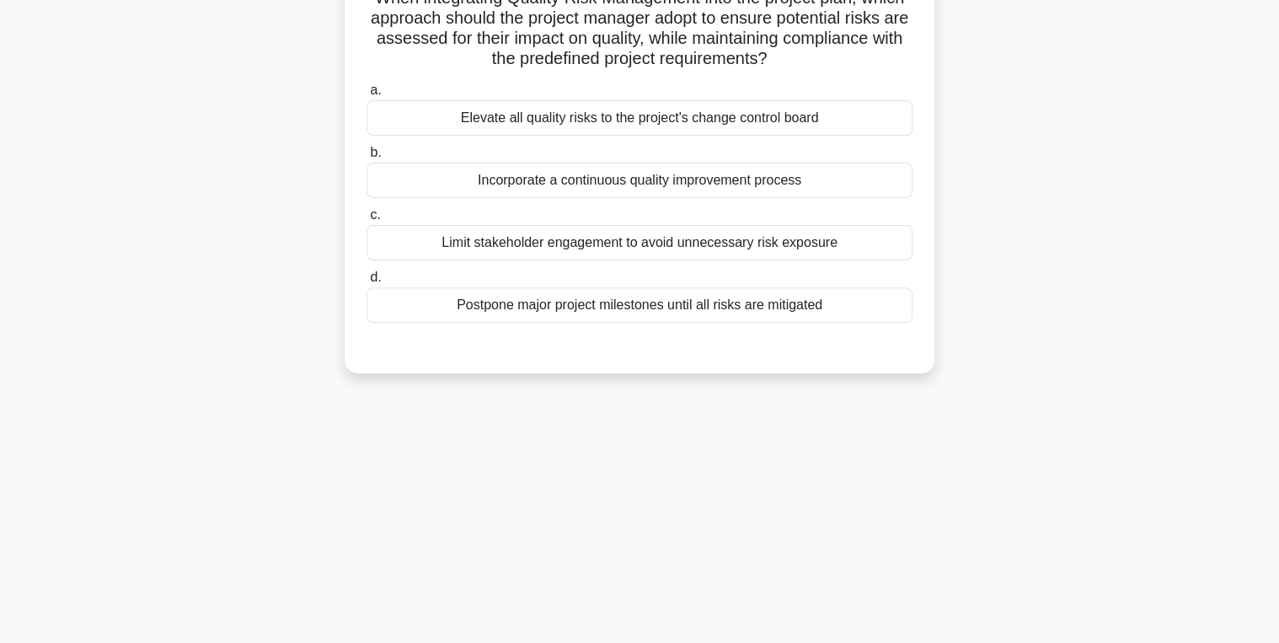
scroll to position [0, 0]
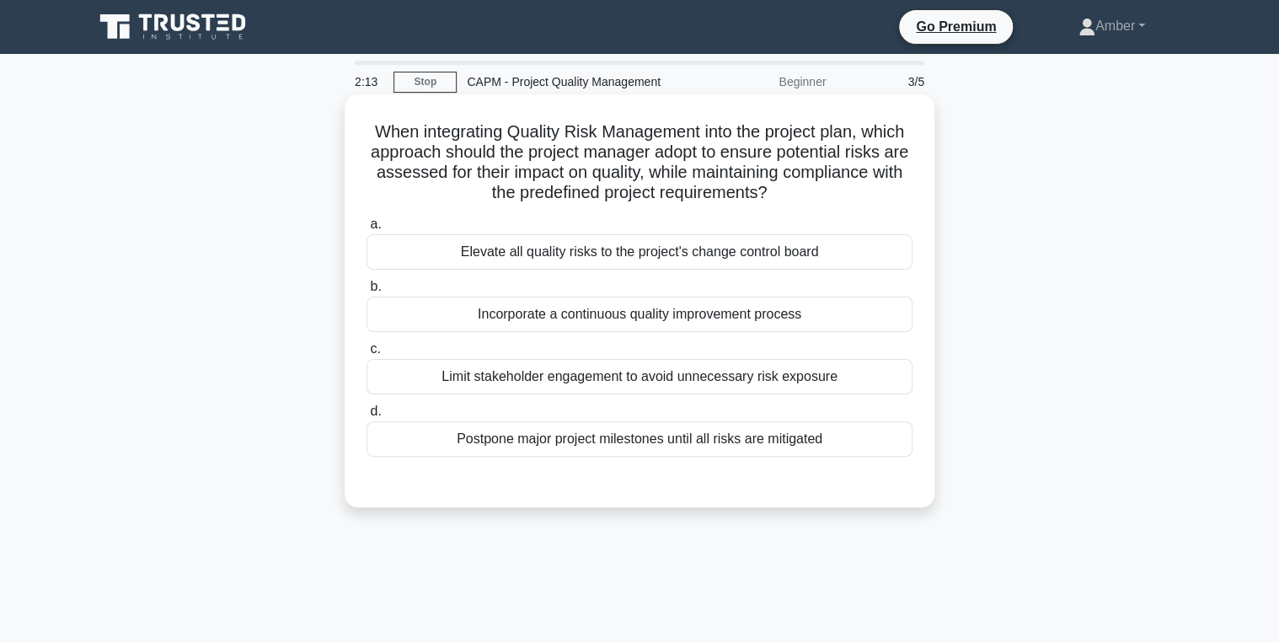
click at [460, 308] on div "Incorporate a continuous quality improvement process" at bounding box center [640, 314] width 546 height 35
click at [367, 292] on input "b. Incorporate a continuous quality improvement process" at bounding box center [367, 286] width 0 height 11
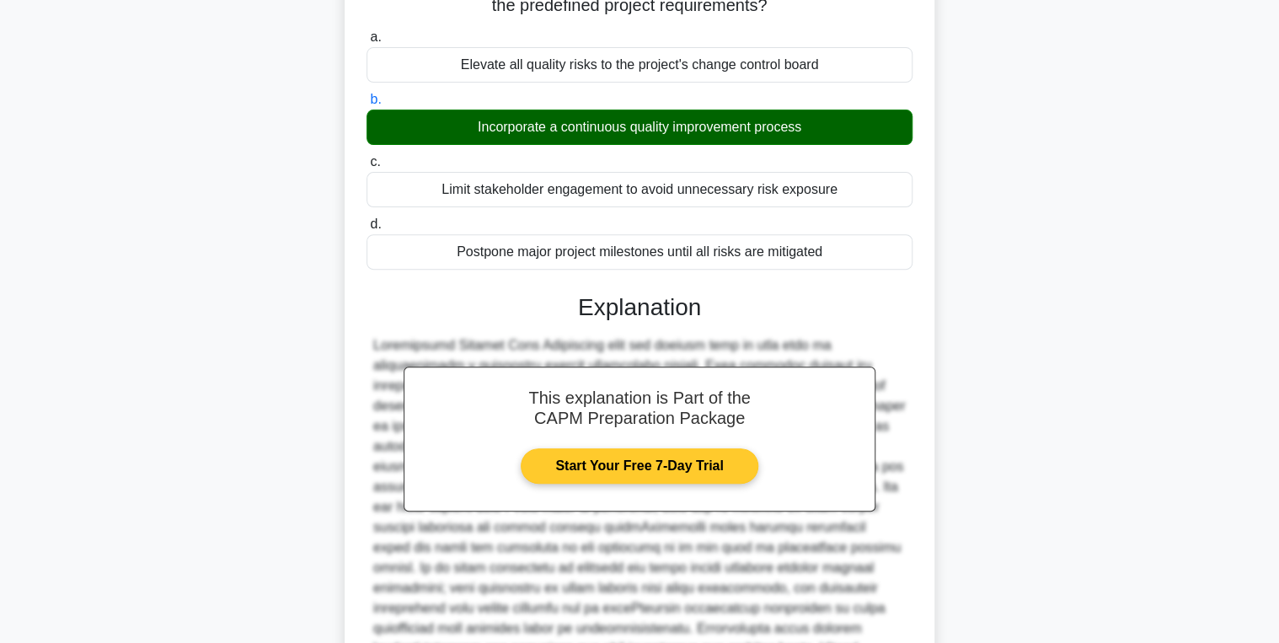
scroll to position [374, 0]
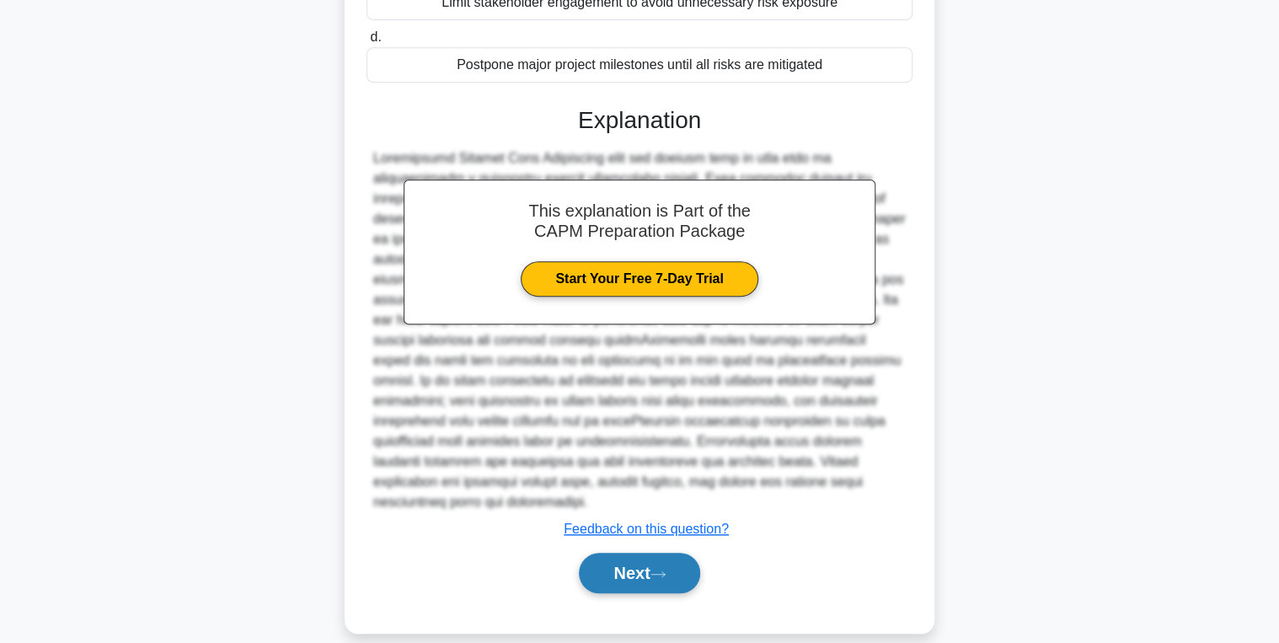
click at [625, 553] on button "Next" at bounding box center [639, 573] width 121 height 40
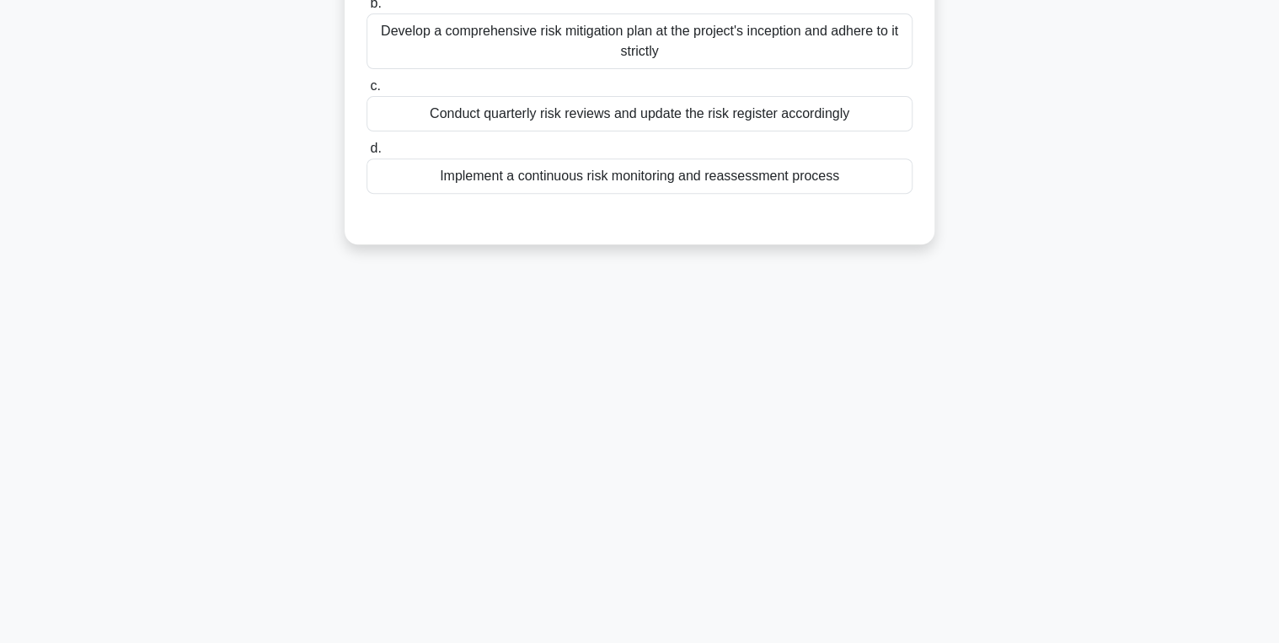
scroll to position [0, 0]
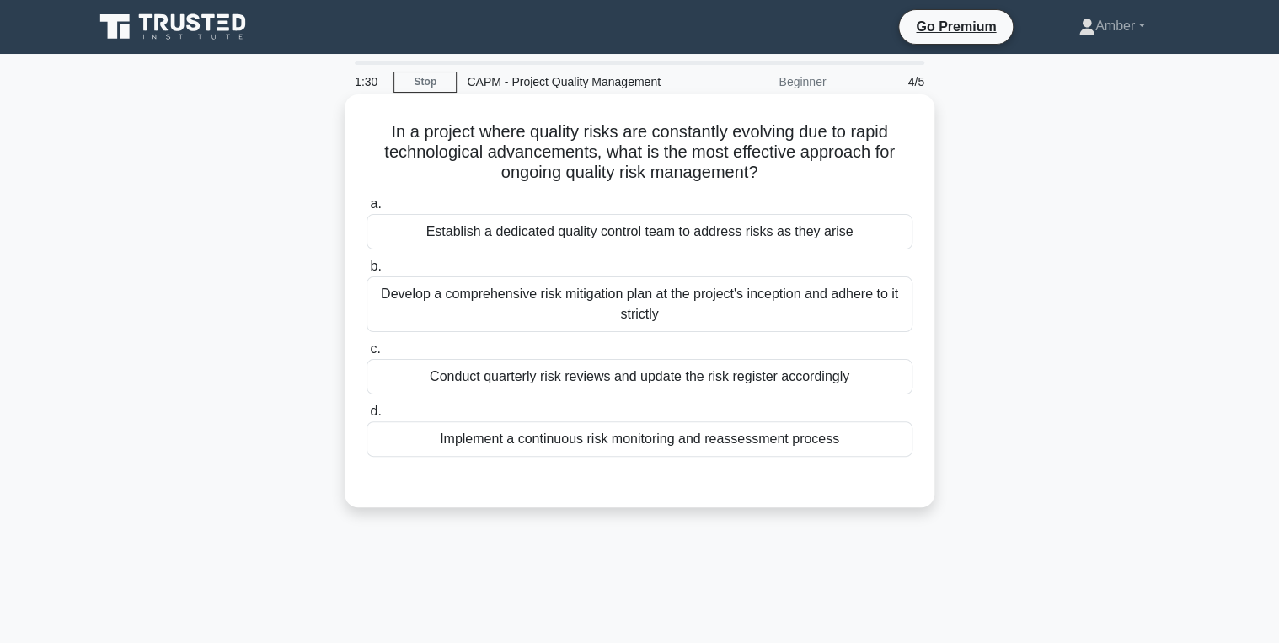
click at [587, 440] on div "Implement a continuous risk monitoring and reassessment process" at bounding box center [640, 438] width 546 height 35
click at [367, 417] on input "d. Implement a continuous risk monitoring and reassessment process" at bounding box center [367, 411] width 0 height 11
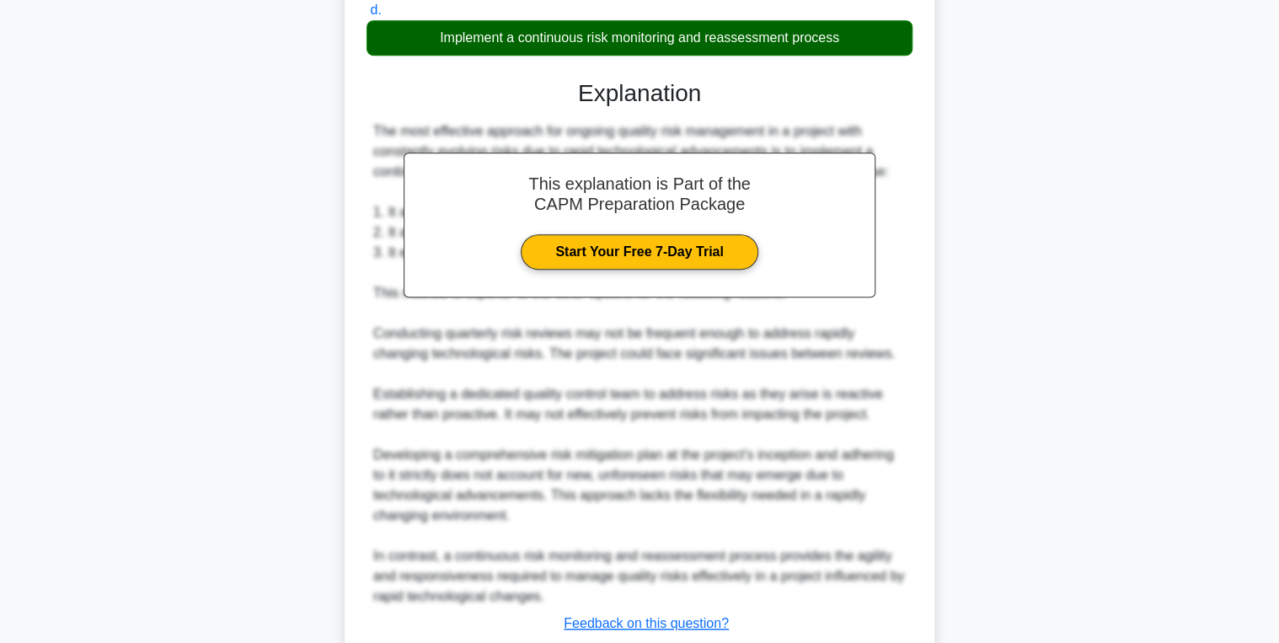
scroll to position [516, 0]
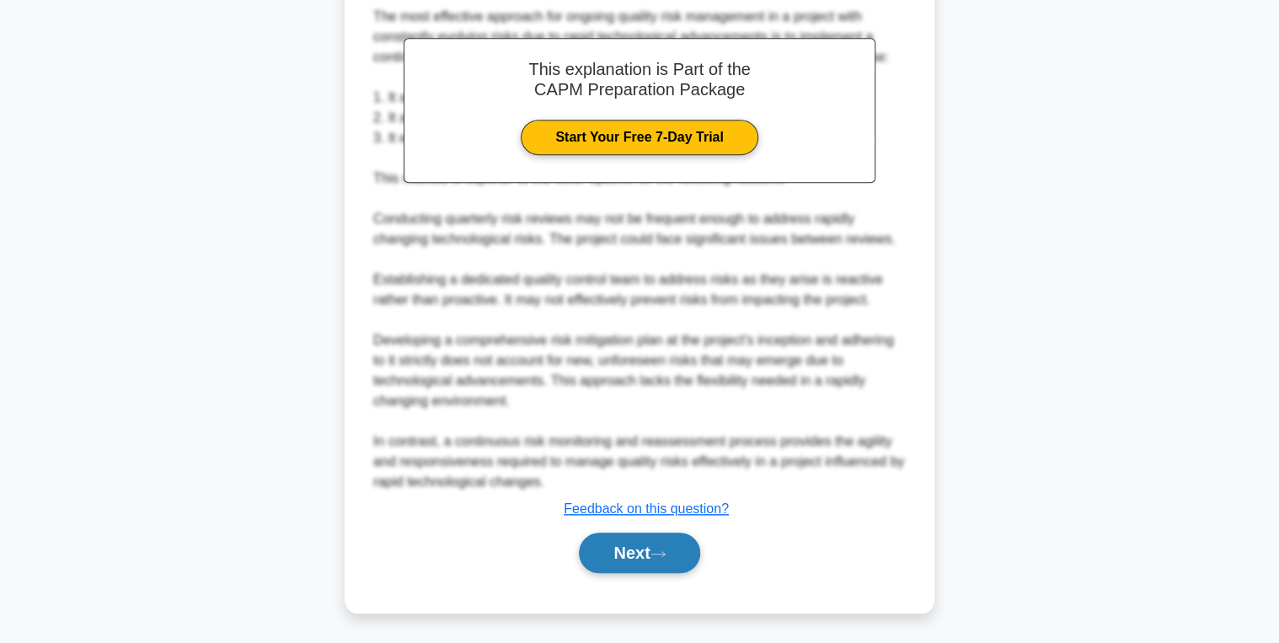
click at [596, 550] on button "Next" at bounding box center [639, 553] width 121 height 40
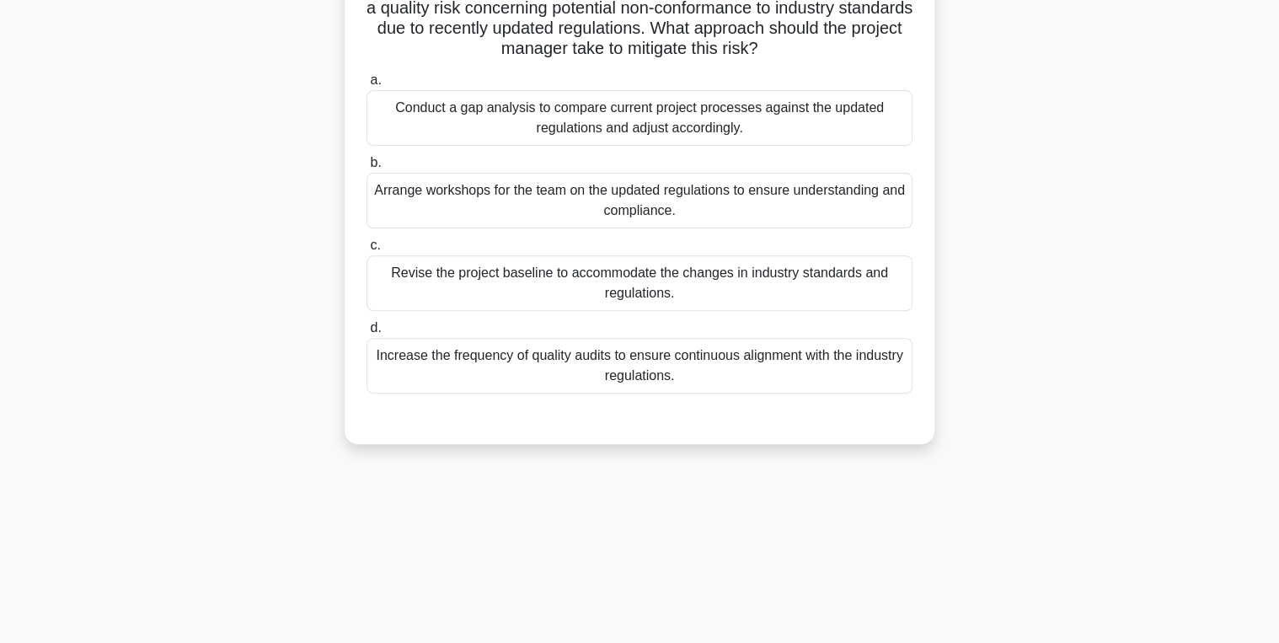
scroll to position [0, 0]
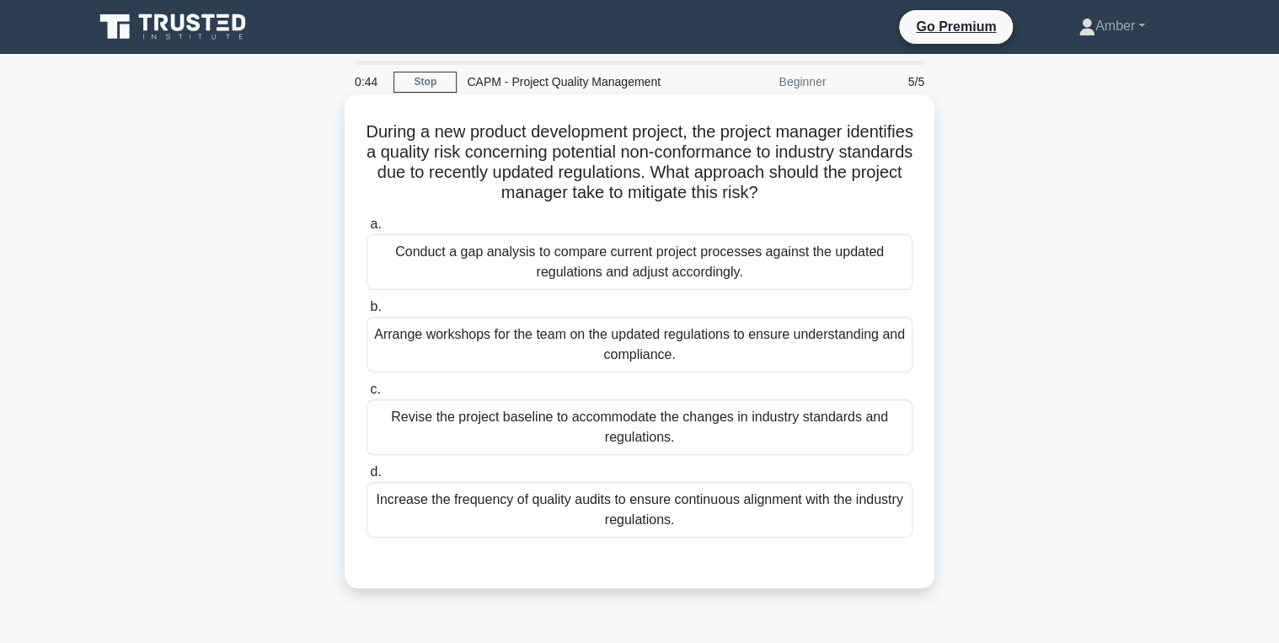
click at [598, 256] on div "Conduct a gap analysis to compare current project processes against the updated…" at bounding box center [640, 262] width 546 height 56
click at [367, 230] on input "a. Conduct a gap analysis to compare current project processes against the upda…" at bounding box center [367, 224] width 0 height 11
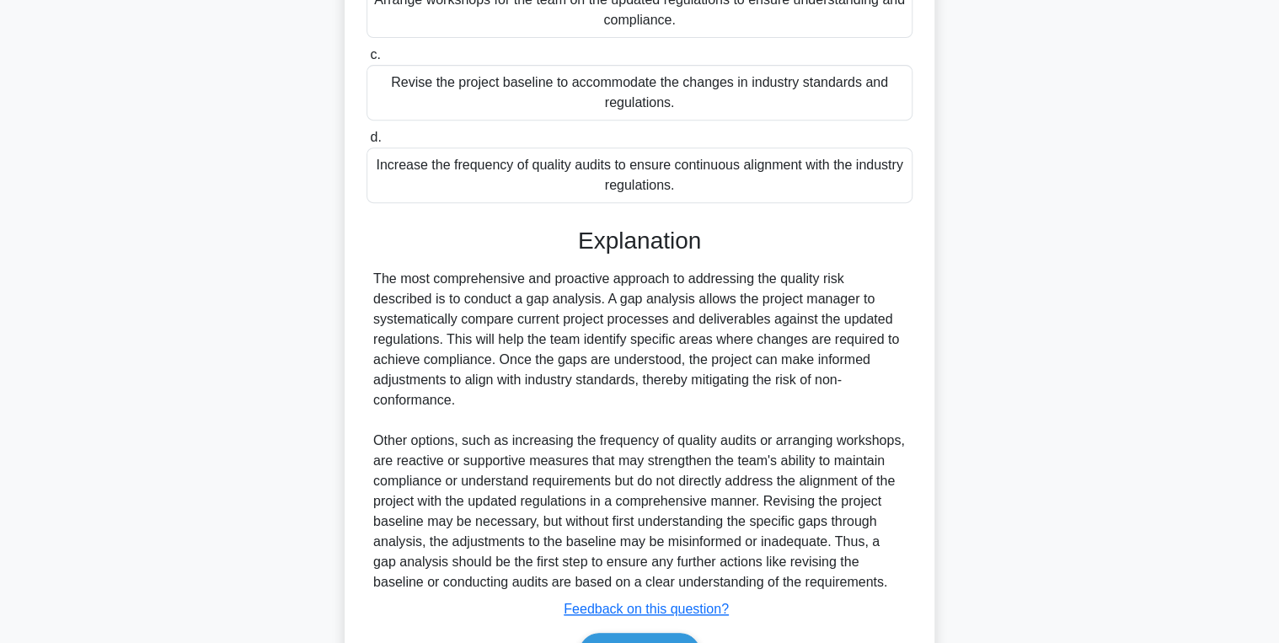
scroll to position [415, 0]
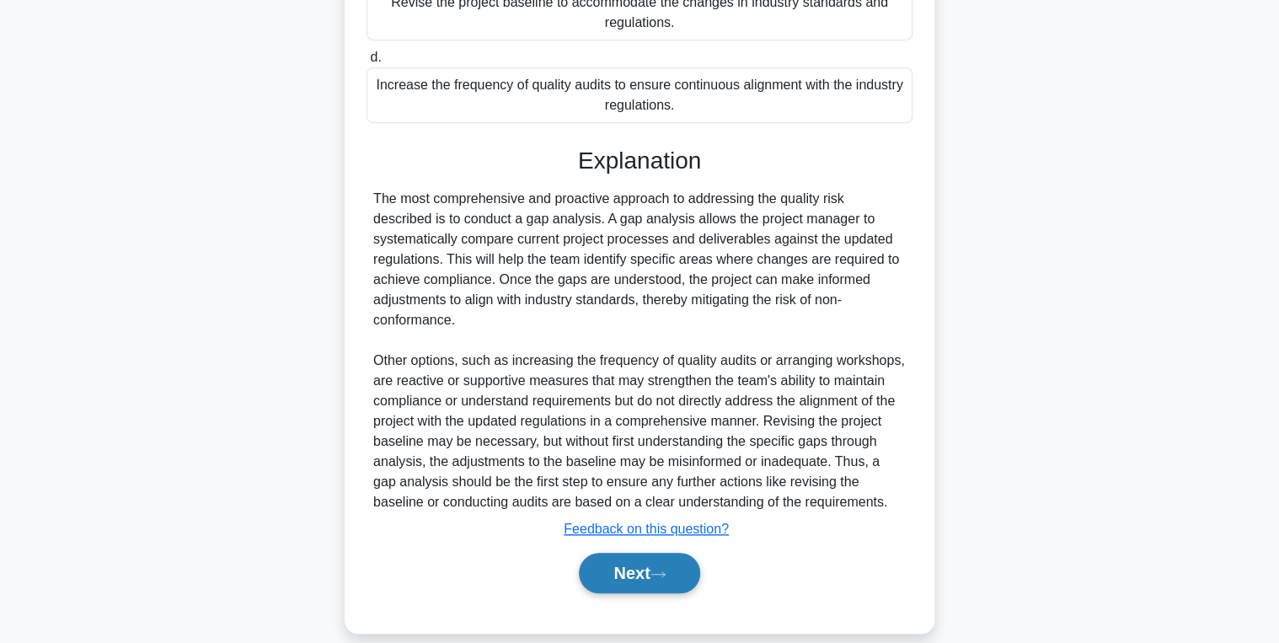
click at [628, 553] on button "Next" at bounding box center [639, 573] width 121 height 40
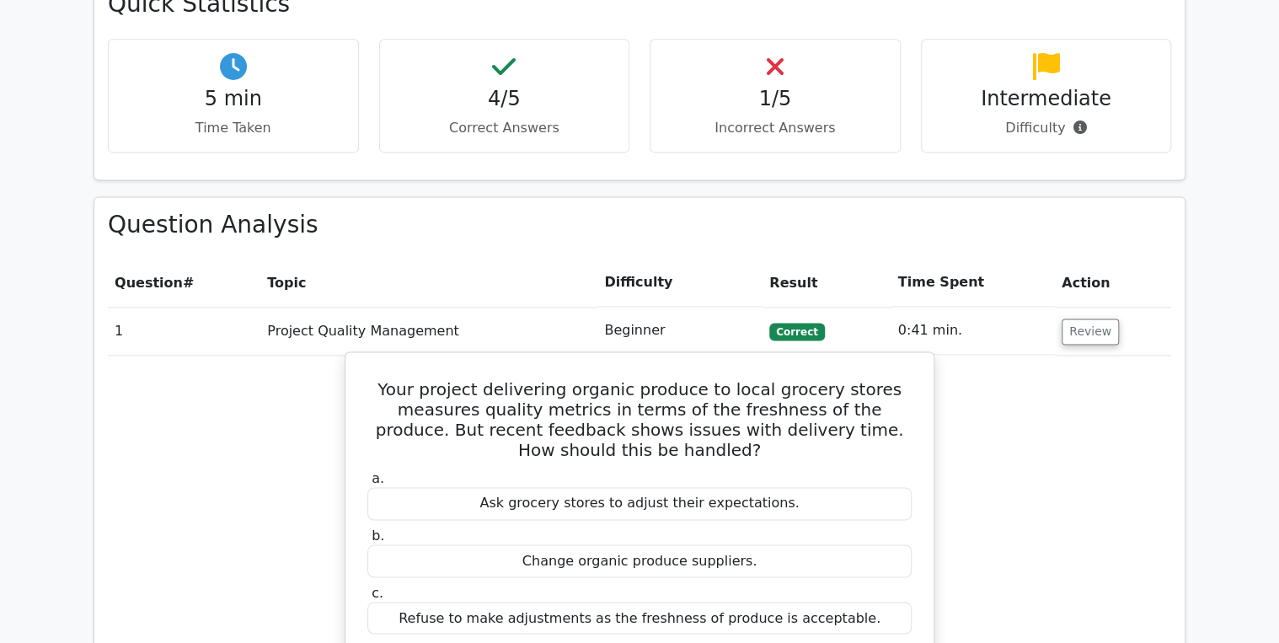
scroll to position [1079, 0]
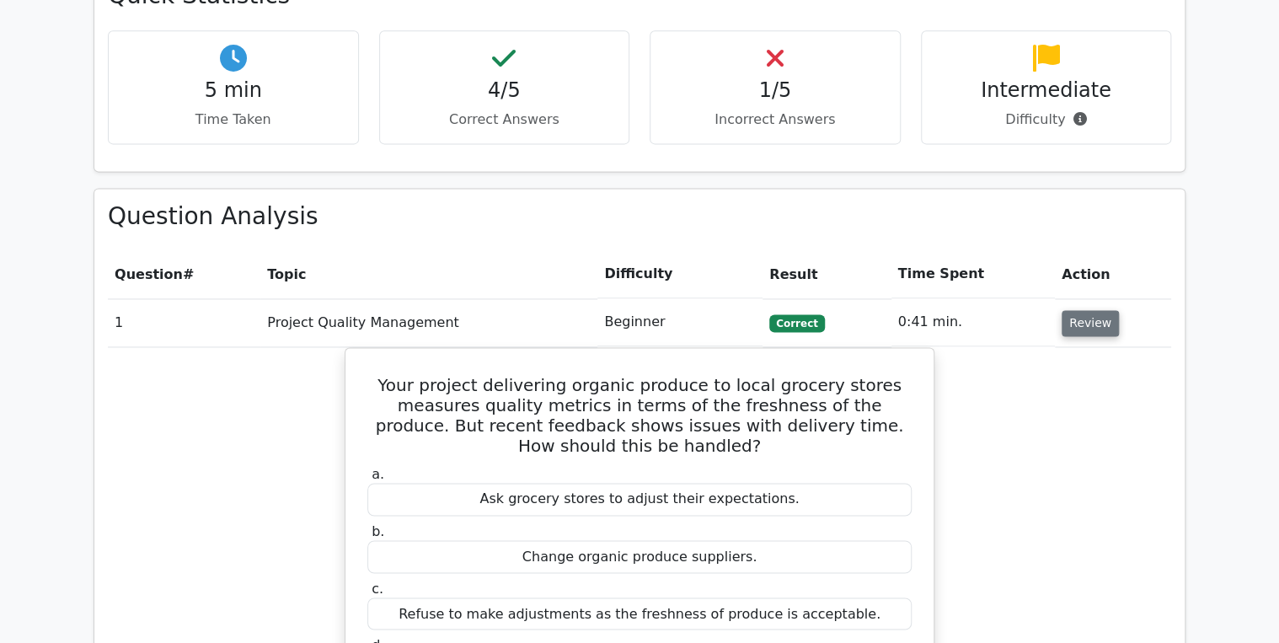
click at [1080, 310] on button "Review" at bounding box center [1090, 323] width 57 height 26
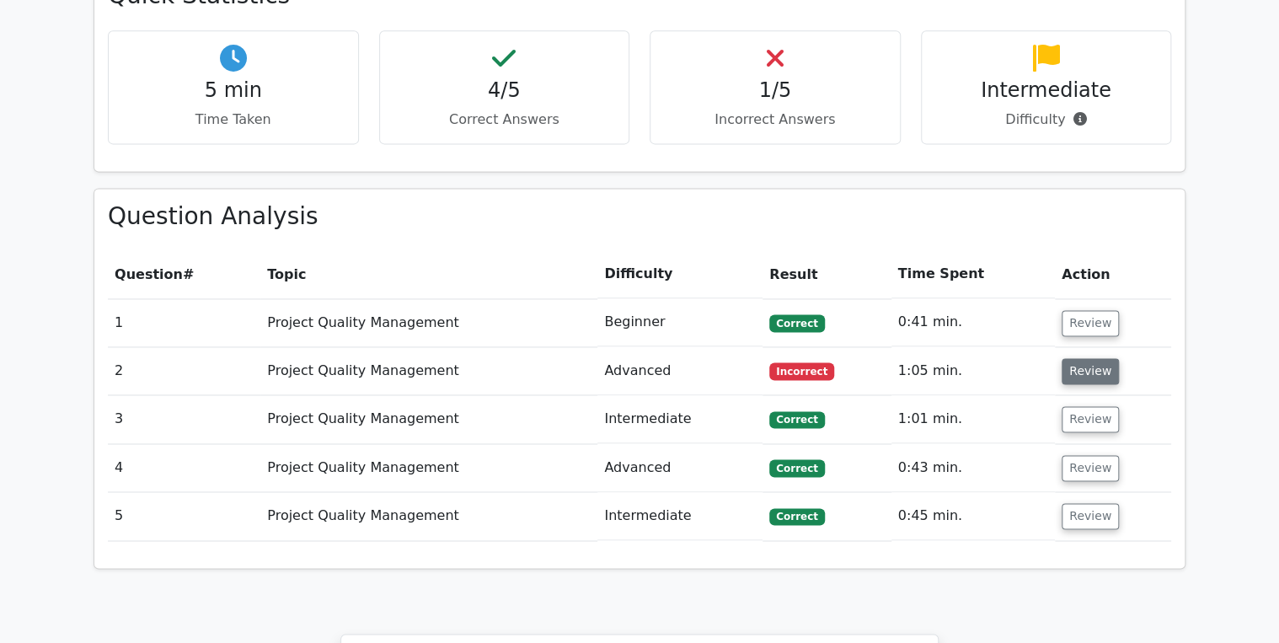
click at [1095, 358] on button "Review" at bounding box center [1090, 371] width 57 height 26
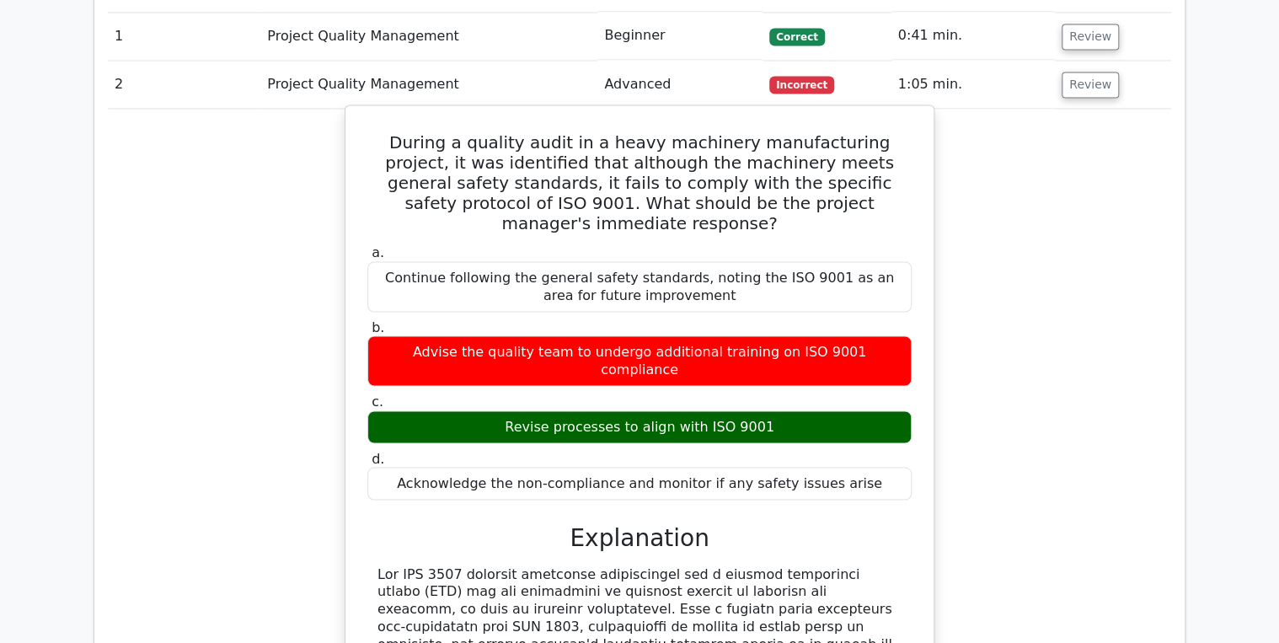
scroll to position [1146, 0]
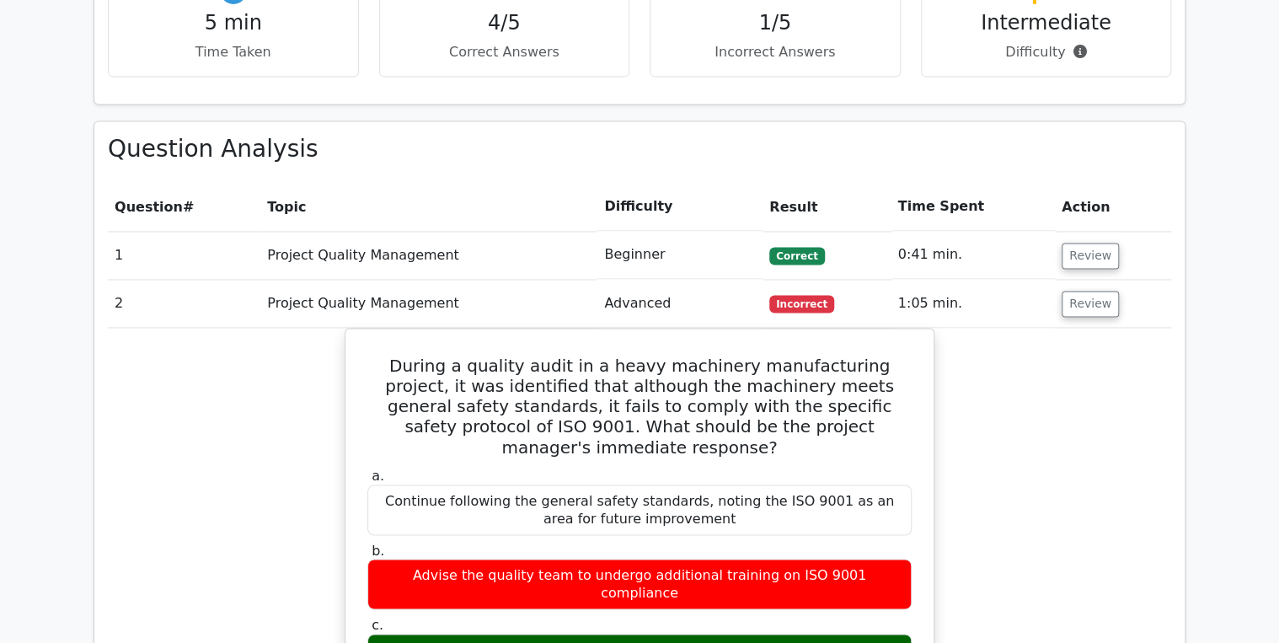
click at [1060, 280] on td "Review" at bounding box center [1113, 304] width 116 height 48
click at [1091, 291] on button "Review" at bounding box center [1090, 304] width 57 height 26
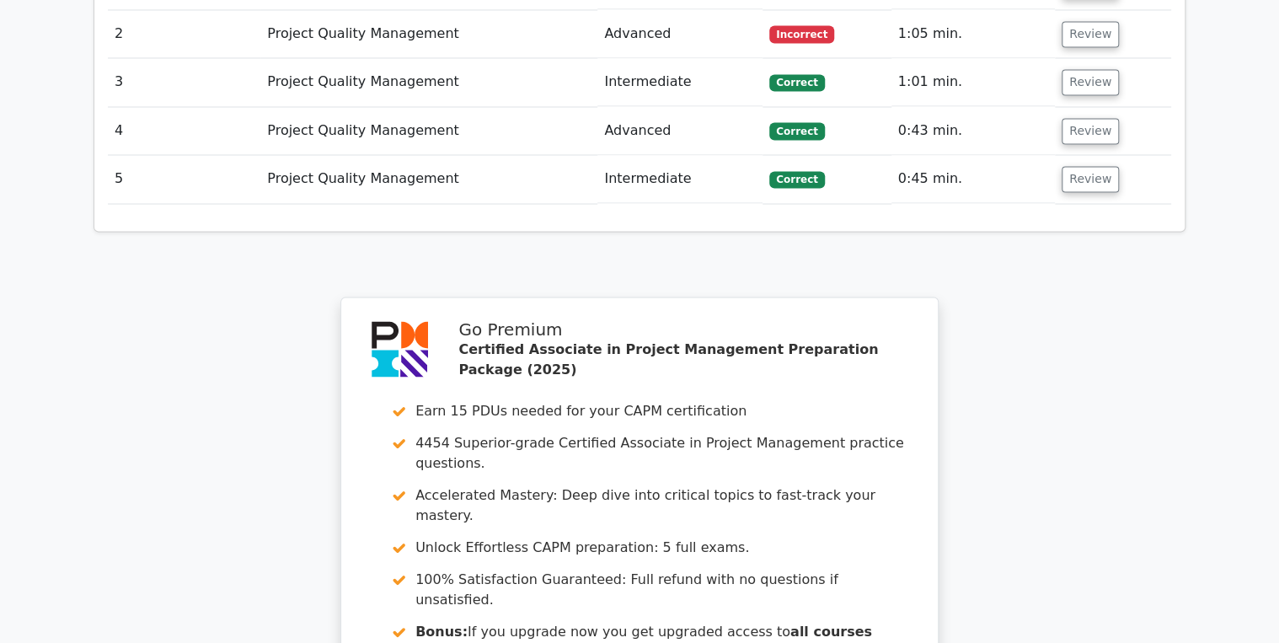
scroll to position [1730, 0]
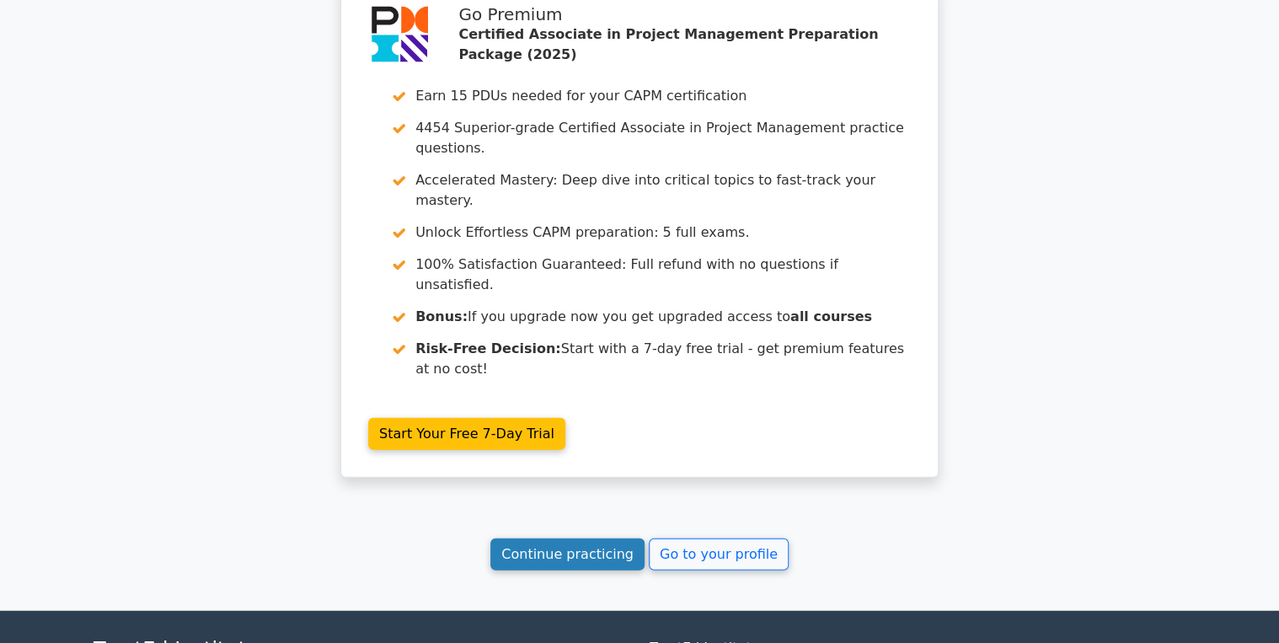
click at [569, 539] on link "Continue practicing" at bounding box center [568, 555] width 154 height 32
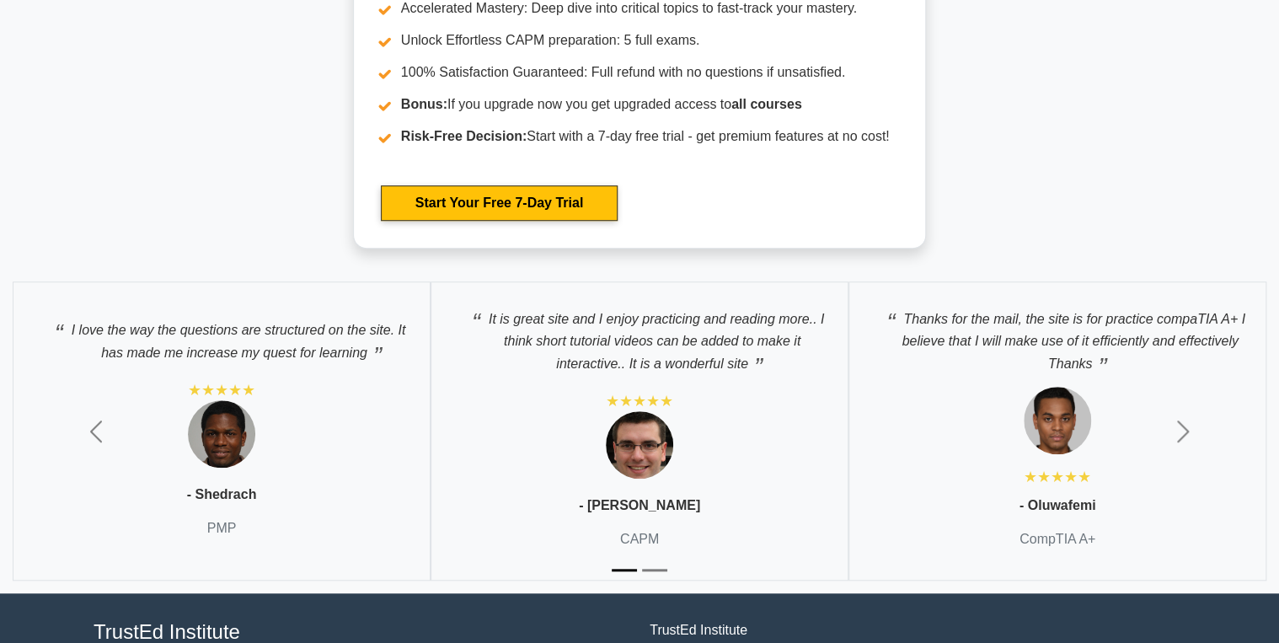
scroll to position [6801, 0]
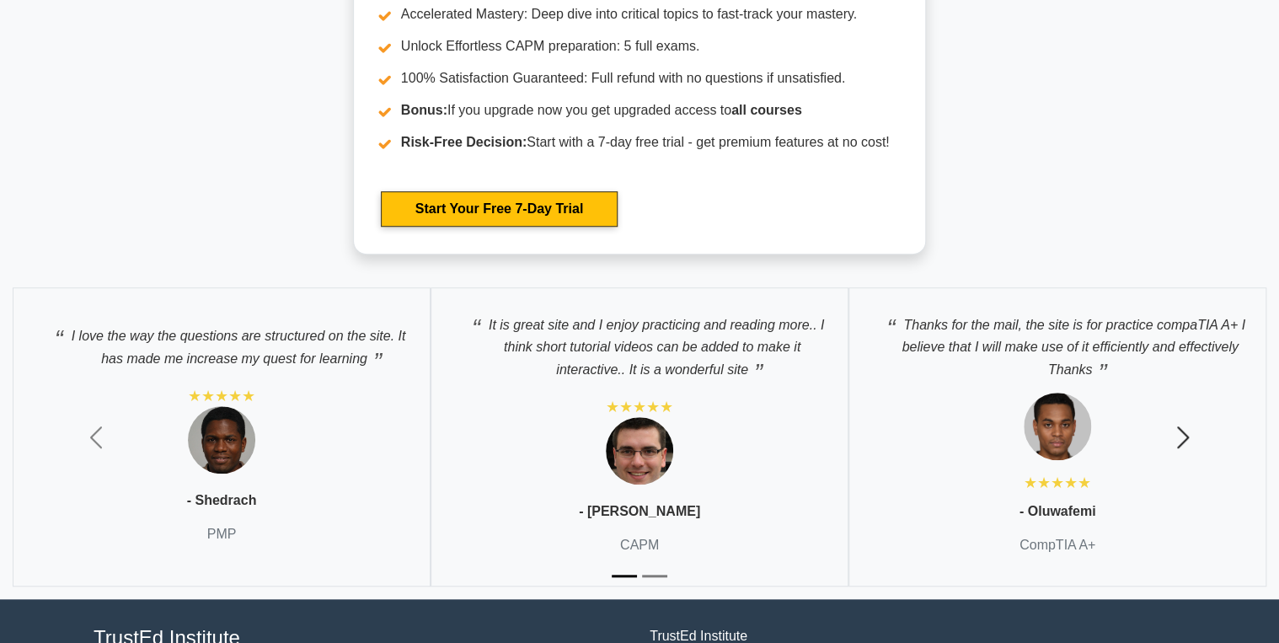
click at [1185, 430] on span "button" at bounding box center [1183, 437] width 27 height 27
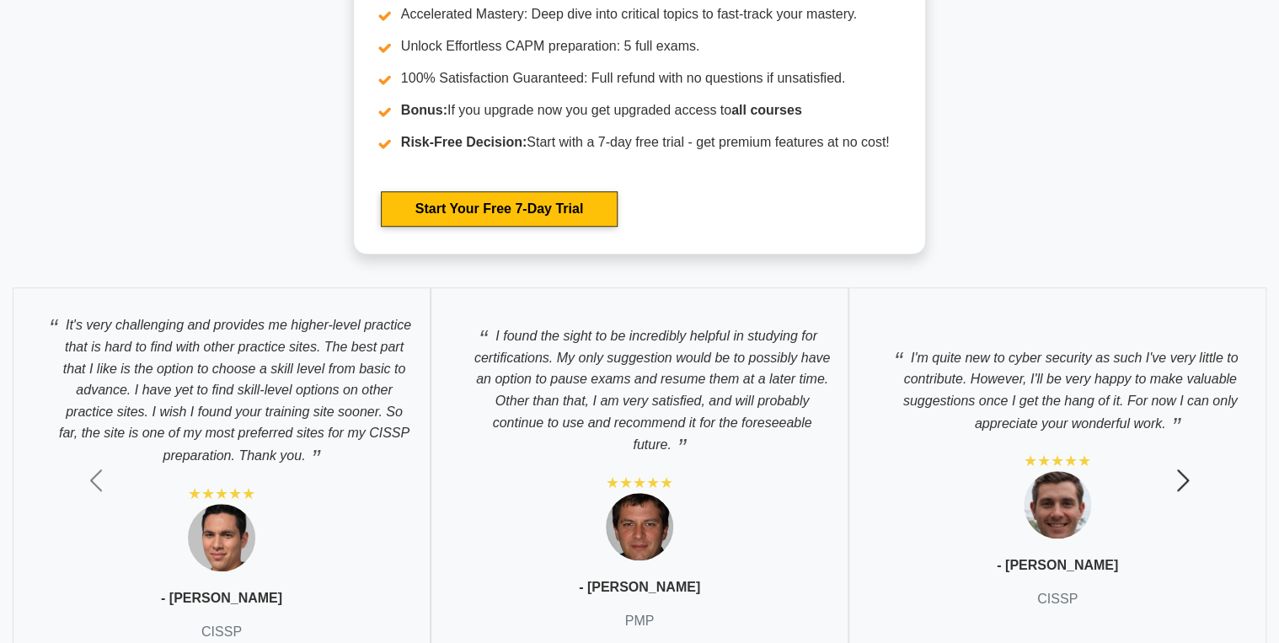
click at [1188, 468] on span "button" at bounding box center [1183, 480] width 27 height 27
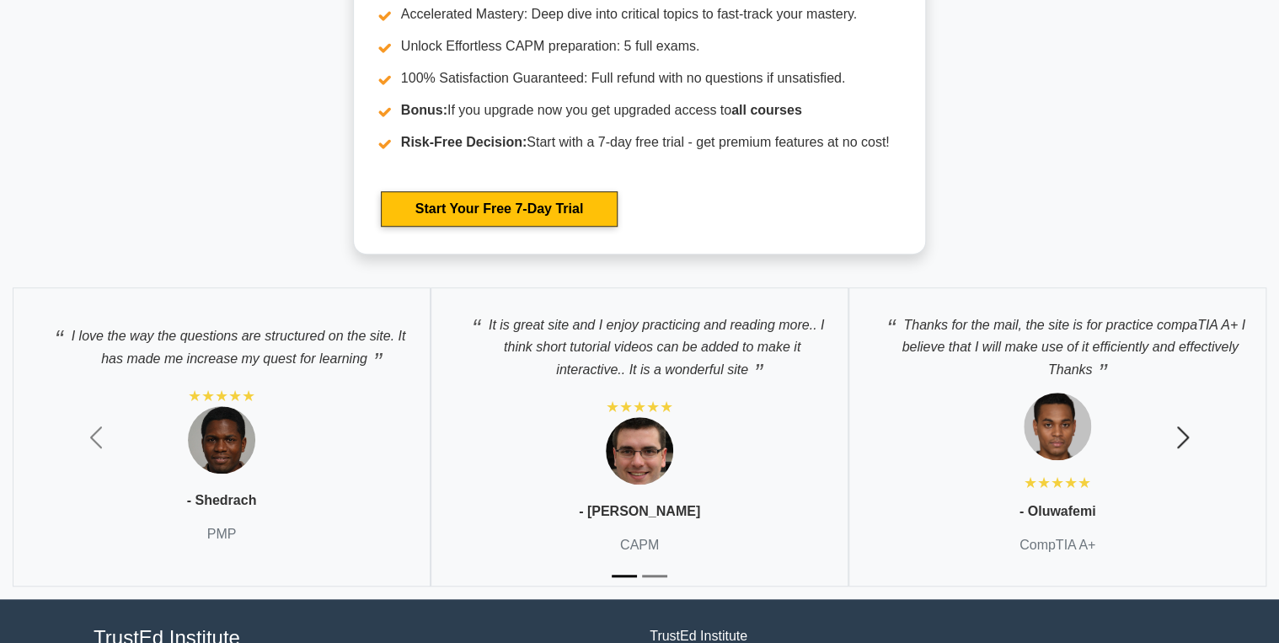
click at [1193, 435] on span "button" at bounding box center [1183, 437] width 27 height 27
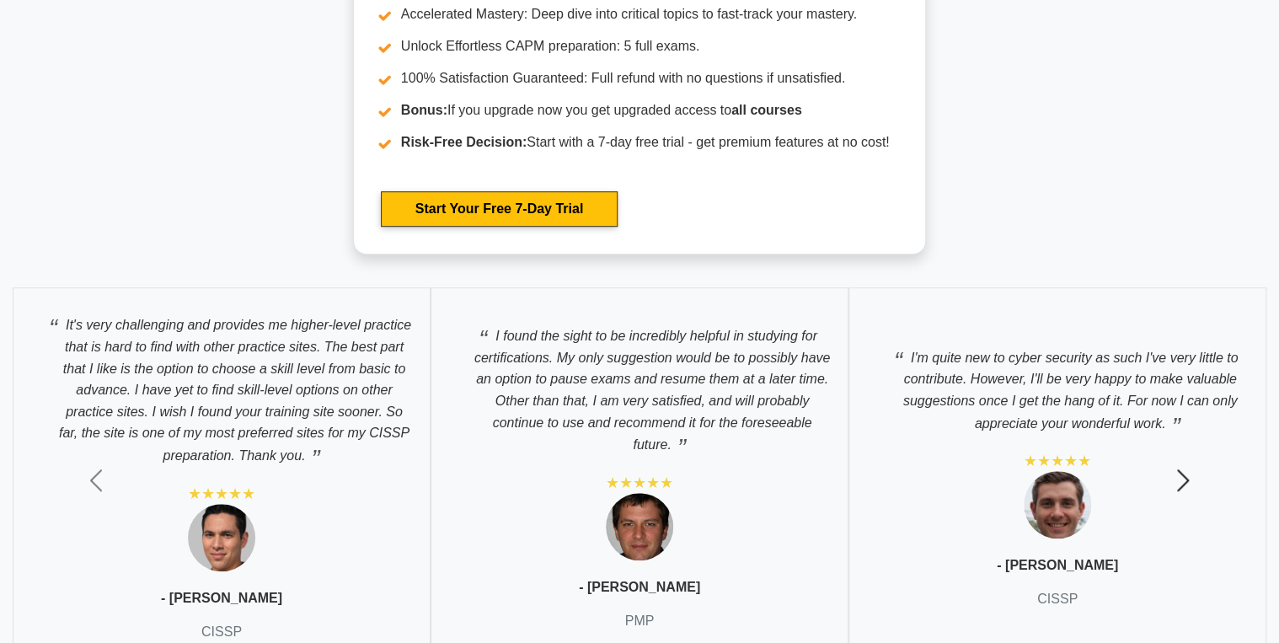
click at [1208, 471] on button "Next" at bounding box center [1183, 480] width 192 height 410
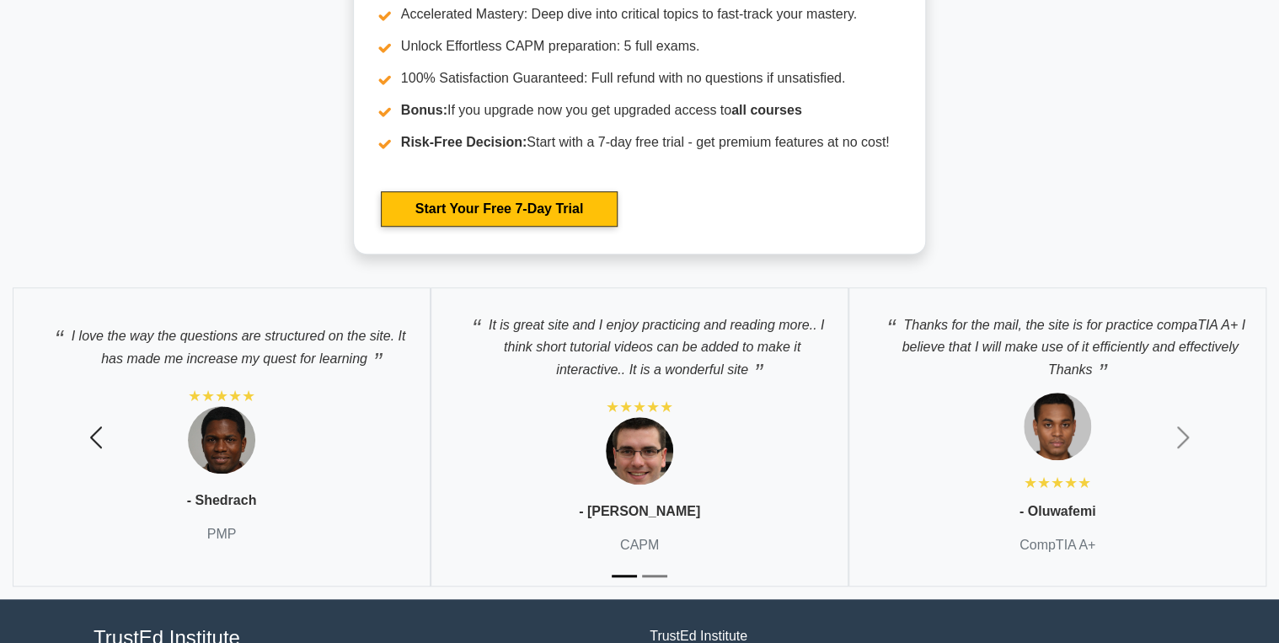
click at [98, 434] on span "button" at bounding box center [96, 437] width 27 height 27
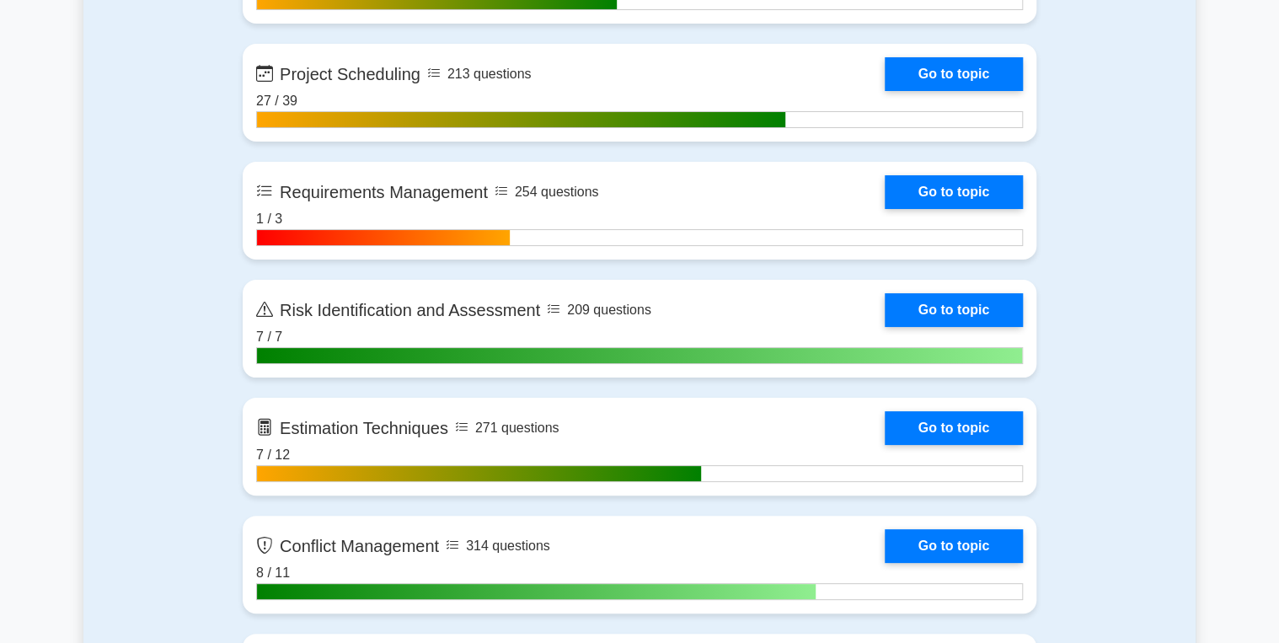
scroll to position [3093, 0]
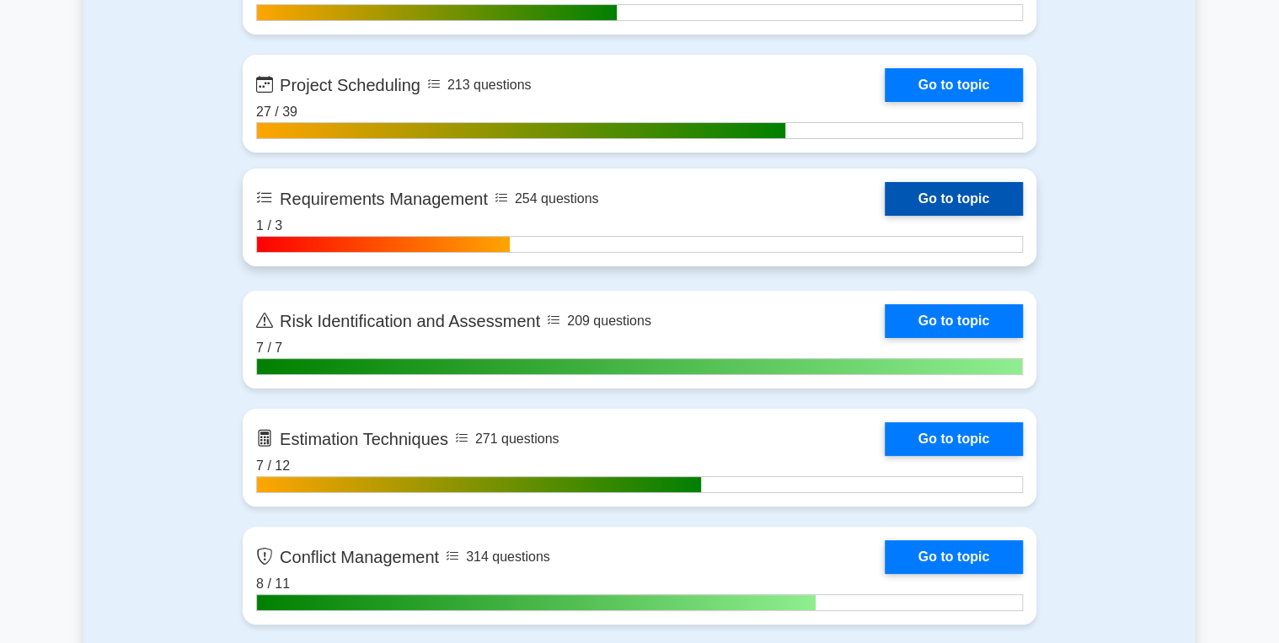
click at [950, 182] on link "Go to topic" at bounding box center [954, 199] width 138 height 34
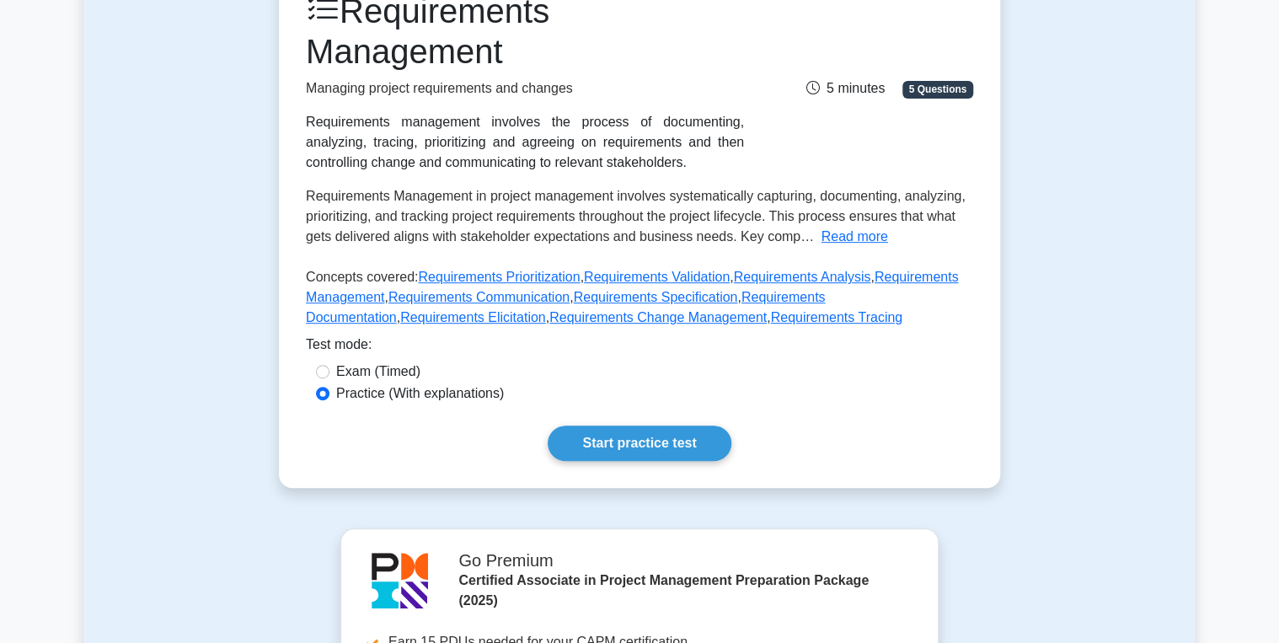
scroll to position [270, 0]
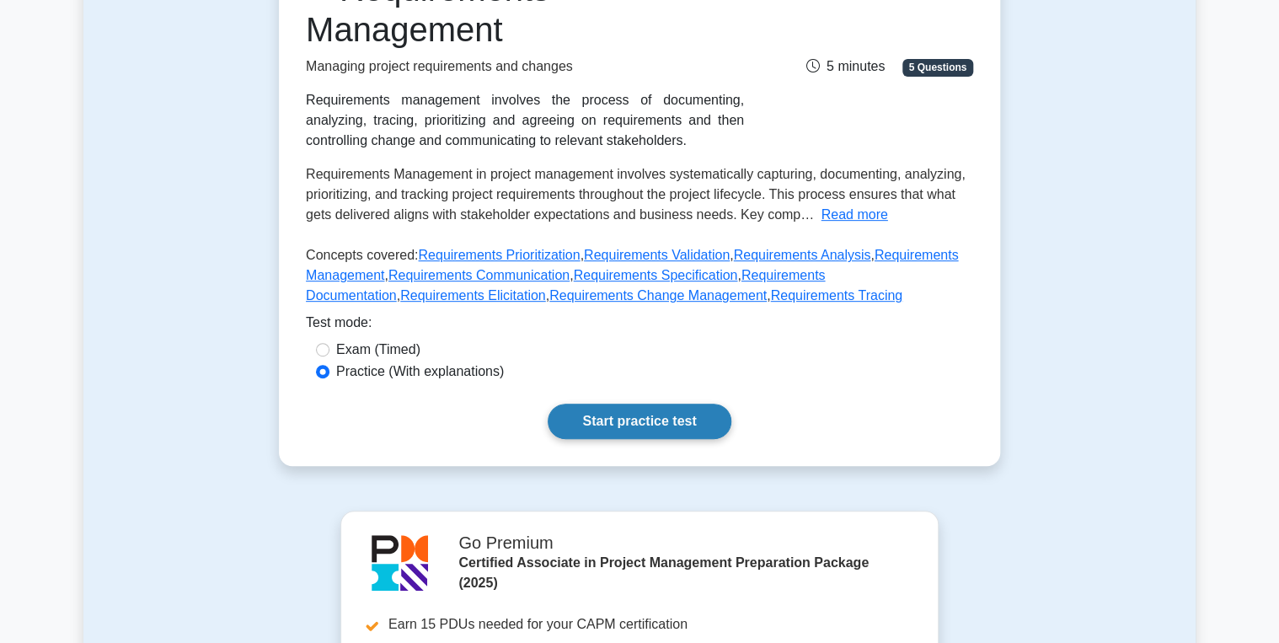
click at [625, 428] on link "Start practice test" at bounding box center [639, 421] width 183 height 35
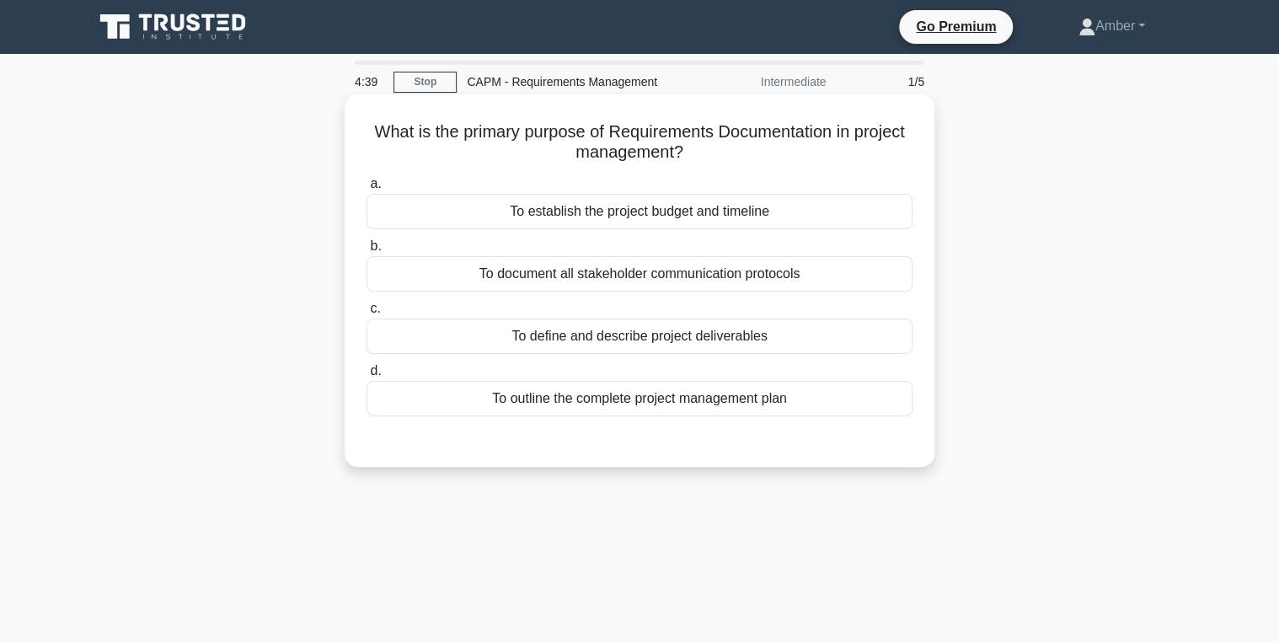
click at [529, 332] on div "To define and describe project deliverables" at bounding box center [640, 336] width 546 height 35
click at [367, 314] on input "c. To define and describe project deliverables" at bounding box center [367, 308] width 0 height 11
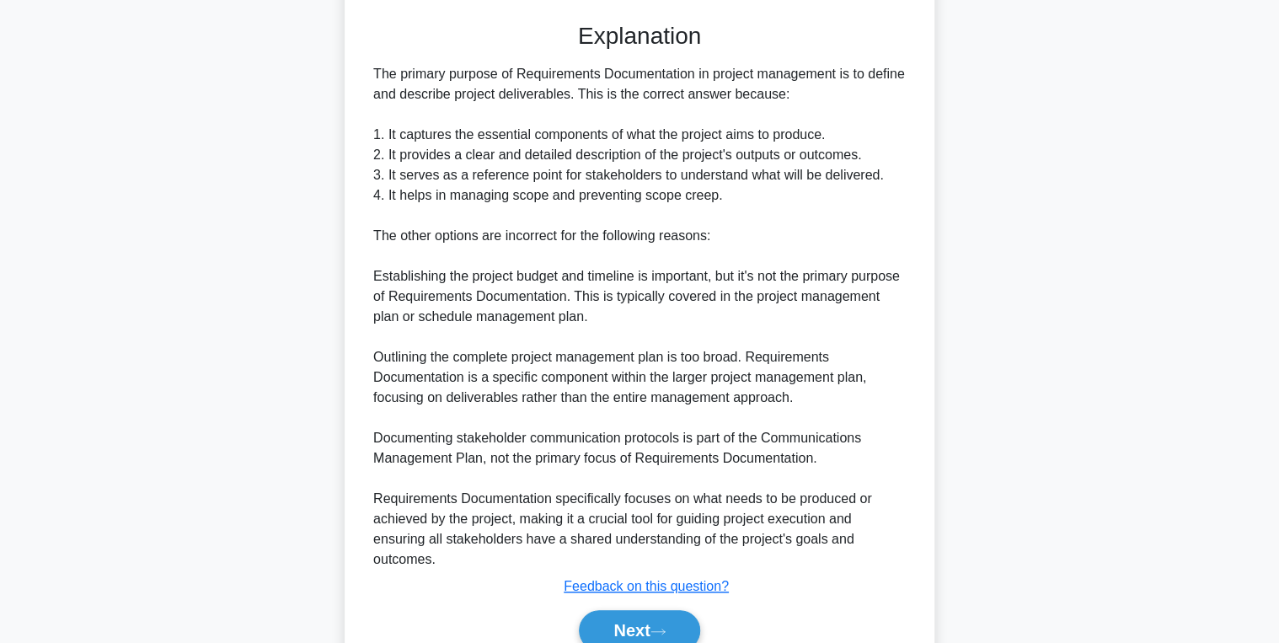
scroll to position [496, 0]
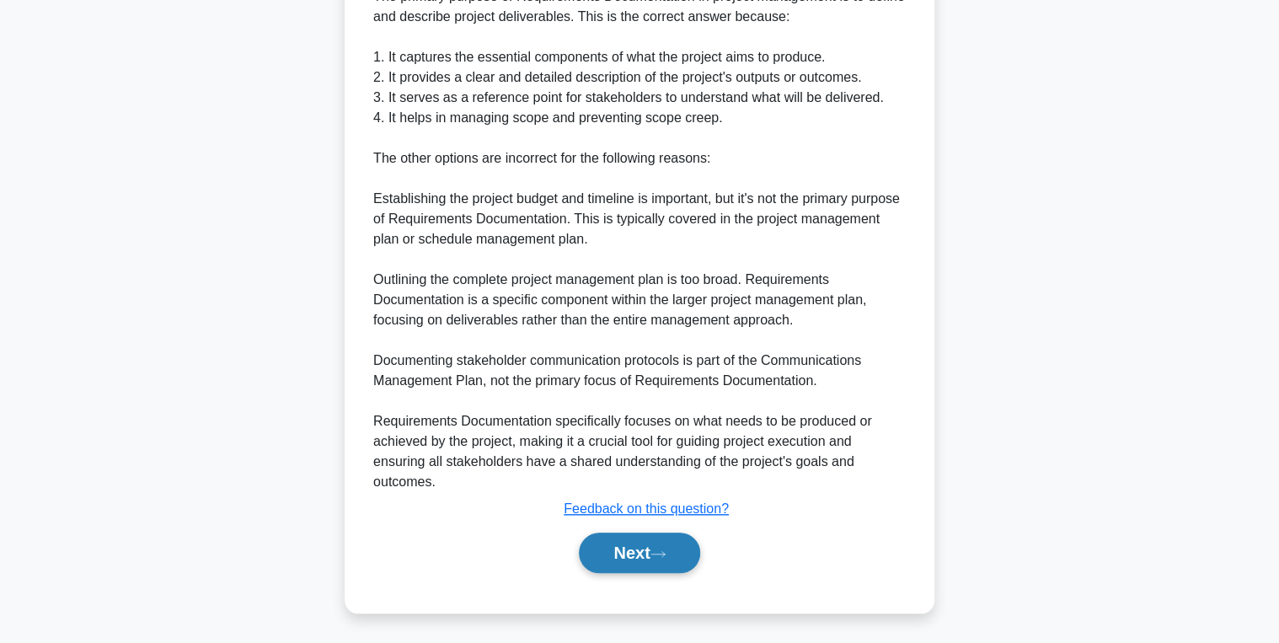
click at [639, 550] on button "Next" at bounding box center [639, 553] width 121 height 40
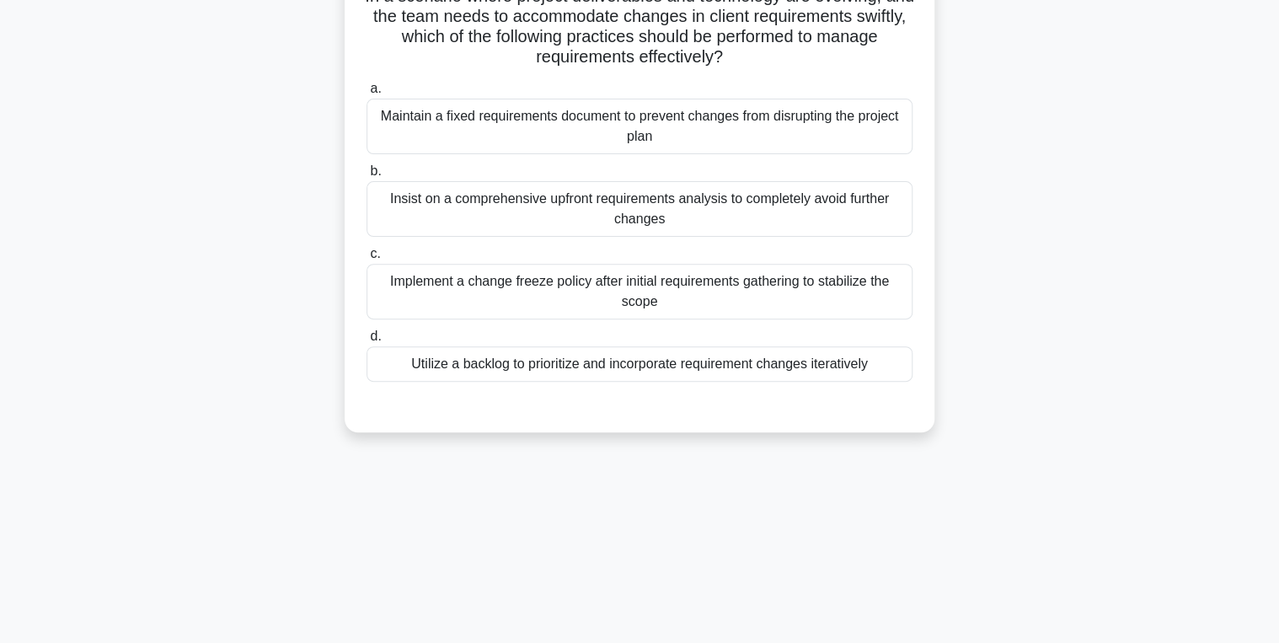
scroll to position [0, 0]
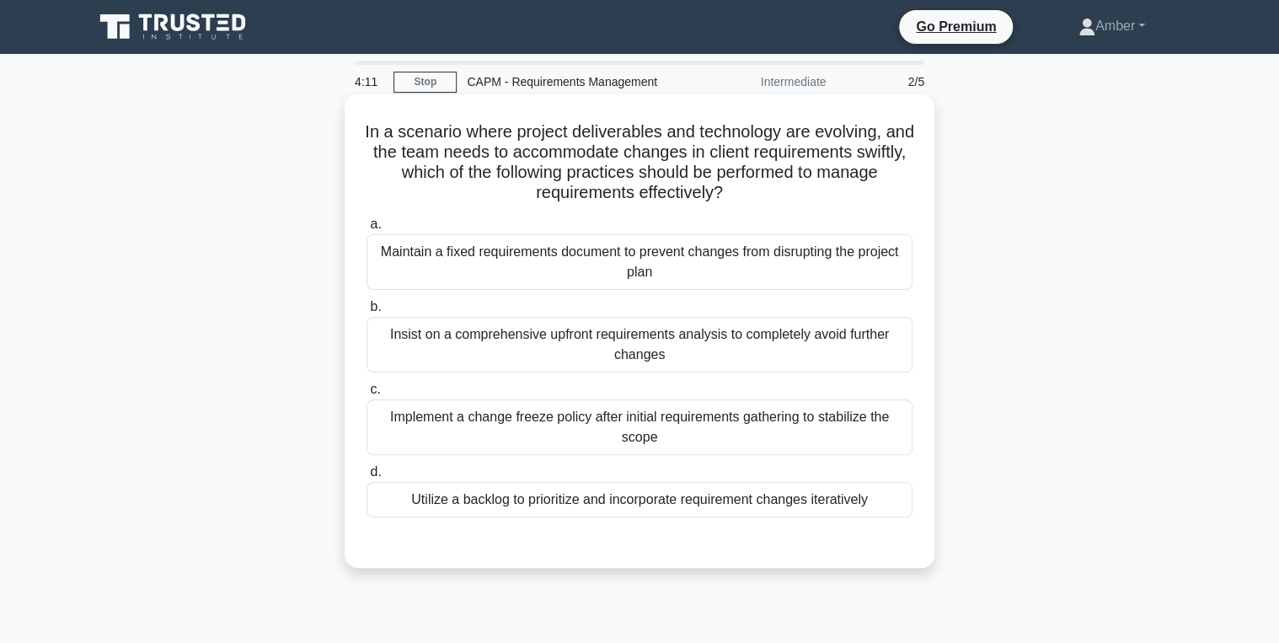
click at [628, 496] on div "Utilize a backlog to prioritize and incorporate requirement changes iteratively" at bounding box center [640, 499] width 546 height 35
click at [367, 478] on input "d. Utilize a backlog to prioritize and incorporate requirement changes iterativ…" at bounding box center [367, 472] width 0 height 11
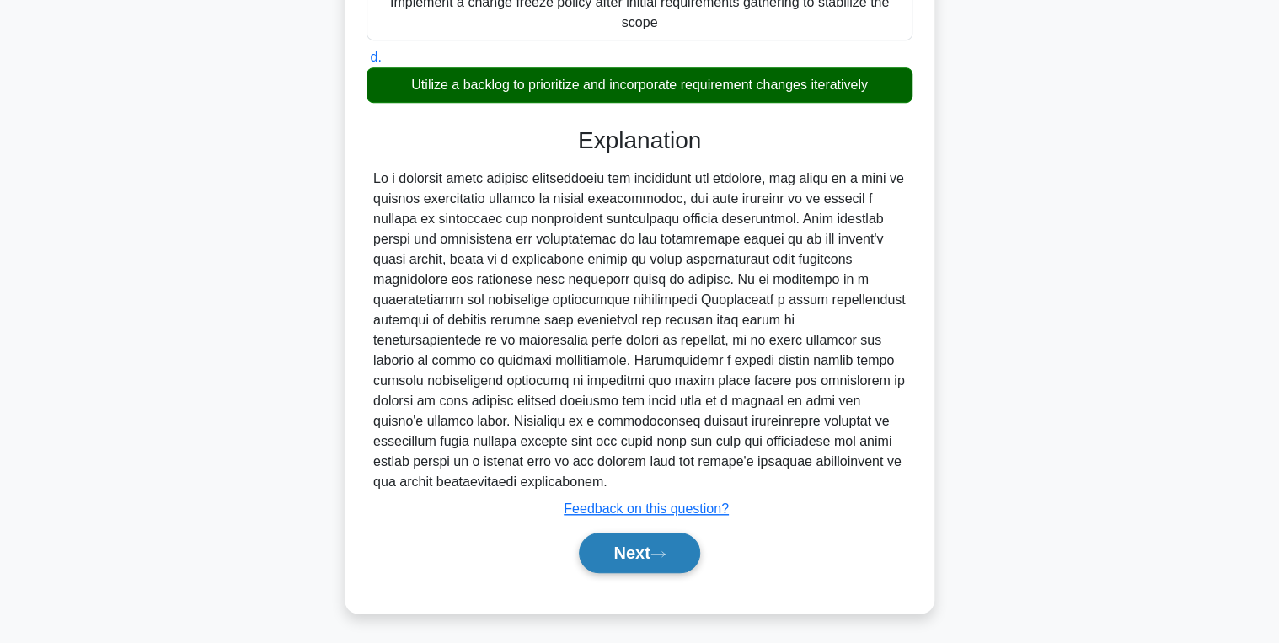
click at [625, 545] on button "Next" at bounding box center [639, 553] width 121 height 40
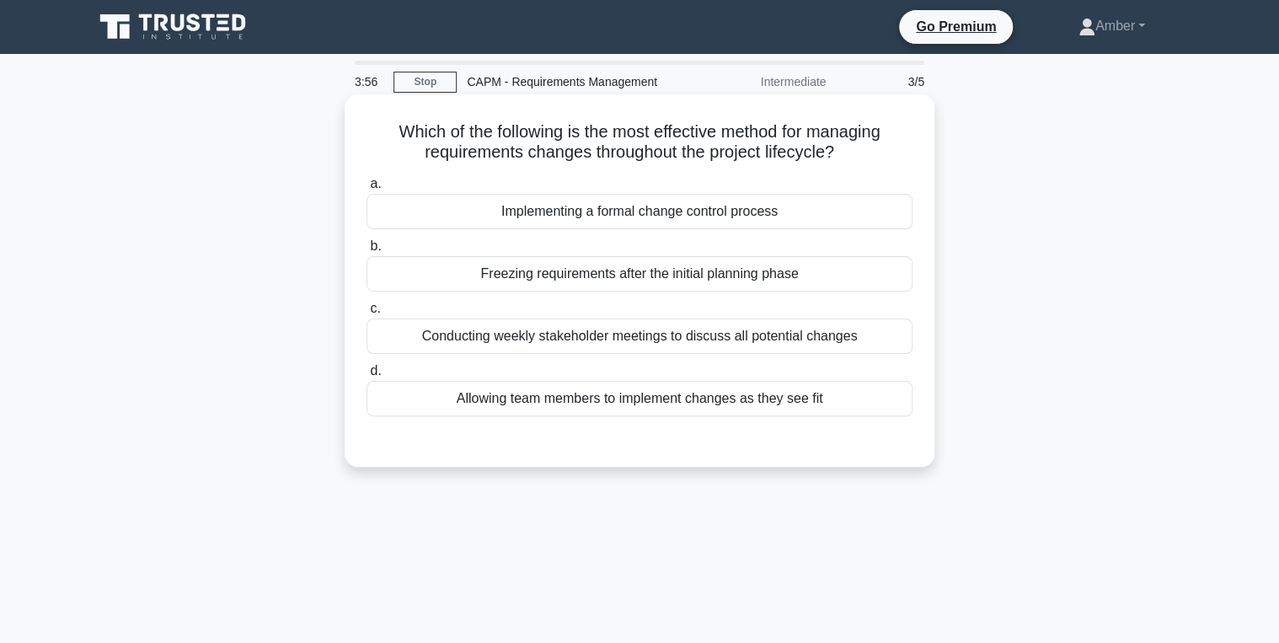
click at [673, 209] on div "Implementing a formal change control process" at bounding box center [640, 211] width 546 height 35
click at [367, 190] on input "a. Implementing a formal change control process" at bounding box center [367, 184] width 0 height 11
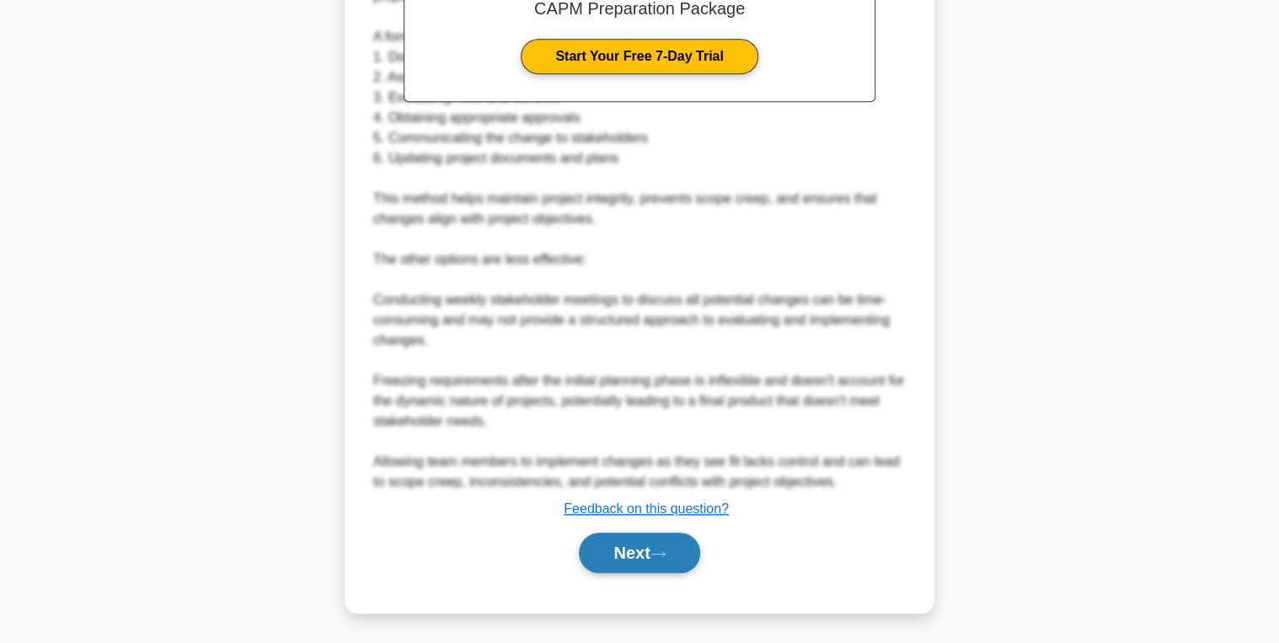
click at [631, 538] on button "Next" at bounding box center [639, 553] width 121 height 40
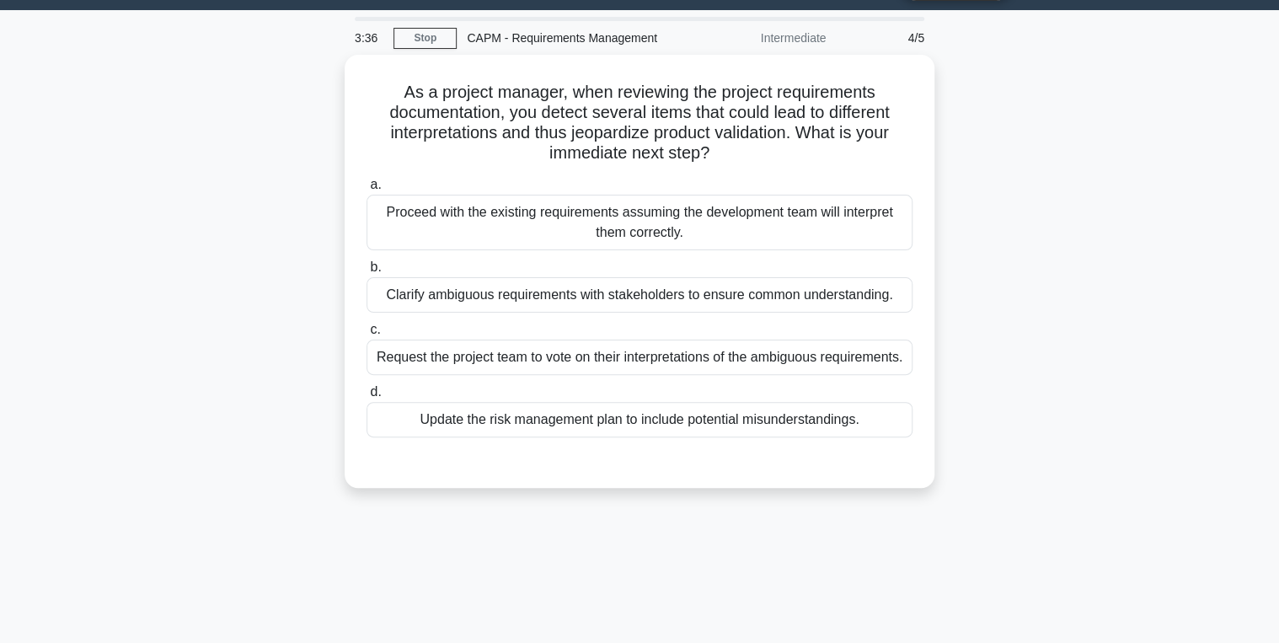
scroll to position [67, 0]
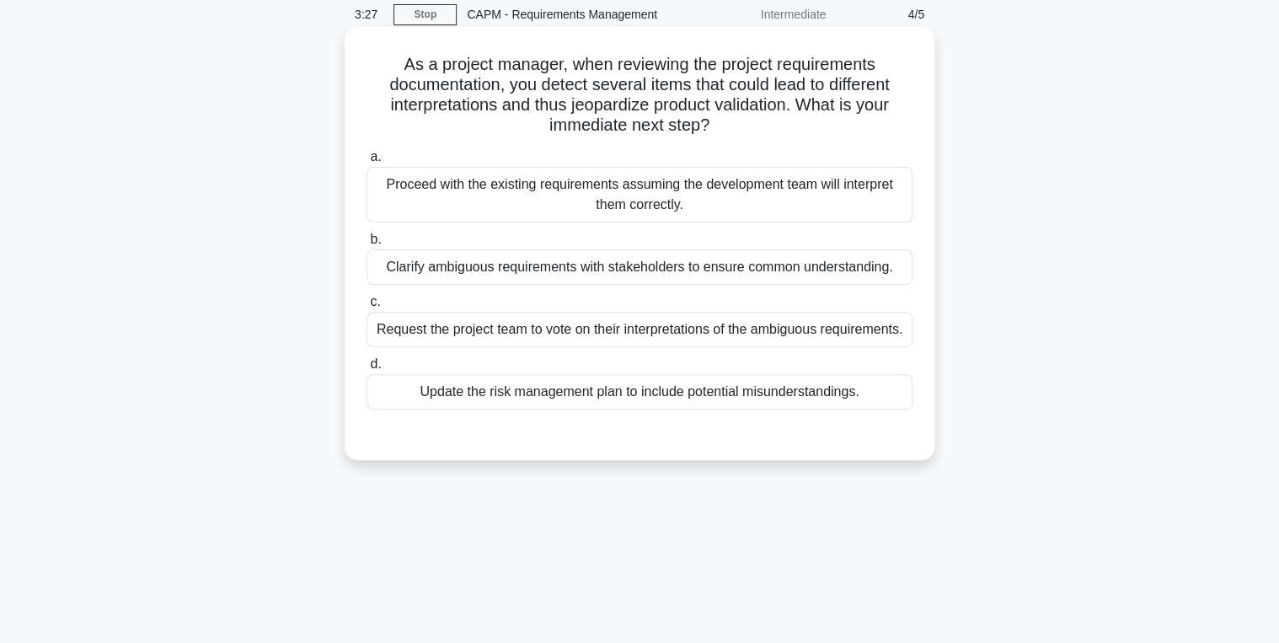
click at [425, 260] on div "Clarify ambiguous requirements with stakeholders to ensure common understanding." at bounding box center [640, 266] width 546 height 35
click at [367, 245] on input "b. Clarify ambiguous requirements with stakeholders to ensure common understand…" at bounding box center [367, 239] width 0 height 11
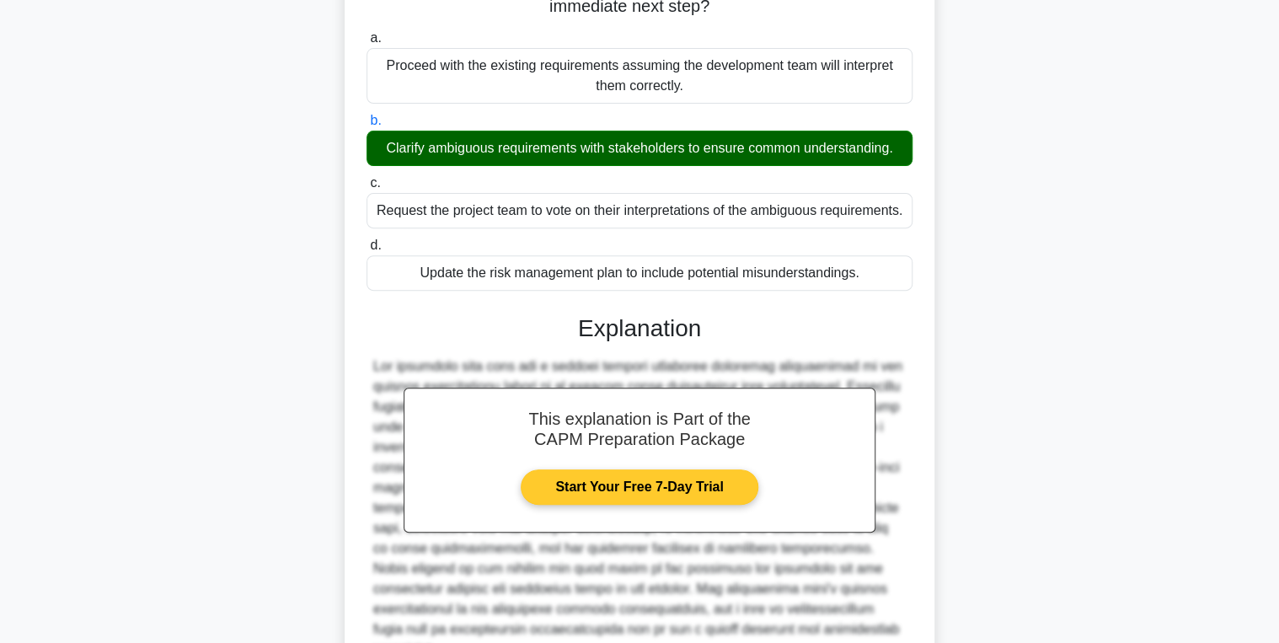
scroll to position [334, 0]
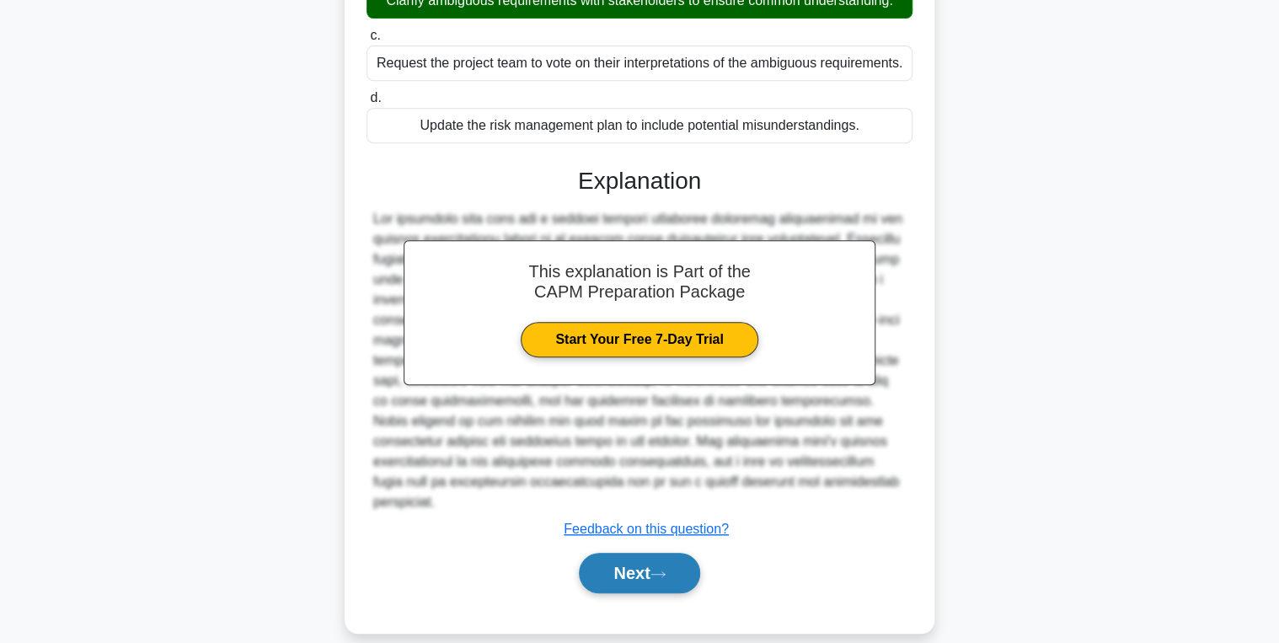
click at [605, 555] on button "Next" at bounding box center [639, 573] width 121 height 40
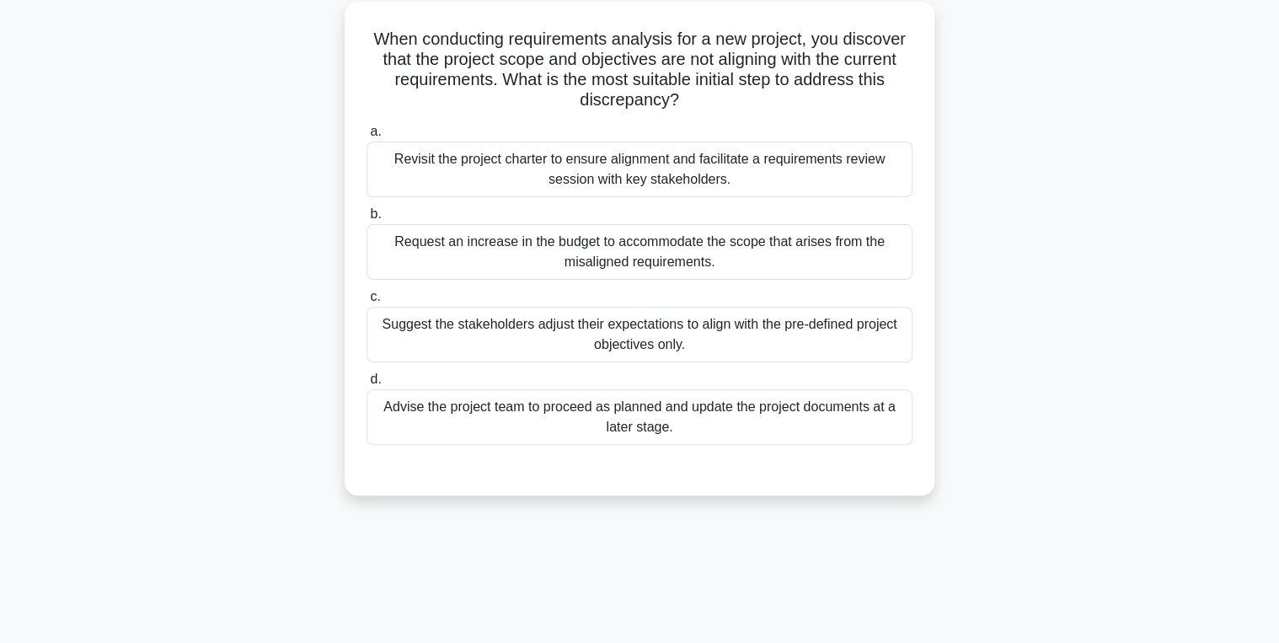
scroll to position [0, 0]
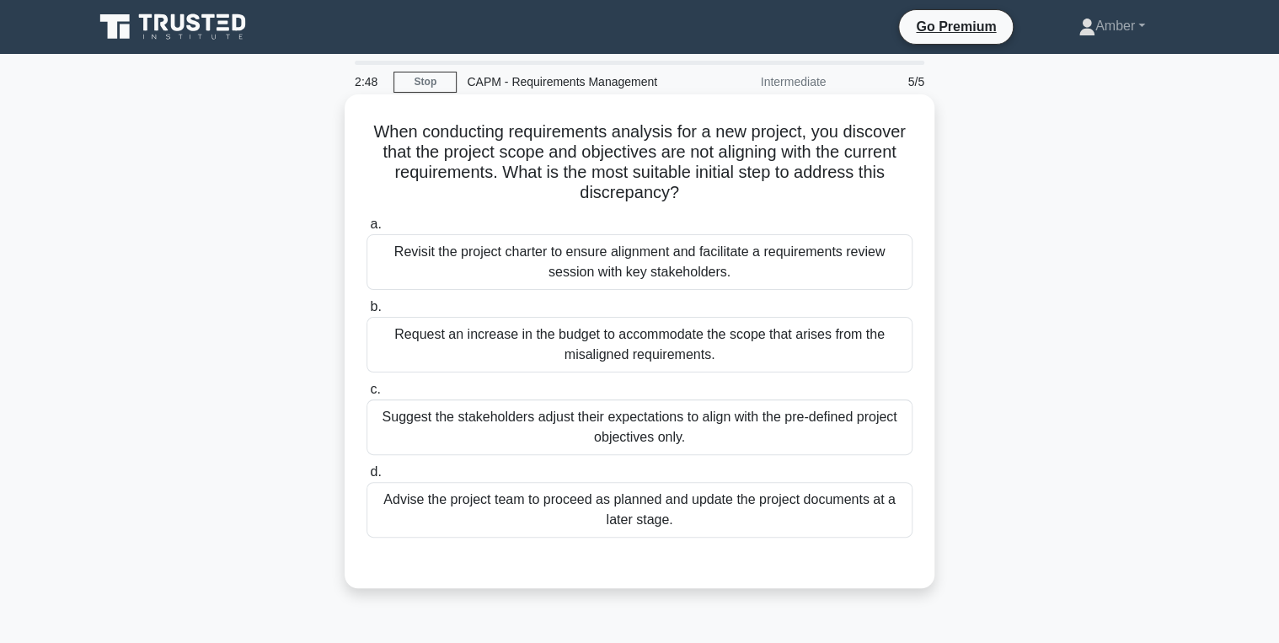
click at [765, 261] on div "Revisit the project charter to ensure alignment and facilitate a requirements r…" at bounding box center [640, 262] width 546 height 56
click at [367, 230] on input "a. Revisit the project charter to ensure alignment and facilitate a requirement…" at bounding box center [367, 224] width 0 height 11
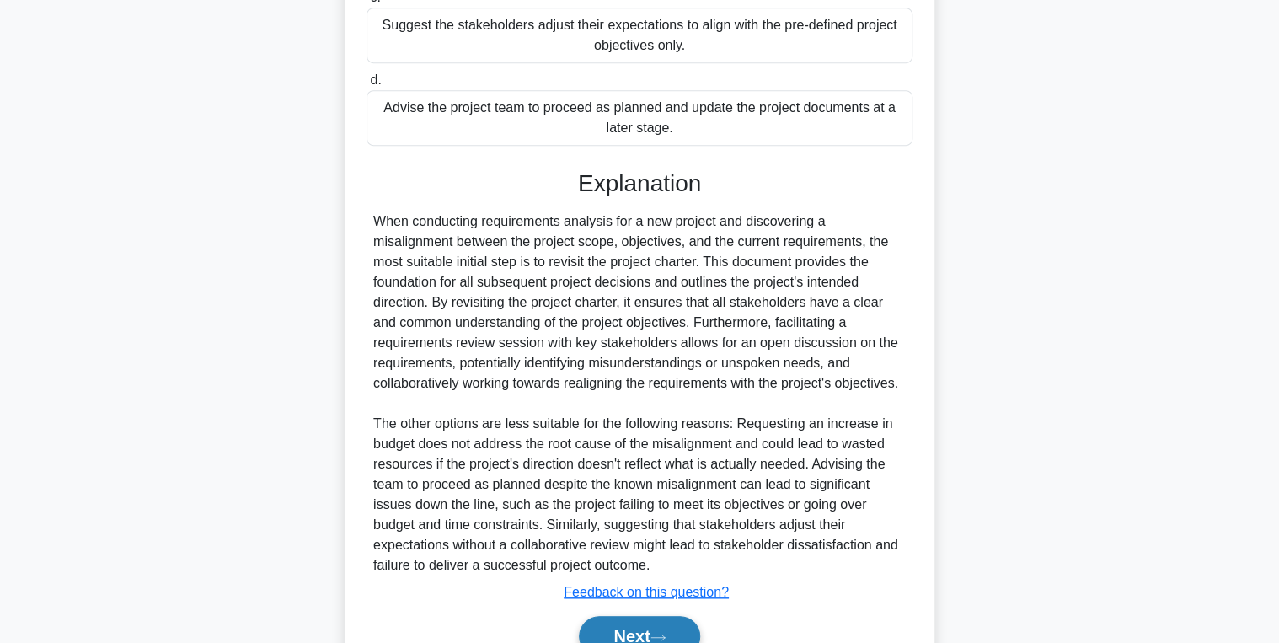
scroll to position [475, 0]
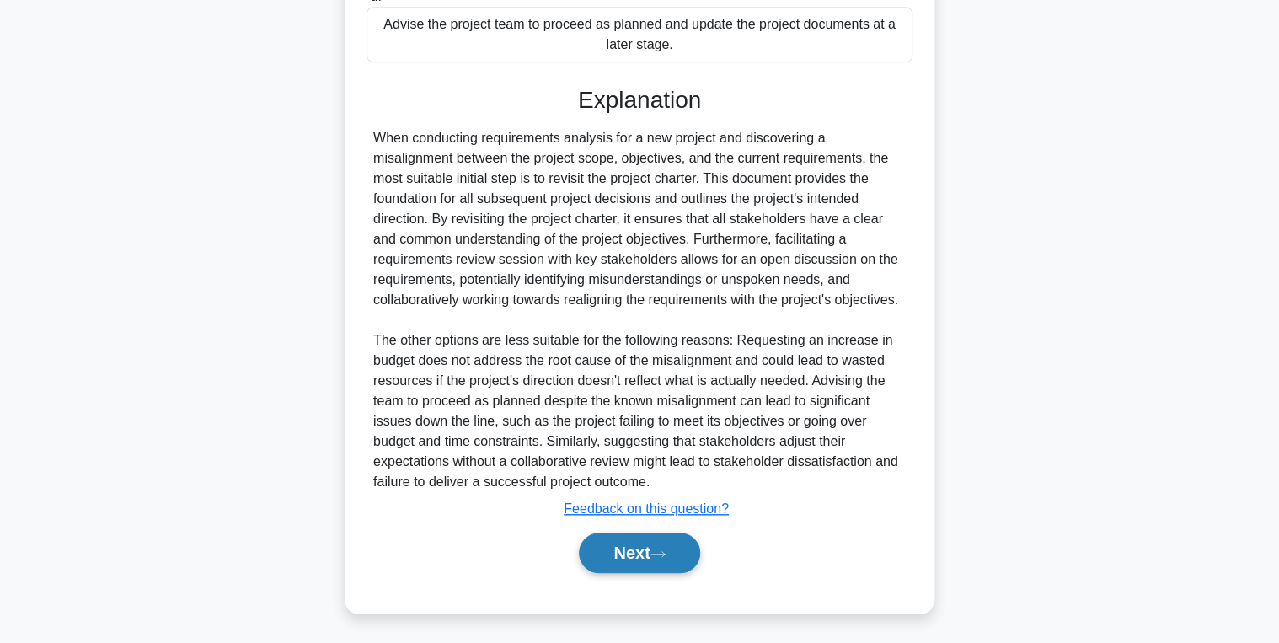
click at [651, 552] on button "Next" at bounding box center [639, 553] width 121 height 40
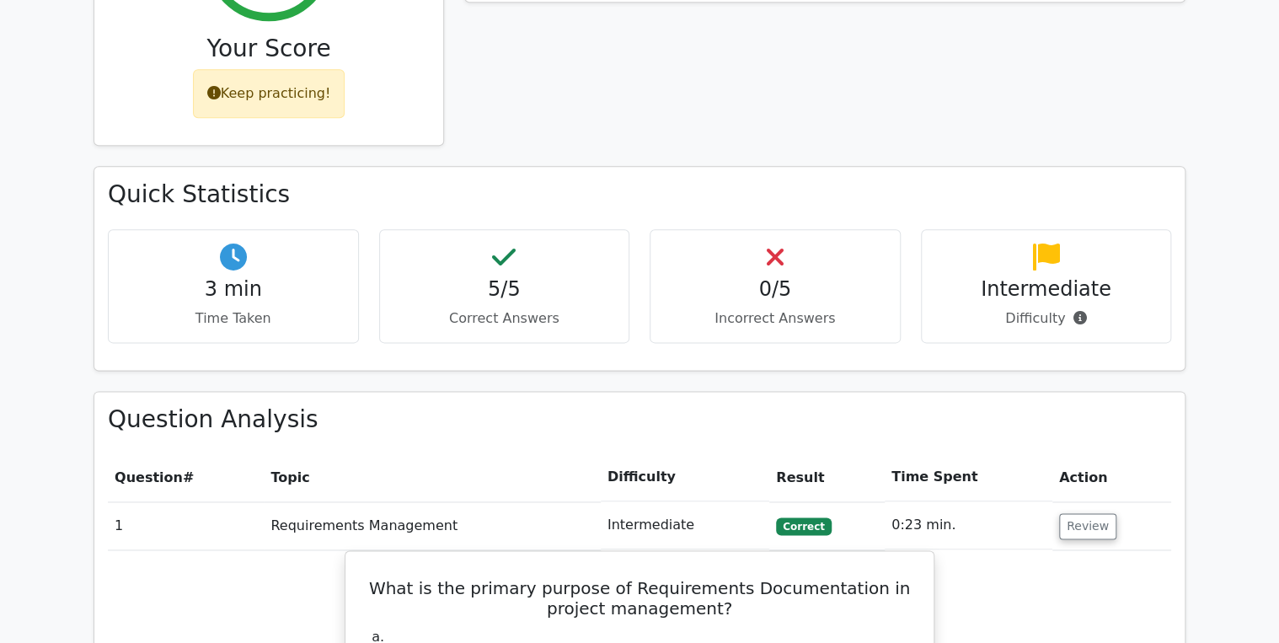
scroll to position [944, 0]
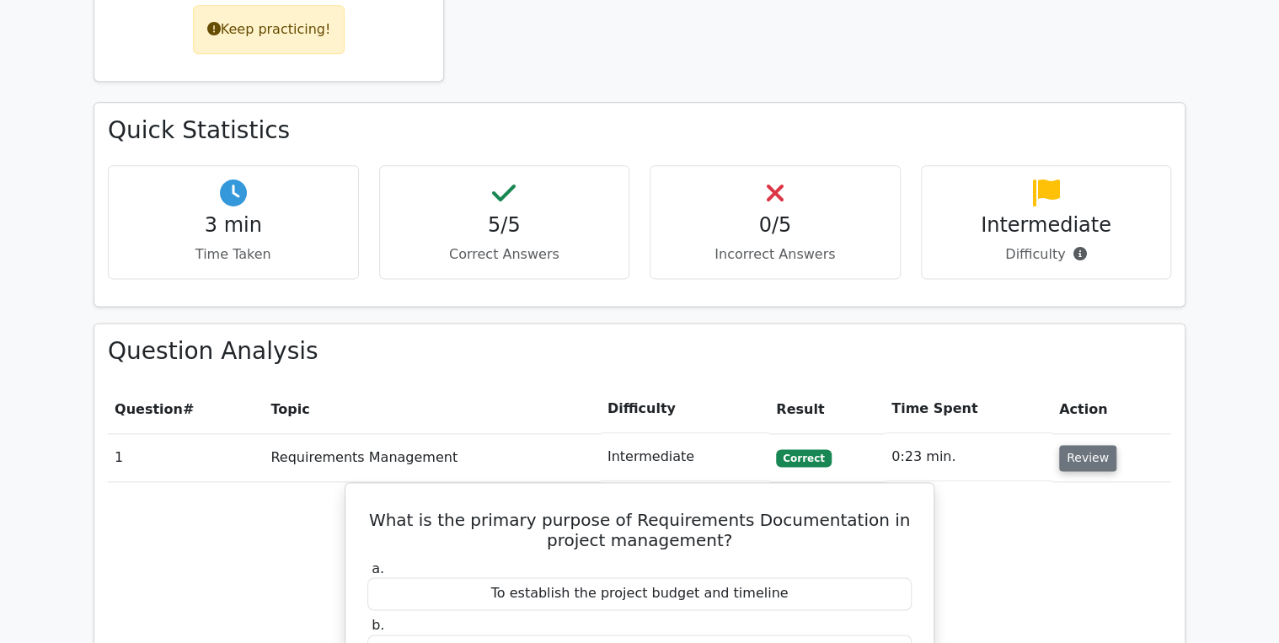
click at [1067, 445] on button "Review" at bounding box center [1087, 458] width 57 height 26
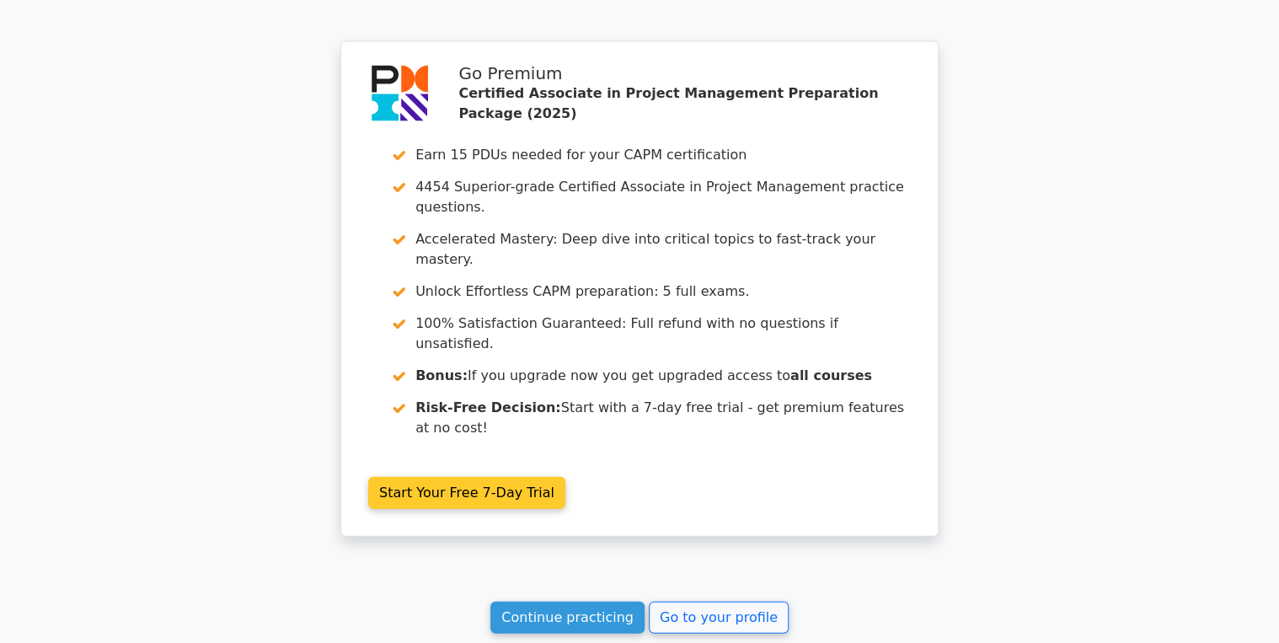
scroll to position [1730, 0]
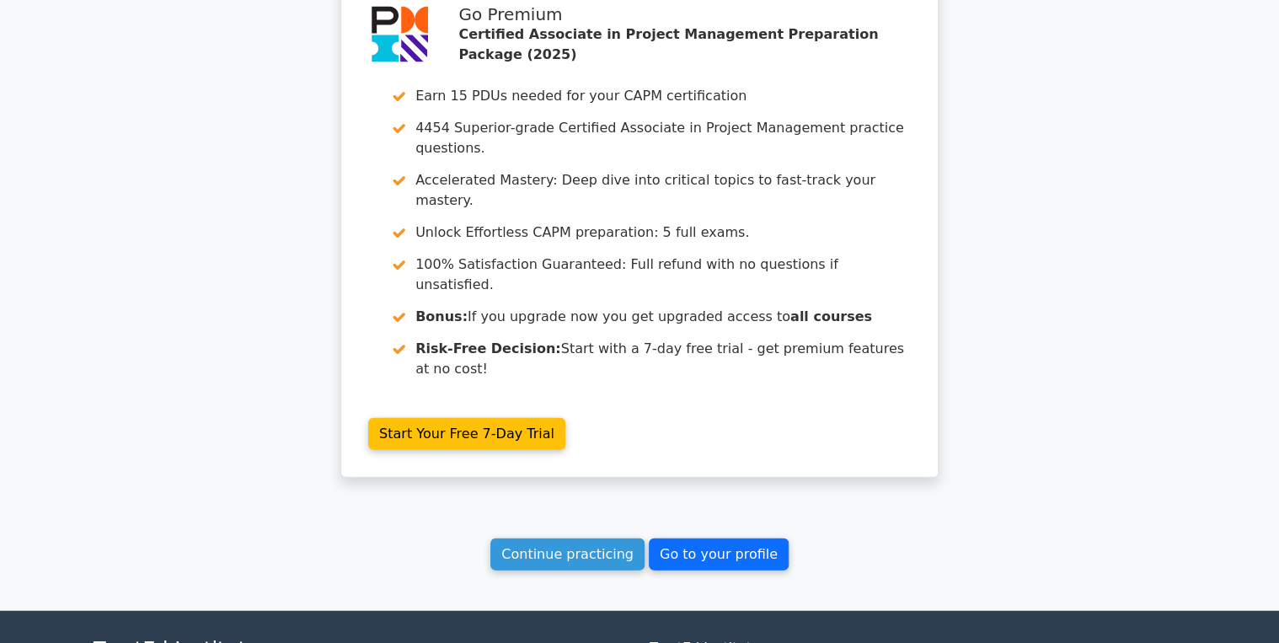
click at [721, 539] on link "Go to your profile" at bounding box center [719, 555] width 140 height 32
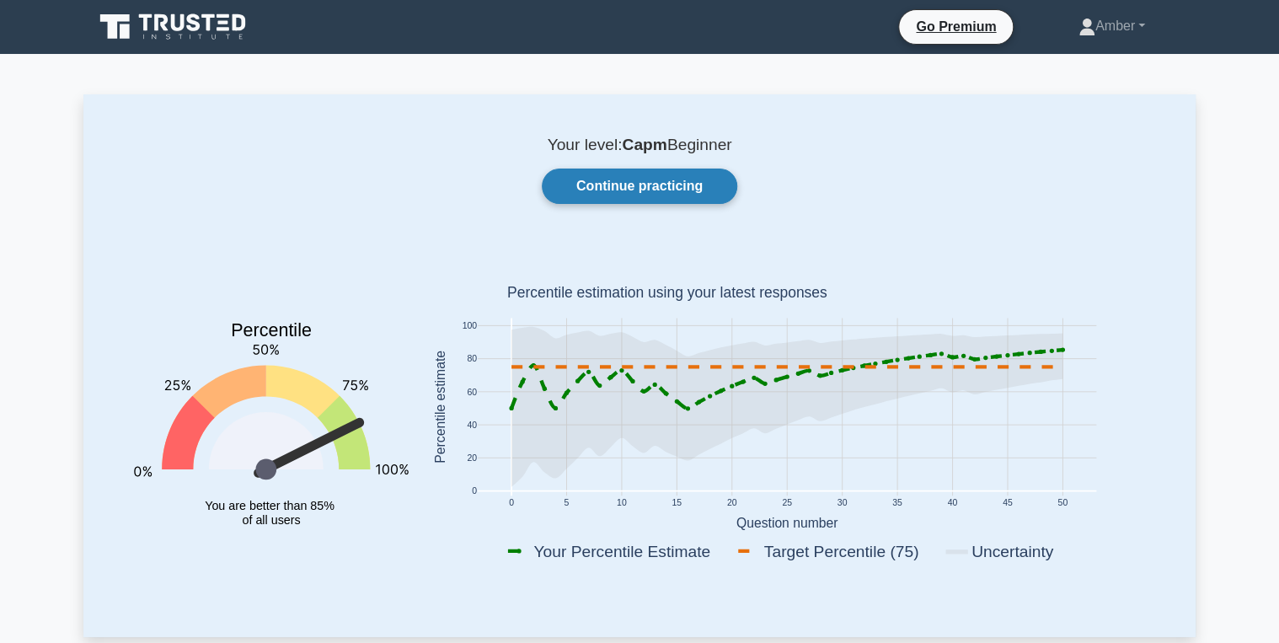
click at [606, 196] on link "Continue practicing" at bounding box center [640, 186] width 196 height 35
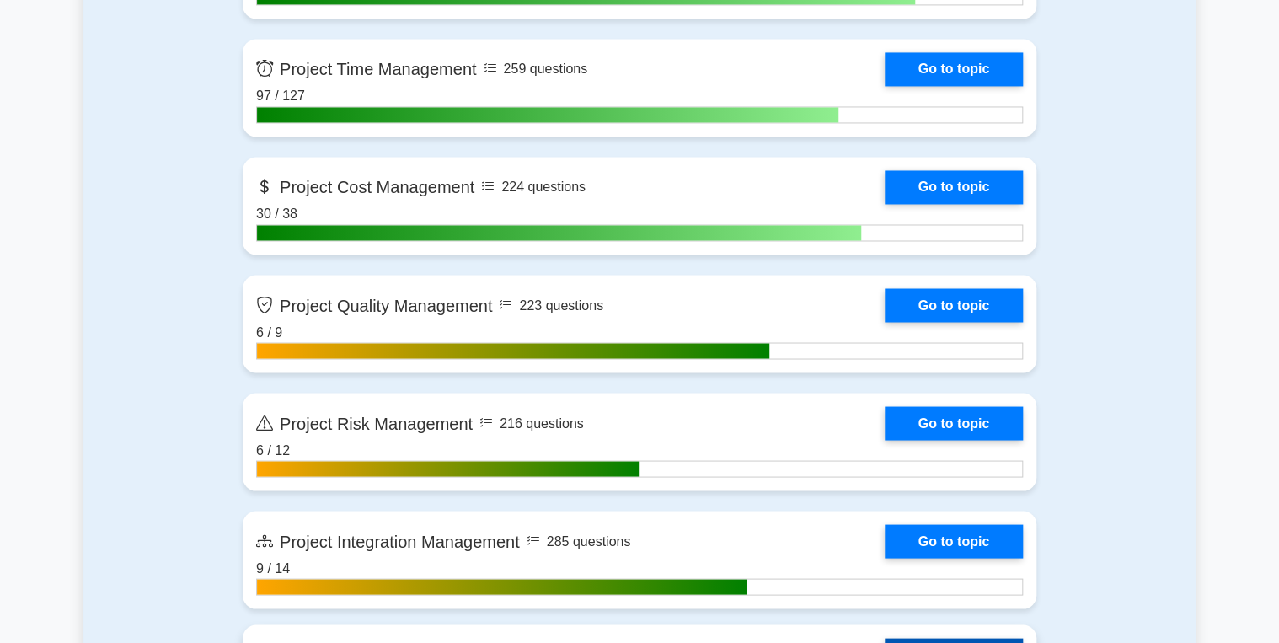
scroll to position [1416, 0]
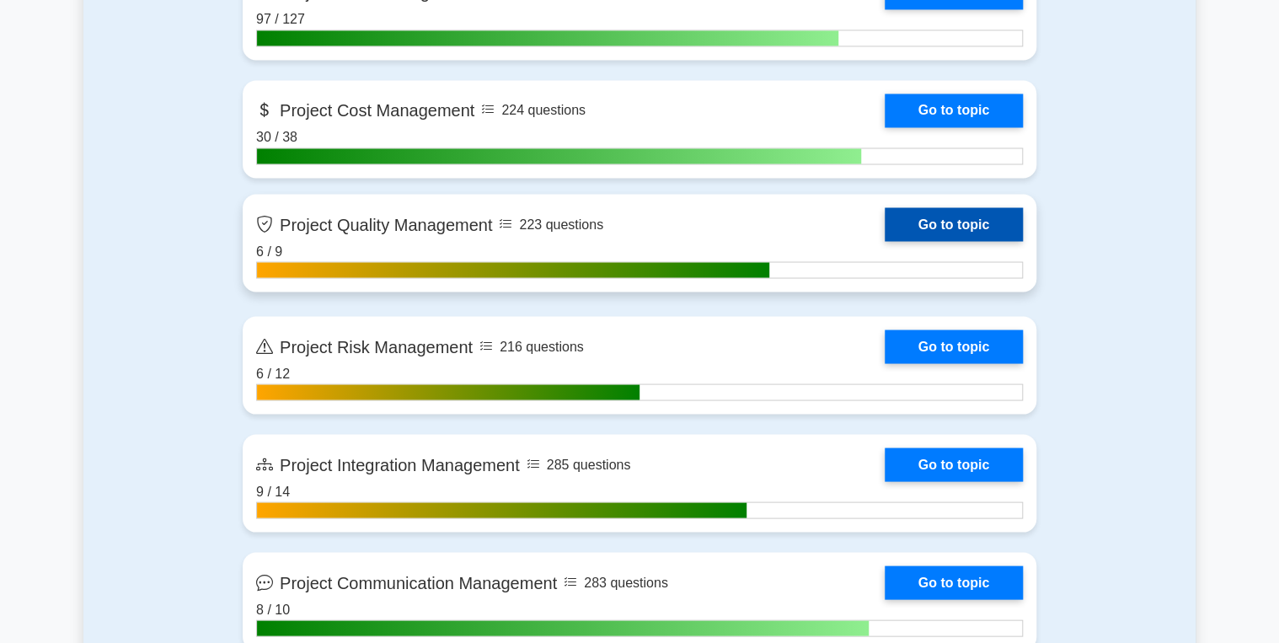
click at [974, 216] on link "Go to topic" at bounding box center [954, 224] width 138 height 34
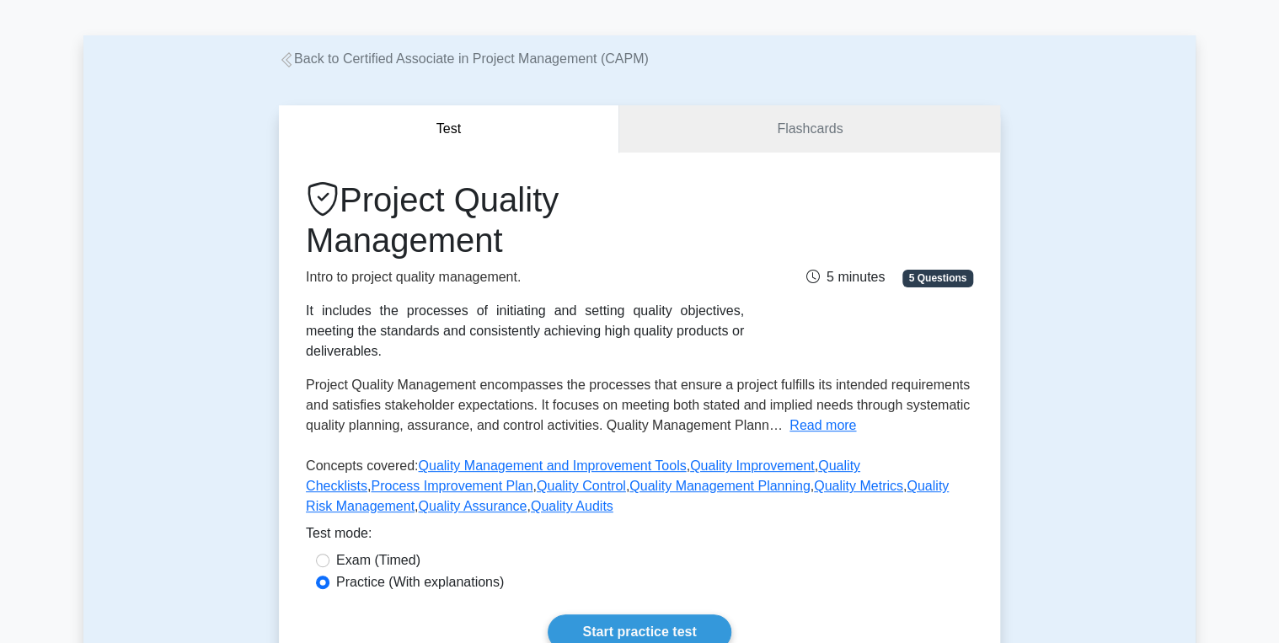
scroll to position [270, 0]
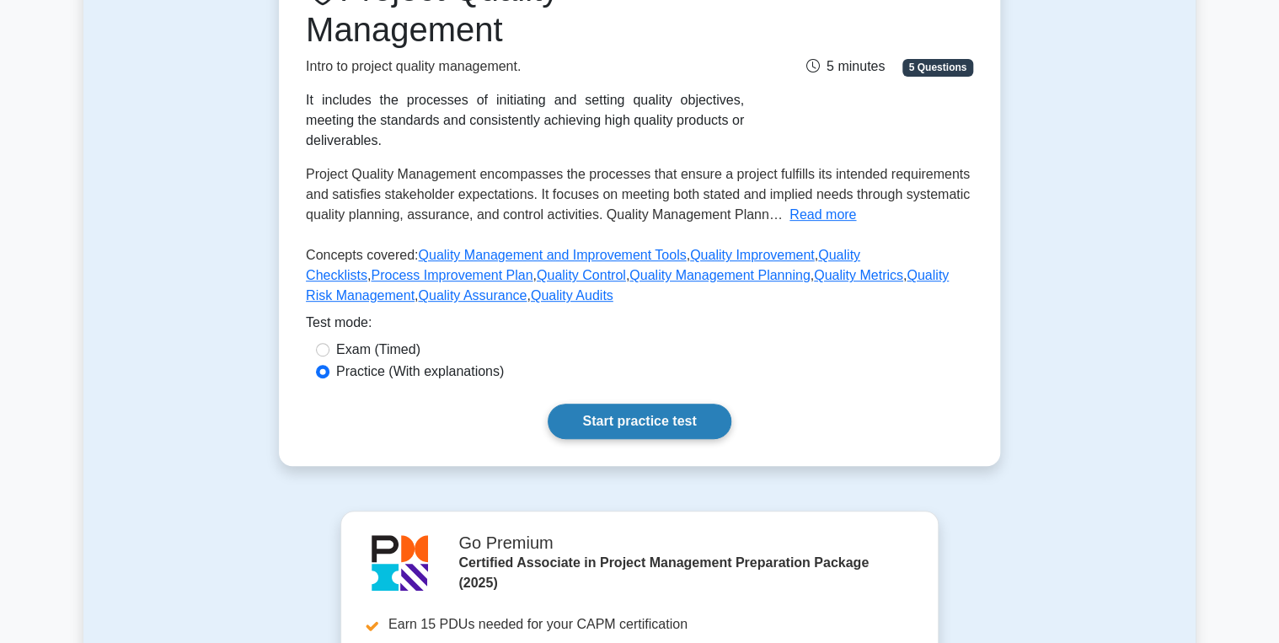
click at [636, 404] on link "Start practice test" at bounding box center [639, 421] width 183 height 35
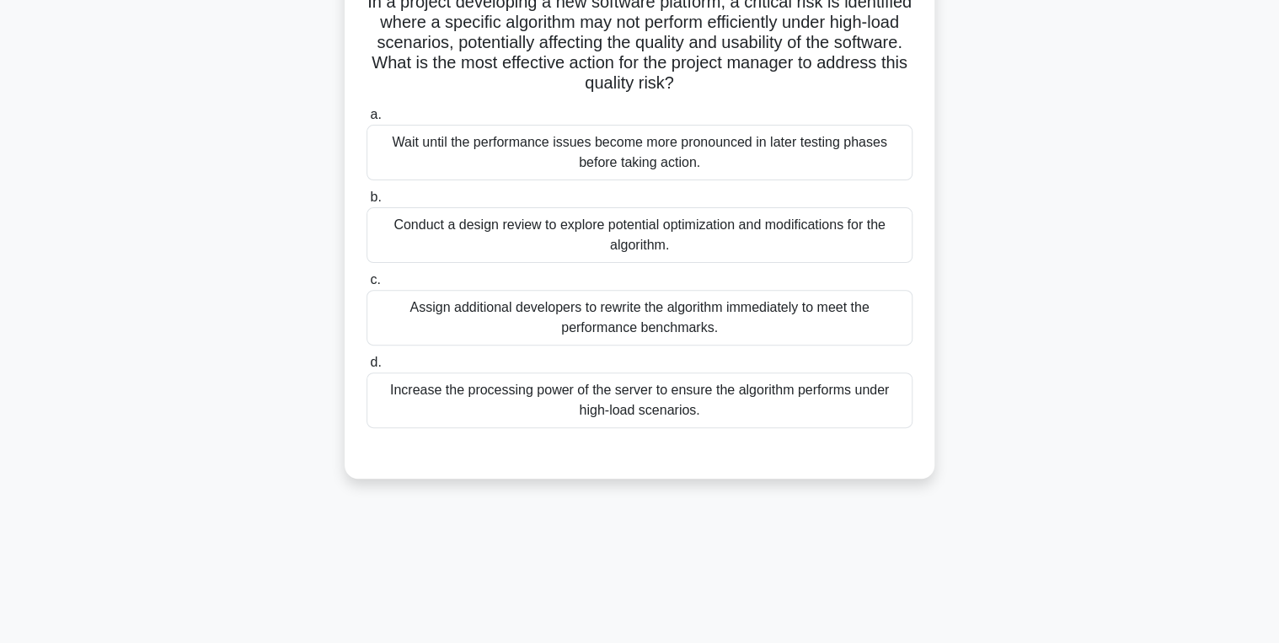
scroll to position [135, 0]
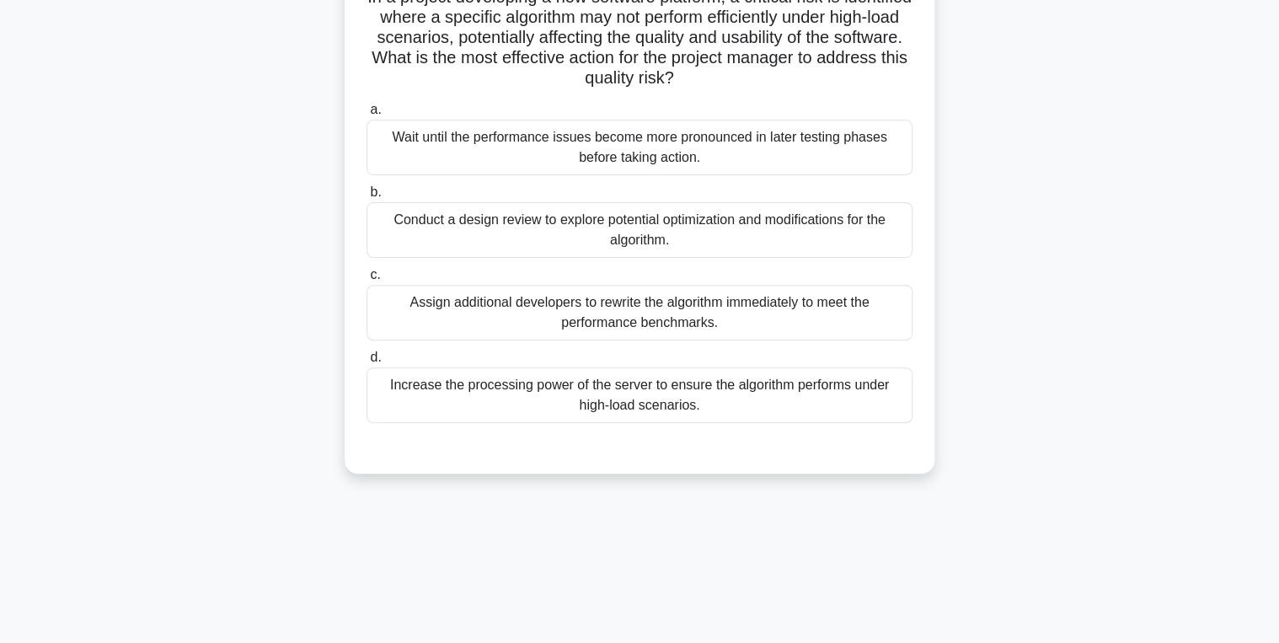
click at [541, 227] on div "Conduct a design review to explore potential optimization and modifications for…" at bounding box center [640, 230] width 546 height 56
click at [367, 198] on input "b. Conduct a design review to explore potential optimization and modifications …" at bounding box center [367, 192] width 0 height 11
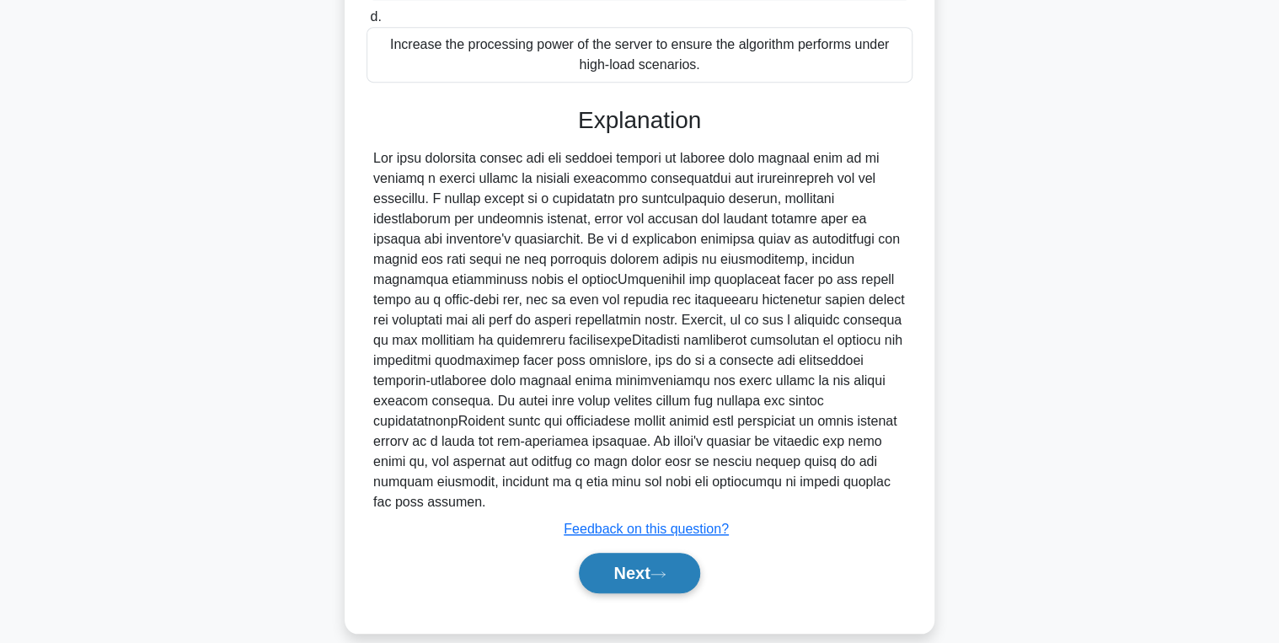
click at [620, 565] on button "Next" at bounding box center [639, 573] width 121 height 40
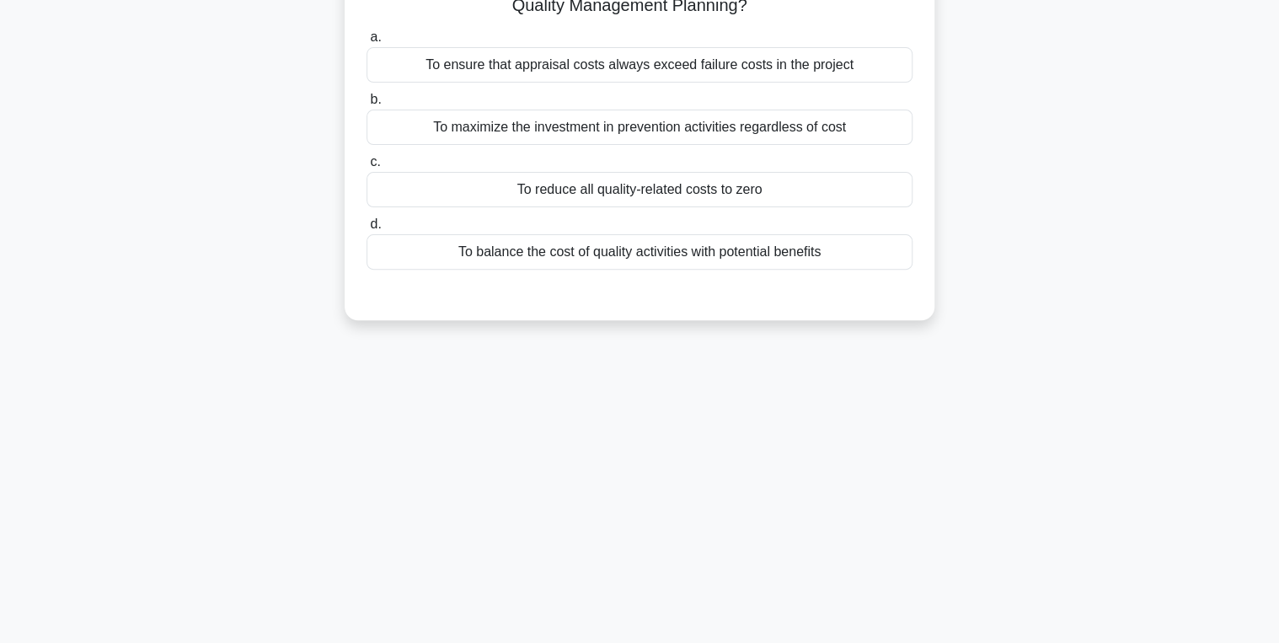
scroll to position [0, 0]
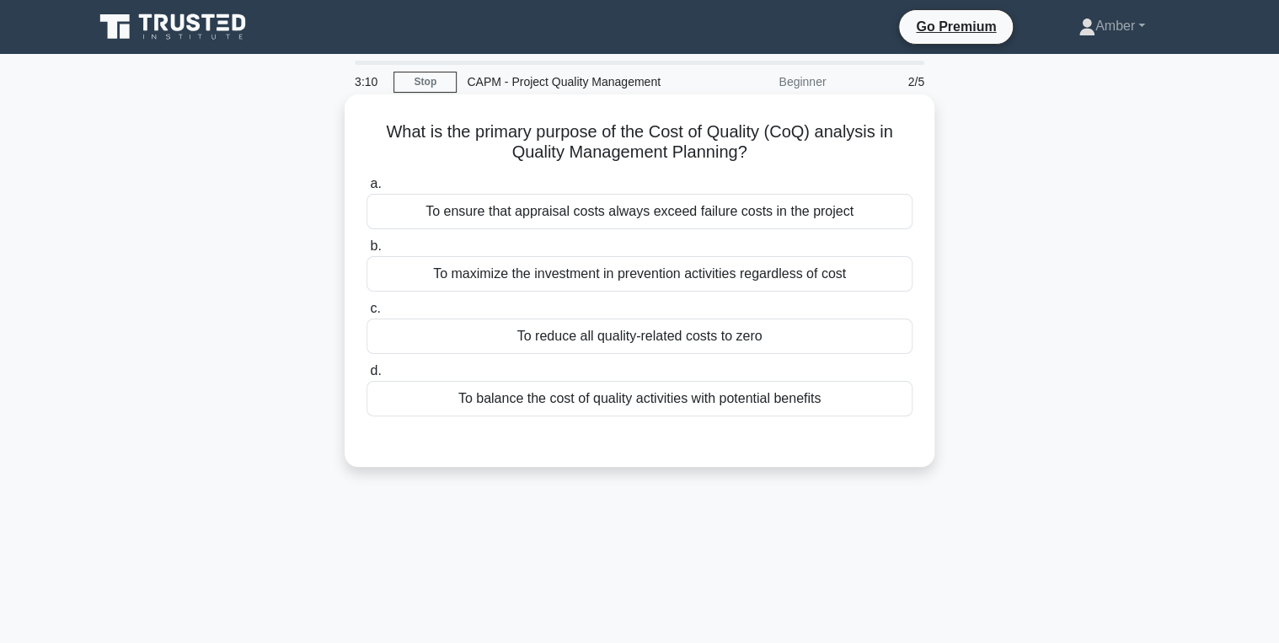
click at [584, 281] on div "To maximize the investment in prevention activities regardless of cost" at bounding box center [640, 273] width 546 height 35
click at [367, 252] on input "b. To maximize the investment in prevention activities regardless of cost" at bounding box center [367, 246] width 0 height 11
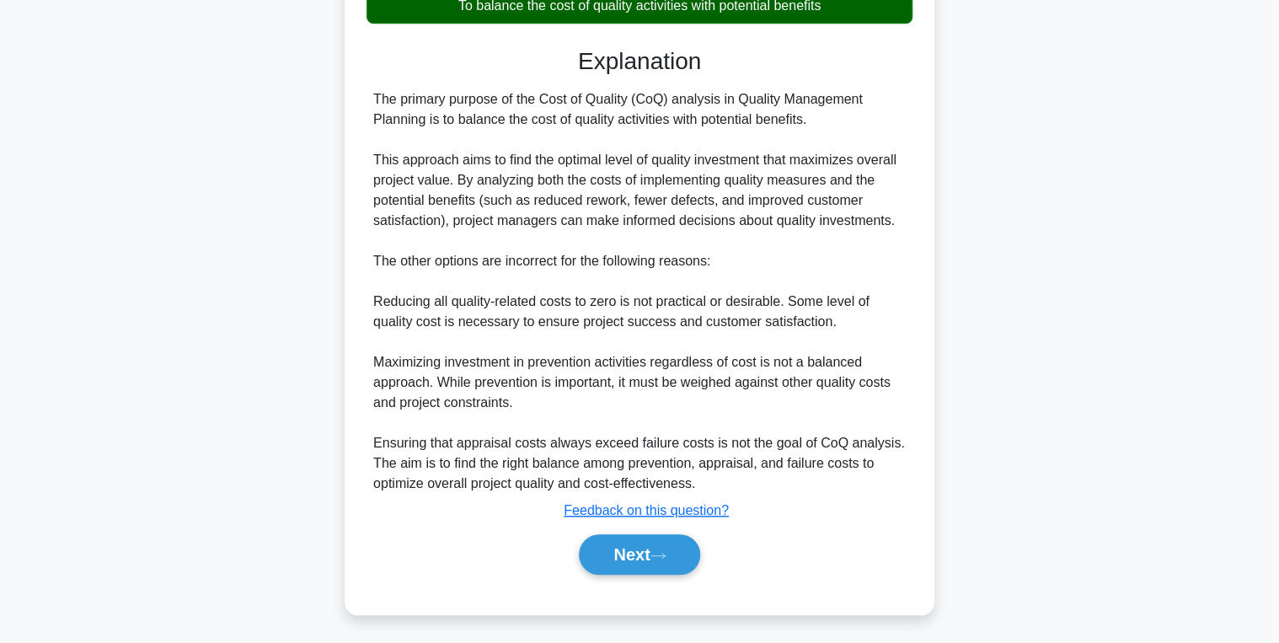
scroll to position [396, 0]
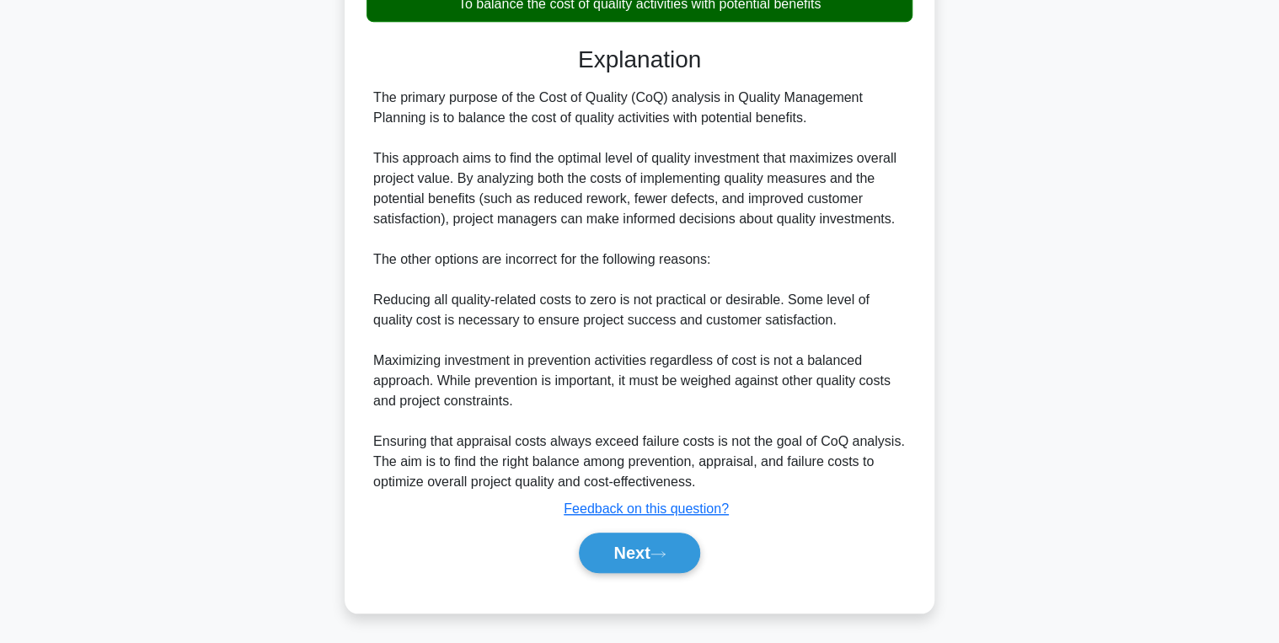
click at [637, 578] on div "a. To ensure that appraisal costs always exceed failure costs in the project b.…" at bounding box center [640, 183] width 550 height 819
click at [638, 543] on button "Next" at bounding box center [639, 553] width 121 height 40
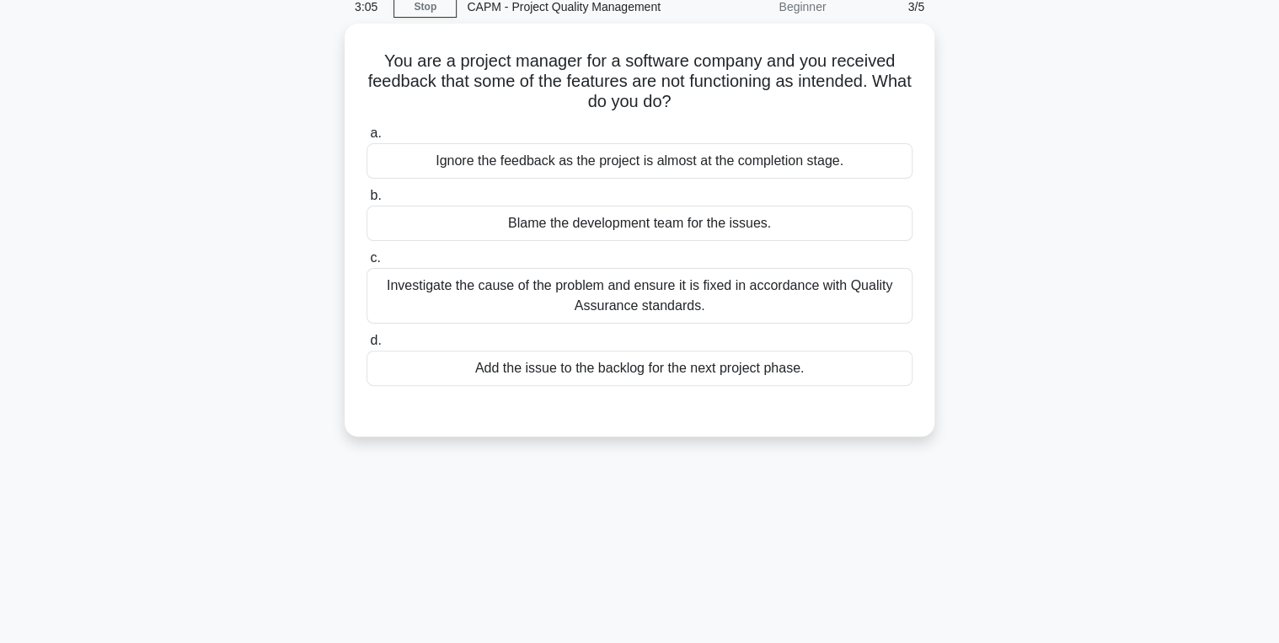
scroll to position [0, 0]
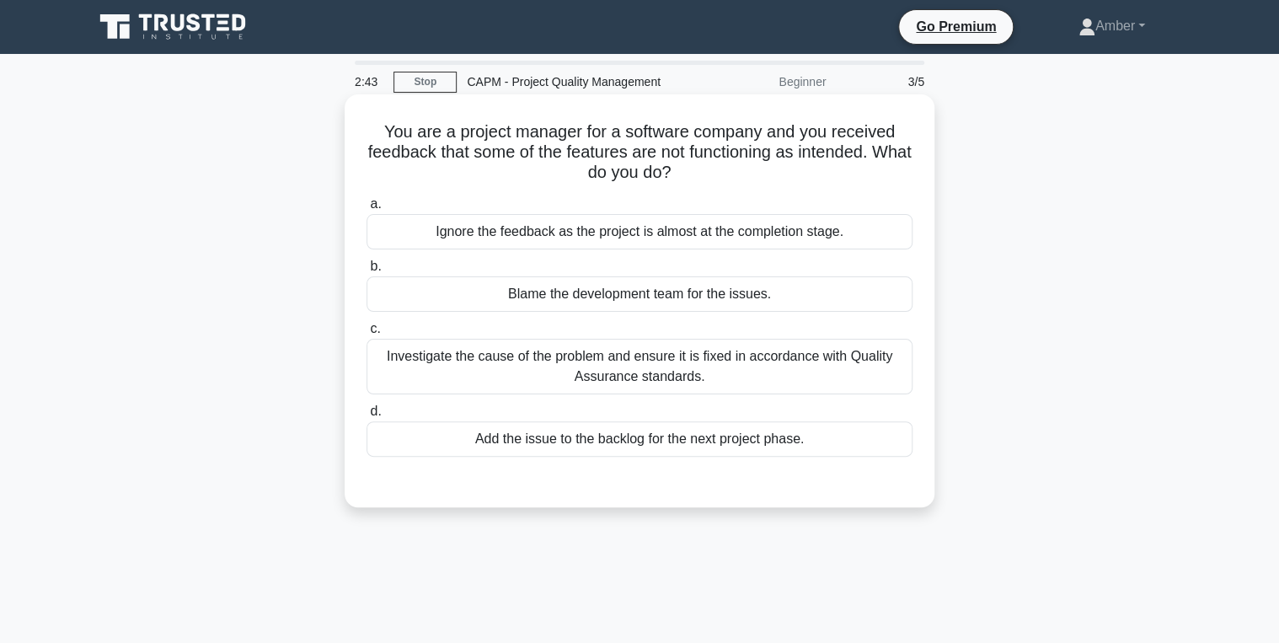
click at [630, 346] on div "Investigate the cause of the problem and ensure it is fixed in accordance with …" at bounding box center [640, 367] width 546 height 56
click at [367, 335] on input "c. Investigate the cause of the problem and ensure it is fixed in accordance wi…" at bounding box center [367, 329] width 0 height 11
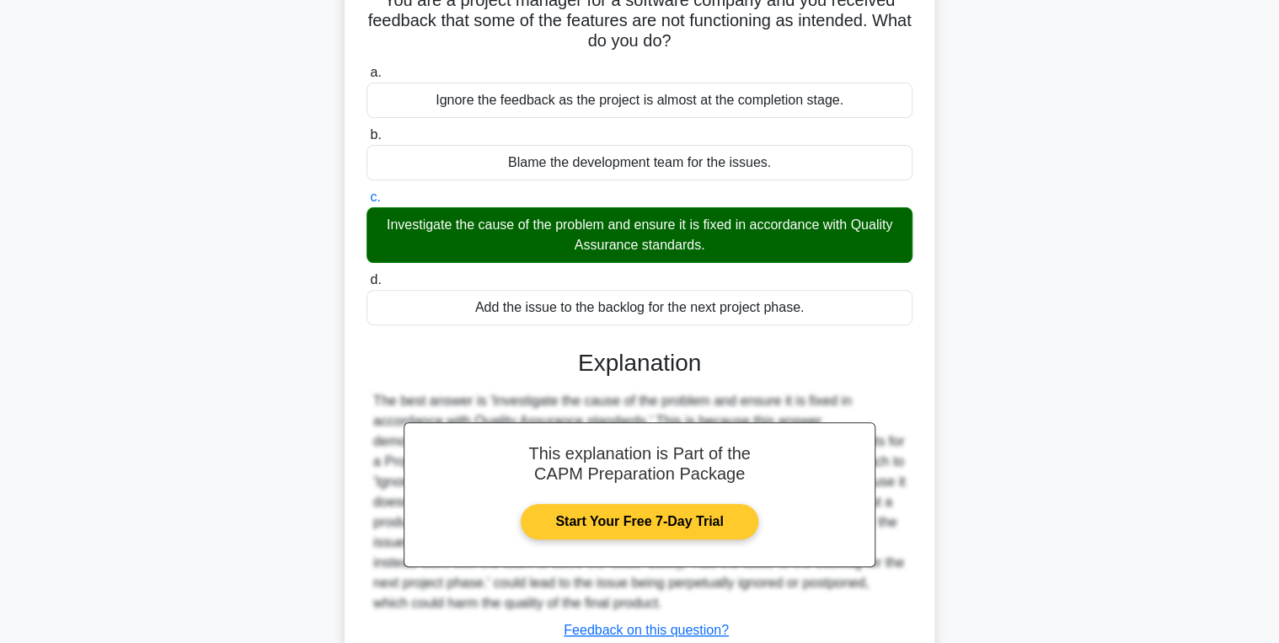
scroll to position [267, 0]
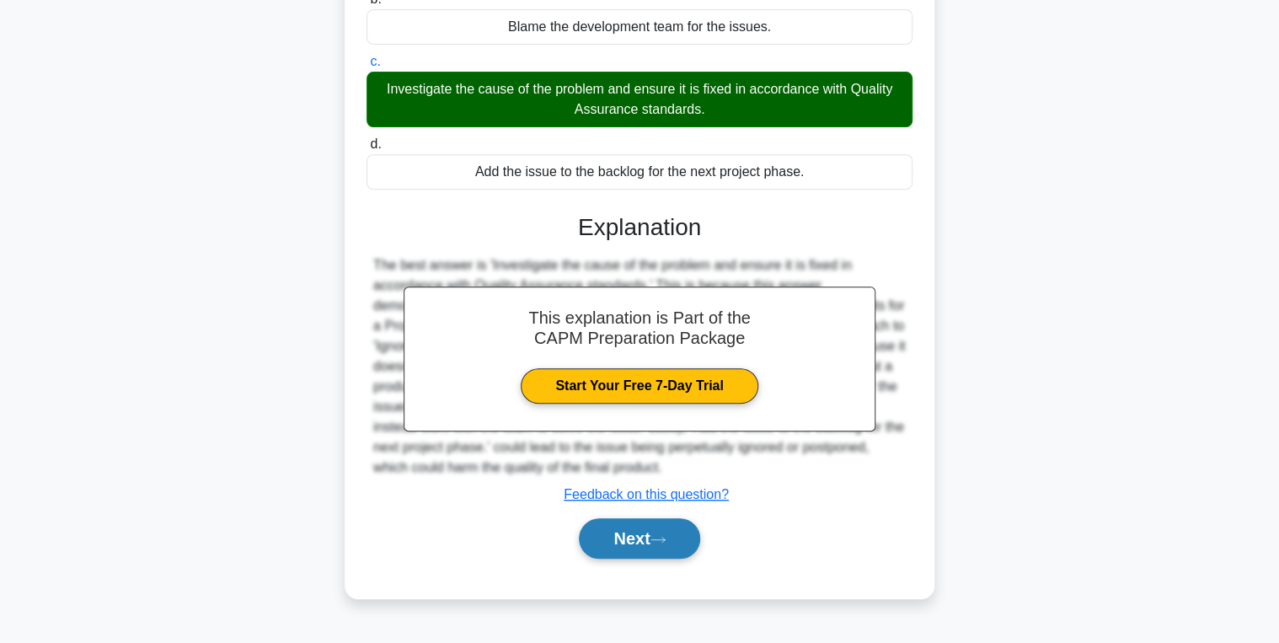
click at [639, 538] on button "Next" at bounding box center [639, 538] width 121 height 40
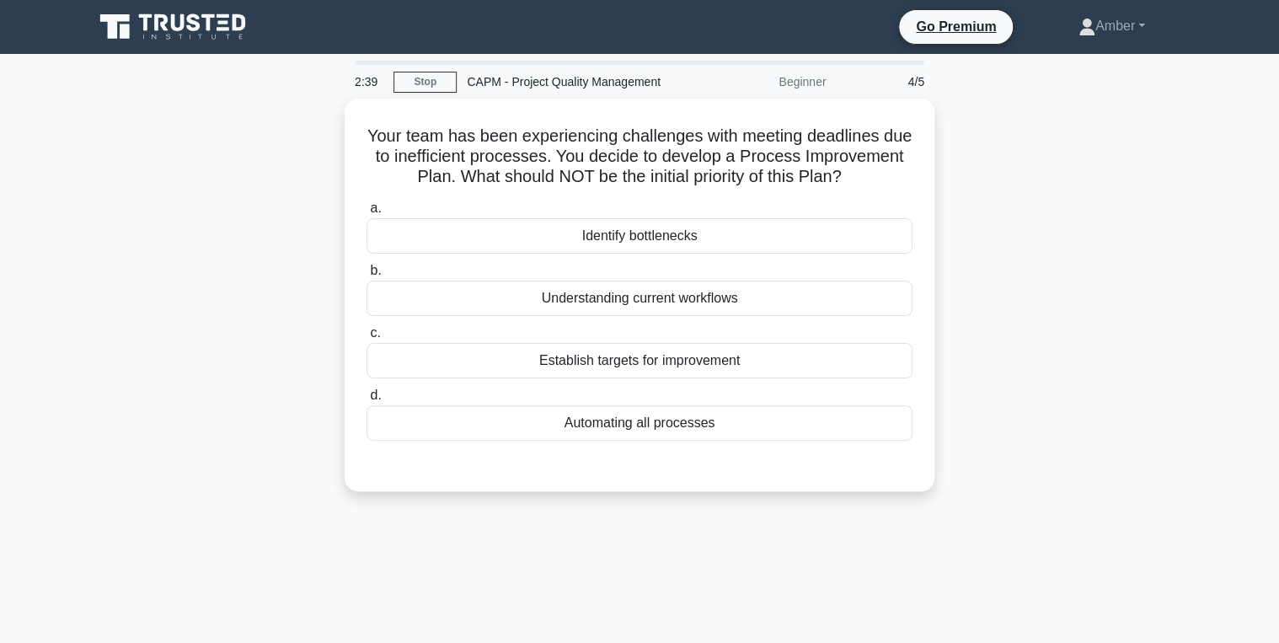
scroll to position [0, 0]
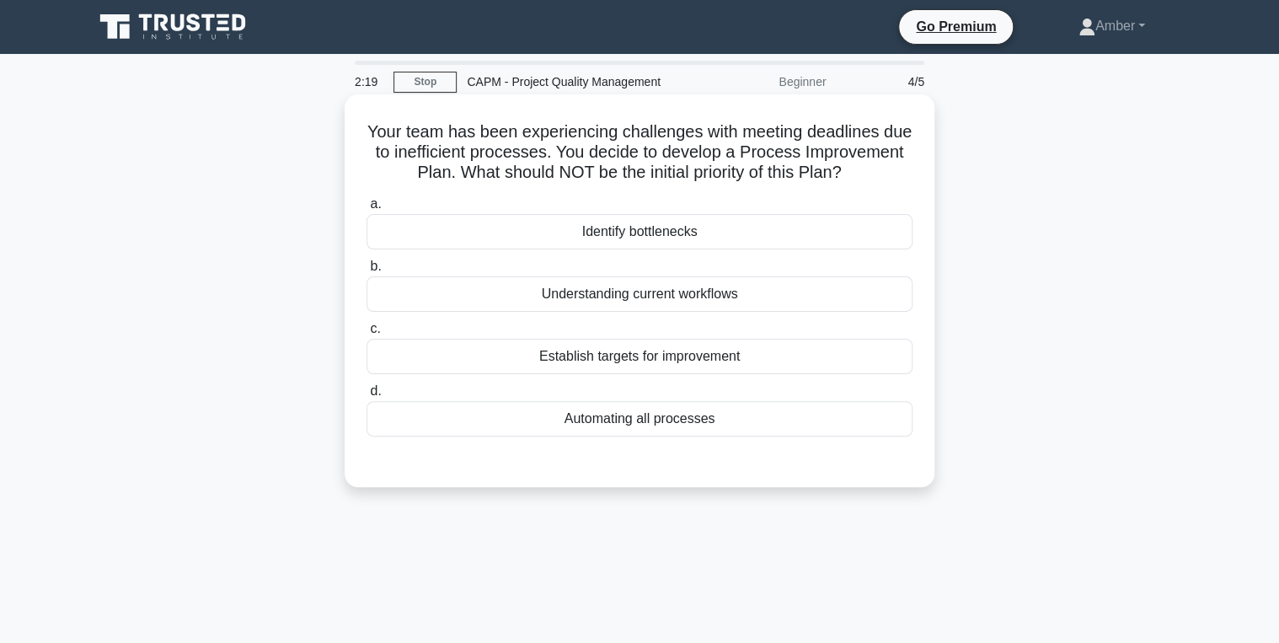
click at [644, 437] on div "Automating all processes" at bounding box center [640, 418] width 546 height 35
click at [367, 397] on input "d. Automating all processes" at bounding box center [367, 391] width 0 height 11
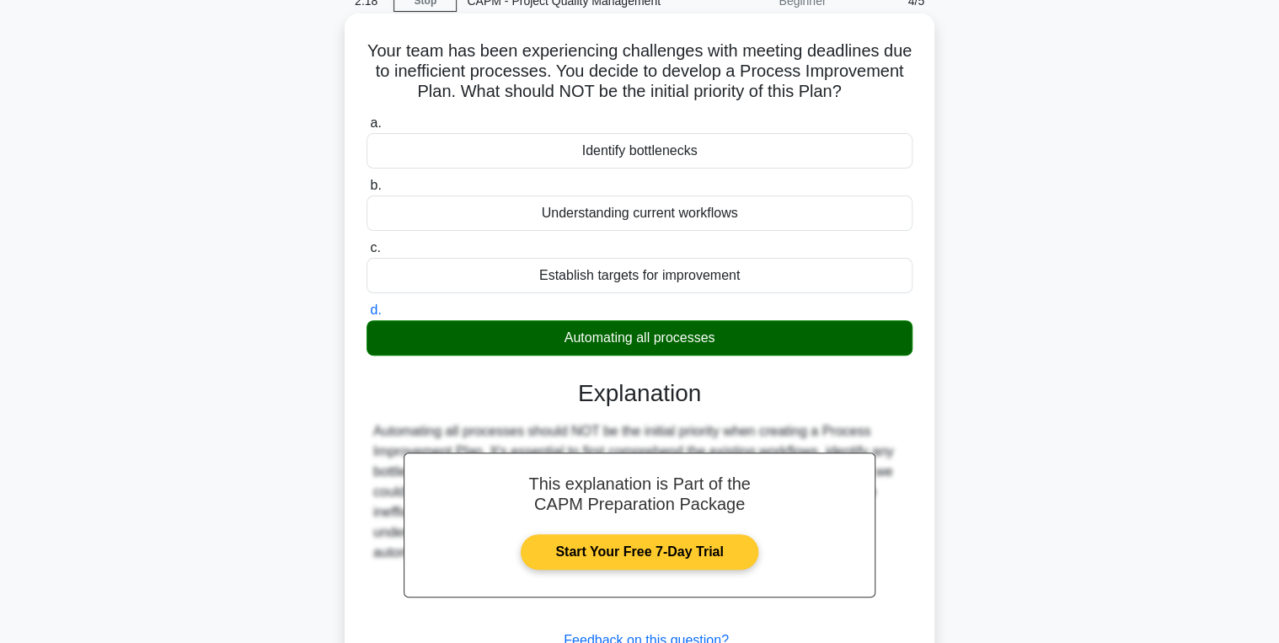
scroll to position [267, 0]
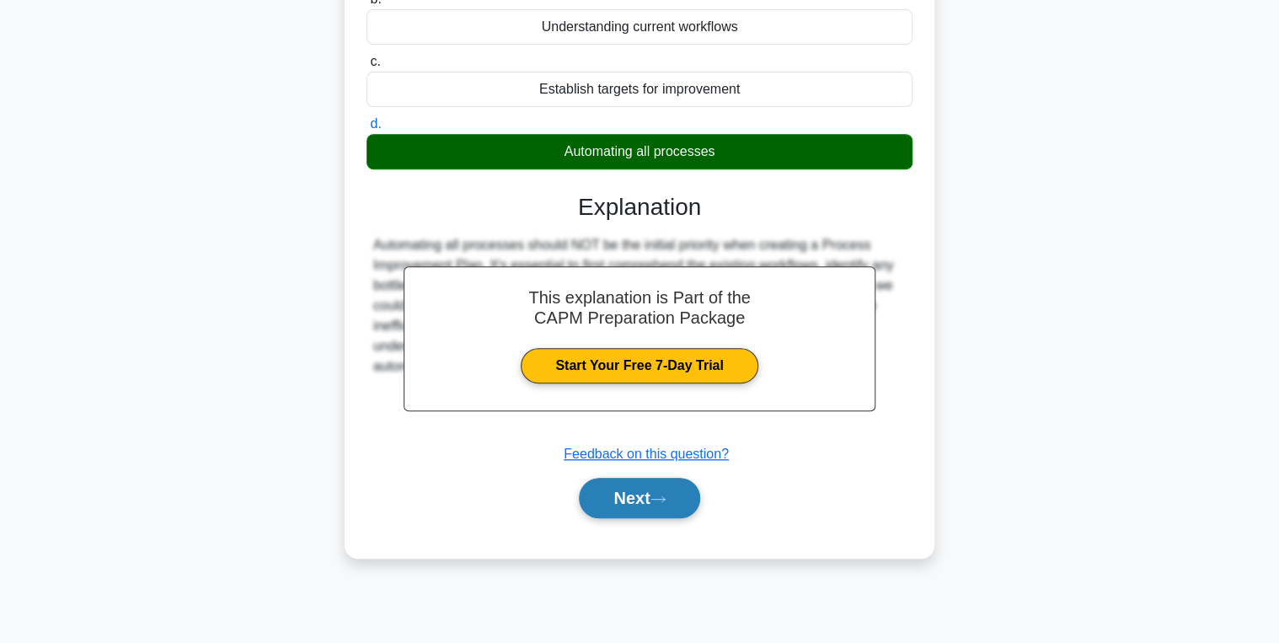
click at [647, 511] on button "Next" at bounding box center [639, 498] width 121 height 40
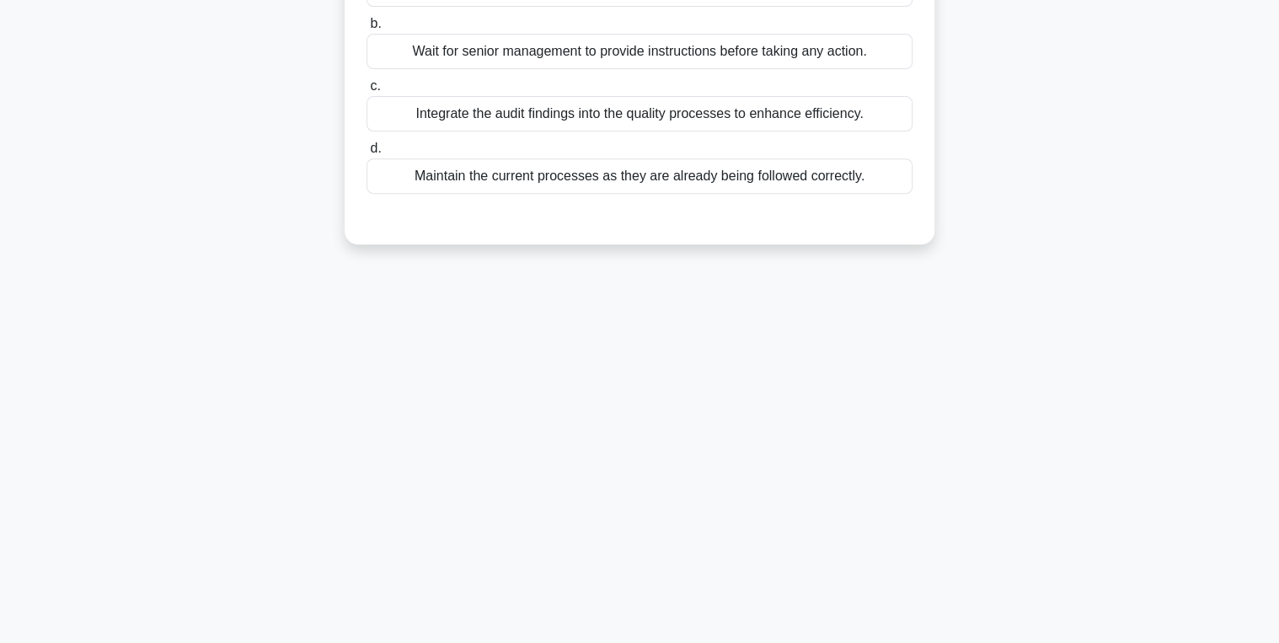
scroll to position [0, 0]
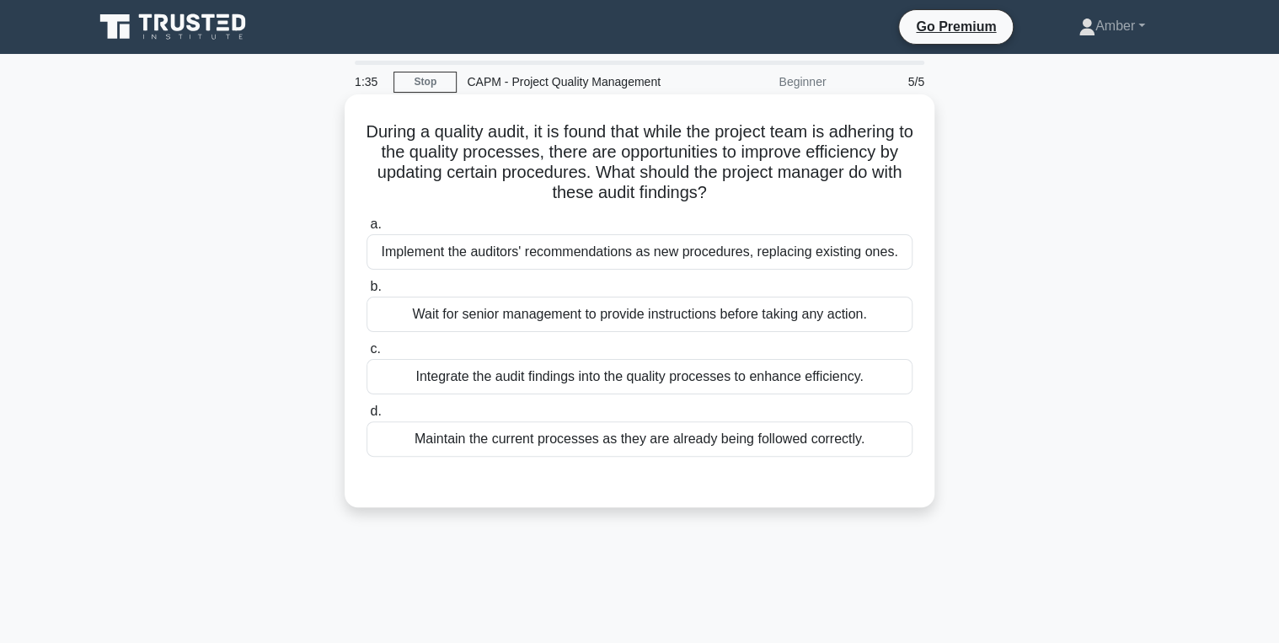
click at [501, 375] on div "Integrate the audit findings into the quality processes to enhance efficiency." at bounding box center [640, 376] width 546 height 35
click at [367, 355] on input "c. Integrate the audit findings into the quality processes to enhance efficienc…" at bounding box center [367, 349] width 0 height 11
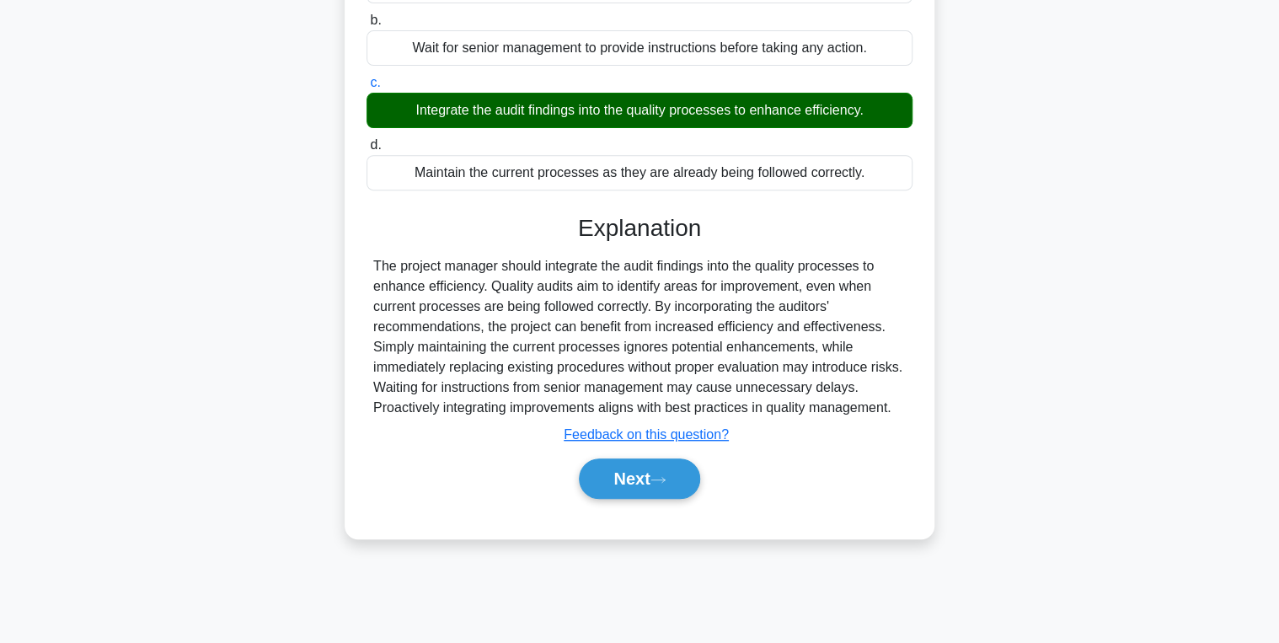
scroll to position [267, 0]
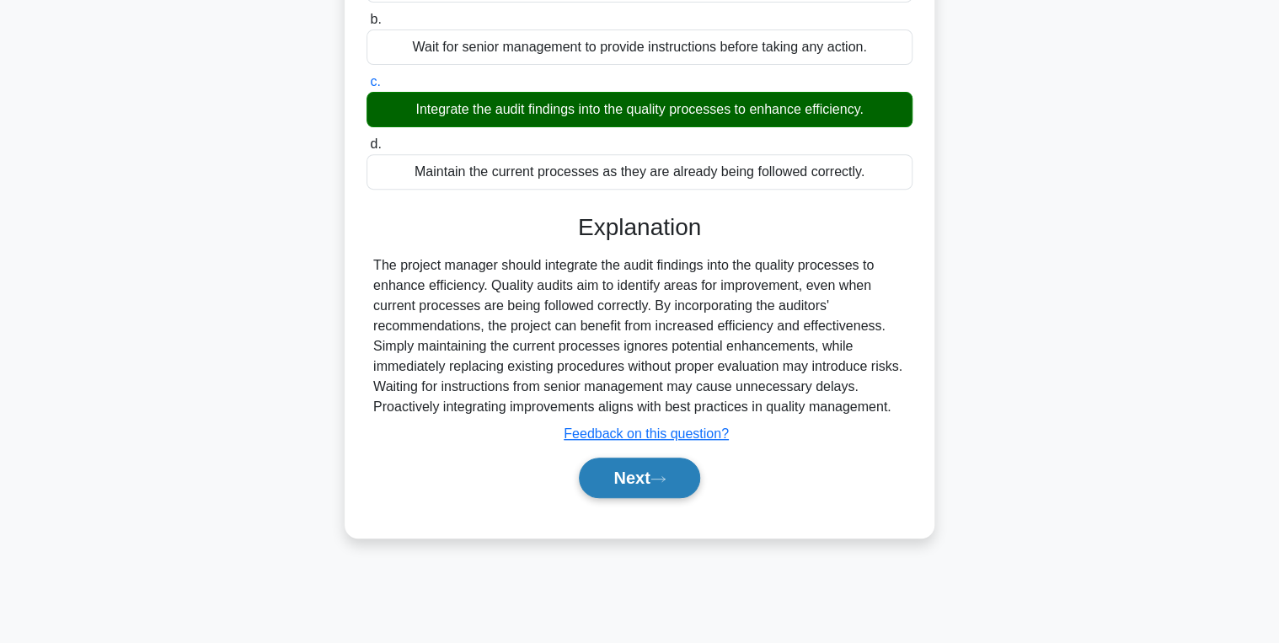
click at [626, 490] on button "Next" at bounding box center [639, 478] width 121 height 40
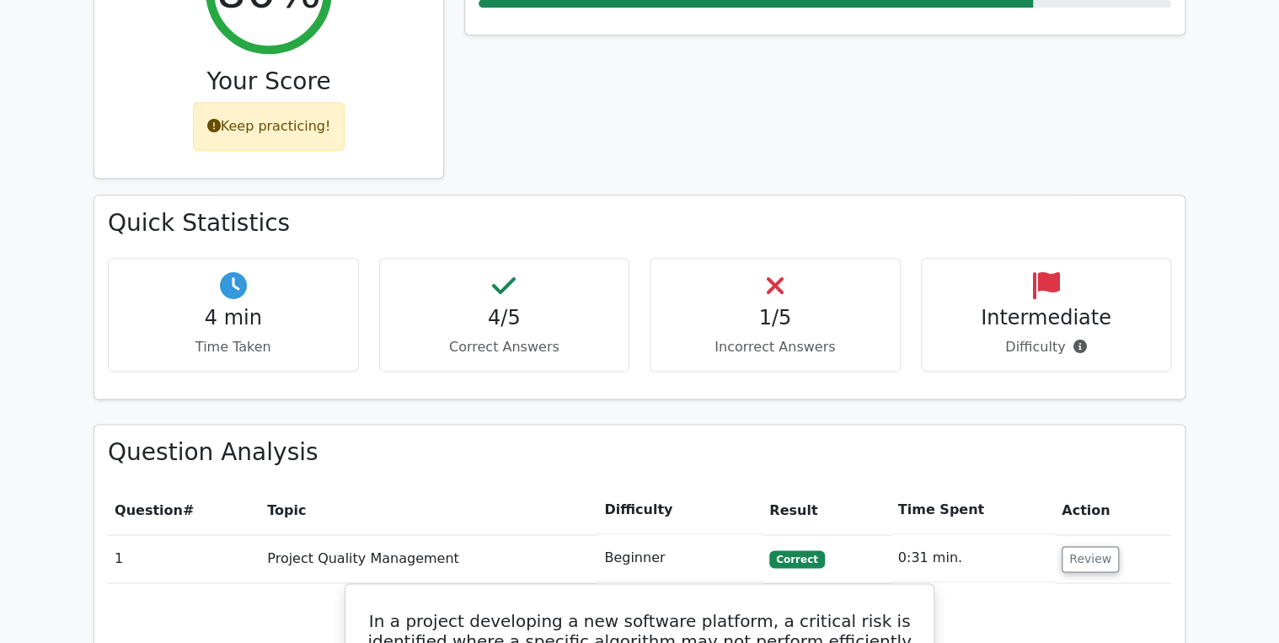
scroll to position [1011, 0]
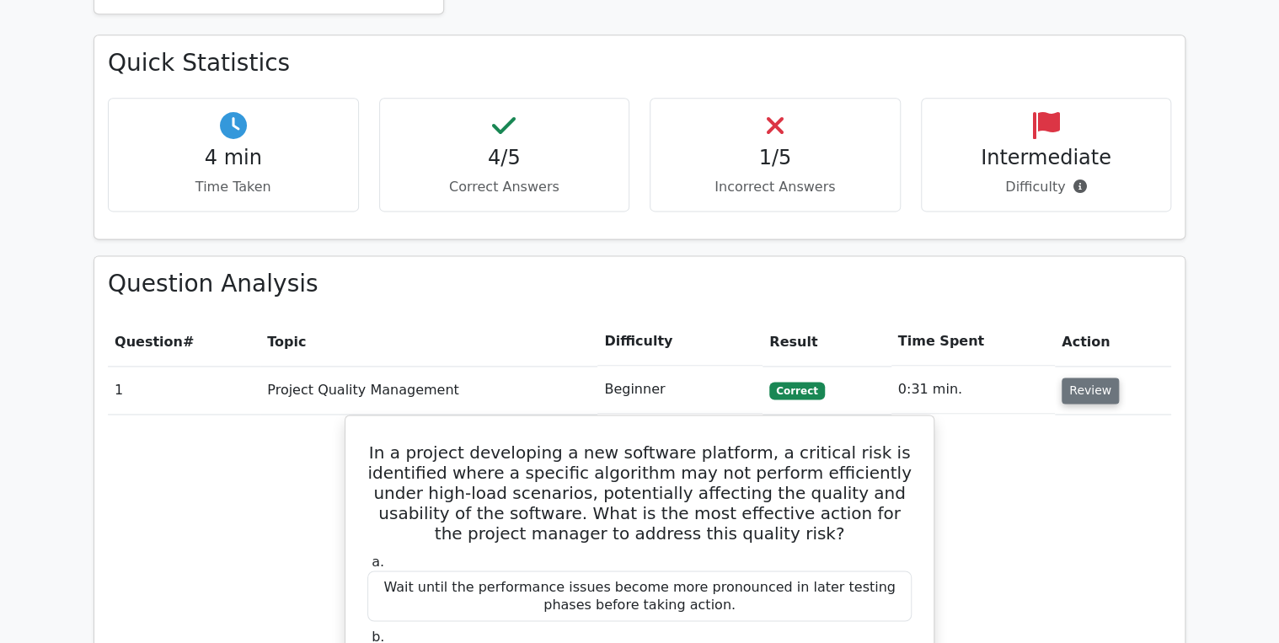
click at [1080, 378] on button "Review" at bounding box center [1090, 391] width 57 height 26
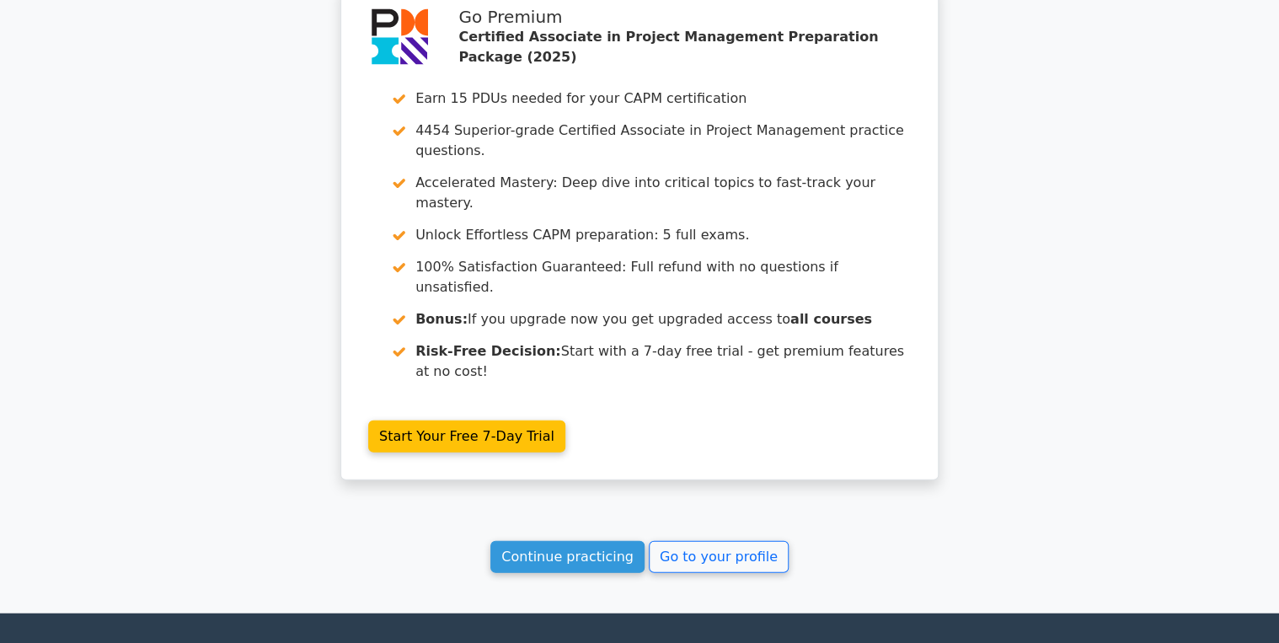
scroll to position [1730, 0]
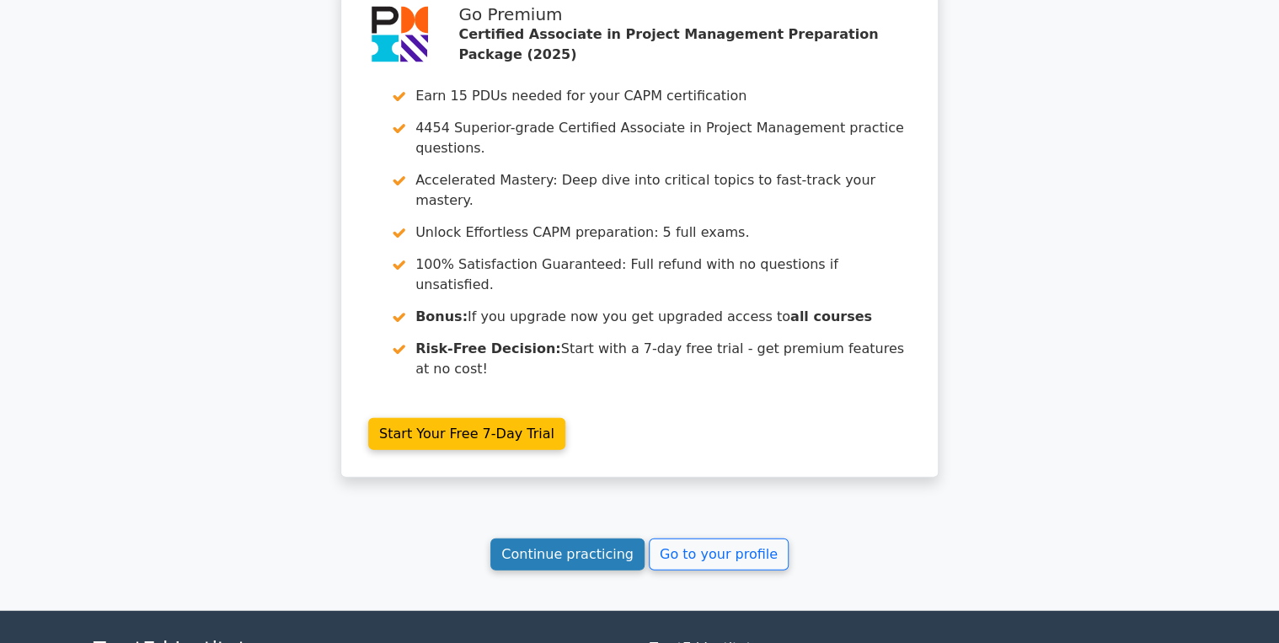
click at [560, 539] on link "Continue practicing" at bounding box center [568, 555] width 154 height 32
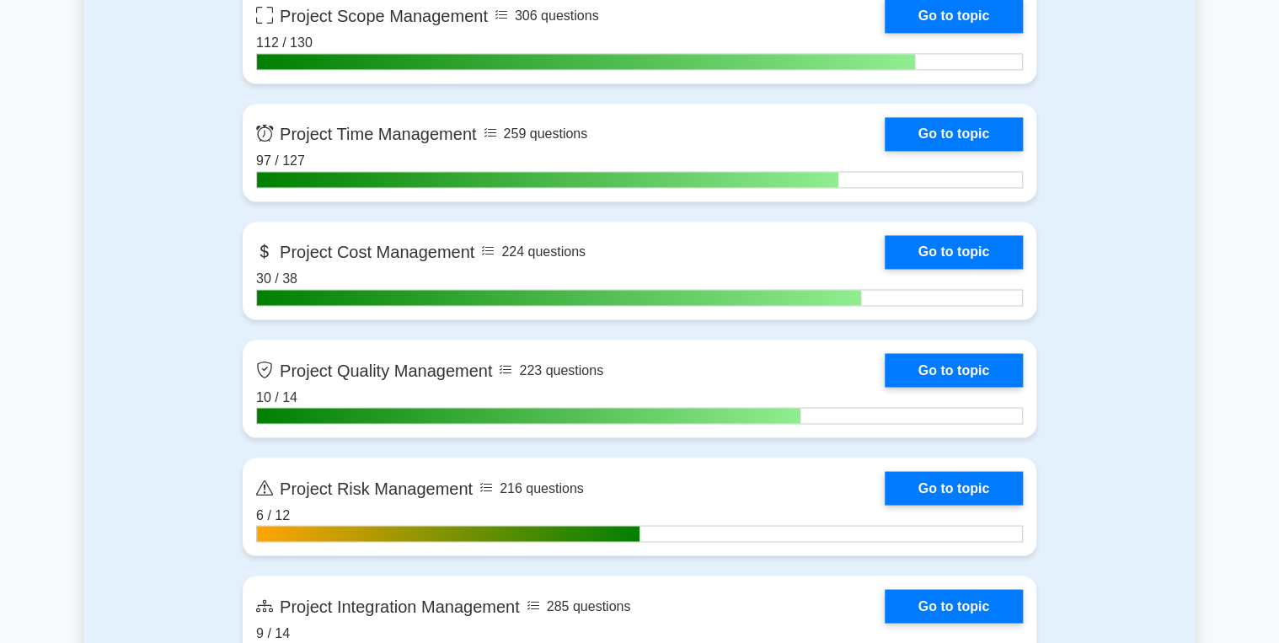
scroll to position [1281, 0]
